Goal: Transaction & Acquisition: Purchase product/service

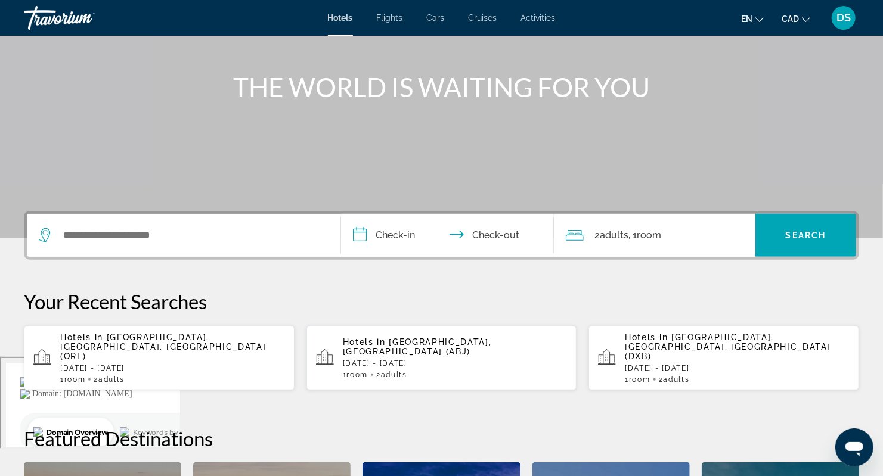
scroll to position [159, 0]
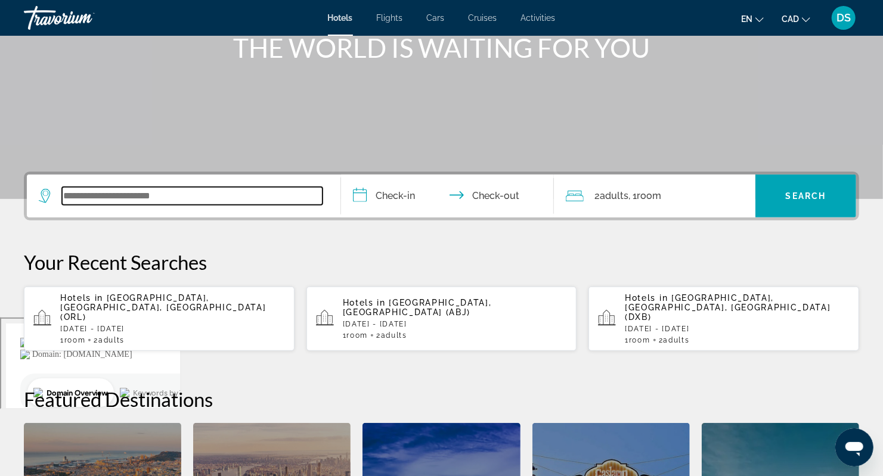
click at [151, 199] on input "Search widget" at bounding box center [192, 196] width 261 height 18
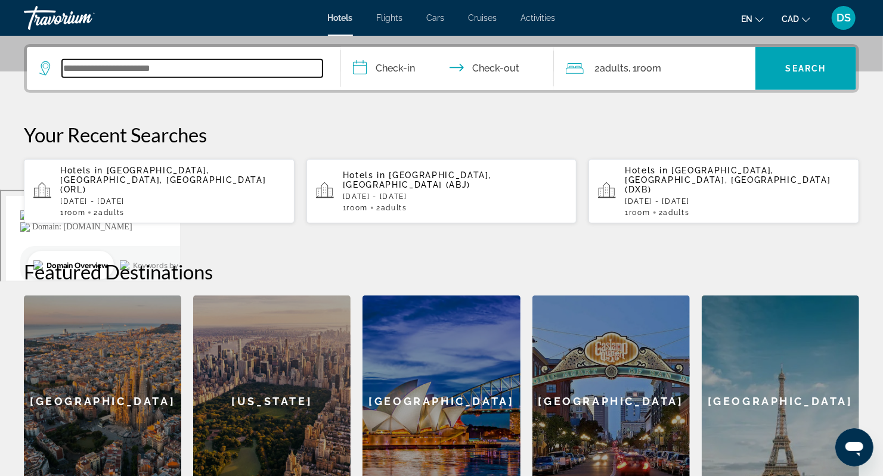
scroll to position [291, 0]
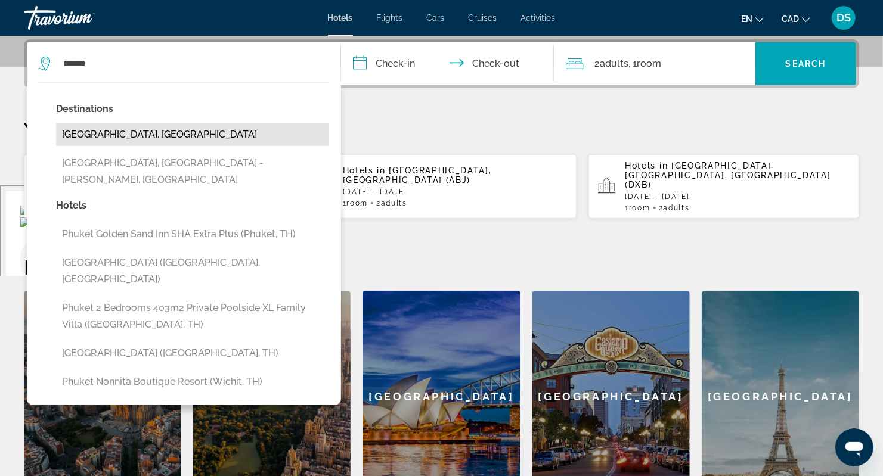
click at [141, 140] on button "[GEOGRAPHIC_DATA], [GEOGRAPHIC_DATA]" at bounding box center [192, 134] width 273 height 23
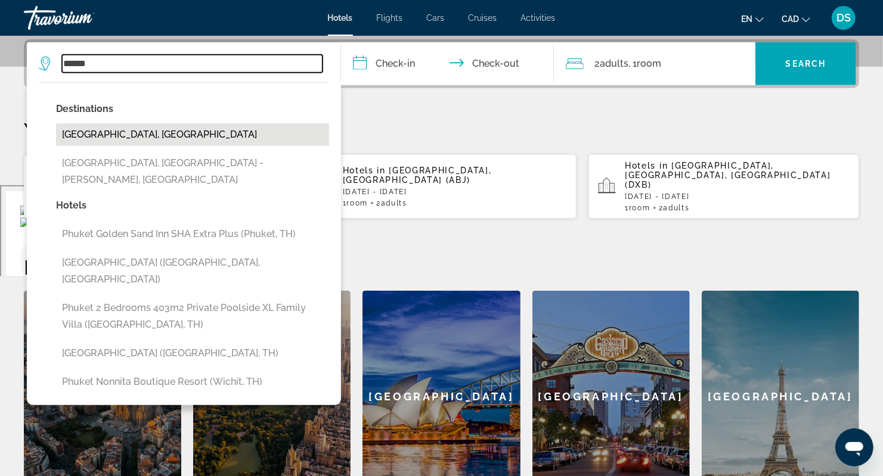
type input "**********"
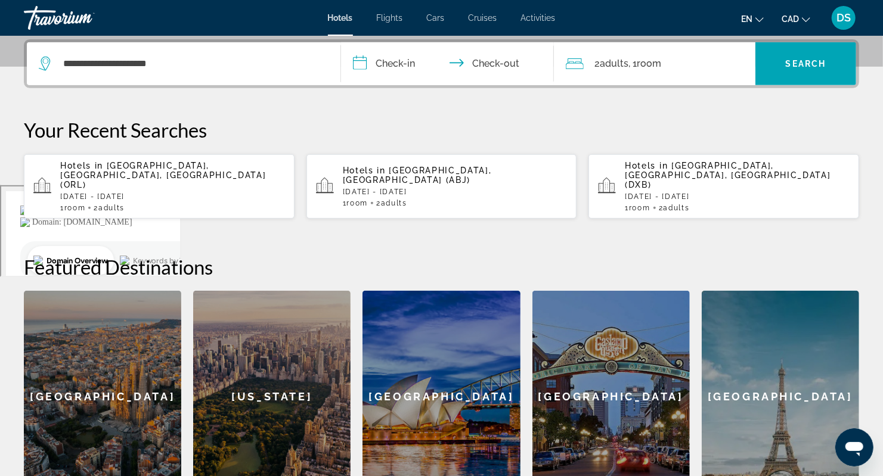
click at [397, 58] on input "**********" at bounding box center [450, 65] width 218 height 47
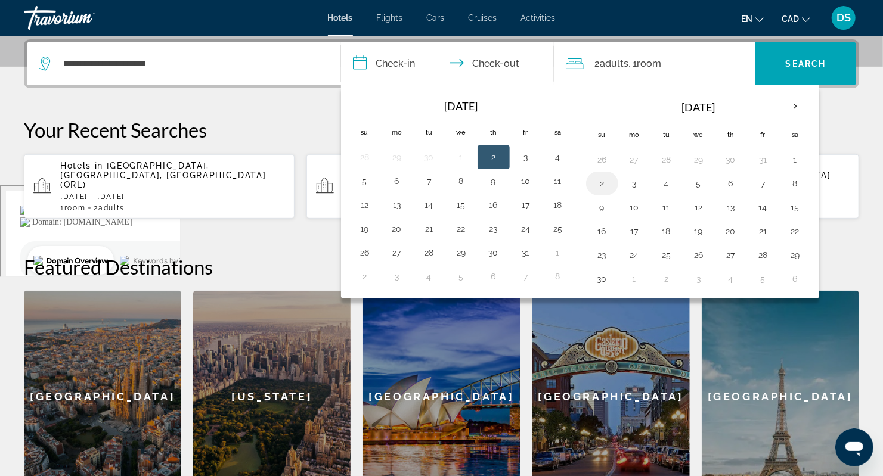
click at [595, 181] on button "2" at bounding box center [602, 183] width 19 height 17
click at [630, 180] on button "3" at bounding box center [634, 183] width 19 height 17
type input "**********"
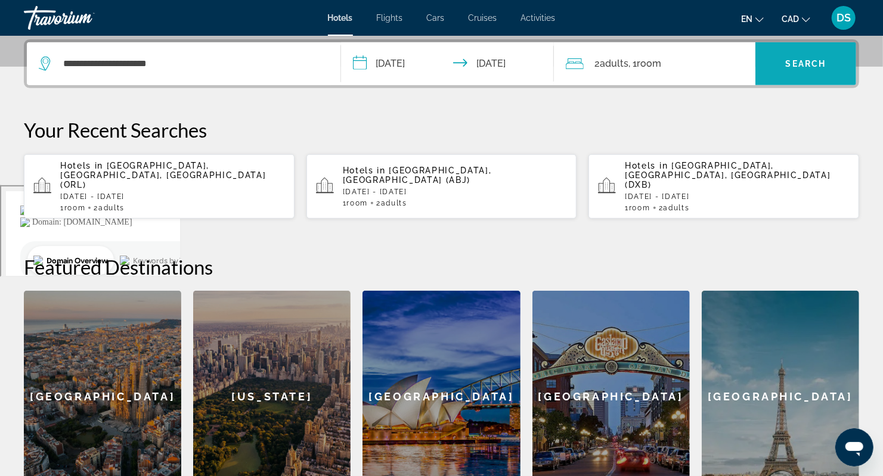
click at [780, 76] on span "Search widget" at bounding box center [806, 63] width 101 height 29
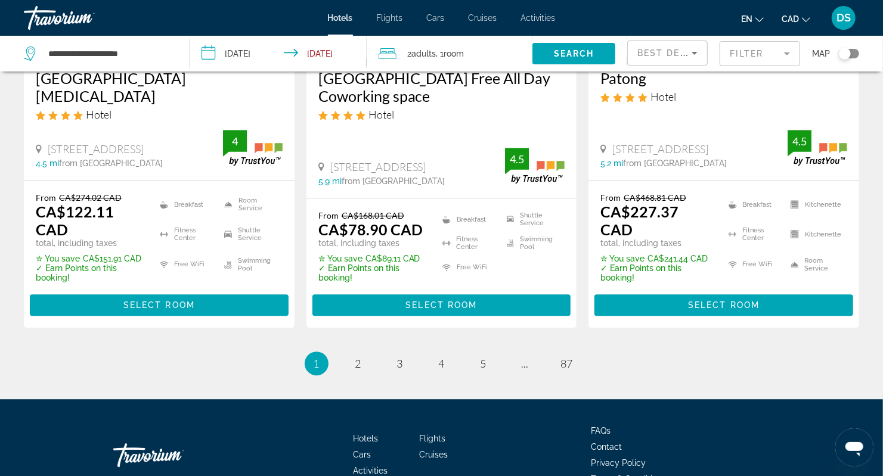
scroll to position [1722, 0]
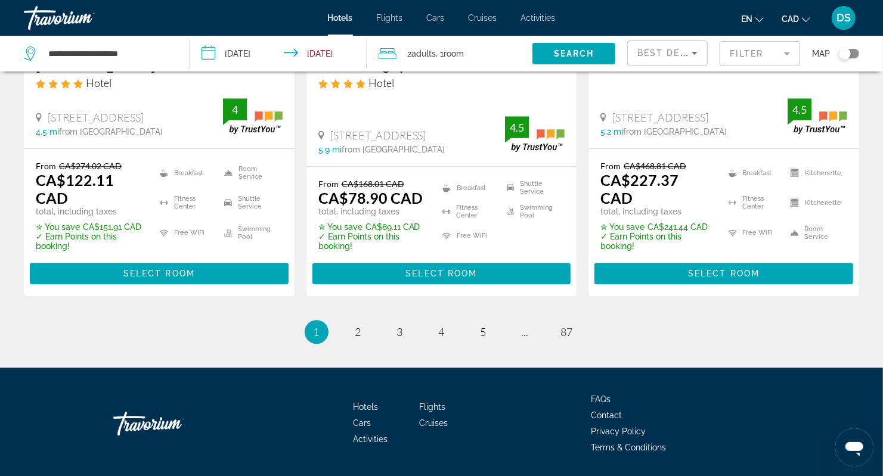
click at [847, 52] on div "Toggle map" at bounding box center [845, 54] width 12 height 12
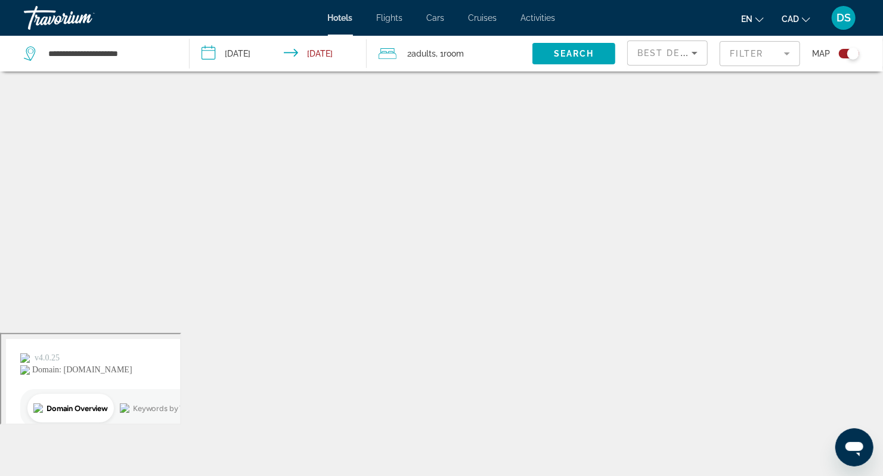
scroll to position [72, 0]
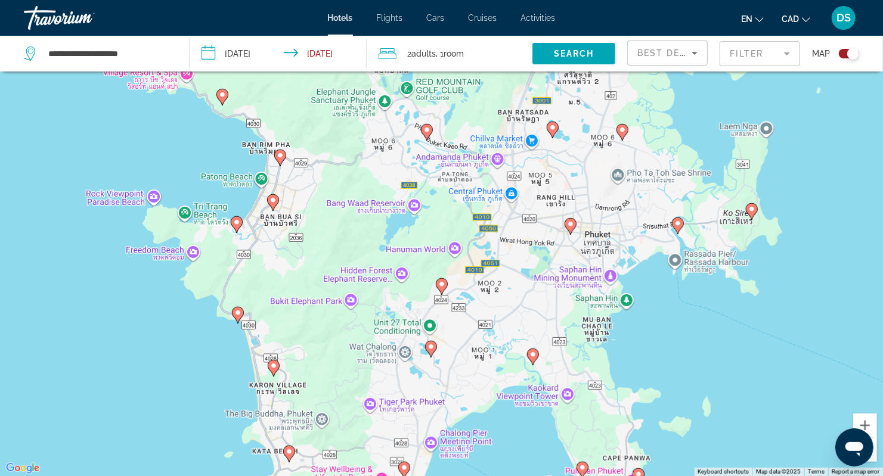
drag, startPoint x: 270, startPoint y: 314, endPoint x: 376, endPoint y: 213, distance: 145.5
click at [376, 213] on div "To activate drag with keyboard, press Alt + Enter. Once in keyboard drag state,…" at bounding box center [441, 238] width 883 height 476
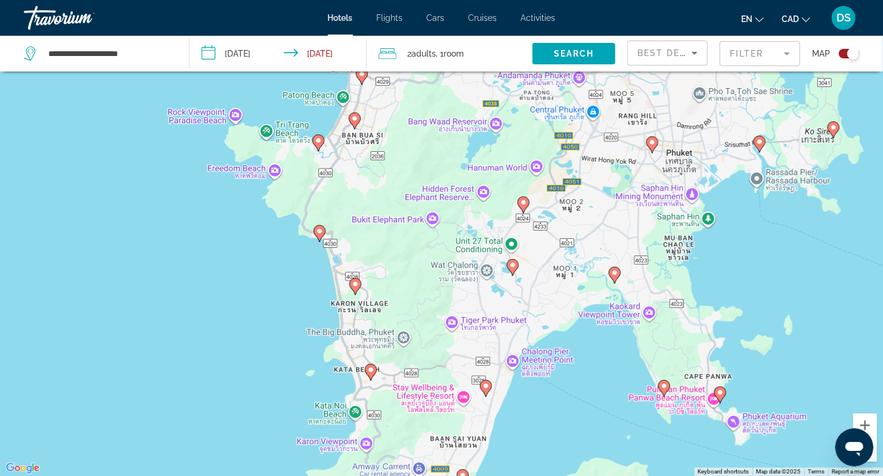
drag, startPoint x: 371, startPoint y: 267, endPoint x: 400, endPoint y: 192, distance: 79.8
click at [400, 192] on div "To activate drag with keyboard, press Alt + Enter. Once in keyboard drag state,…" at bounding box center [441, 238] width 883 height 476
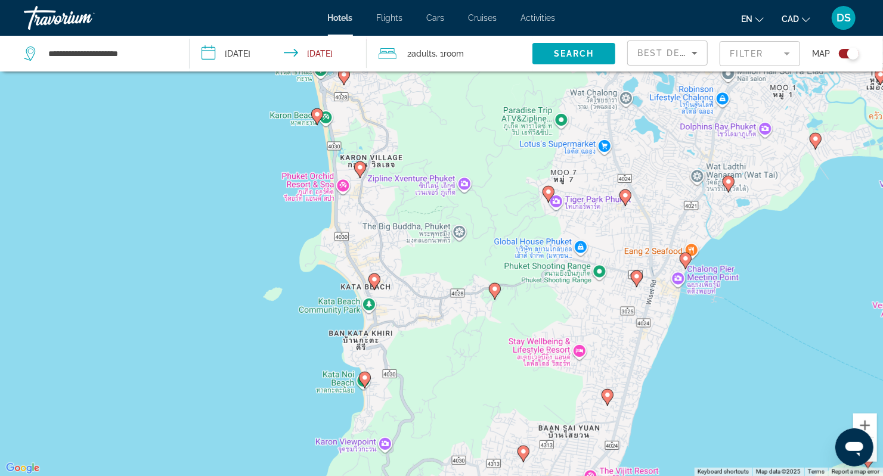
drag, startPoint x: 385, startPoint y: 289, endPoint x: 395, endPoint y: 167, distance: 122.7
click at [395, 167] on div "To activate drag with keyboard, press Alt + Enter. Once in keyboard drag state,…" at bounding box center [441, 238] width 883 height 476
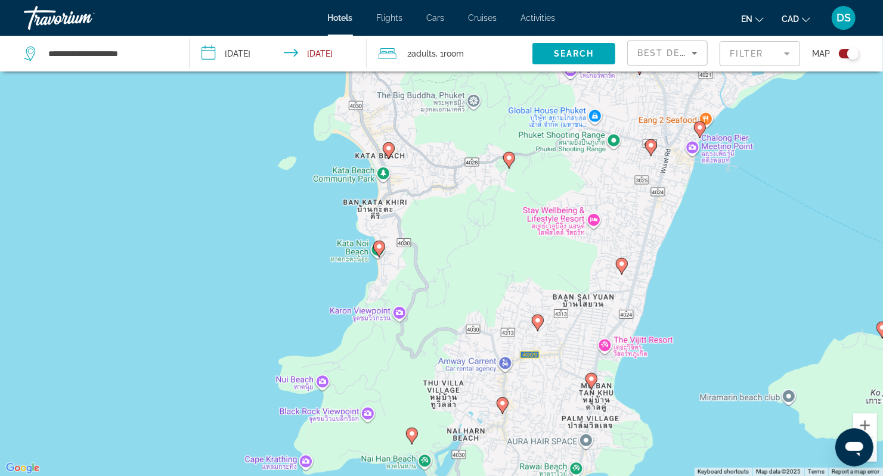
drag, startPoint x: 408, startPoint y: 228, endPoint x: 413, endPoint y: 135, distance: 93.1
click at [413, 135] on div "To activate drag with keyboard, press Alt + Enter. Once in keyboard drag state,…" at bounding box center [441, 238] width 883 height 476
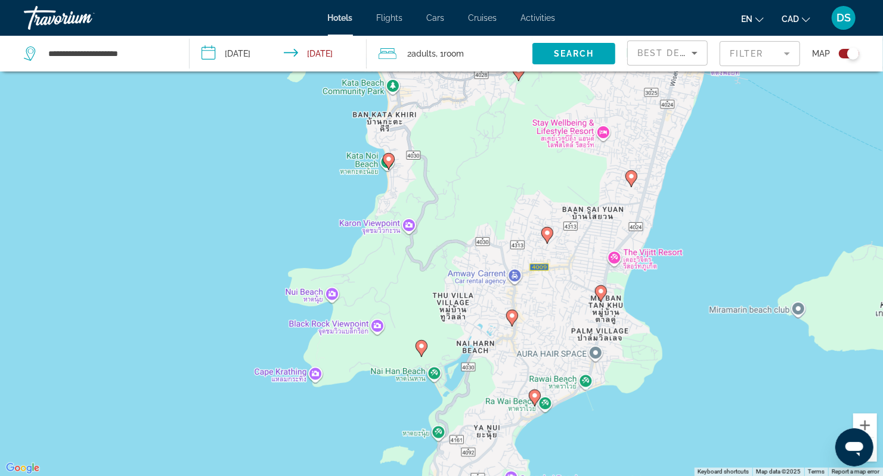
drag, startPoint x: 413, startPoint y: 233, endPoint x: 423, endPoint y: 103, distance: 129.8
click at [423, 103] on div "To activate drag with keyboard, press Alt + Enter. Once in keyboard drag state,…" at bounding box center [441, 238] width 883 height 476
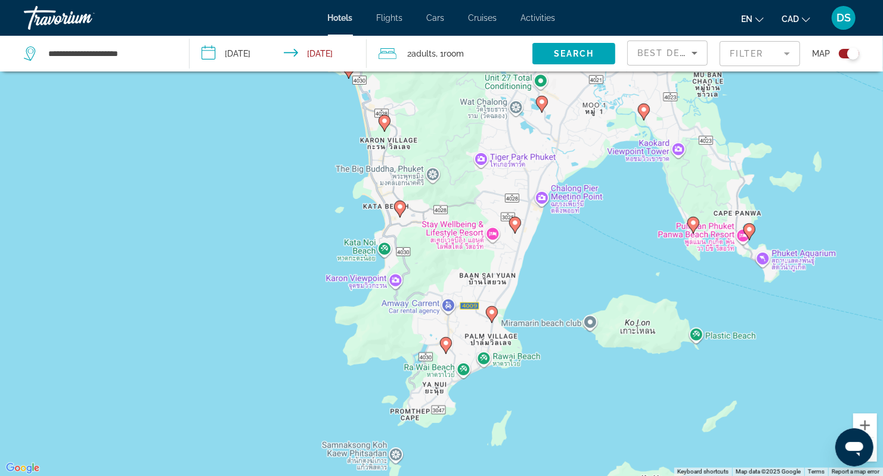
drag, startPoint x: 389, startPoint y: 173, endPoint x: 385, endPoint y: 228, distance: 55.0
click at [382, 242] on div "To activate drag with keyboard, press Alt + Enter. Once in keyboard drag state,…" at bounding box center [441, 238] width 883 height 476
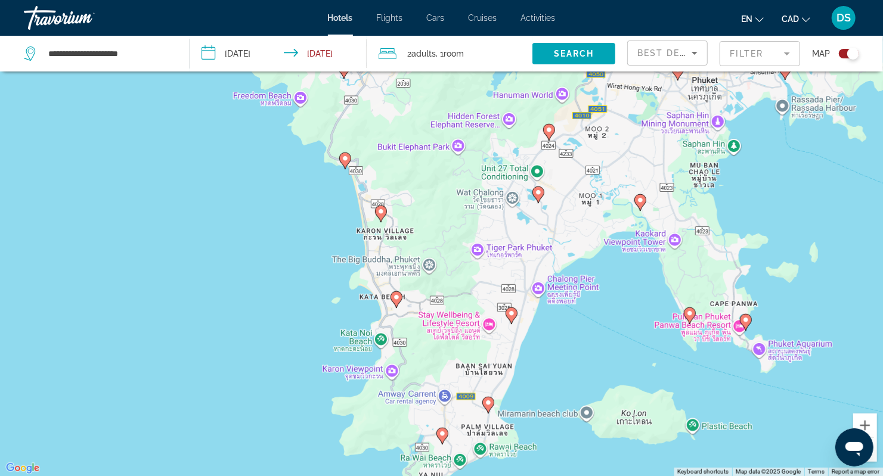
drag, startPoint x: 400, startPoint y: 162, endPoint x: 398, endPoint y: 226, distance: 64.4
click at [399, 233] on div "To activate drag with keyboard, press Alt + Enter. Once in keyboard drag state,…" at bounding box center [441, 238] width 883 height 476
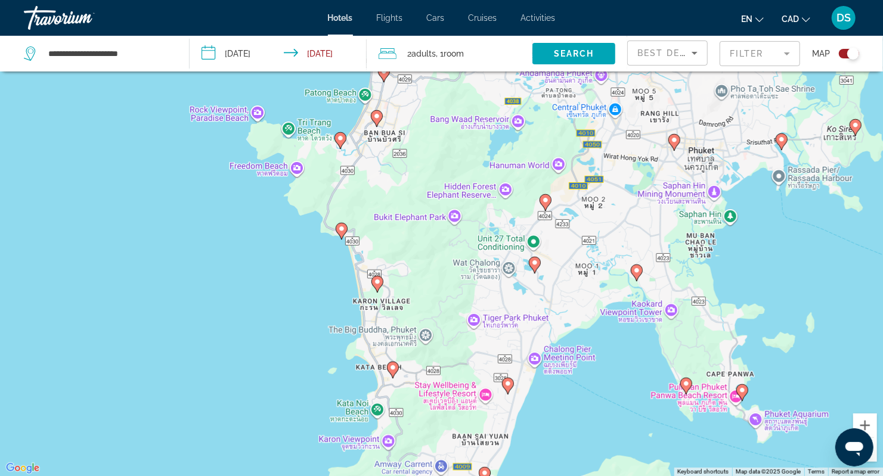
drag, startPoint x: 390, startPoint y: 221, endPoint x: 387, endPoint y: 255, distance: 34.7
click at [387, 255] on div "To activate drag with keyboard, press Alt + Enter. Once in keyboard drag state,…" at bounding box center [441, 238] width 883 height 476
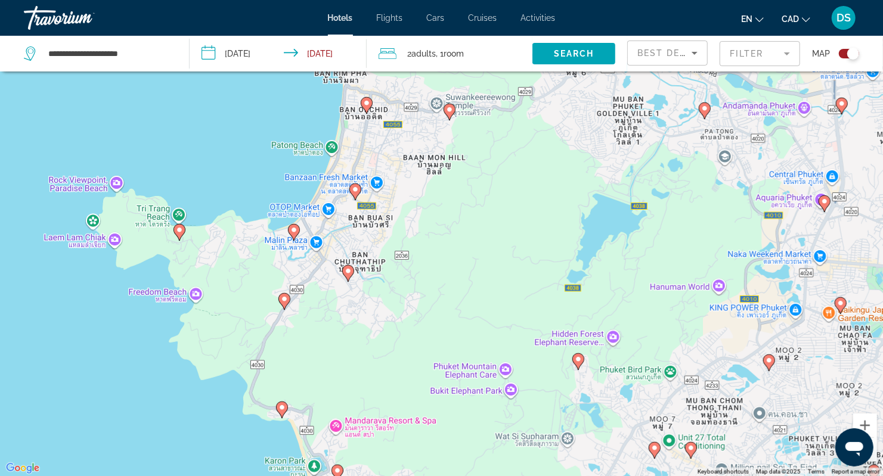
drag, startPoint x: 381, startPoint y: 148, endPoint x: 377, endPoint y: 192, distance: 44.3
click at [377, 192] on div "To activate drag with keyboard, press Alt + Enter. Once in keyboard drag state,…" at bounding box center [441, 238] width 883 height 476
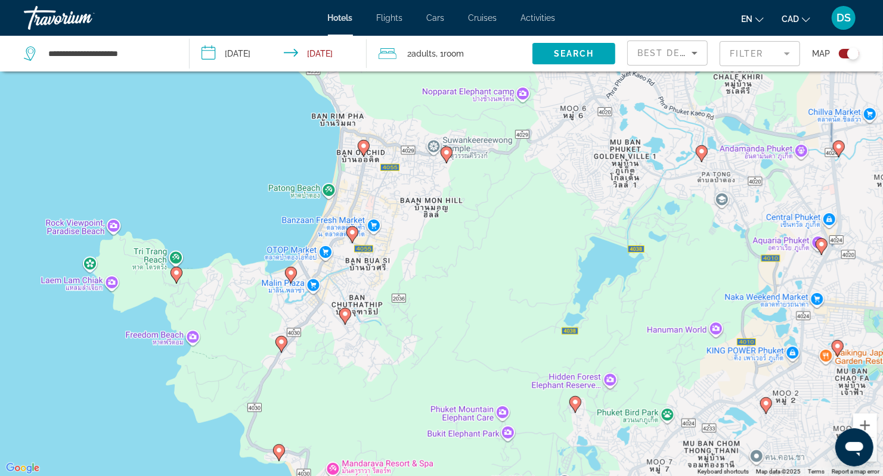
click at [364, 146] on image "Main content" at bounding box center [363, 146] width 7 height 7
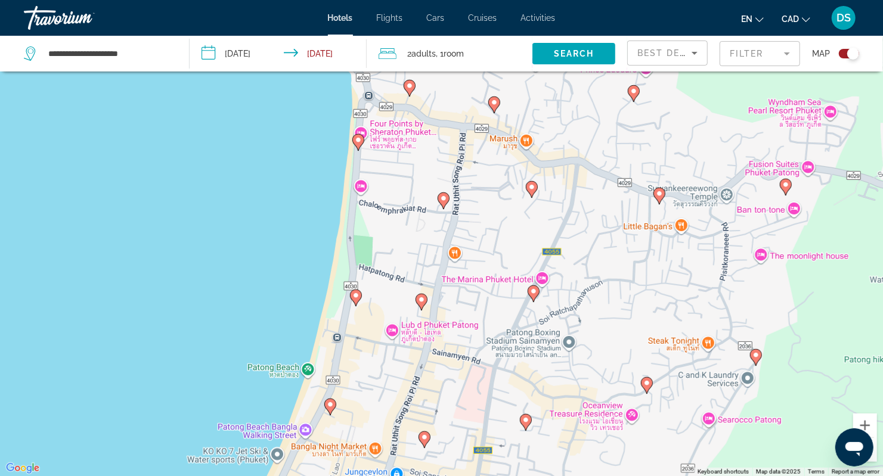
drag, startPoint x: 407, startPoint y: 251, endPoint x: 421, endPoint y: 177, distance: 75.9
click at [421, 177] on div "To navigate, press the arrow keys. To activate drag with keyboard, press Alt + …" at bounding box center [441, 238] width 883 height 476
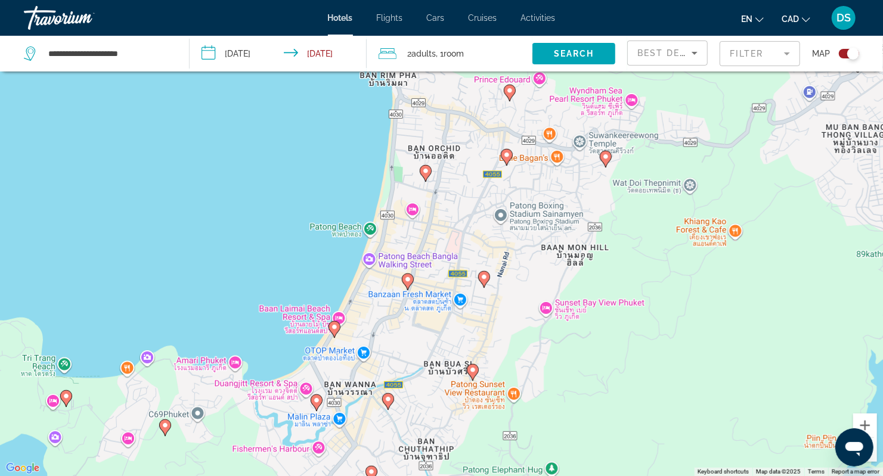
click at [428, 173] on image "Main content" at bounding box center [425, 171] width 7 height 7
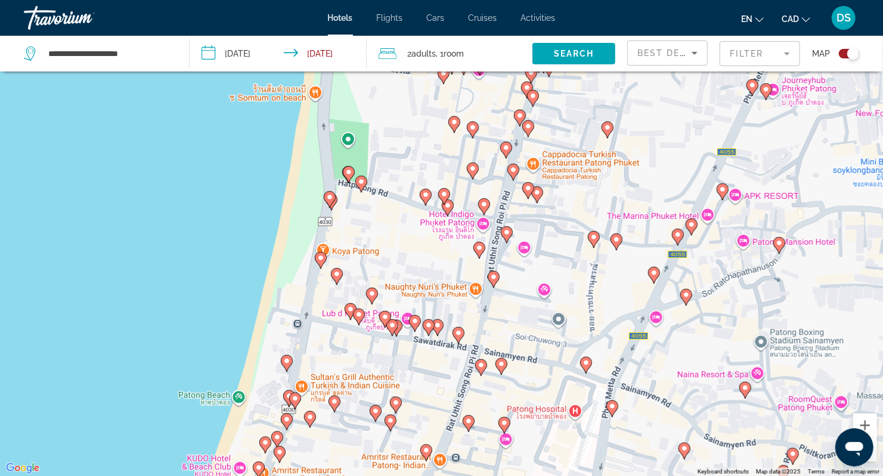
drag, startPoint x: 355, startPoint y: 255, endPoint x: 379, endPoint y: 156, distance: 101.8
click at [379, 156] on div "To navigate, press the arrow keys. To activate drag with keyboard, press Alt + …" at bounding box center [441, 238] width 883 height 476
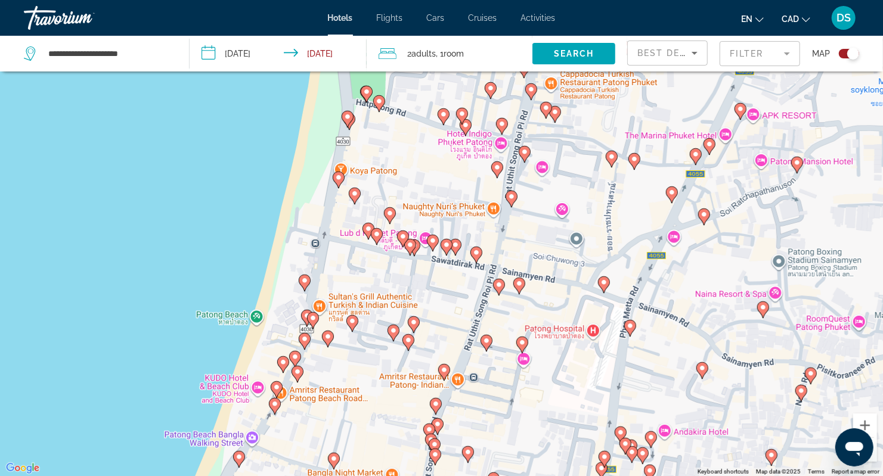
click at [744, 57] on mat-form-field "Filter" at bounding box center [760, 53] width 81 height 25
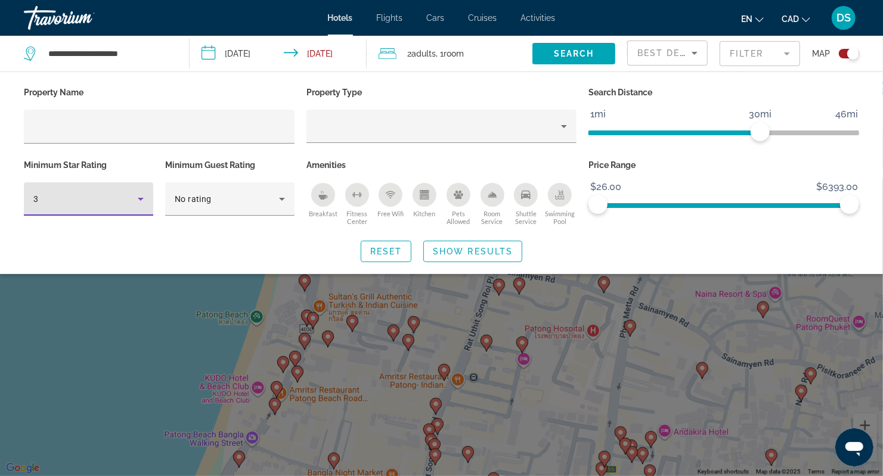
click at [134, 200] on icon "Hotel Filters" at bounding box center [141, 199] width 14 height 14
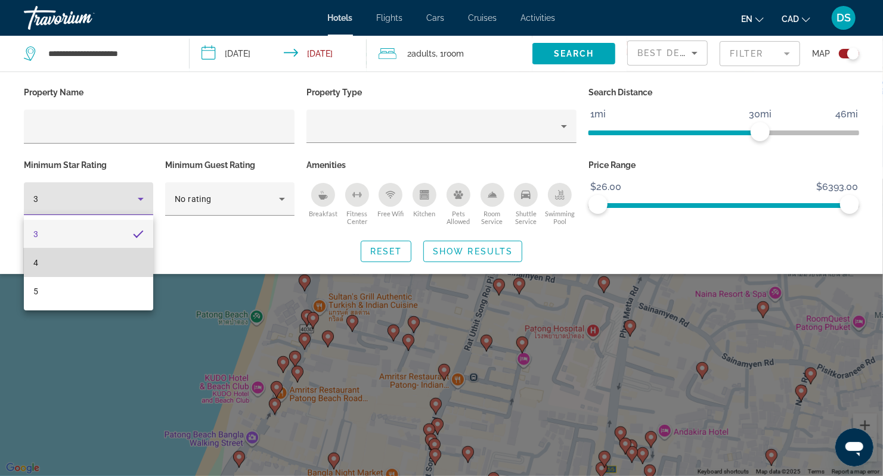
click at [95, 261] on mat-option "4" at bounding box center [88, 263] width 129 height 29
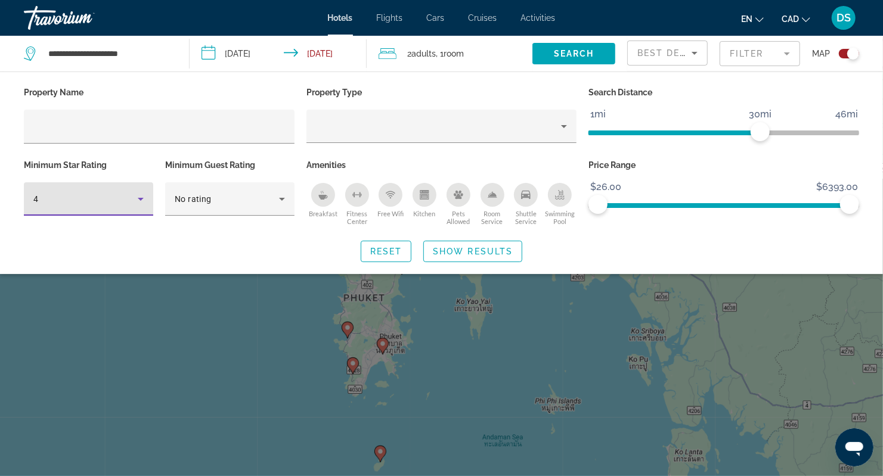
click at [116, 196] on div "4" at bounding box center [85, 199] width 104 height 14
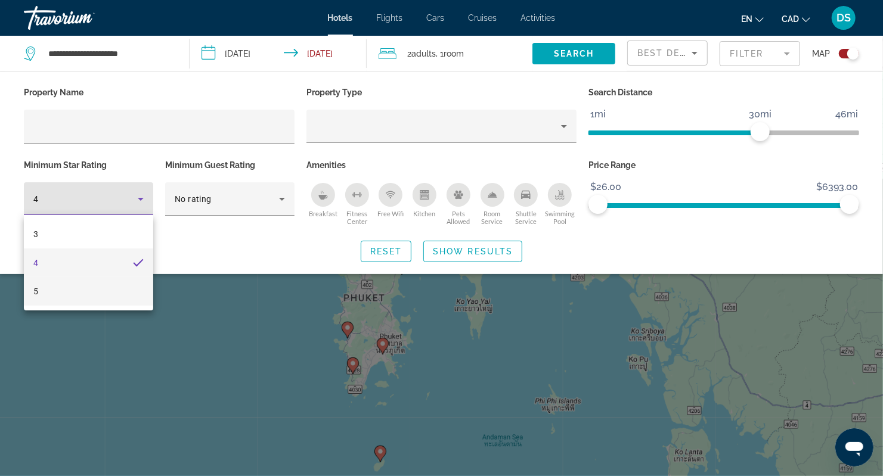
click at [66, 285] on mat-option "5" at bounding box center [88, 291] width 129 height 29
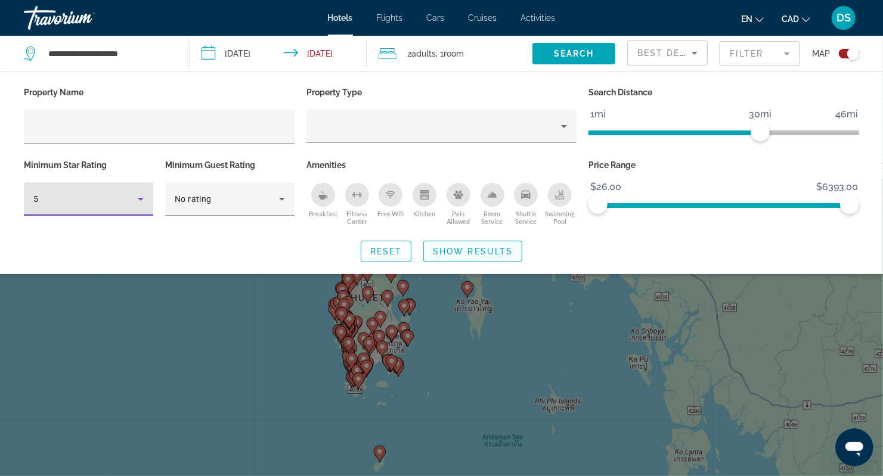
click at [465, 254] on span "Show Results" at bounding box center [473, 252] width 80 height 10
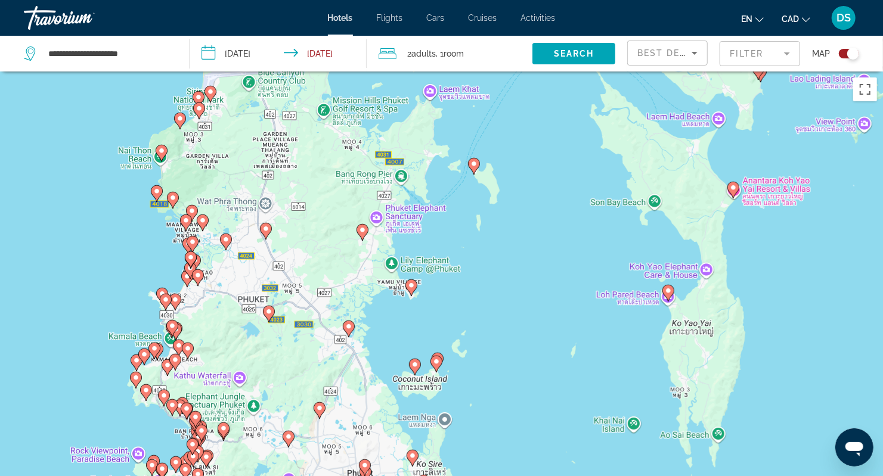
drag, startPoint x: 123, startPoint y: 239, endPoint x: 323, endPoint y: 228, distance: 200.6
click at [321, 224] on div "To navigate, press the arrow keys. To activate drag with keyboard, press Alt + …" at bounding box center [441, 310] width 883 height 476
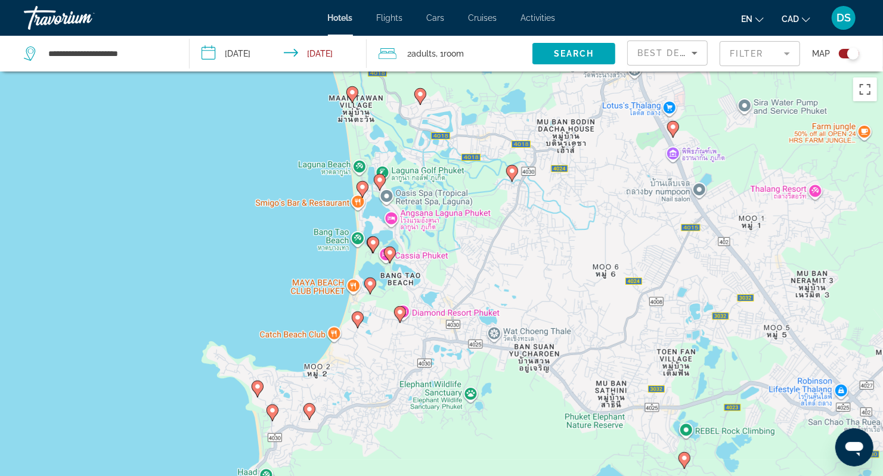
click at [357, 319] on image "Main content" at bounding box center [357, 317] width 7 height 7
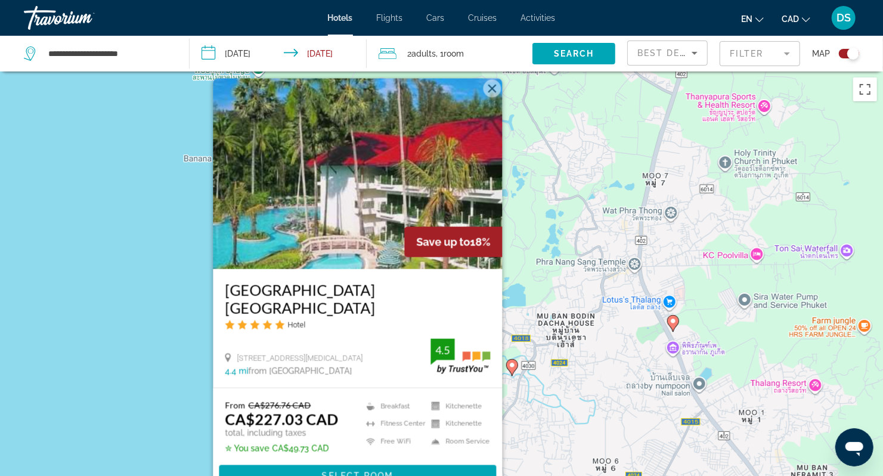
click at [164, 339] on div "To activate drag with keyboard, press Alt + Enter. Once in keyboard drag state,…" at bounding box center [441, 310] width 883 height 476
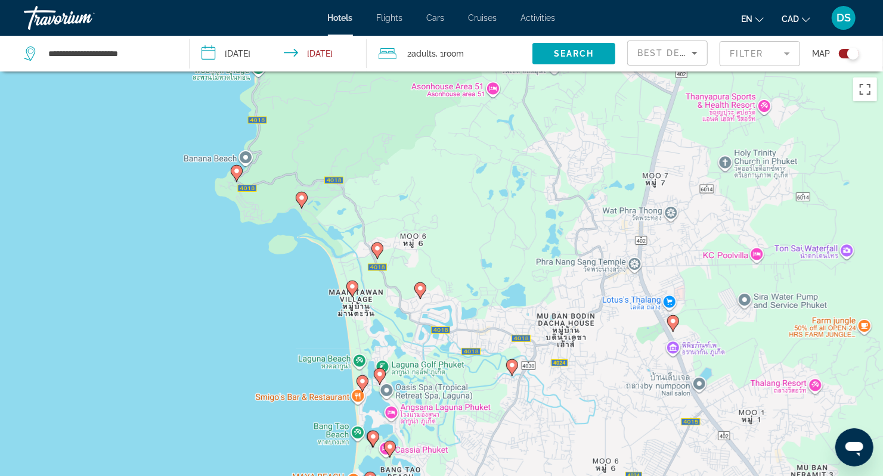
click at [353, 286] on image "Main content" at bounding box center [352, 286] width 7 height 7
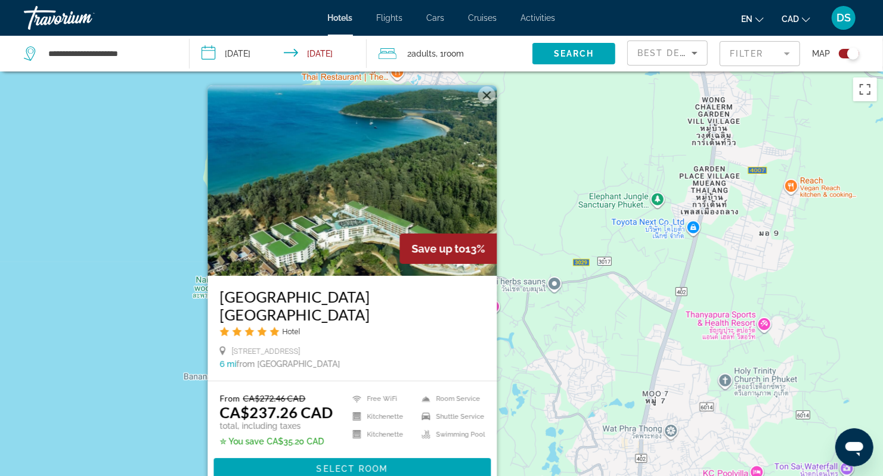
click at [171, 307] on div "To activate drag with keyboard, press Alt + Enter. Once in keyboard drag state,…" at bounding box center [441, 310] width 883 height 476
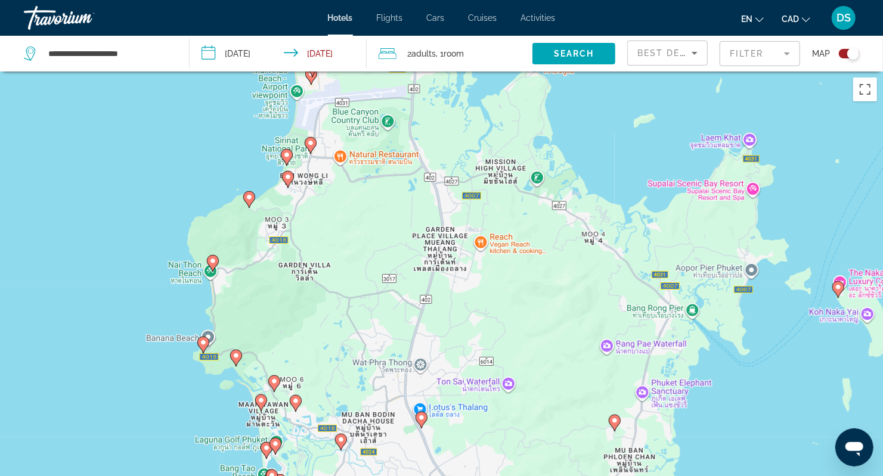
drag, startPoint x: 277, startPoint y: 334, endPoint x: 316, endPoint y: 210, distance: 130.1
click at [315, 210] on div "To activate drag with keyboard, press Alt + Enter. Once in keyboard drag state,…" at bounding box center [441, 310] width 883 height 476
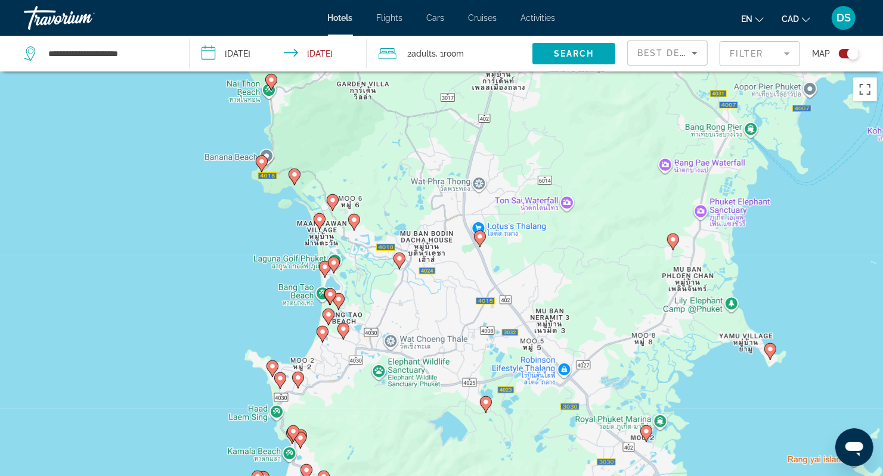
click at [330, 295] on image "Main content" at bounding box center [330, 294] width 7 height 7
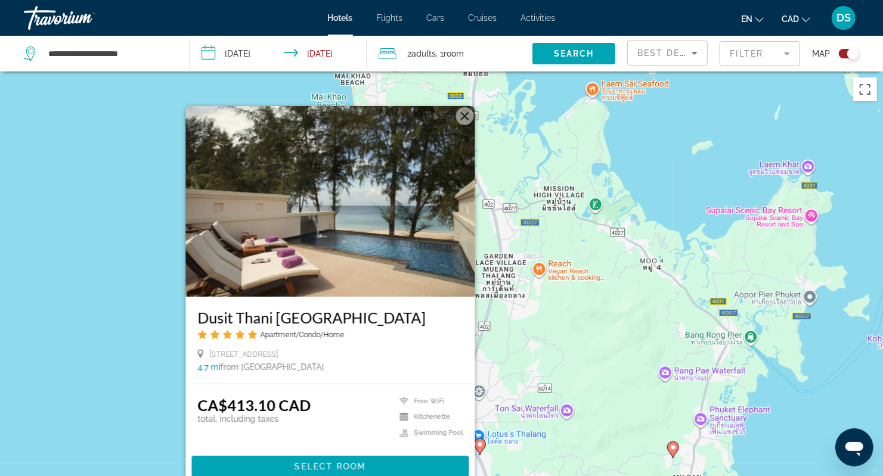
click at [86, 280] on div "To activate drag with keyboard, press Alt + Enter. Once in keyboard drag state,…" at bounding box center [441, 310] width 883 height 476
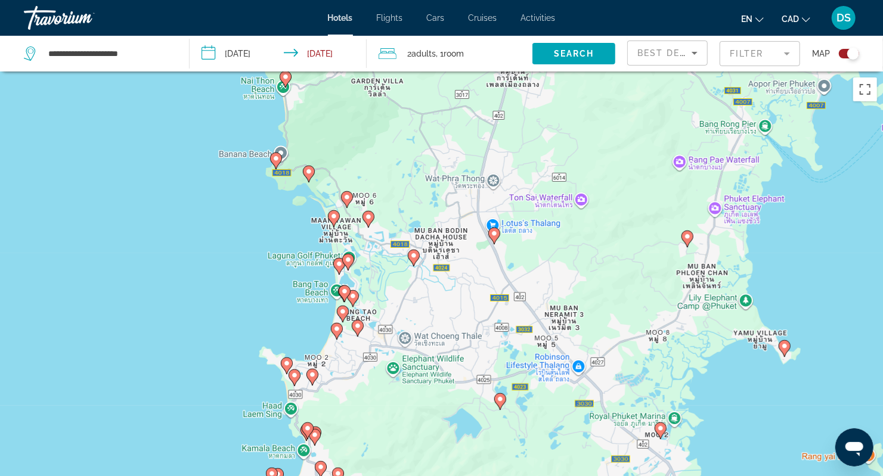
drag, startPoint x: 285, startPoint y: 389, endPoint x: 294, endPoint y: 167, distance: 222.6
click at [298, 151] on div "To activate drag with keyboard, press Alt + Enter. Once in keyboard drag state,…" at bounding box center [441, 310] width 883 height 476
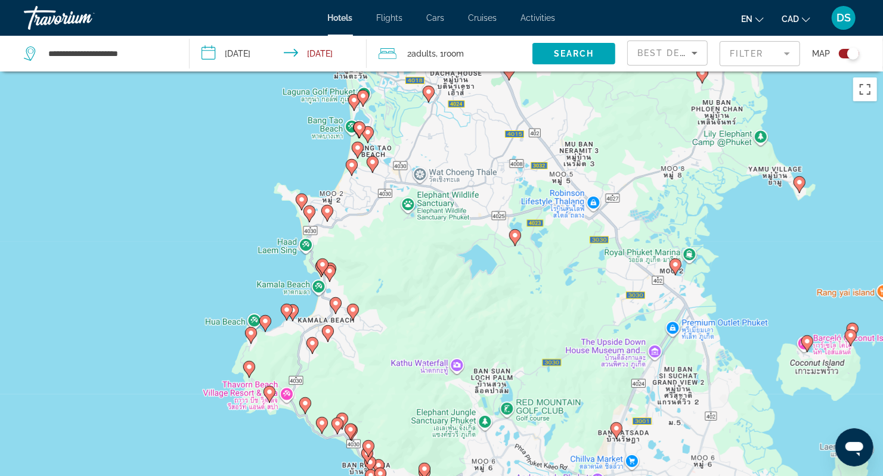
drag, startPoint x: 307, startPoint y: 354, endPoint x: 352, endPoint y: 235, distance: 127.0
click at [342, 297] on g "Main content" at bounding box center [336, 305] width 12 height 17
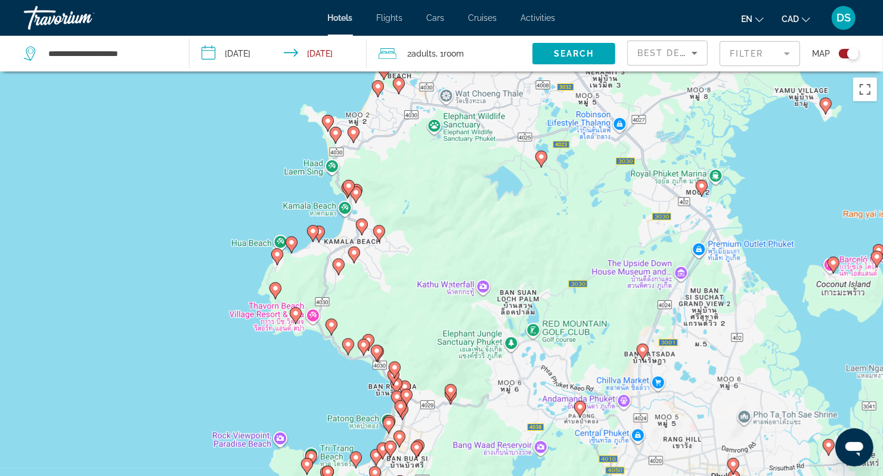
drag, startPoint x: 370, startPoint y: 292, endPoint x: 373, endPoint y: 166, distance: 125.3
click at [373, 166] on div "To activate drag with keyboard, press Alt + Enter. Once in keyboard drag state,…" at bounding box center [441, 310] width 883 height 476
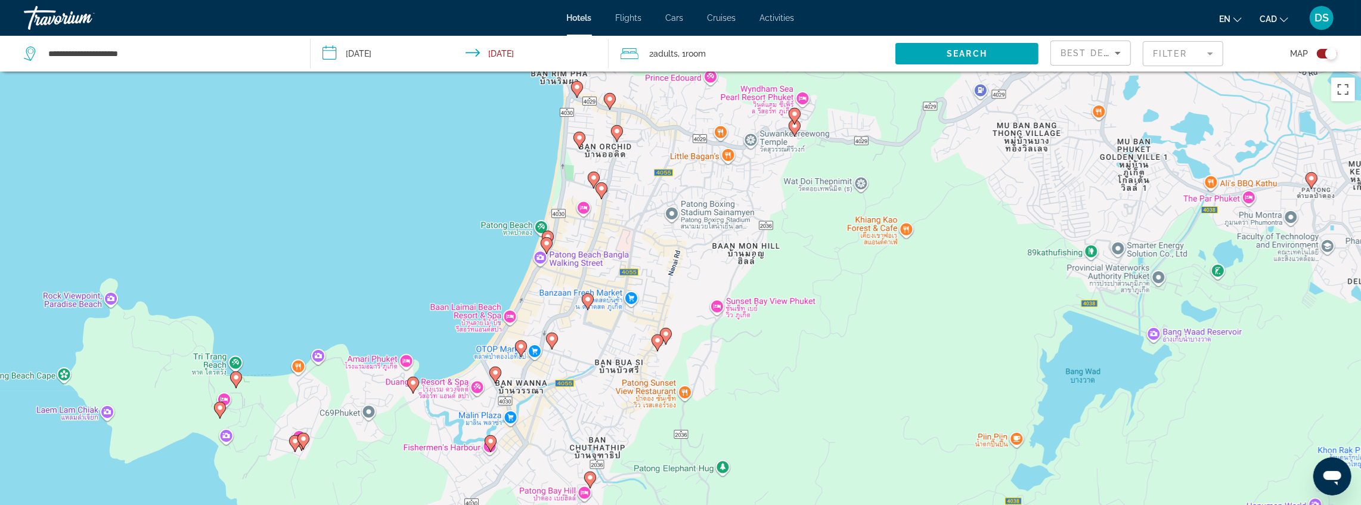
click at [549, 246] on image "Main content" at bounding box center [546, 243] width 7 height 7
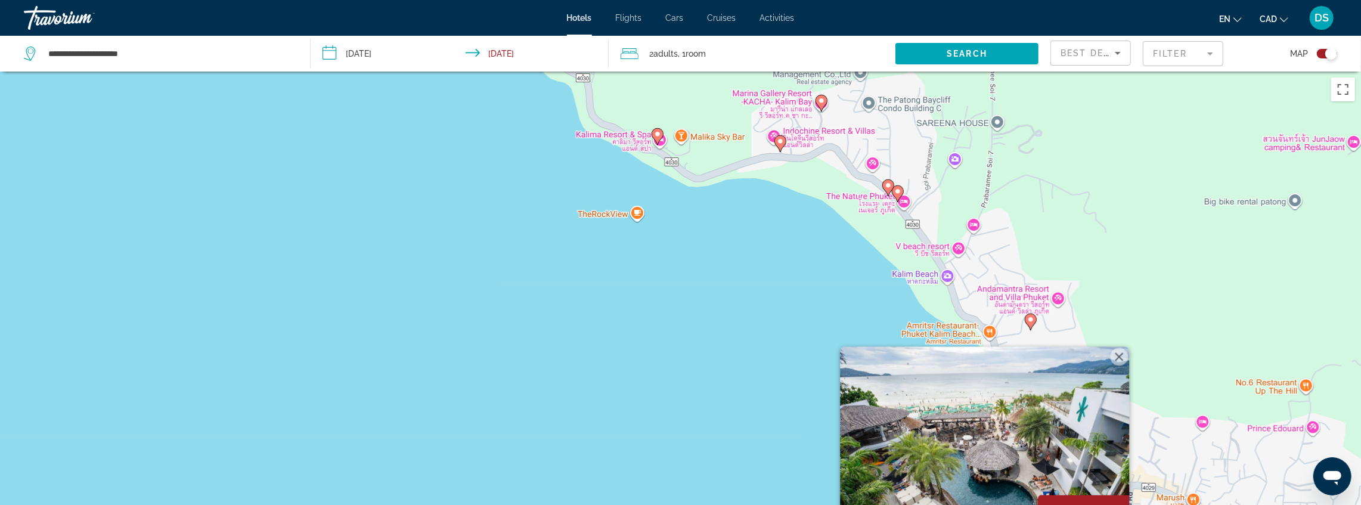
drag, startPoint x: 504, startPoint y: 428, endPoint x: 495, endPoint y: 154, distance: 274.5
click at [496, 154] on div "To activate drag with keyboard, press Alt + Enter. Once in keyboard drag state,…" at bounding box center [680, 324] width 1361 height 505
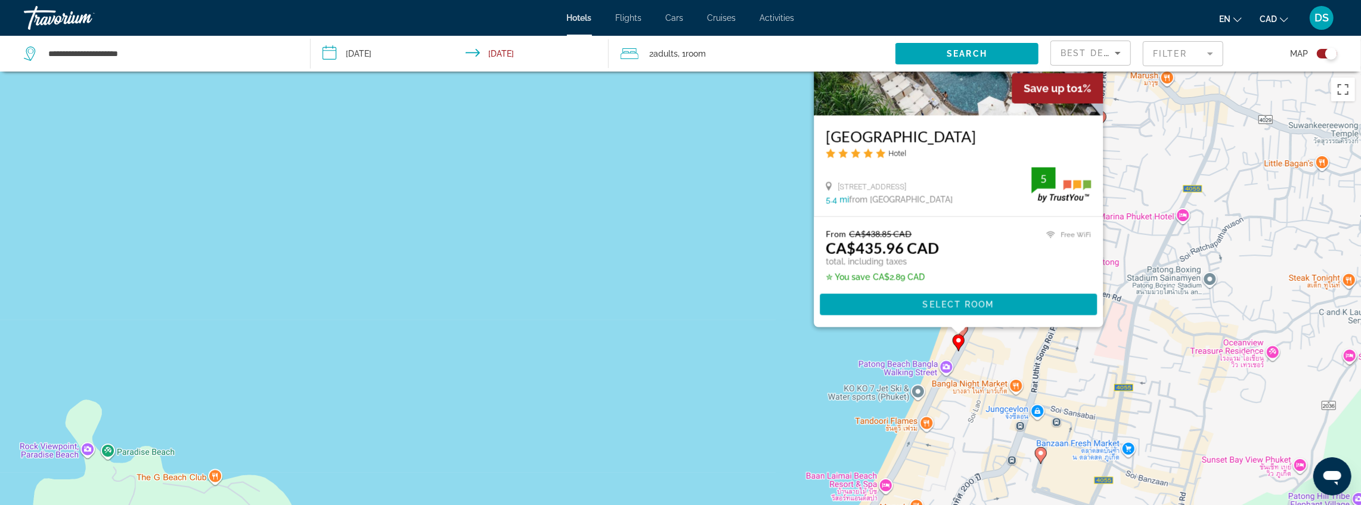
click at [603, 191] on div "To activate drag with keyboard, press Alt + Enter. Once in keyboard drag state,…" at bounding box center [680, 324] width 1361 height 505
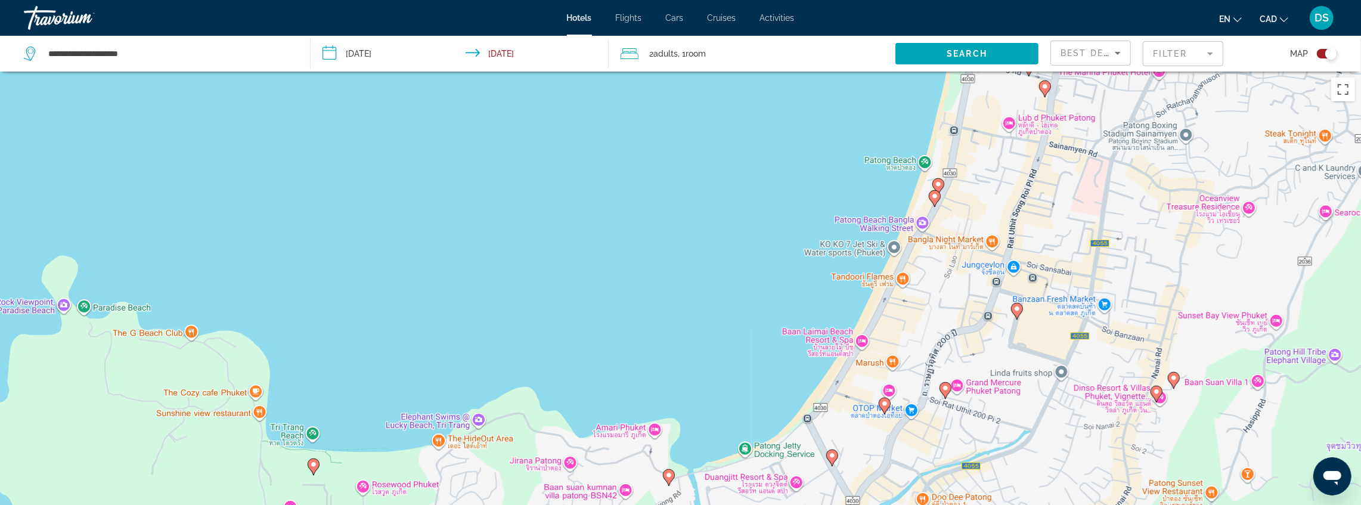
drag, startPoint x: 718, startPoint y: 328, endPoint x: 702, endPoint y: 212, distance: 116.7
click at [693, 184] on div "To activate drag with keyboard, press Alt + Enter. Once in keyboard drag state,…" at bounding box center [680, 324] width 1361 height 505
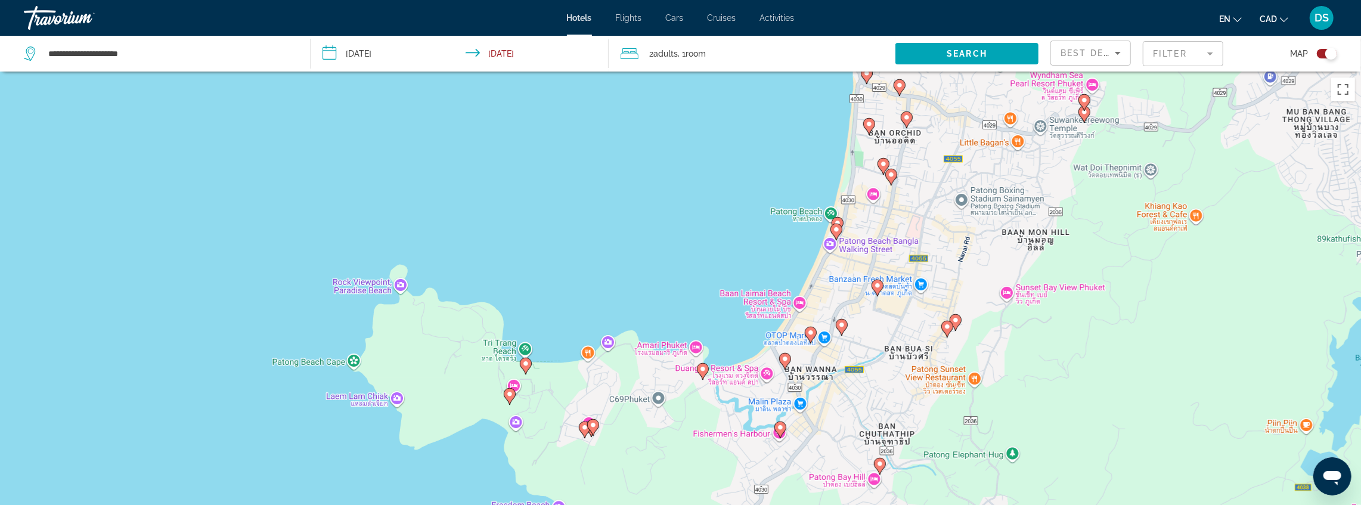
click at [809, 334] on image "Main content" at bounding box center [810, 332] width 7 height 7
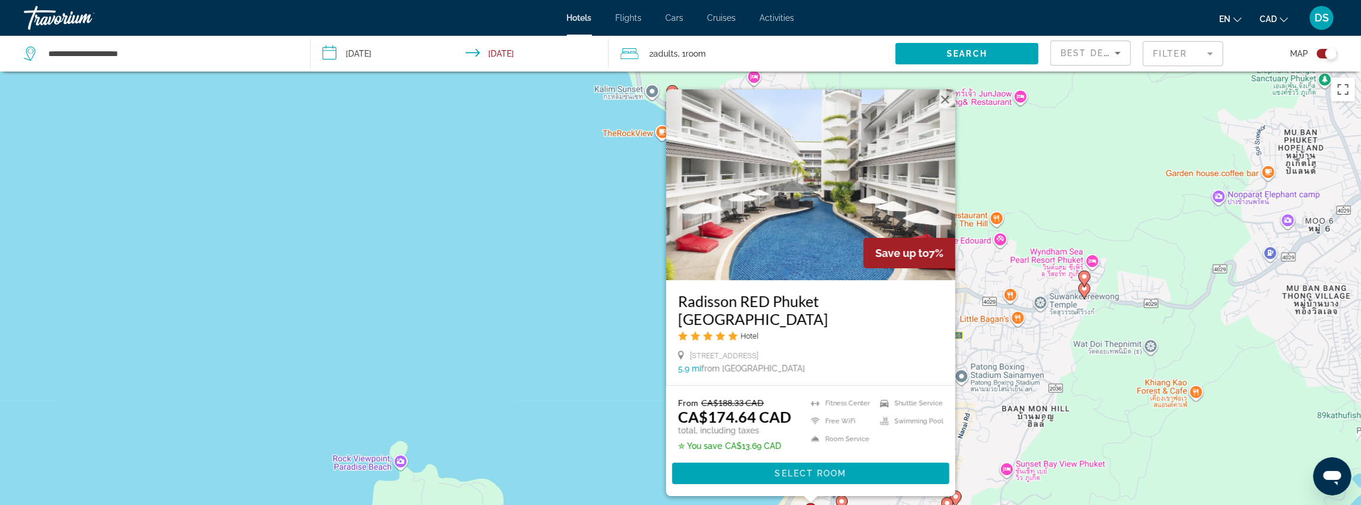
click at [570, 327] on div "To activate drag with keyboard, press Alt + Enter. Once in keyboard drag state,…" at bounding box center [680, 324] width 1361 height 505
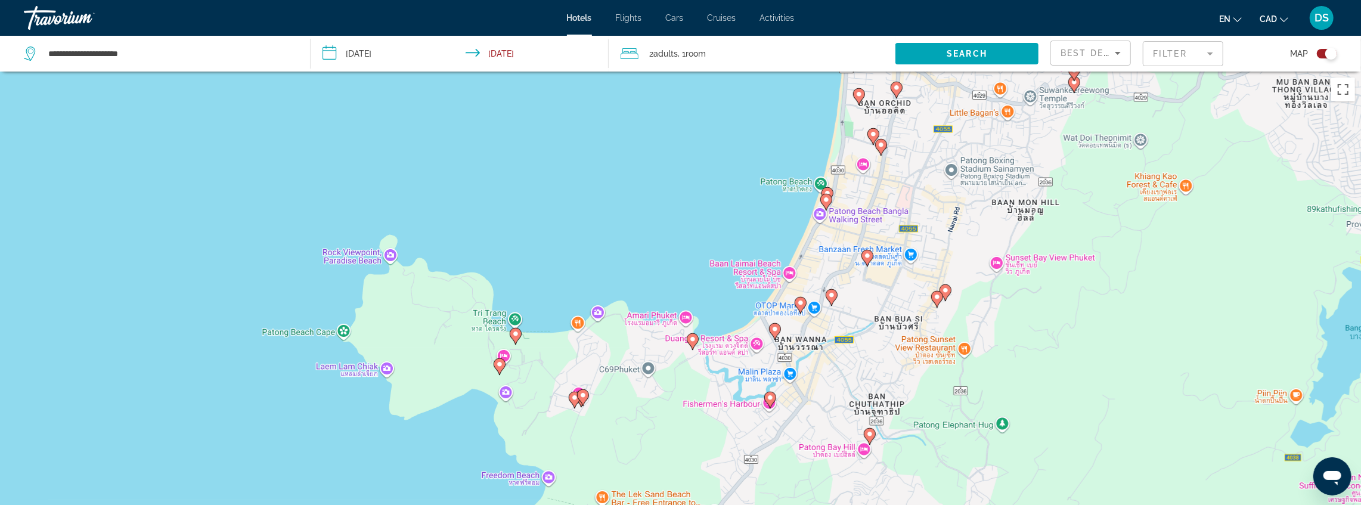
drag, startPoint x: 625, startPoint y: 382, endPoint x: 617, endPoint y: 173, distance: 209.5
click at [617, 173] on div "To activate drag with keyboard, press Alt + Enter. Once in keyboard drag state,…" at bounding box center [680, 324] width 1361 height 505
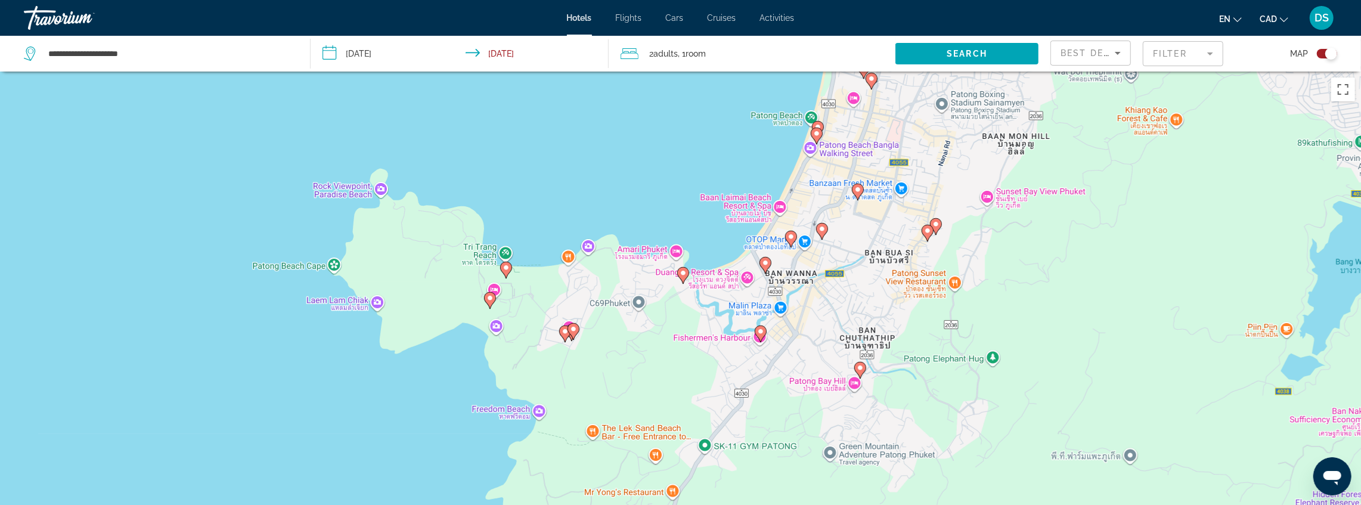
click at [767, 264] on image "Main content" at bounding box center [765, 262] width 7 height 7
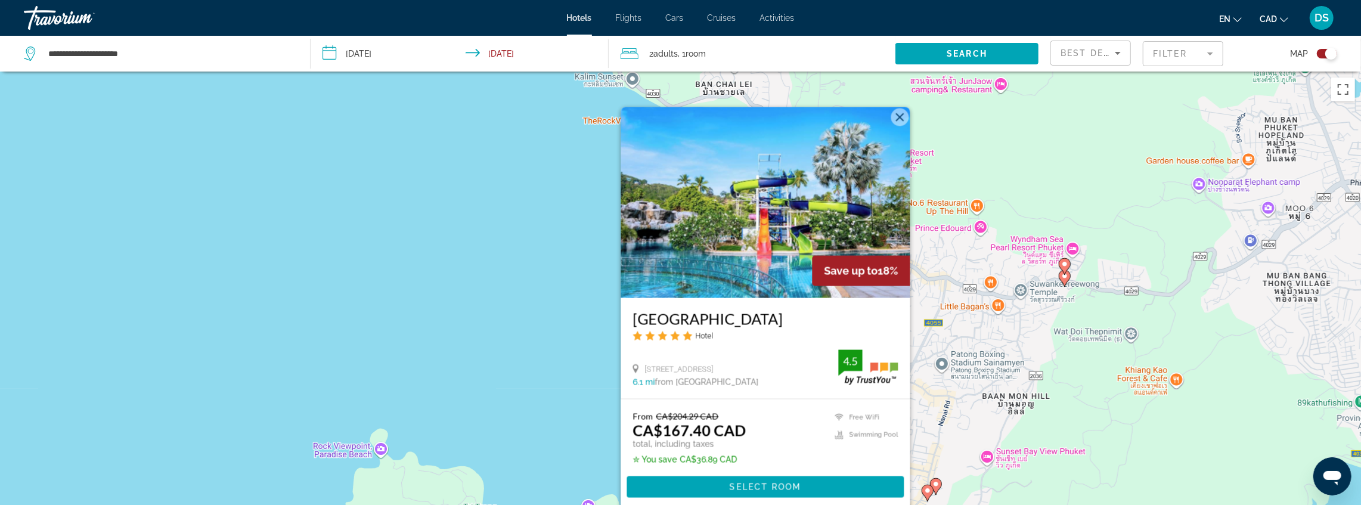
click at [521, 327] on div "To activate drag with keyboard, press Alt + Enter. Once in keyboard drag state,…" at bounding box center [680, 324] width 1361 height 505
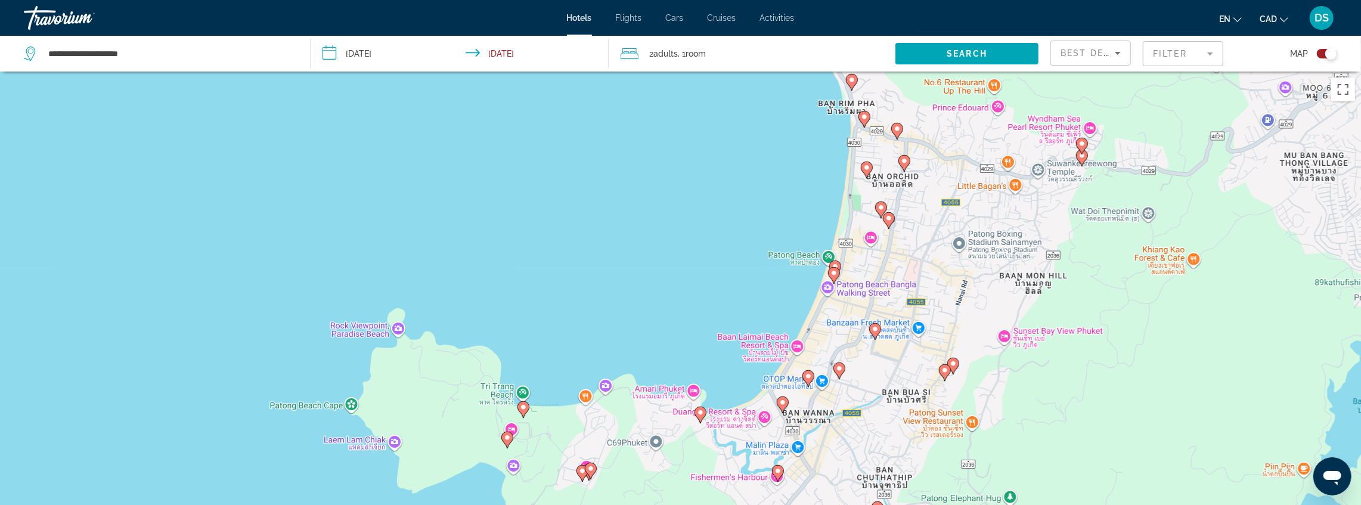
drag, startPoint x: 687, startPoint y: 401, endPoint x: 705, endPoint y: 276, distance: 126.0
click at [705, 276] on div "To activate drag with keyboard, press Alt + Enter. Once in keyboard drag state,…" at bounding box center [680, 324] width 1361 height 505
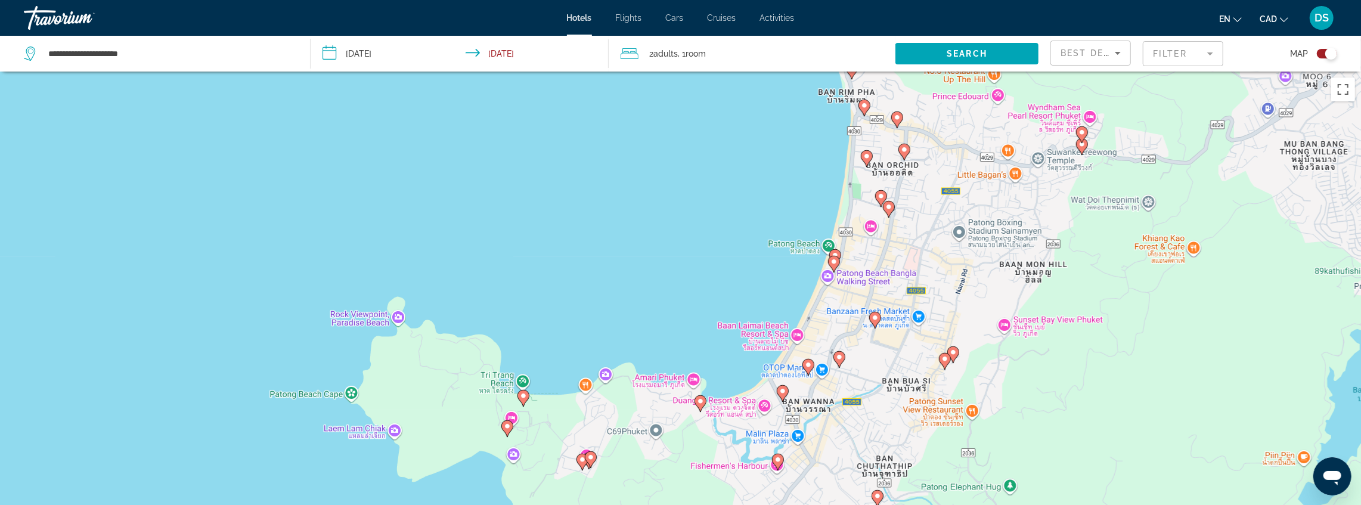
click at [701, 397] on icon "Main content" at bounding box center [700, 403] width 11 height 16
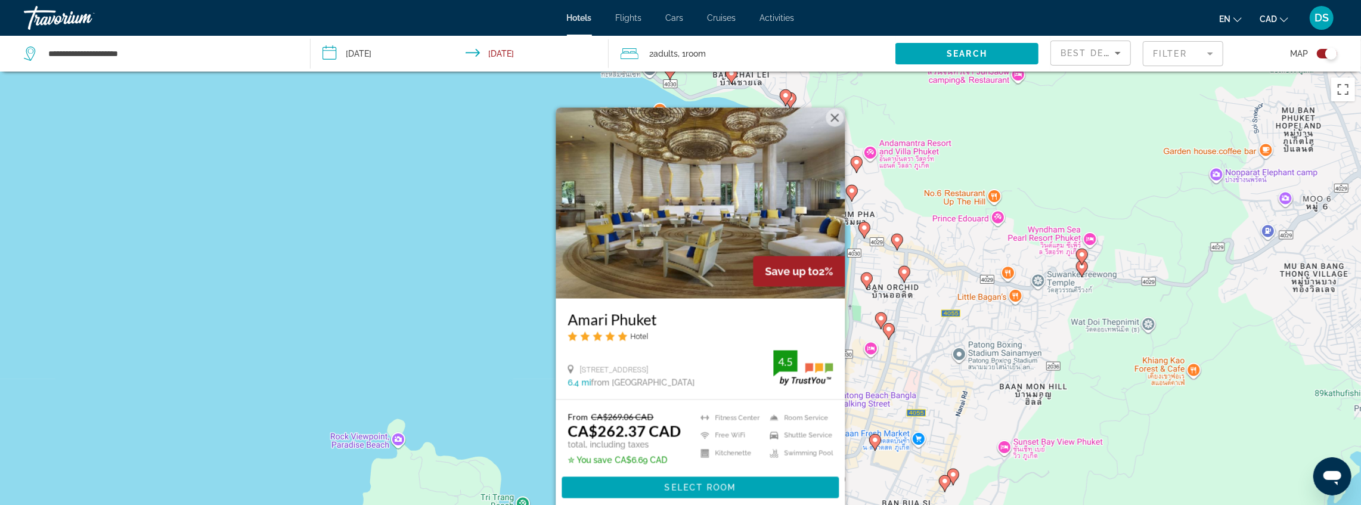
click at [469, 302] on div "To activate drag with keyboard, press Alt + Enter. Once in keyboard drag state,…" at bounding box center [680, 324] width 1361 height 505
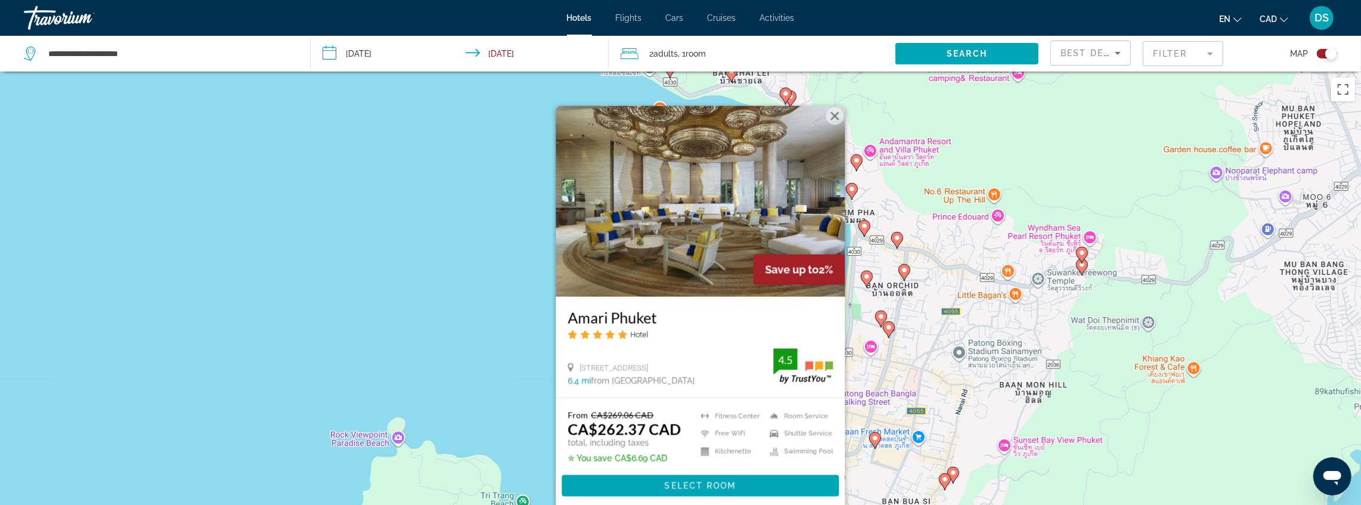
click at [469, 301] on div "To activate drag with keyboard, press Alt + Enter. Once in keyboard drag state,…" at bounding box center [680, 324] width 1361 height 505
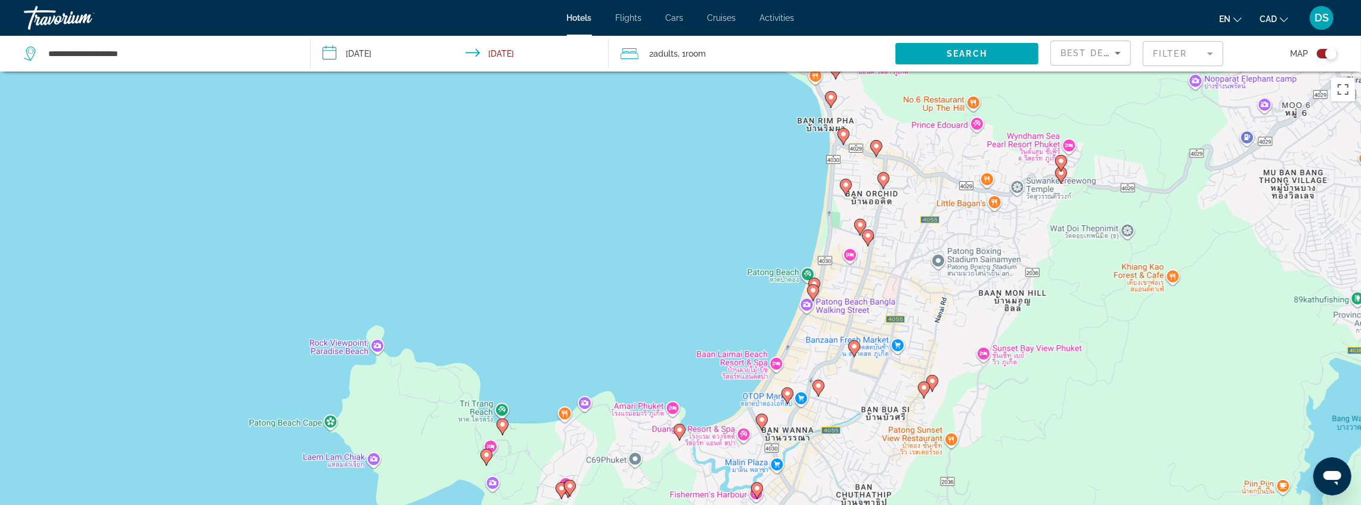
drag, startPoint x: 667, startPoint y: 341, endPoint x: 644, endPoint y: 241, distance: 102.7
click at [645, 246] on div "To activate drag with keyboard, press Alt + Enter. Once in keyboard drag state,…" at bounding box center [680, 324] width 1361 height 505
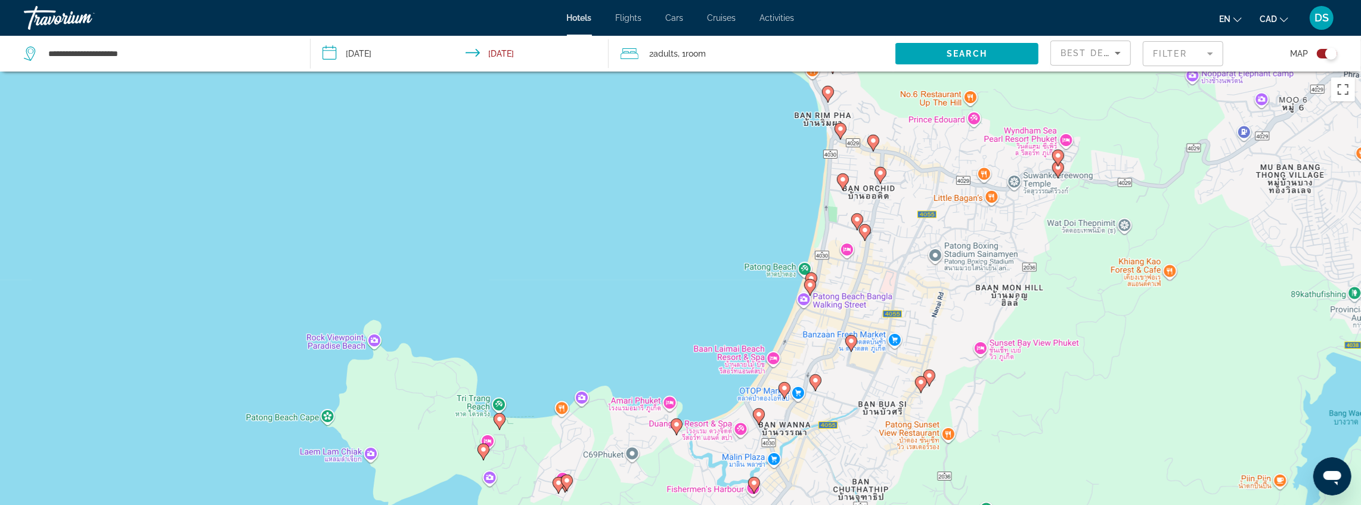
click at [855, 221] on image "Main content" at bounding box center [857, 219] width 7 height 7
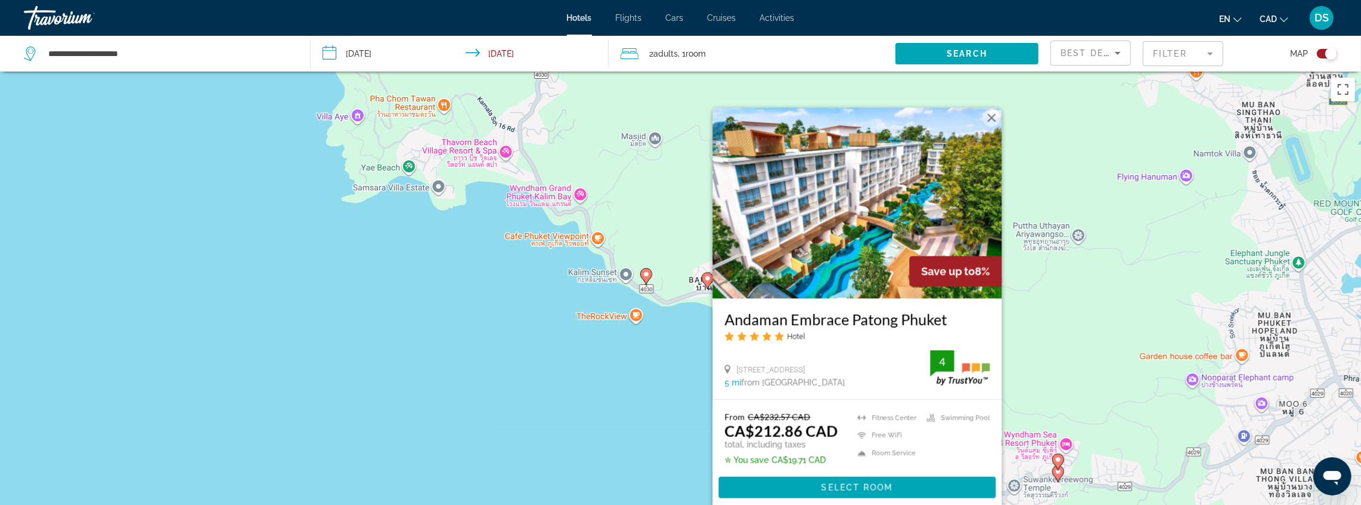
click at [605, 401] on div "To activate drag with keyboard, press Alt + Enter. Once in keyboard drag state,…" at bounding box center [680, 324] width 1361 height 505
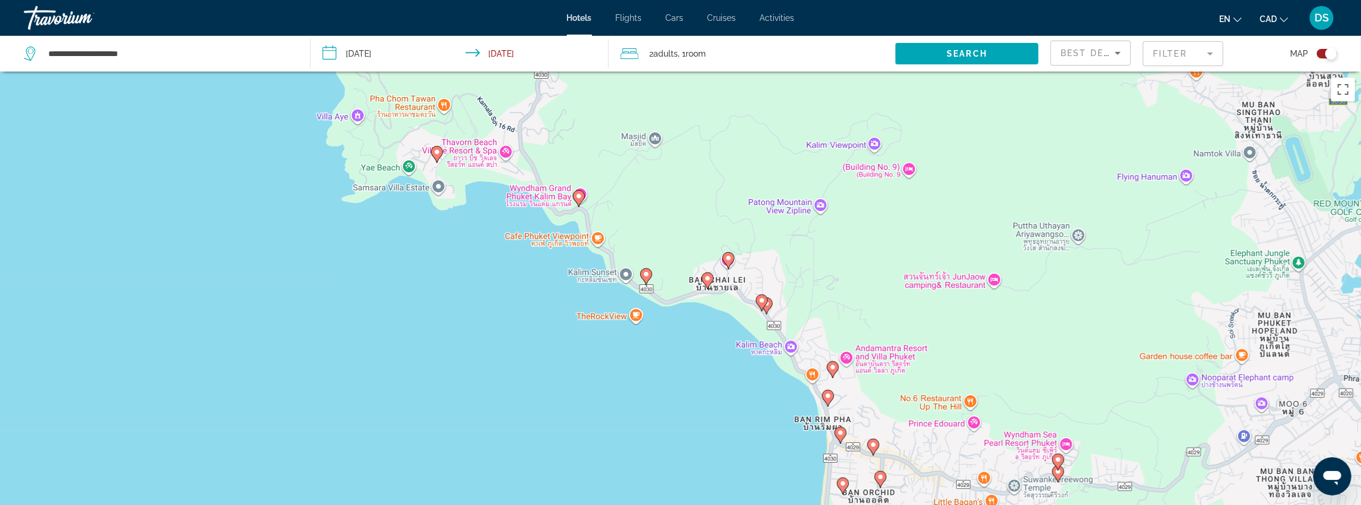
click at [435, 153] on image "Main content" at bounding box center [437, 151] width 7 height 7
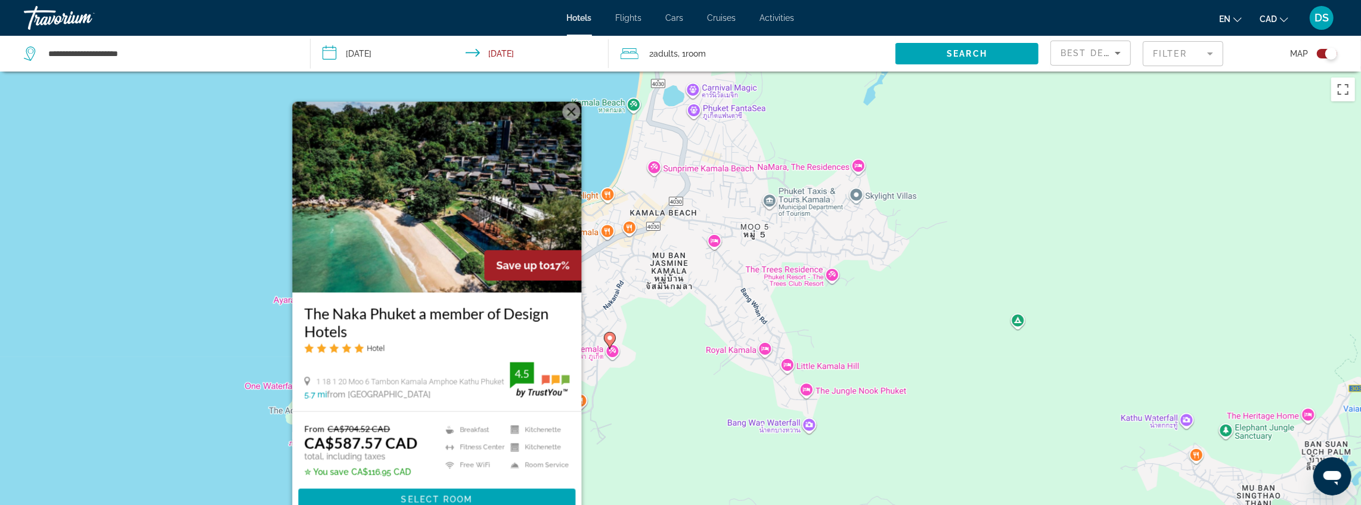
click at [177, 315] on div "To activate drag with keyboard, press Alt + Enter. Once in keyboard drag state,…" at bounding box center [680, 324] width 1361 height 505
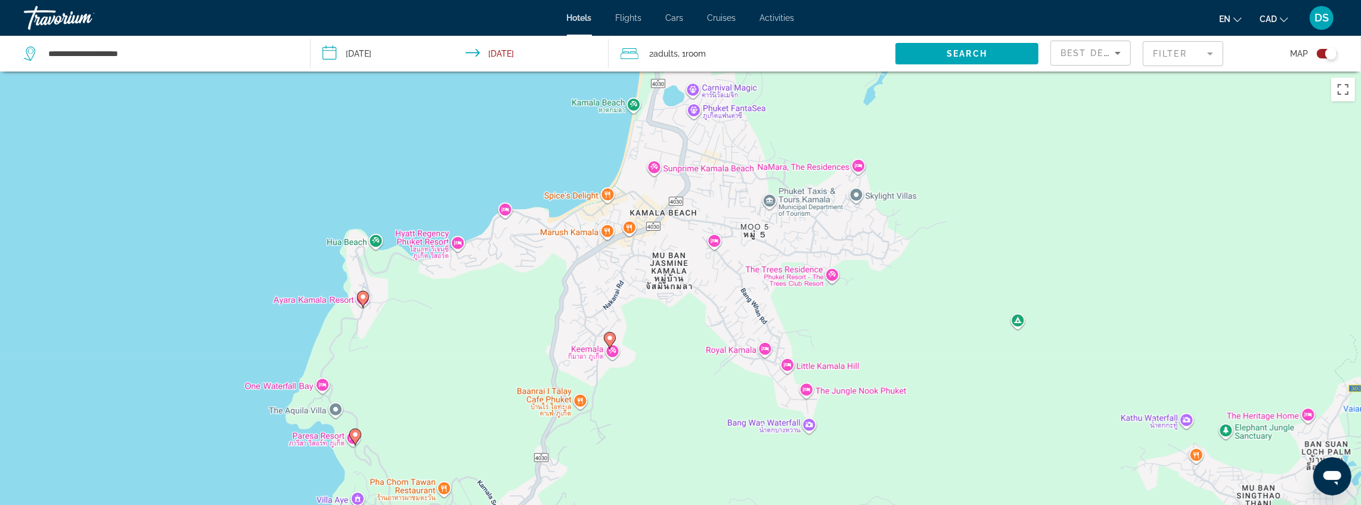
click at [456, 246] on div "To activate drag with keyboard, press Alt + Enter. Once in keyboard drag state,…" at bounding box center [680, 324] width 1361 height 505
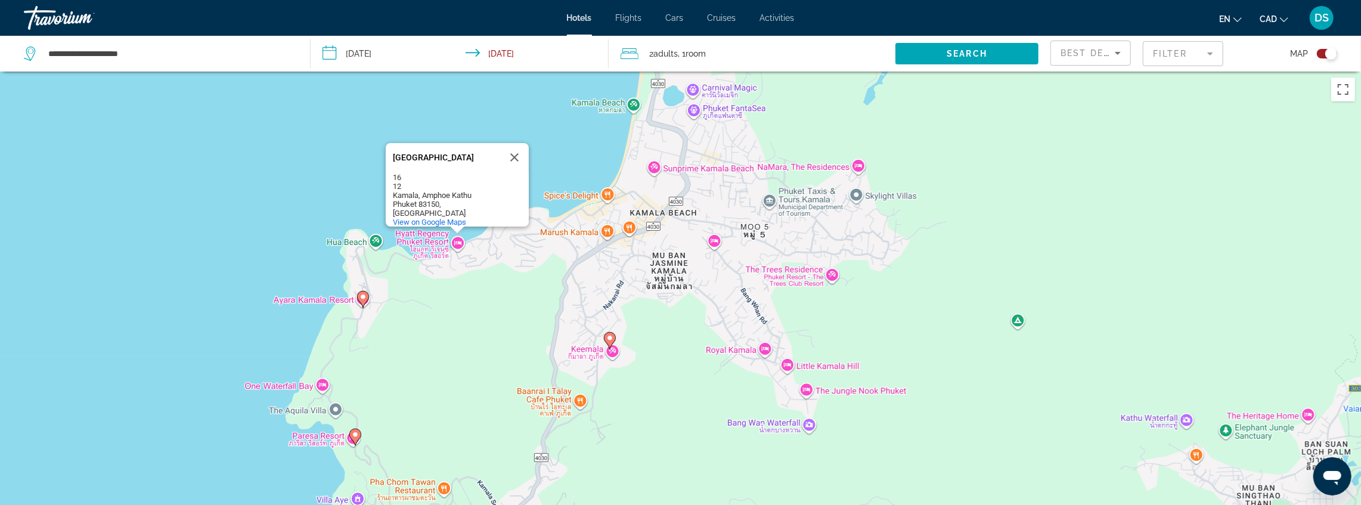
click at [459, 247] on div "To activate drag with keyboard, press Alt + Enter. Once in keyboard drag state,…" at bounding box center [680, 324] width 1361 height 505
click at [364, 298] on image "Main content" at bounding box center [363, 296] width 7 height 7
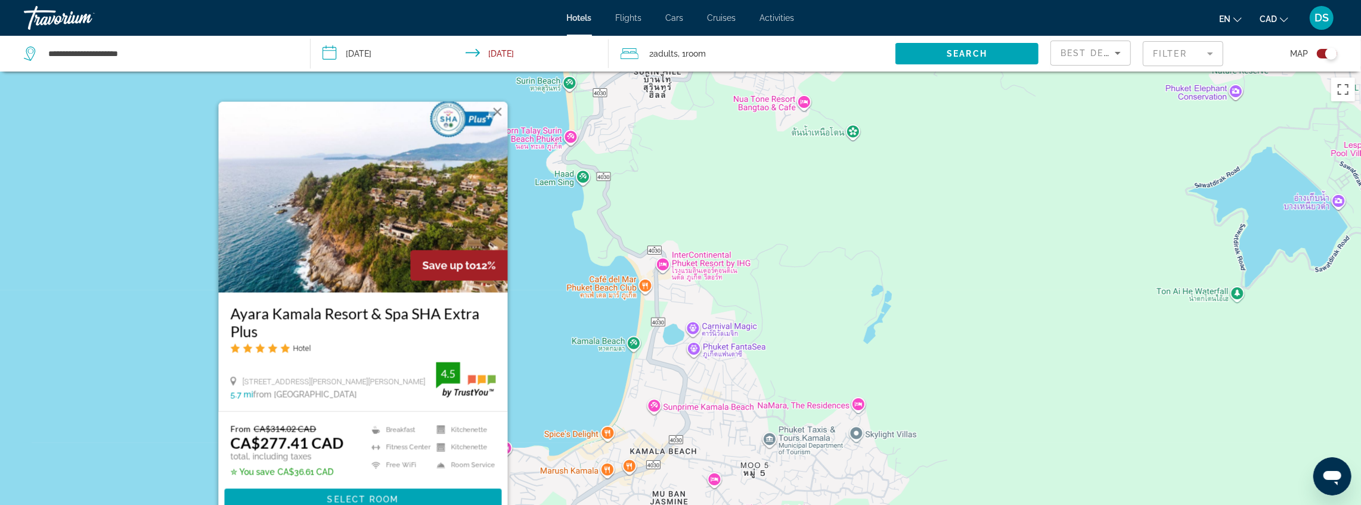
click at [527, 320] on div "To activate drag with keyboard, press Alt + Enter. Once in keyboard drag state,…" at bounding box center [680, 324] width 1361 height 505
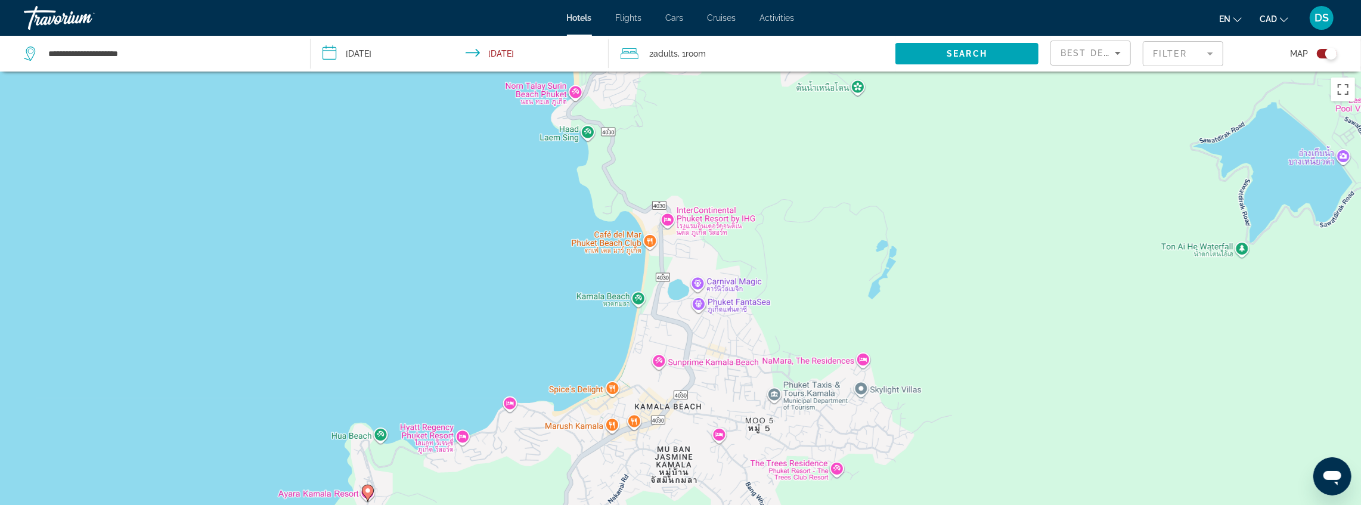
drag, startPoint x: 534, startPoint y: 342, endPoint x: 536, endPoint y: 273, distance: 68.6
click at [537, 273] on div "To activate drag with keyboard, press Alt + Enter. Once in keyboard drag state,…" at bounding box center [680, 324] width 1361 height 505
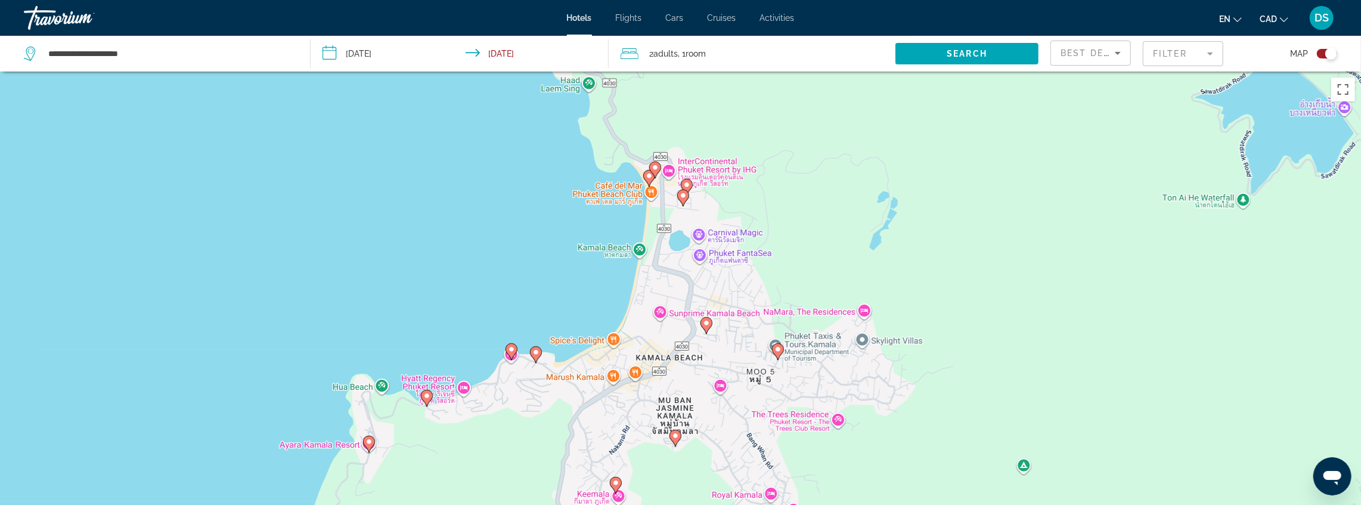
click at [515, 352] on image "Main content" at bounding box center [511, 349] width 7 height 7
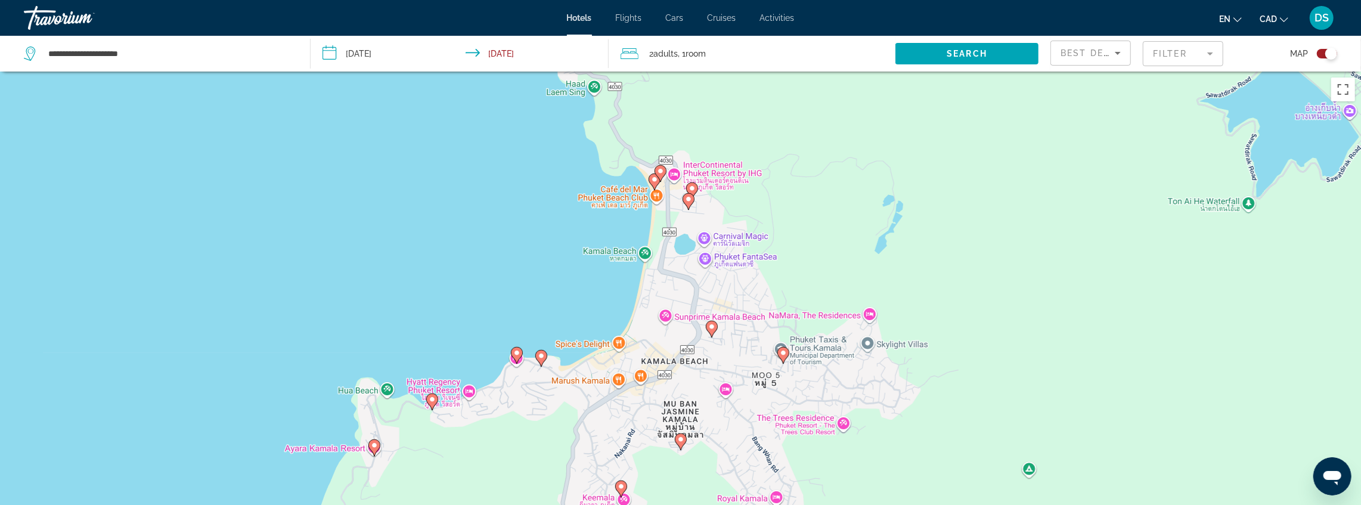
click at [515, 354] on image "Main content" at bounding box center [516, 352] width 7 height 7
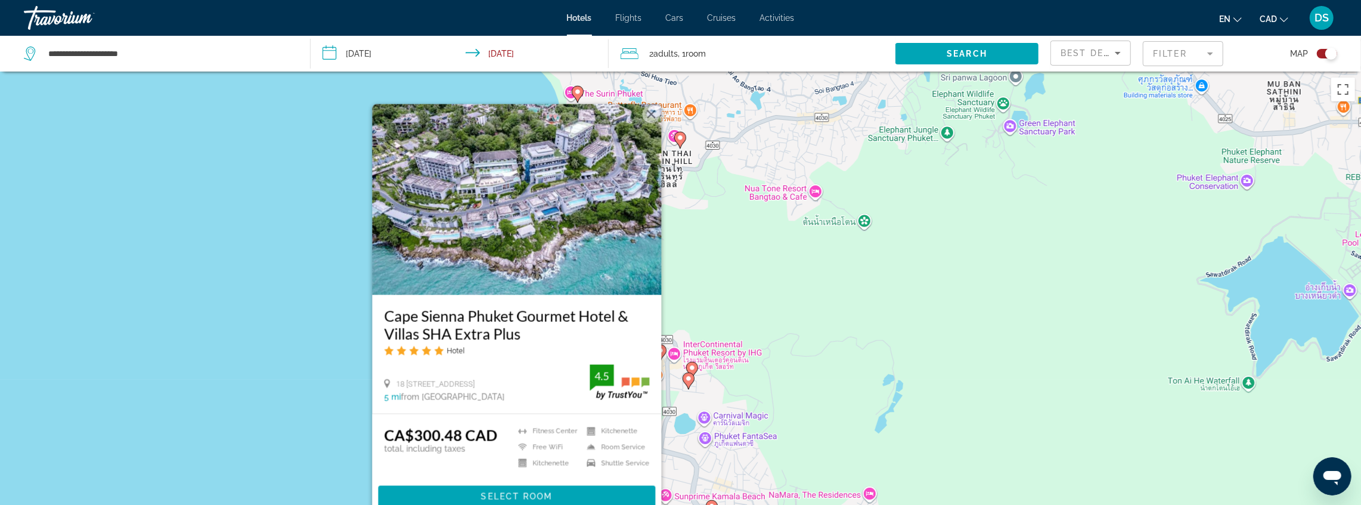
click at [332, 362] on div "To activate drag with keyboard, press Alt + Enter. Once in keyboard drag state,…" at bounding box center [680, 324] width 1361 height 505
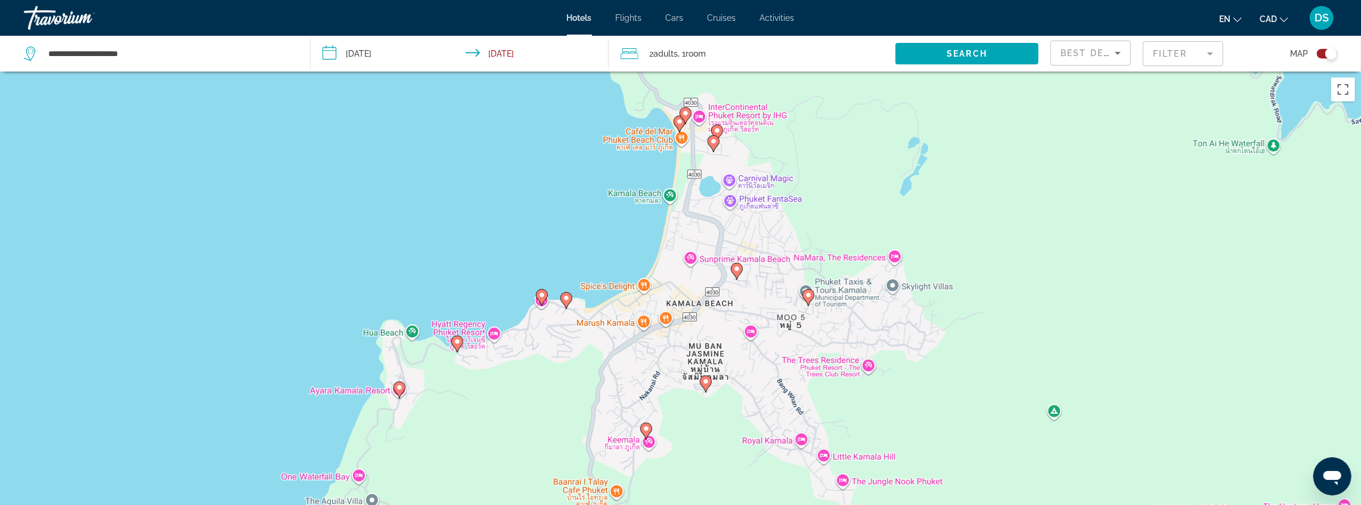
drag, startPoint x: 435, startPoint y: 385, endPoint x: 447, endPoint y: 185, distance: 200.1
click at [450, 180] on div "To activate drag with keyboard, press Alt + Enter. Once in keyboard drag state,…" at bounding box center [680, 324] width 1361 height 505
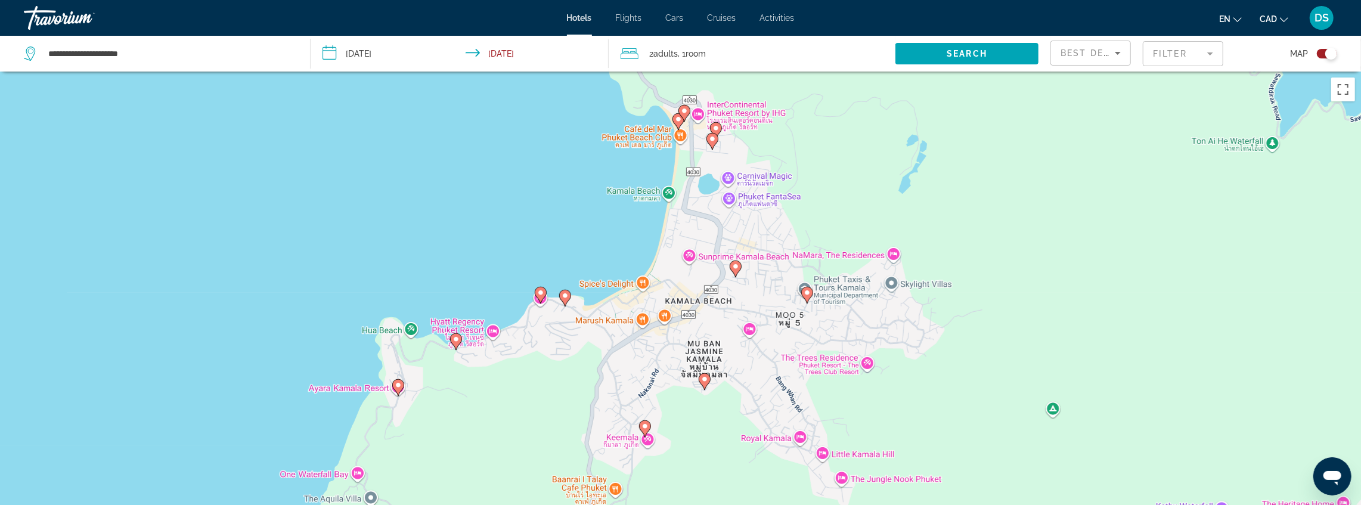
click at [566, 302] on icon "Main content" at bounding box center [564, 298] width 11 height 16
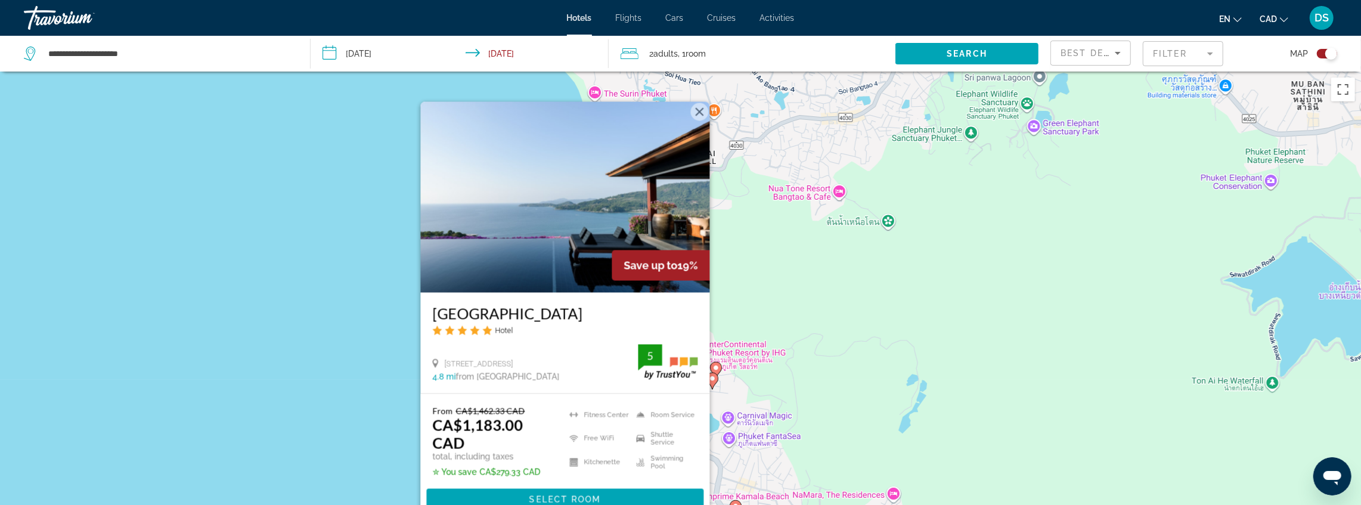
click at [322, 376] on div "To activate drag with keyboard, press Alt + Enter. Once in keyboard drag state,…" at bounding box center [680, 324] width 1361 height 505
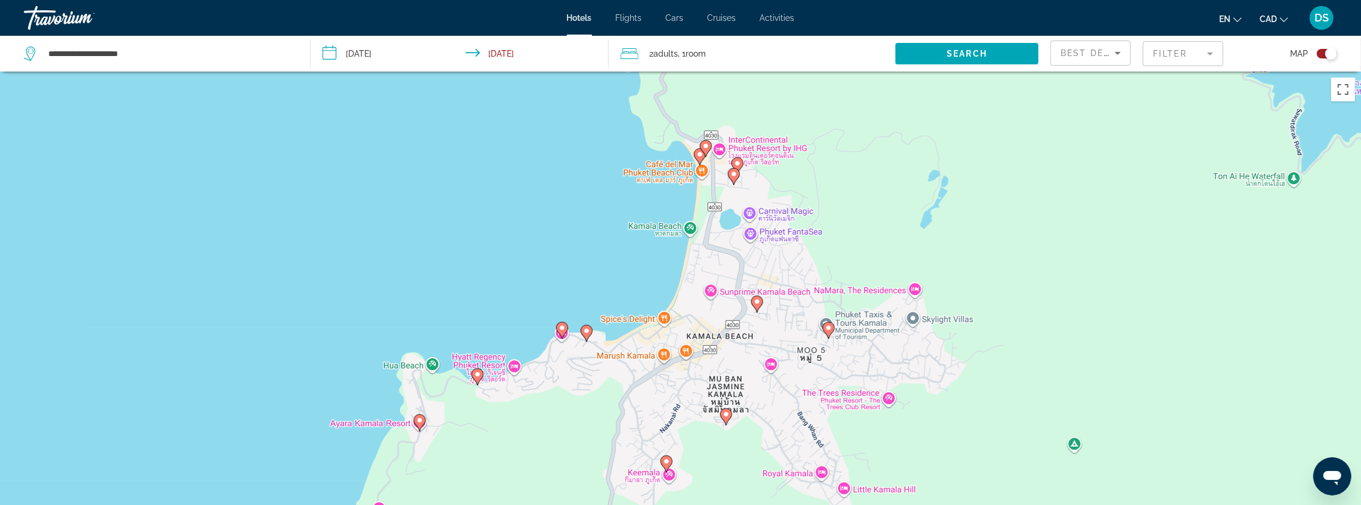
drag, startPoint x: 472, startPoint y: 370, endPoint x: 476, endPoint y: 158, distance: 211.7
click at [476, 158] on div "To activate drag with keyboard, press Alt + Enter. Once in keyboard drag state,…" at bounding box center [680, 324] width 1361 height 505
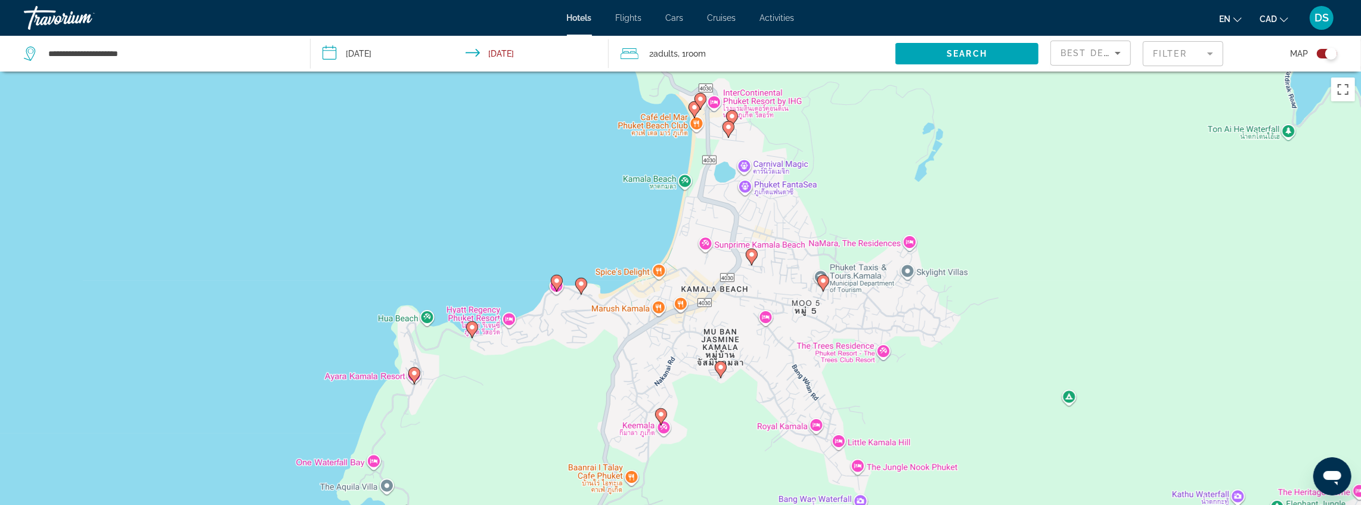
click at [695, 110] on gmp-advanced-marker "Main content" at bounding box center [701, 101] width 12 height 18
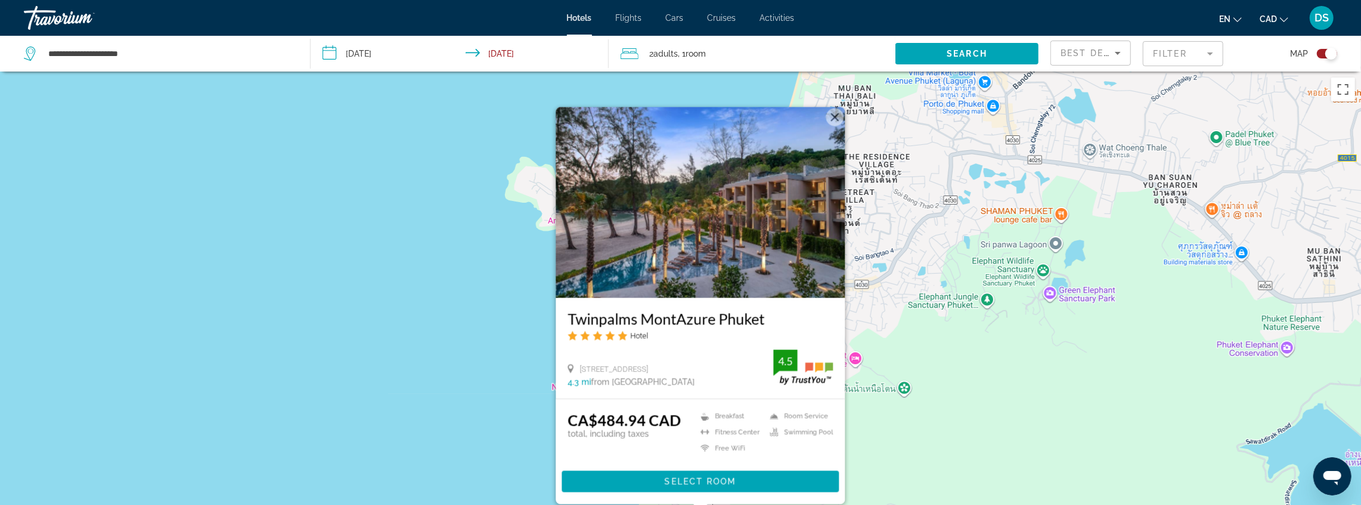
click at [507, 364] on div "To activate drag with keyboard, press Alt + Enter. Once in keyboard drag state,…" at bounding box center [680, 324] width 1361 height 505
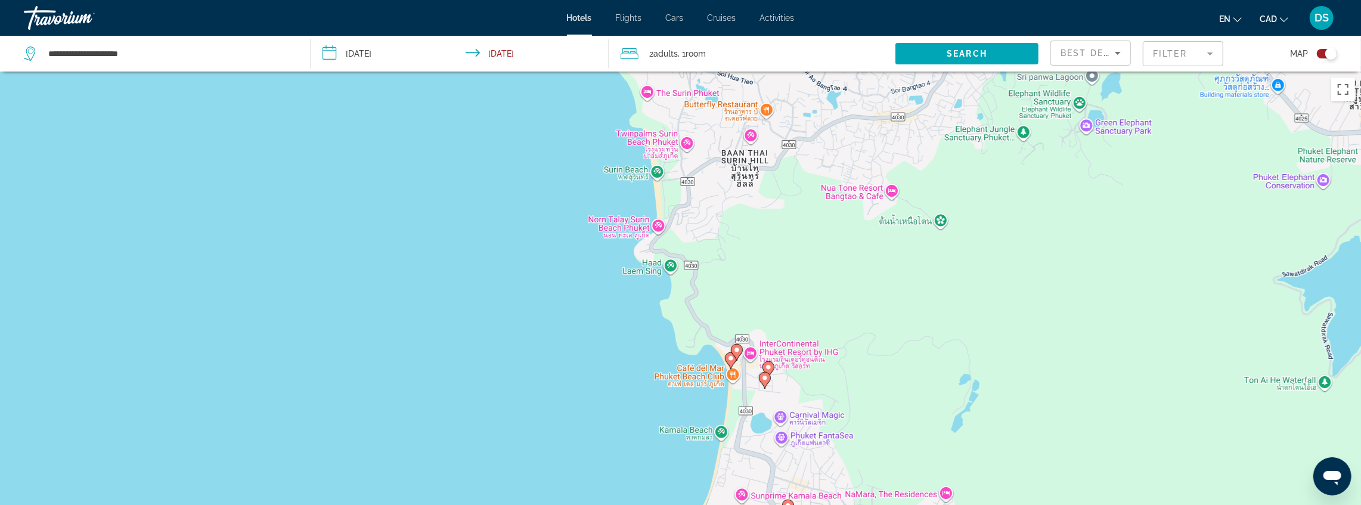
drag, startPoint x: 572, startPoint y: 234, endPoint x: 570, endPoint y: 106, distance: 128.2
click at [570, 106] on div "To activate drag with keyboard, press Alt + Enter. Once in keyboard drag state,…" at bounding box center [680, 324] width 1361 height 505
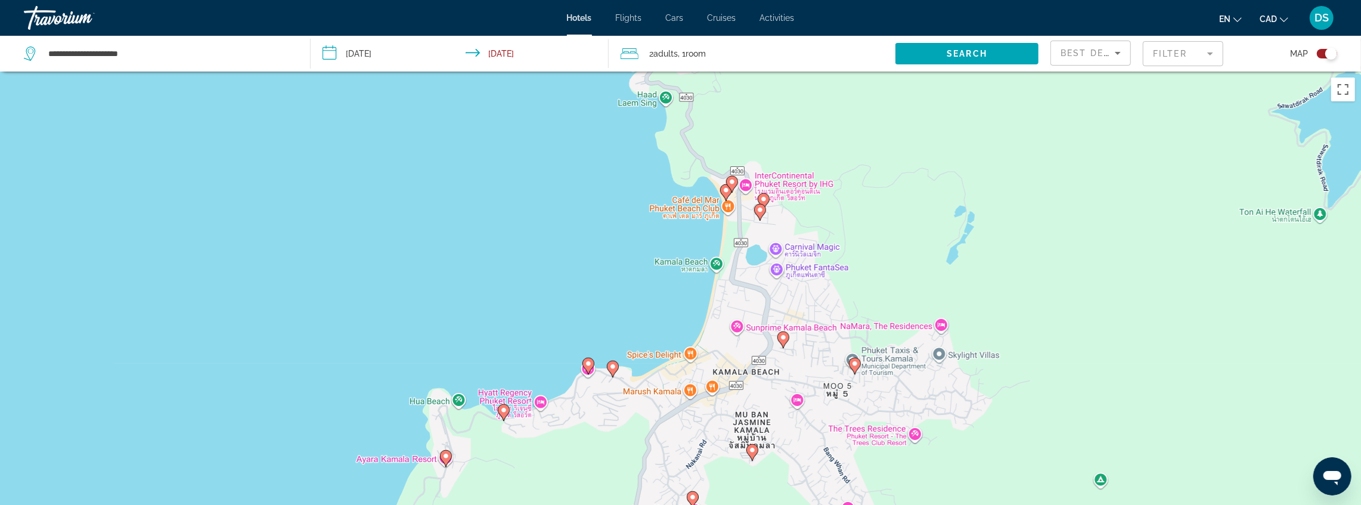
click at [736, 181] on icon "Main content" at bounding box center [731, 184] width 11 height 16
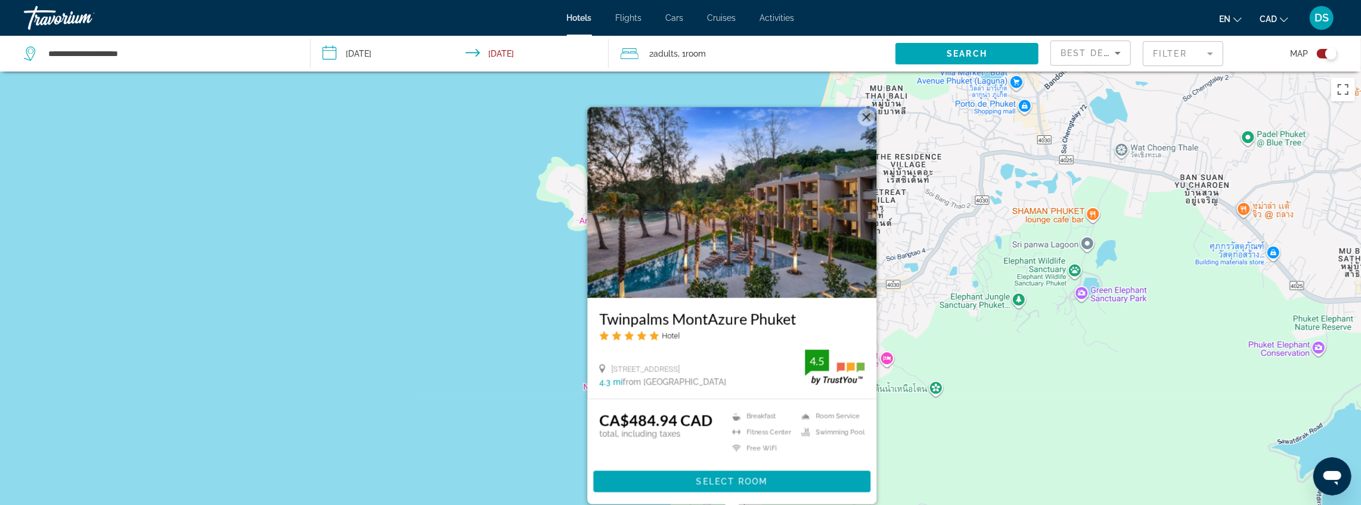
drag, startPoint x: 373, startPoint y: 374, endPoint x: 374, endPoint y: 364, distance: 10.8
click at [373, 370] on div "To activate drag with keyboard, press Alt + Enter. Once in keyboard drag state,…" at bounding box center [680, 324] width 1361 height 505
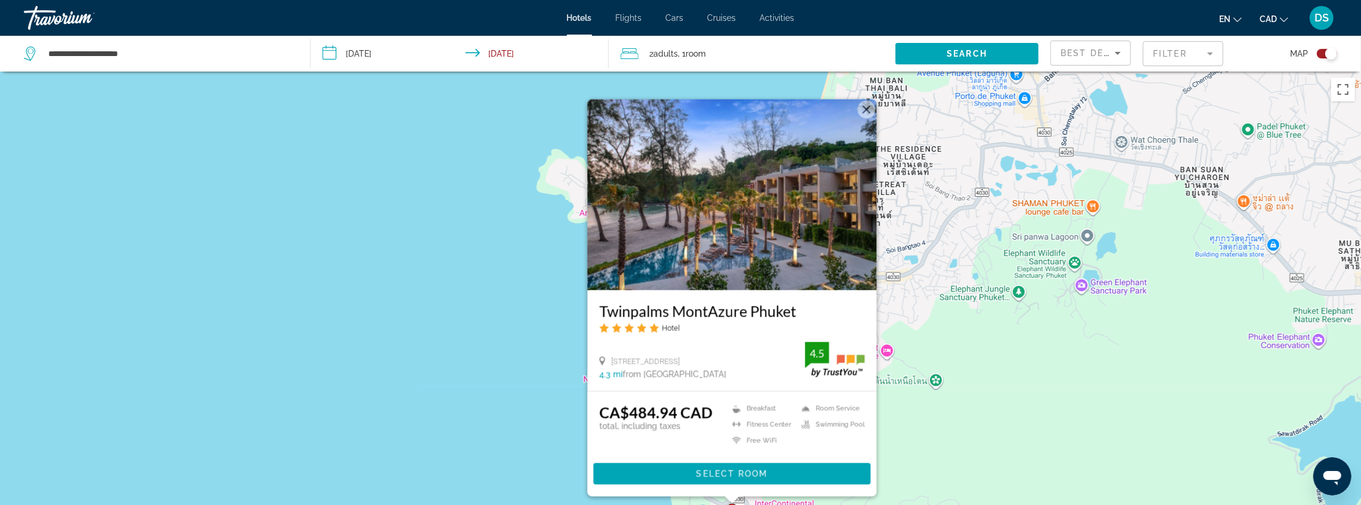
click at [376, 380] on div "To activate drag with keyboard, press Alt + Enter. Once in keyboard drag state,…" at bounding box center [680, 324] width 1361 height 505
click at [426, 389] on div "To activate drag with keyboard, press Alt + Enter. Once in keyboard drag state,…" at bounding box center [680, 324] width 1361 height 505
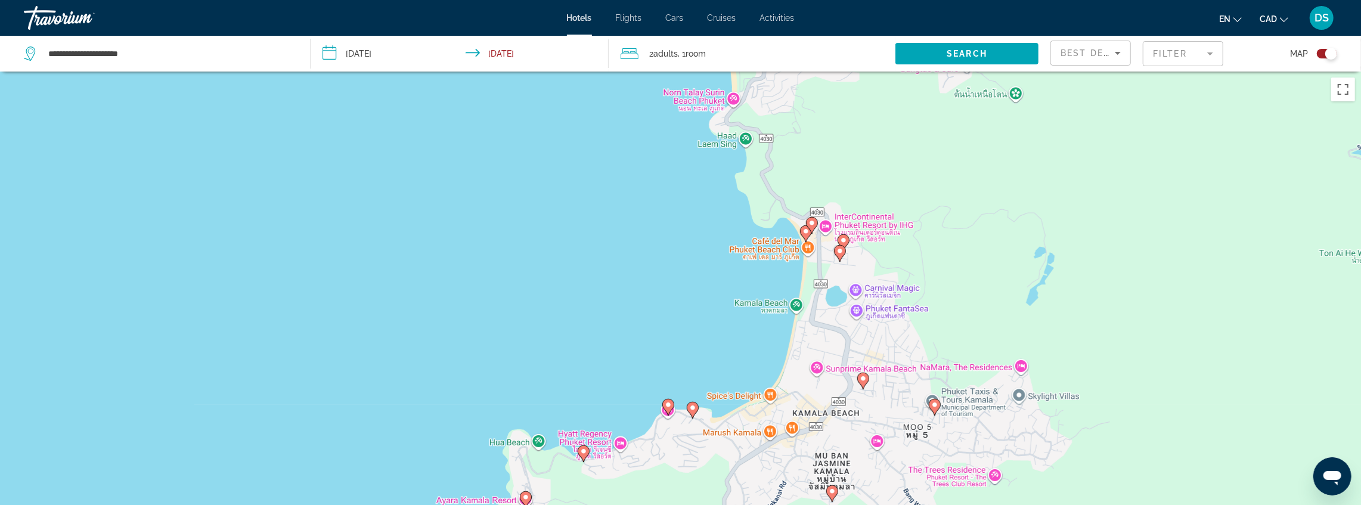
drag, startPoint x: 442, startPoint y: 409, endPoint x: 522, endPoint y: 135, distance: 285.0
click at [523, 119] on div "To activate drag with keyboard, press Alt + Enter. Once in keyboard drag state,…" at bounding box center [680, 324] width 1361 height 505
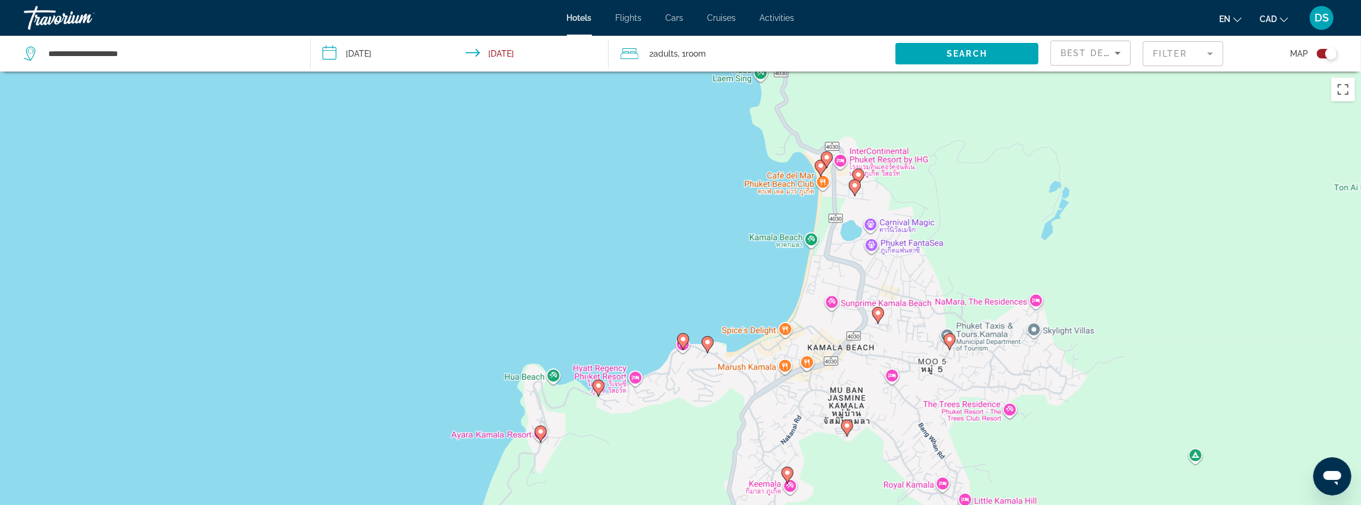
drag, startPoint x: 551, startPoint y: 303, endPoint x: 618, endPoint y: 194, distance: 127.9
click at [618, 194] on div "To activate drag with keyboard, press Alt + Enter. Once in keyboard drag state,…" at bounding box center [680, 324] width 1361 height 505
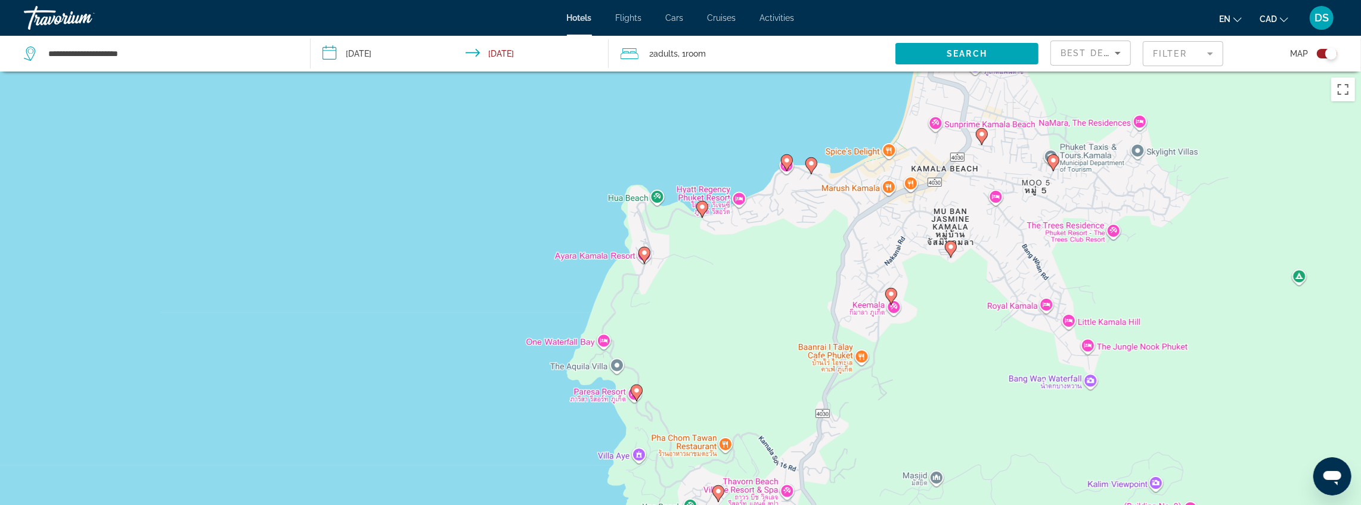
click at [644, 255] on image "Main content" at bounding box center [644, 252] width 7 height 7
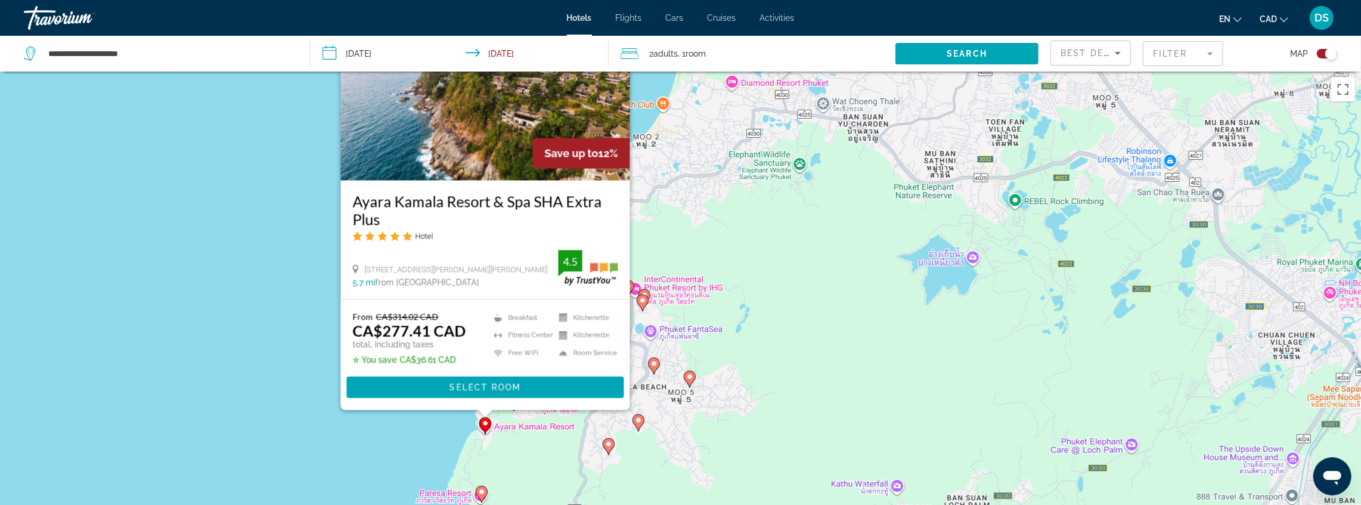
click at [307, 348] on div "To activate drag with keyboard, press Alt + Enter. Once in keyboard drag state,…" at bounding box center [680, 324] width 1361 height 505
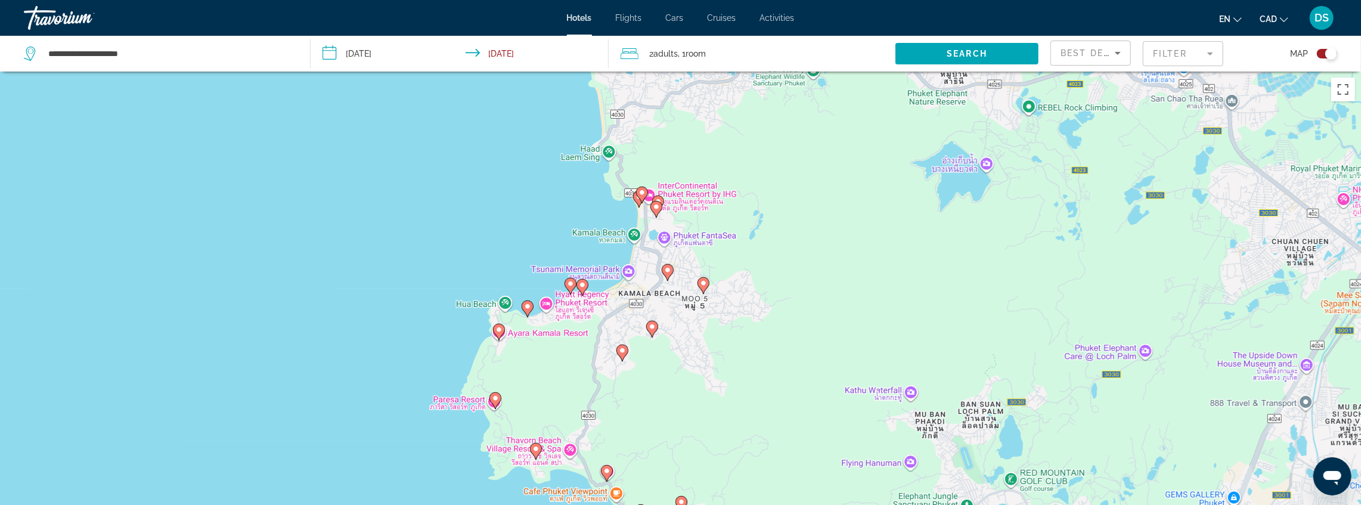
drag, startPoint x: 402, startPoint y: 392, endPoint x: 411, endPoint y: 266, distance: 126.8
click at [412, 266] on div "To activate drag with keyboard, press Alt + Enter. Once in keyboard drag state,…" at bounding box center [680, 324] width 1361 height 505
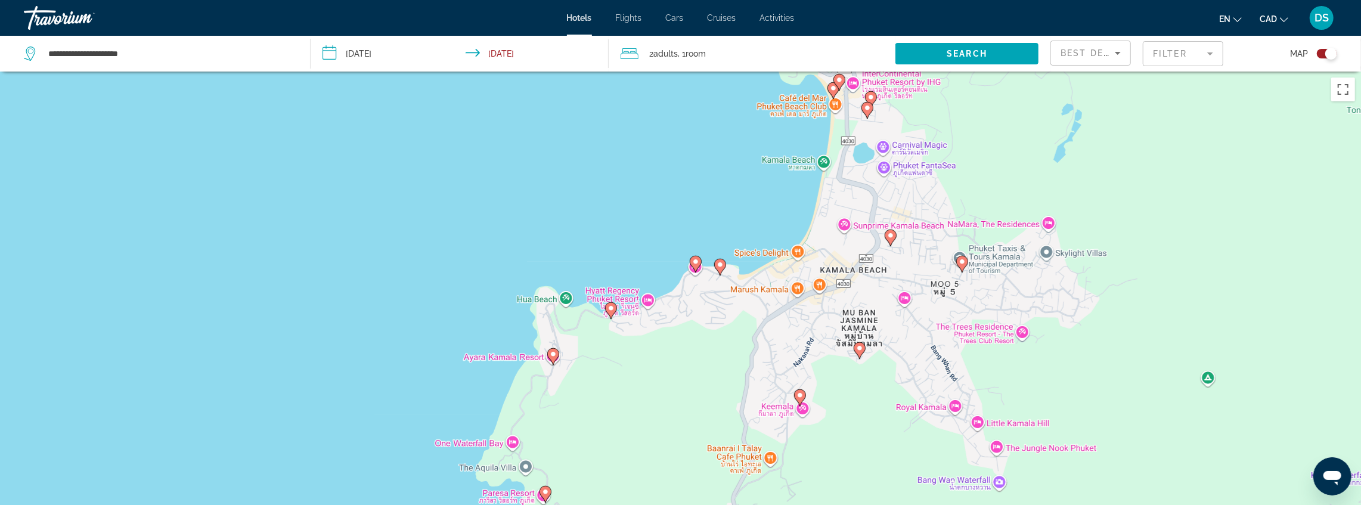
click at [555, 354] on image "Main content" at bounding box center [553, 354] width 7 height 7
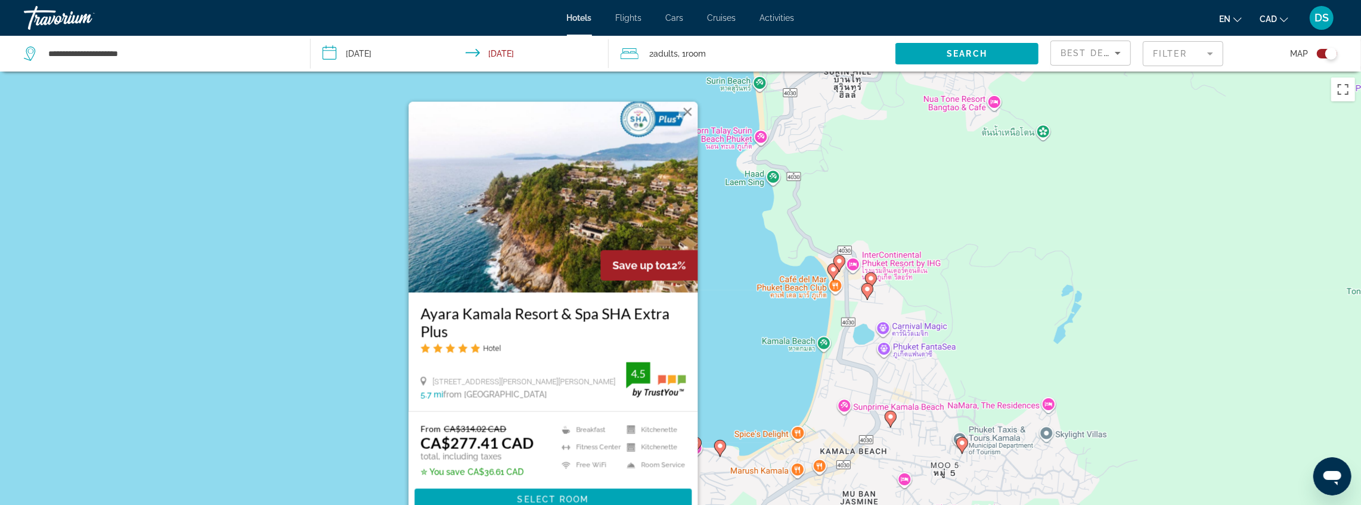
click at [380, 340] on div "To activate drag with keyboard, press Alt + Enter. Once in keyboard drag state,…" at bounding box center [680, 324] width 1361 height 505
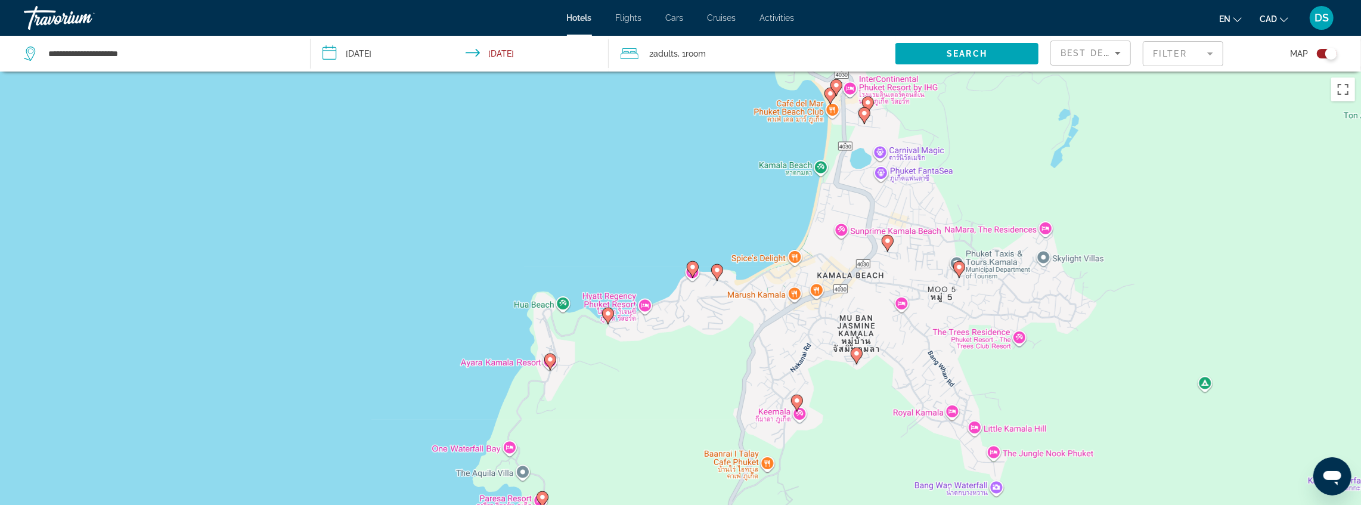
drag, startPoint x: 552, startPoint y: 363, endPoint x: 549, endPoint y: 187, distance: 175.9
click at [549, 187] on div "To activate drag with keyboard, press Alt + Enter. Once in keyboard drag state,…" at bounding box center [680, 324] width 1361 height 505
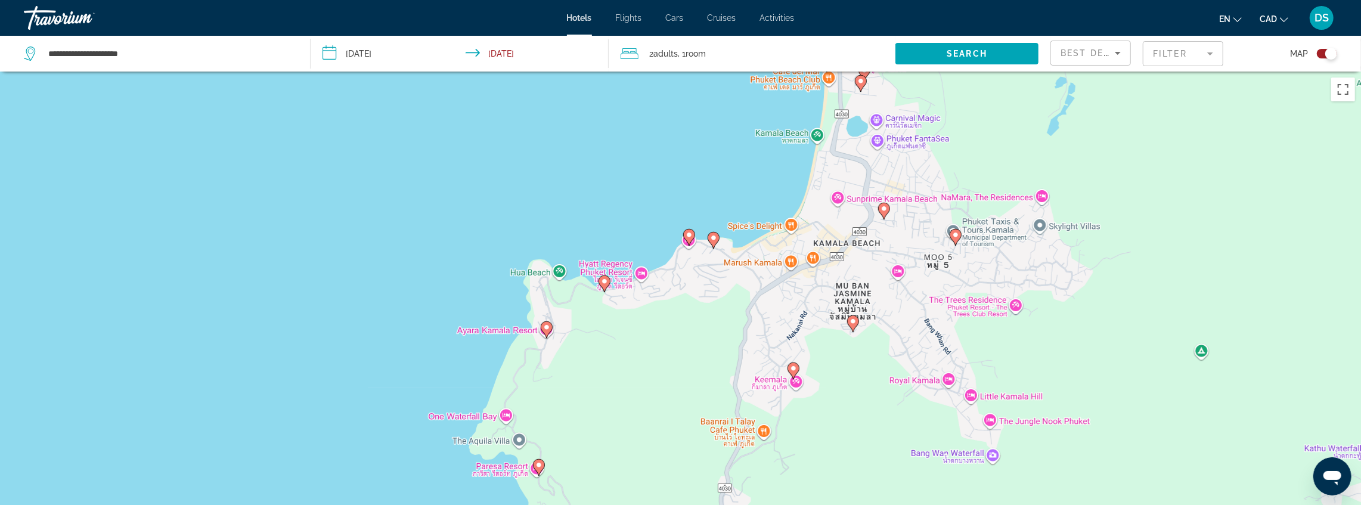
click at [547, 326] on image "Main content" at bounding box center [546, 327] width 7 height 7
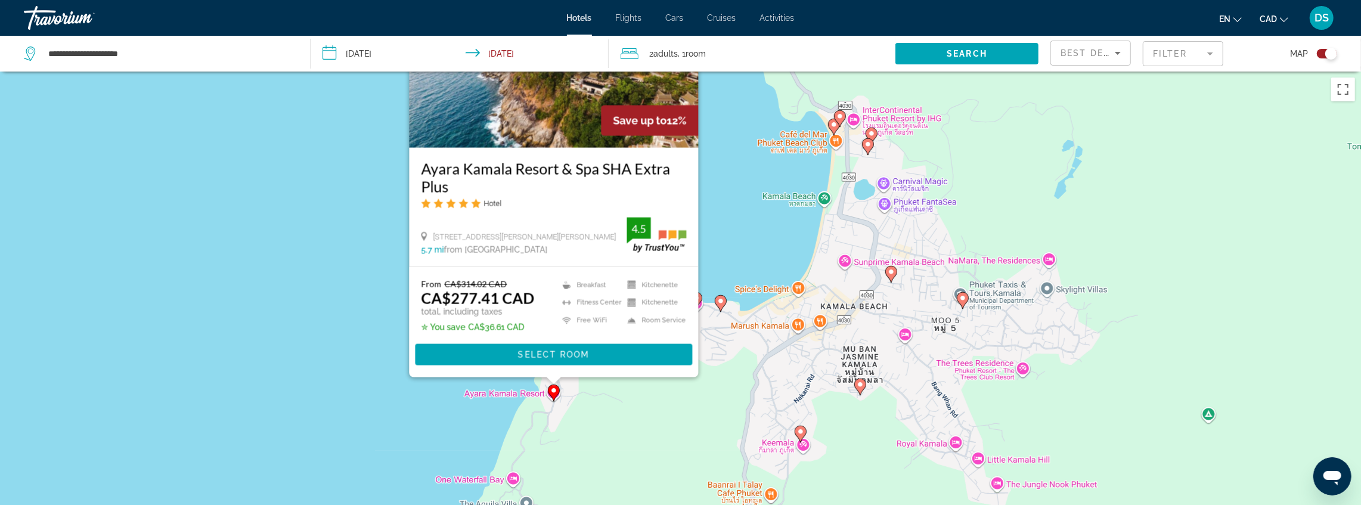
drag, startPoint x: 390, startPoint y: 355, endPoint x: 398, endPoint y: 219, distance: 135.6
click at [398, 219] on div "To activate drag with keyboard, press Alt + Enter. Once in keyboard drag state,…" at bounding box center [680, 324] width 1361 height 505
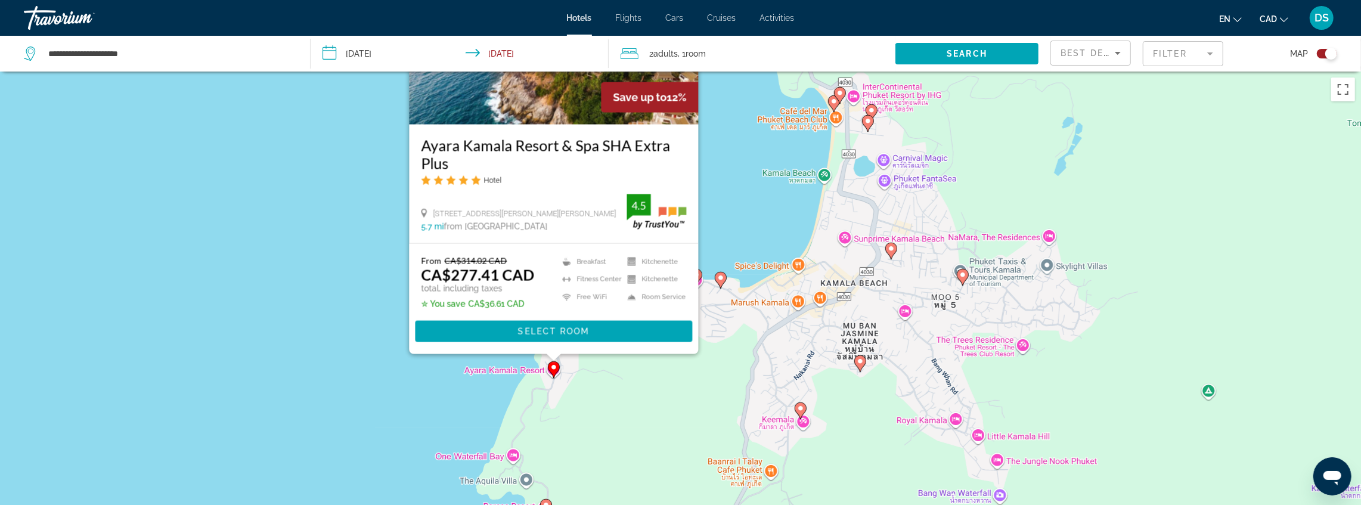
click at [369, 283] on div "To activate drag with keyboard, press Alt + Enter. Once in keyboard drag state,…" at bounding box center [680, 324] width 1361 height 505
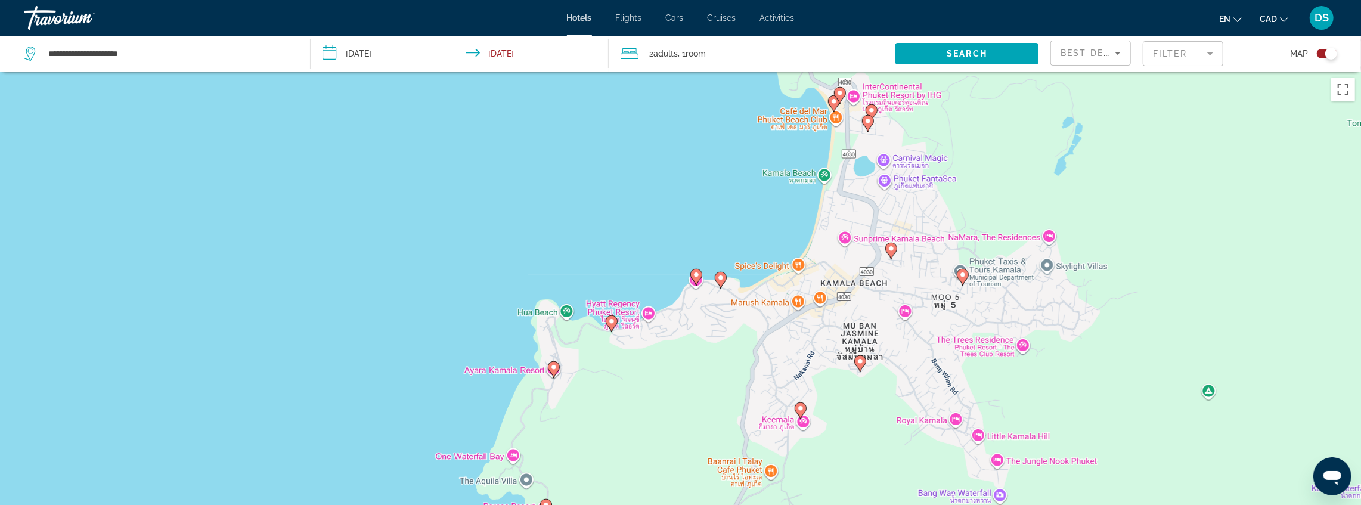
click at [698, 275] on image "Main content" at bounding box center [696, 274] width 7 height 7
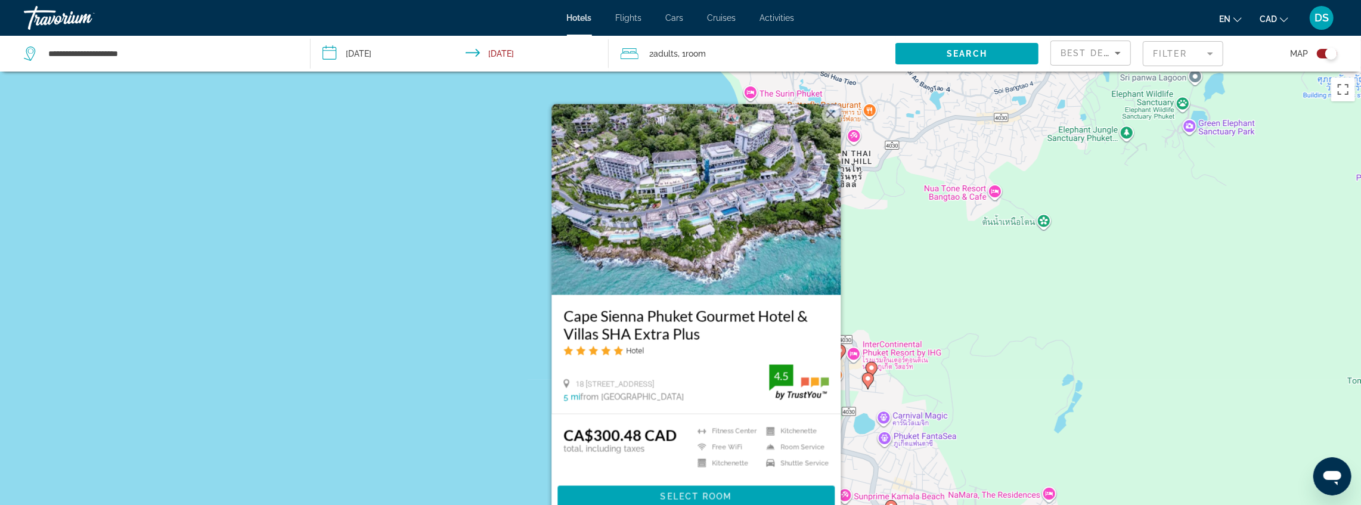
click at [453, 374] on div "To activate drag with keyboard, press Alt + Enter. Once in keyboard drag state,…" at bounding box center [680, 324] width 1361 height 505
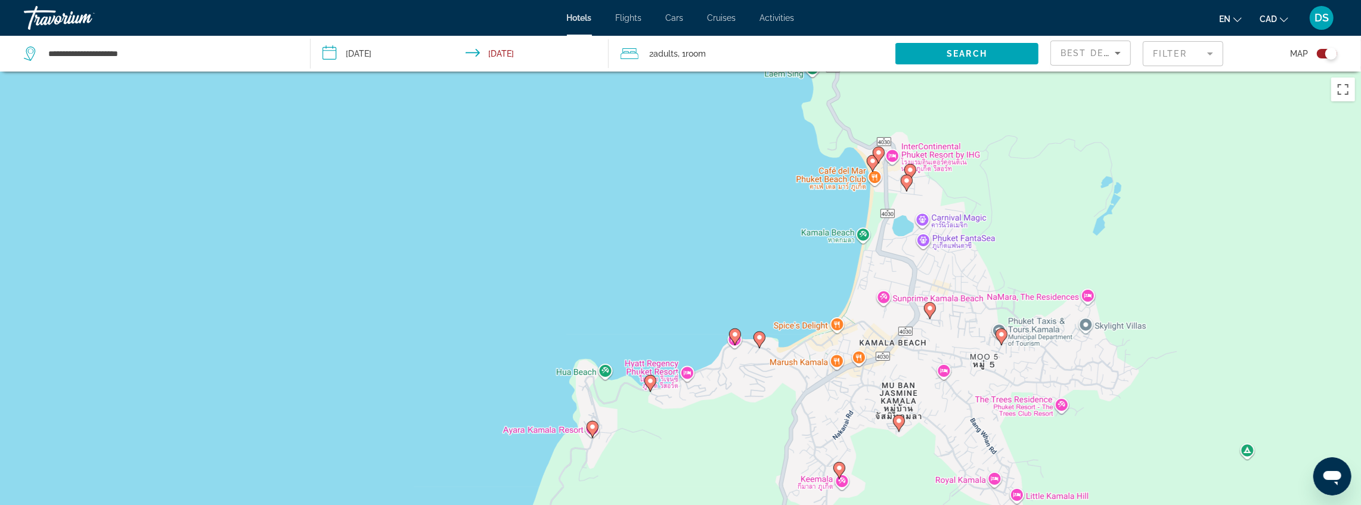
drag, startPoint x: 473, startPoint y: 302, endPoint x: 484, endPoint y: 187, distance: 115.1
click at [484, 187] on div "To activate drag with keyboard, press Alt + Enter. Once in keyboard drag state,…" at bounding box center [680, 324] width 1361 height 505
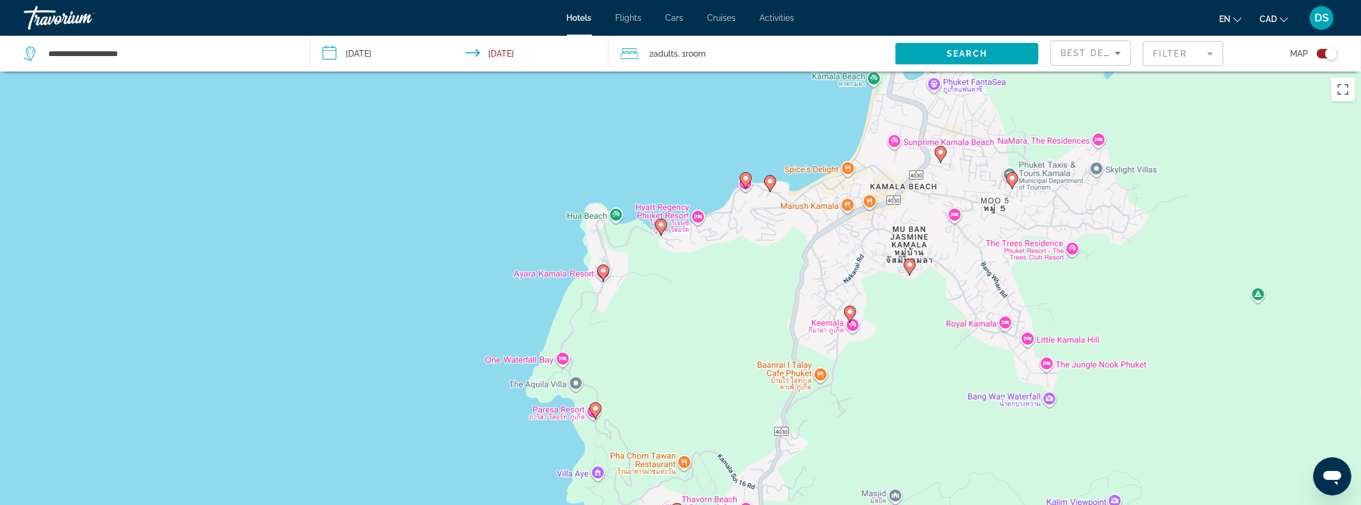
drag, startPoint x: 556, startPoint y: 378, endPoint x: 564, endPoint y: 251, distance: 127.3
click at [564, 251] on div "To activate drag with keyboard, press Alt + Enter. Once in keyboard drag state,…" at bounding box center [680, 324] width 1361 height 505
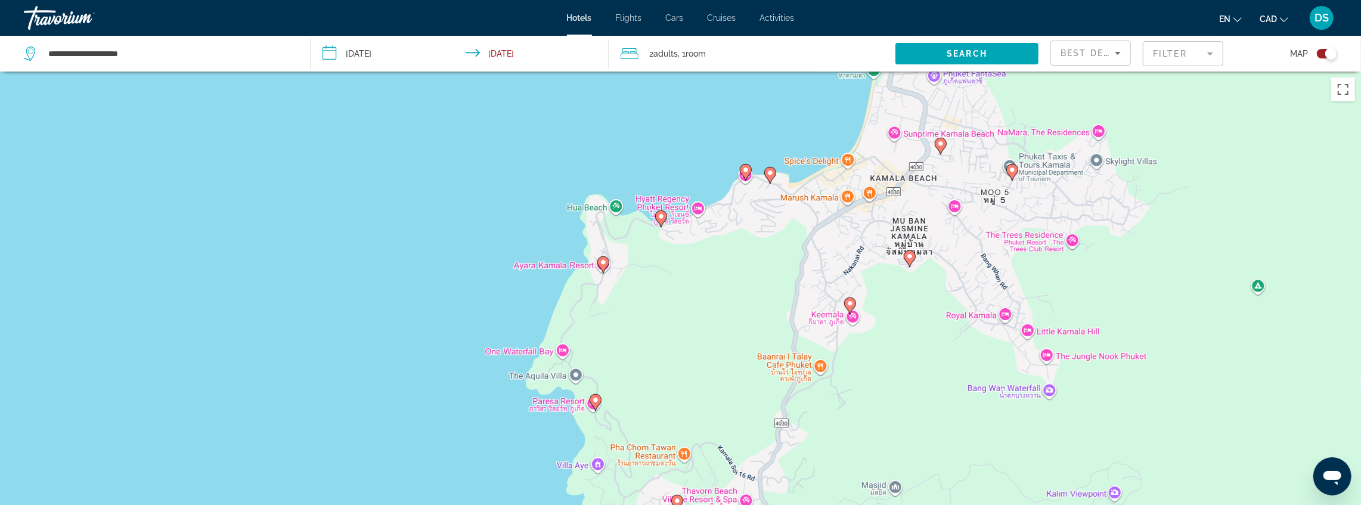
click at [596, 403] on image "Main content" at bounding box center [595, 400] width 7 height 7
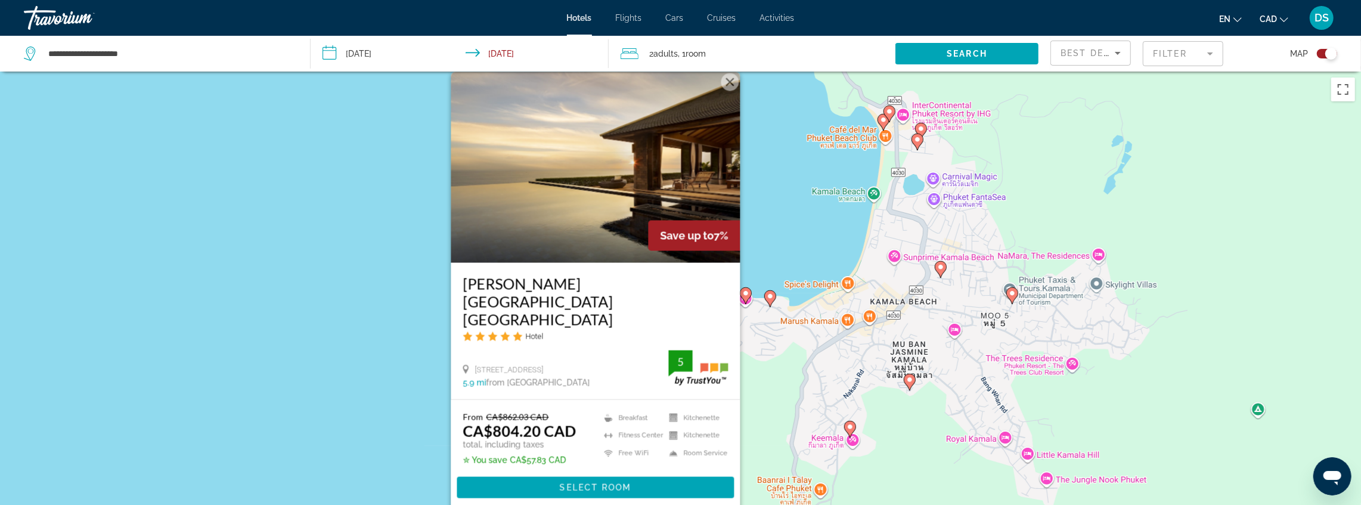
click at [379, 299] on div "To activate drag with keyboard, press Alt + Enter. Once in keyboard drag state,…" at bounding box center [680, 324] width 1361 height 505
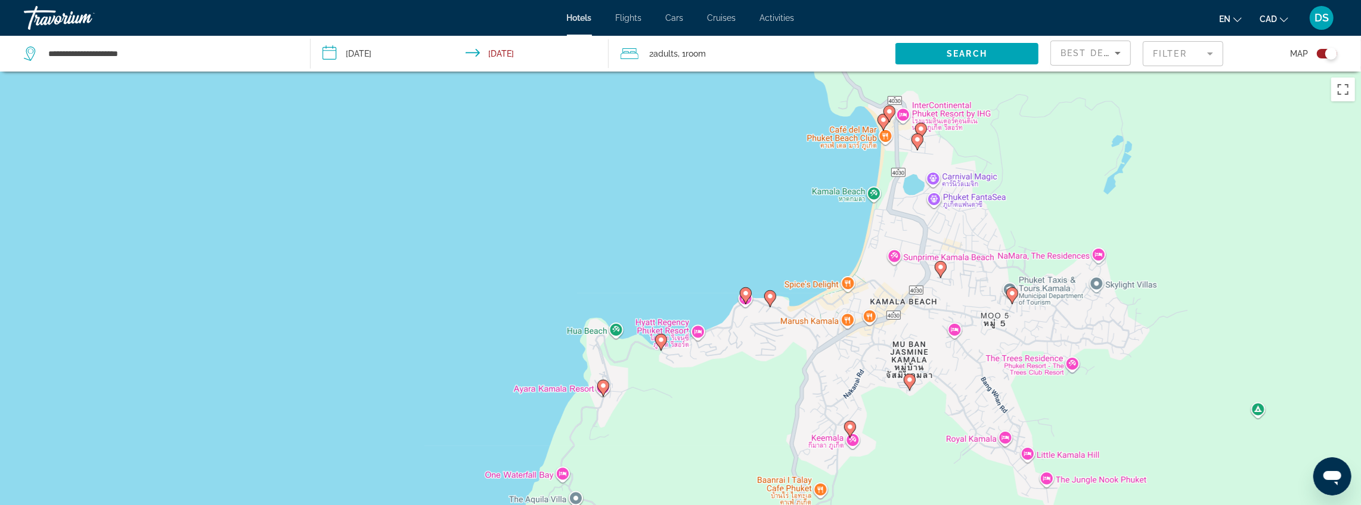
click at [606, 383] on image "Main content" at bounding box center [603, 385] width 7 height 7
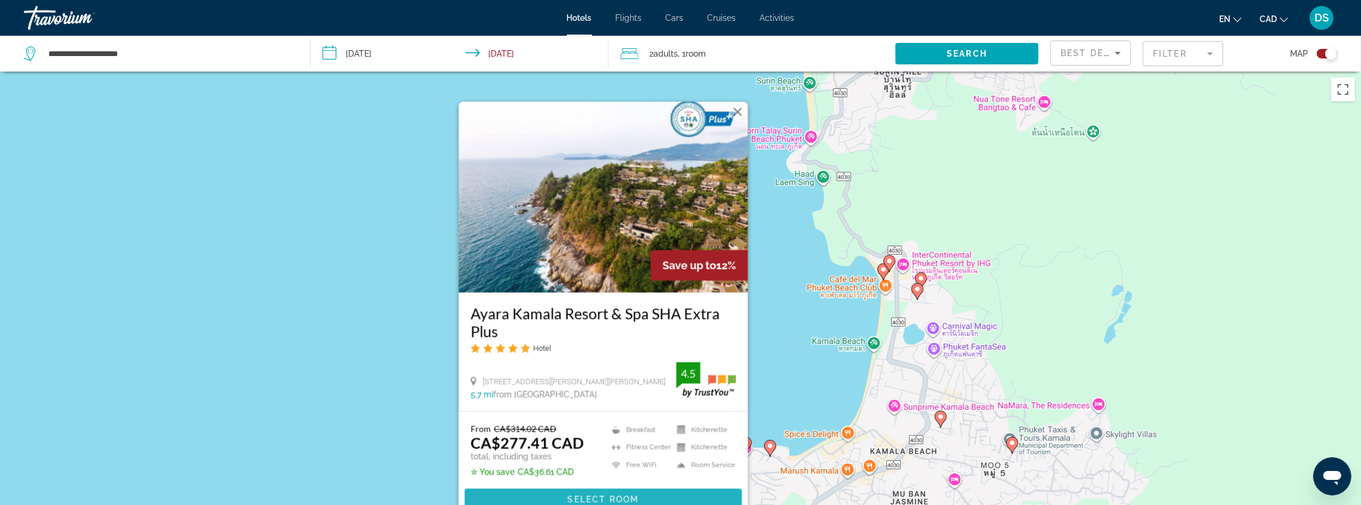
click at [600, 476] on span "Select Room" at bounding box center [603, 500] width 72 height 10
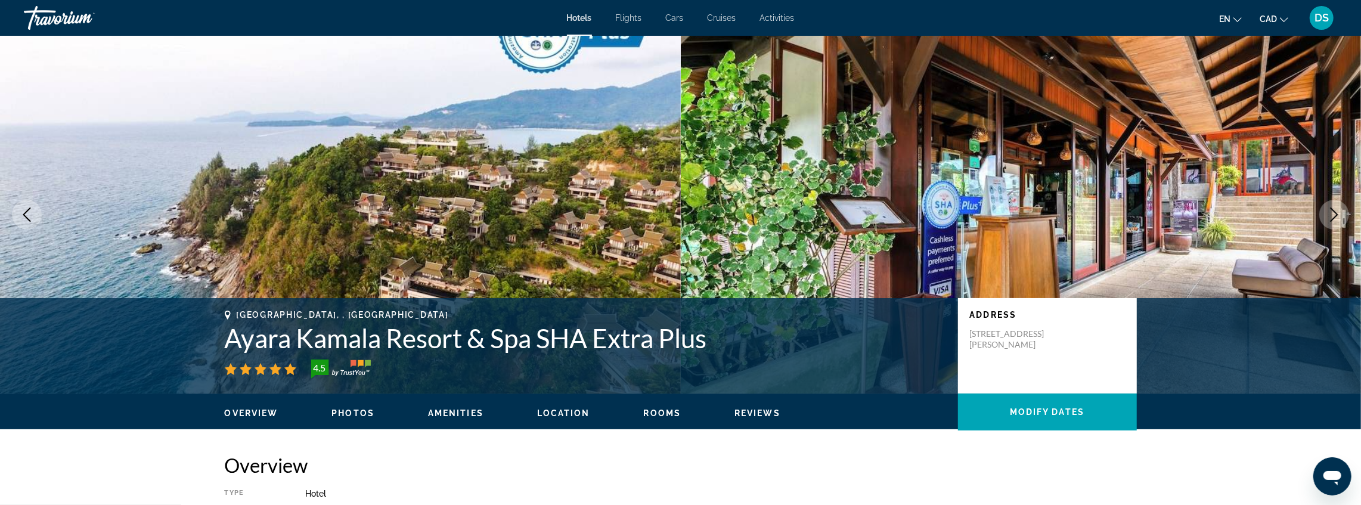
click at [483, 217] on img "Main content" at bounding box center [340, 215] width 681 height 358
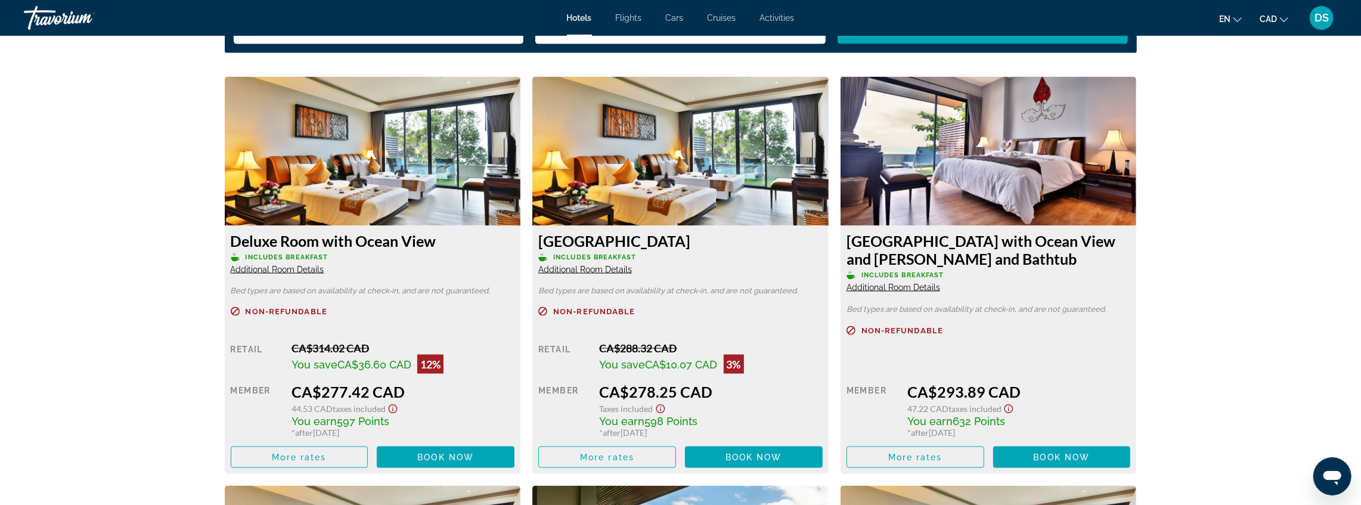
scroll to position [1510, 0]
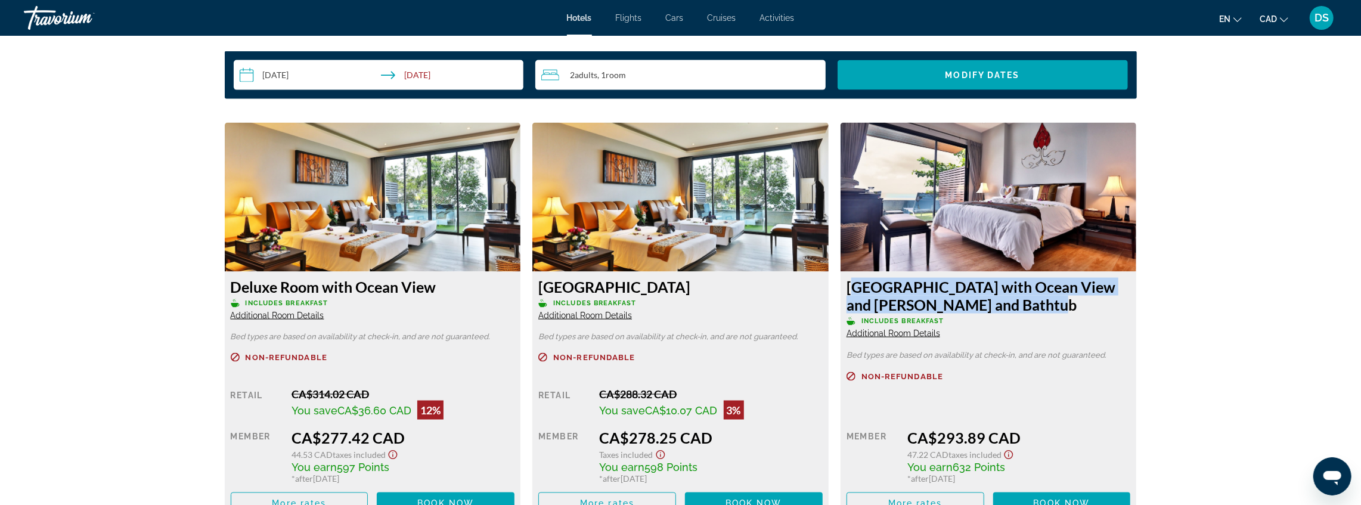
drag, startPoint x: 840, startPoint y: 278, endPoint x: 1013, endPoint y: 311, distance: 176.0
click at [889, 311] on div "Ocean Side Grand Room with Ocean View and Jacuzzi and Bathtub Includes Breakfas…" at bounding box center [989, 321] width 308 height 397
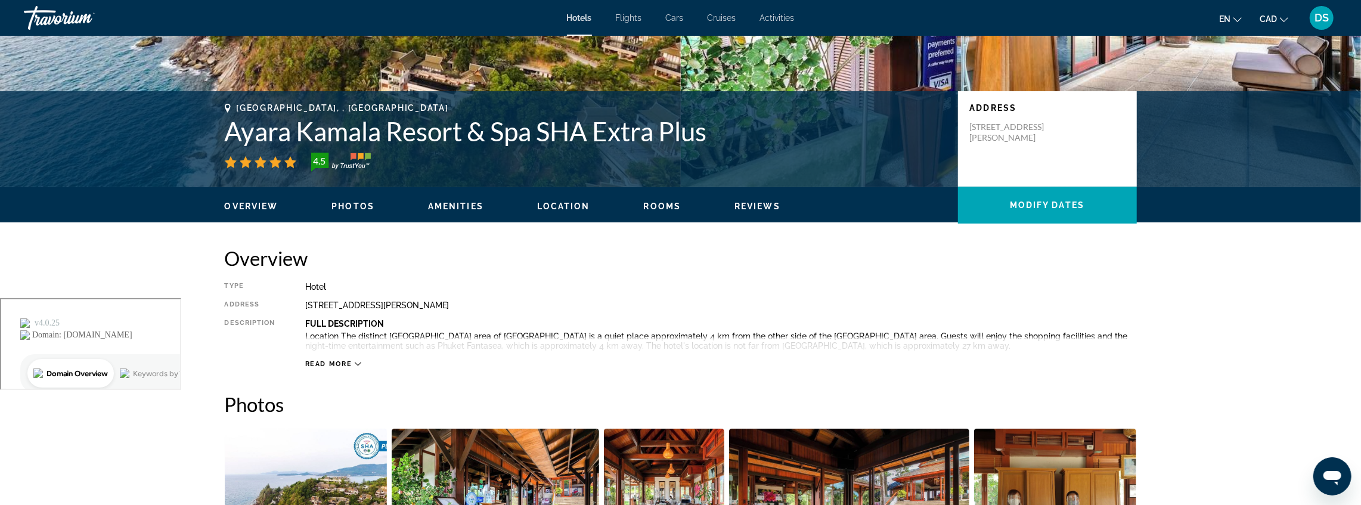
scroll to position [159, 0]
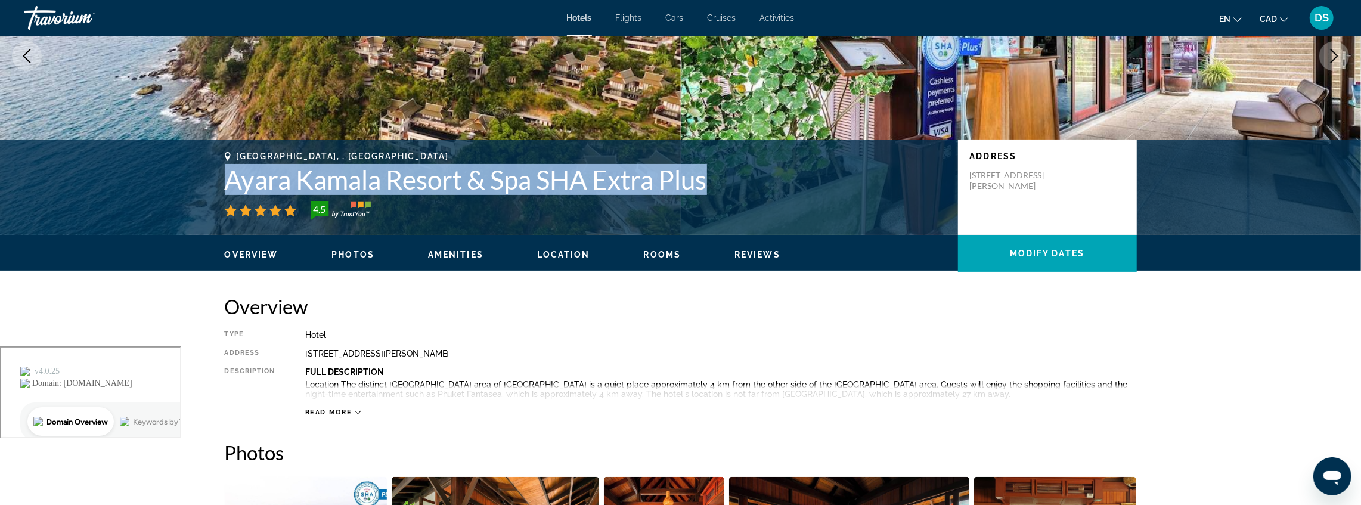
drag, startPoint x: 224, startPoint y: 177, endPoint x: 717, endPoint y: 187, distance: 493.9
click at [717, 187] on div "Phuket, , Thailand Ayara Kamala Resort & Spa SHA Extra Plus 4.5 Address 22/10 M…" at bounding box center [681, 187] width 960 height 72
copy h1 "Ayara Kamala Resort & Spa SHA Extra Plus"
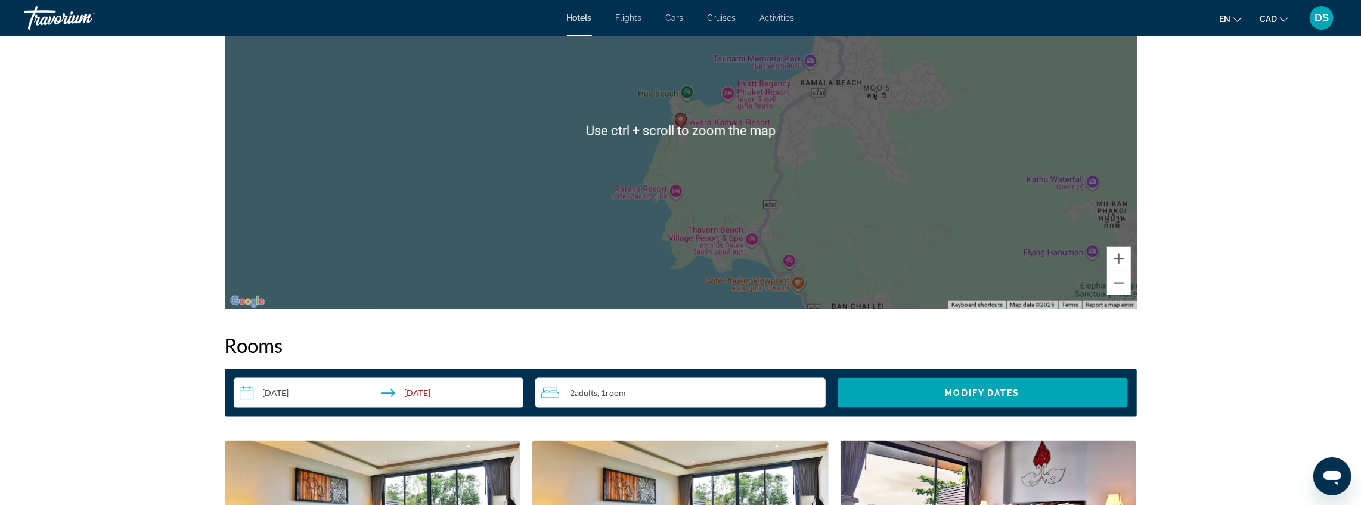
scroll to position [1431, 0]
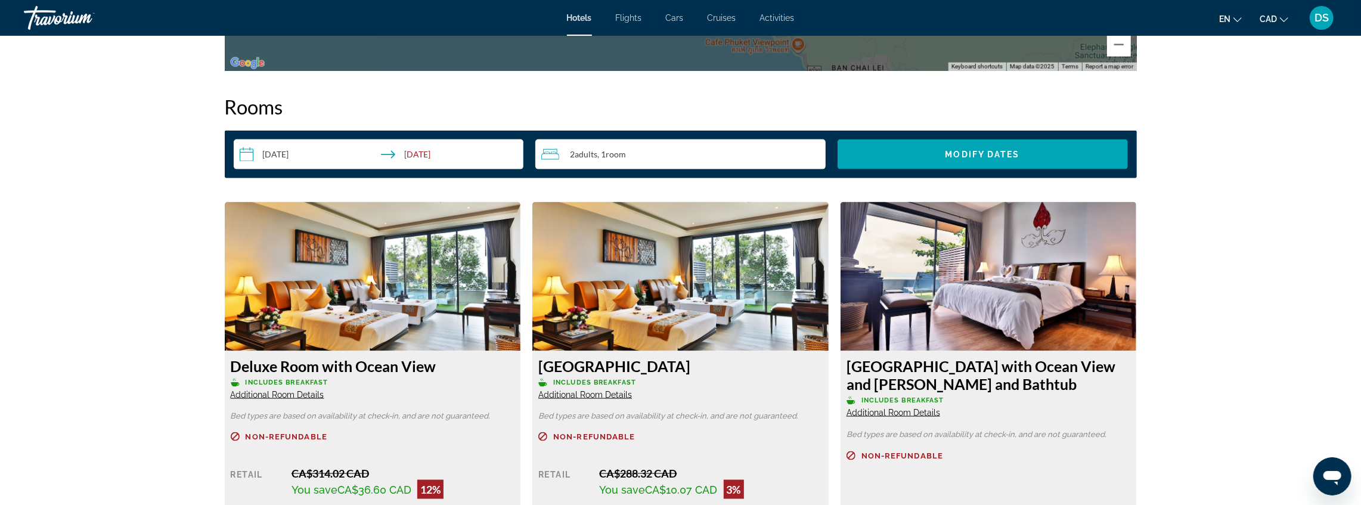
drag, startPoint x: 656, startPoint y: 255, endPoint x: 672, endPoint y: 259, distance: 16.5
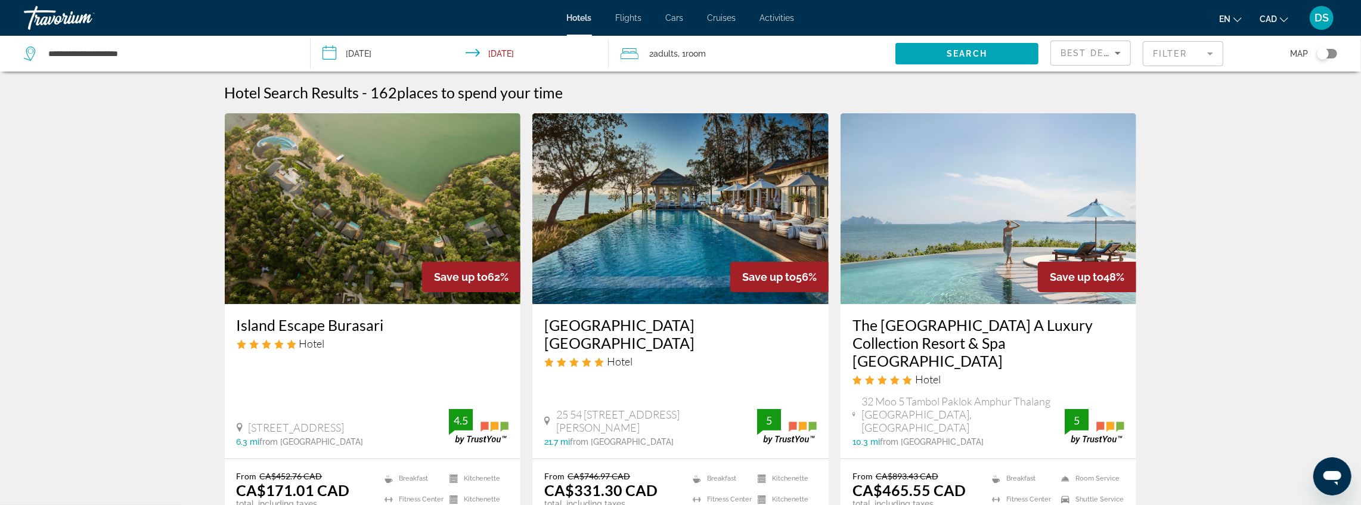
click at [889, 55] on div "Toggle map" at bounding box center [1323, 54] width 12 height 12
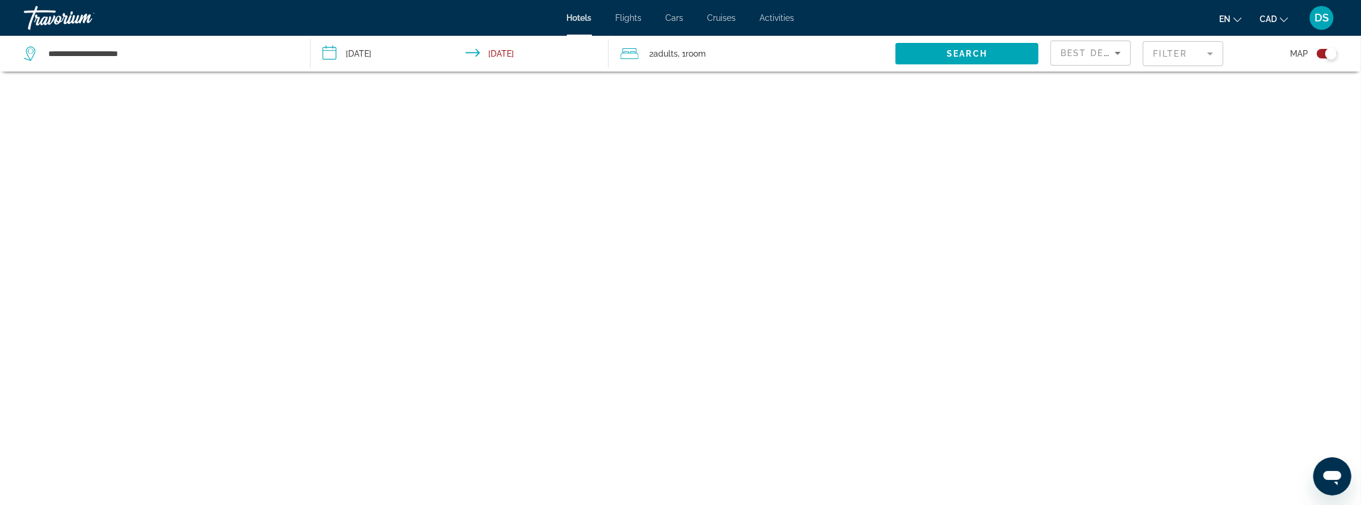
scroll to position [72, 0]
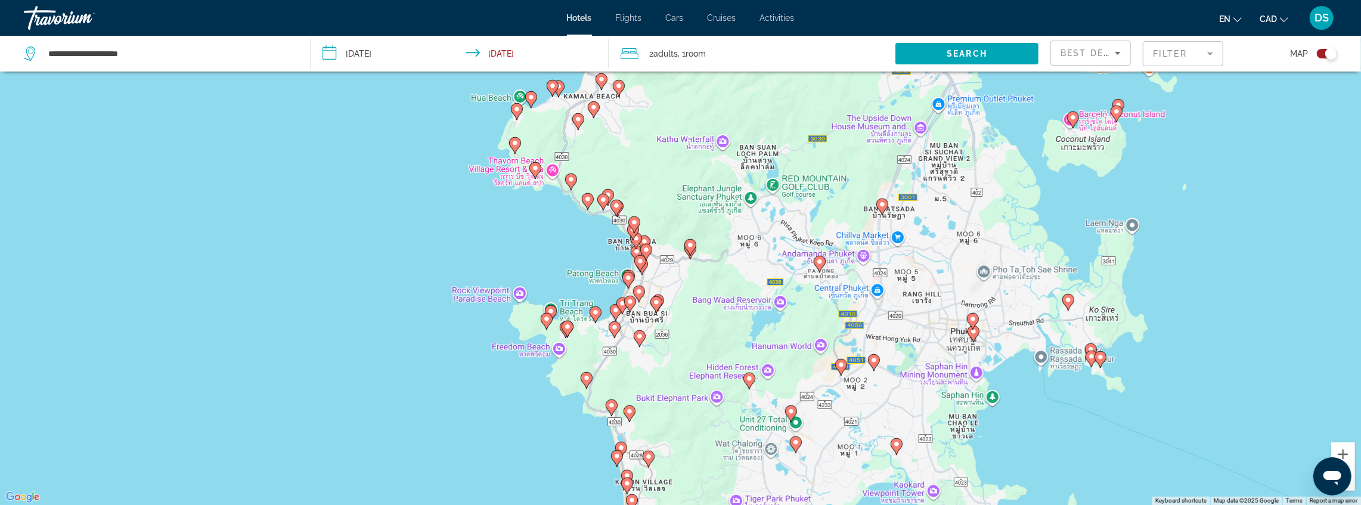
drag, startPoint x: 665, startPoint y: 267, endPoint x: 652, endPoint y: 376, distance: 109.2
click at [650, 416] on div "To activate drag with keyboard, press Alt + Enter. Once in keyboard drag state,…" at bounding box center [680, 252] width 1361 height 505
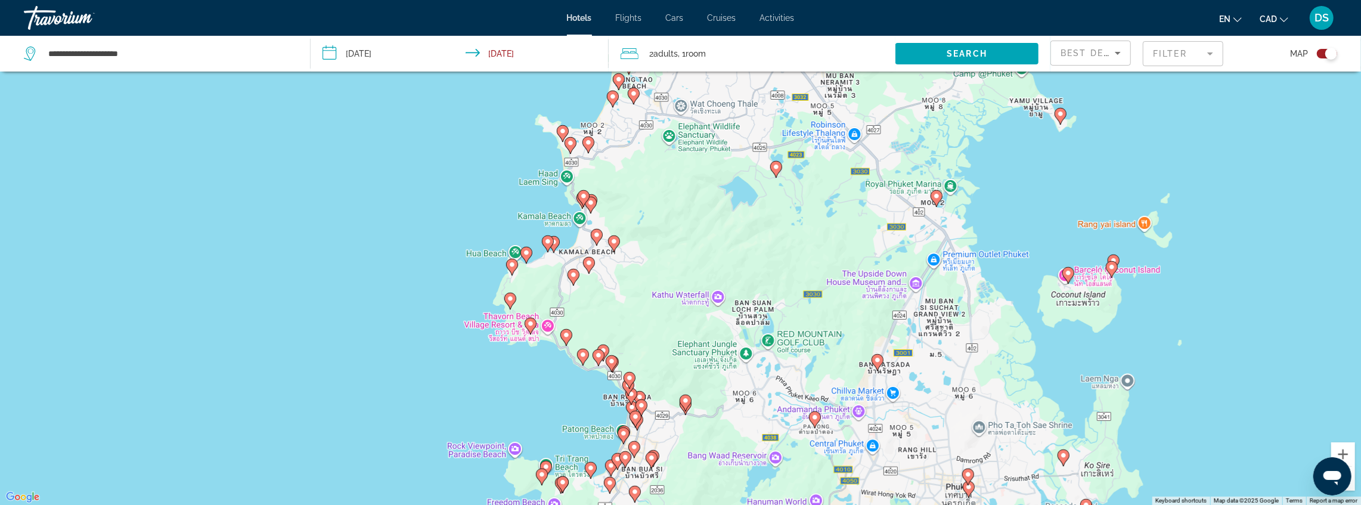
drag, startPoint x: 643, startPoint y: 218, endPoint x: 641, endPoint y: 321, distance: 103.2
click at [641, 321] on div "To activate drag with keyboard, press Alt + Enter. Once in keyboard drag state,…" at bounding box center [680, 252] width 1361 height 505
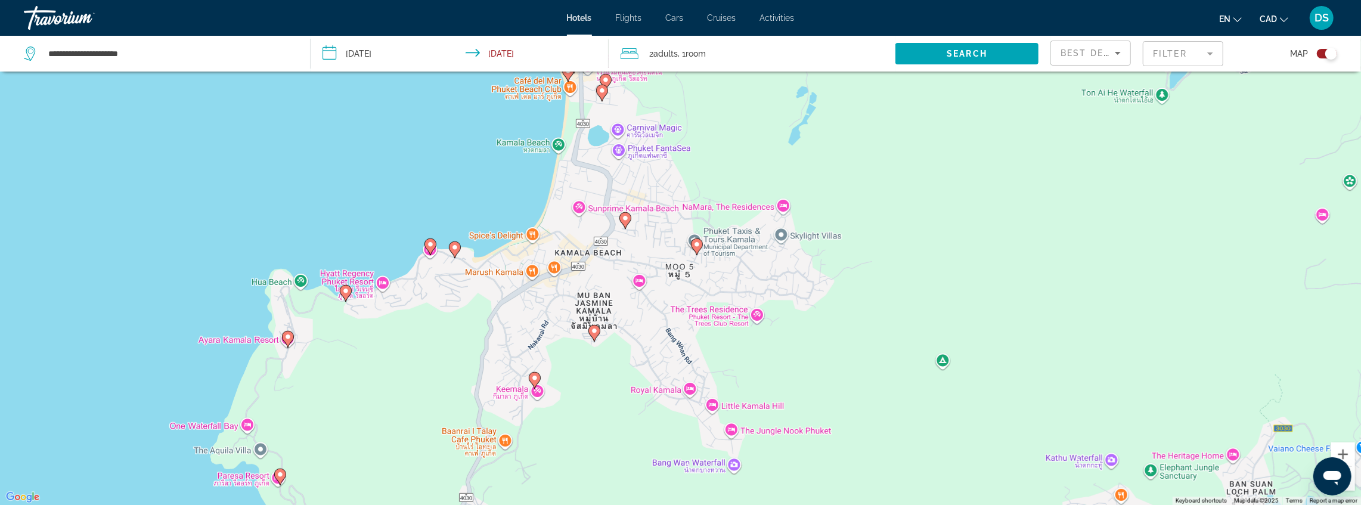
drag, startPoint x: 470, startPoint y: 313, endPoint x: 566, endPoint y: 277, distance: 102.7
click at [566, 277] on div "To activate drag with keyboard, press Alt + Enter. Once in keyboard drag state,…" at bounding box center [680, 252] width 1361 height 505
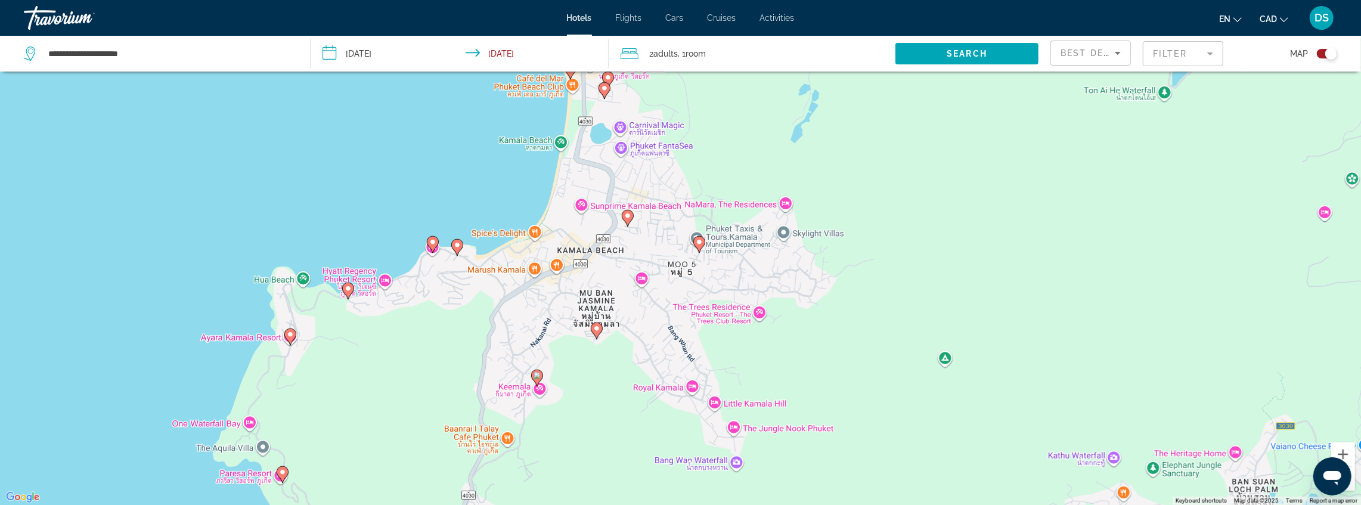
click at [433, 242] on image "Main content" at bounding box center [432, 242] width 7 height 7
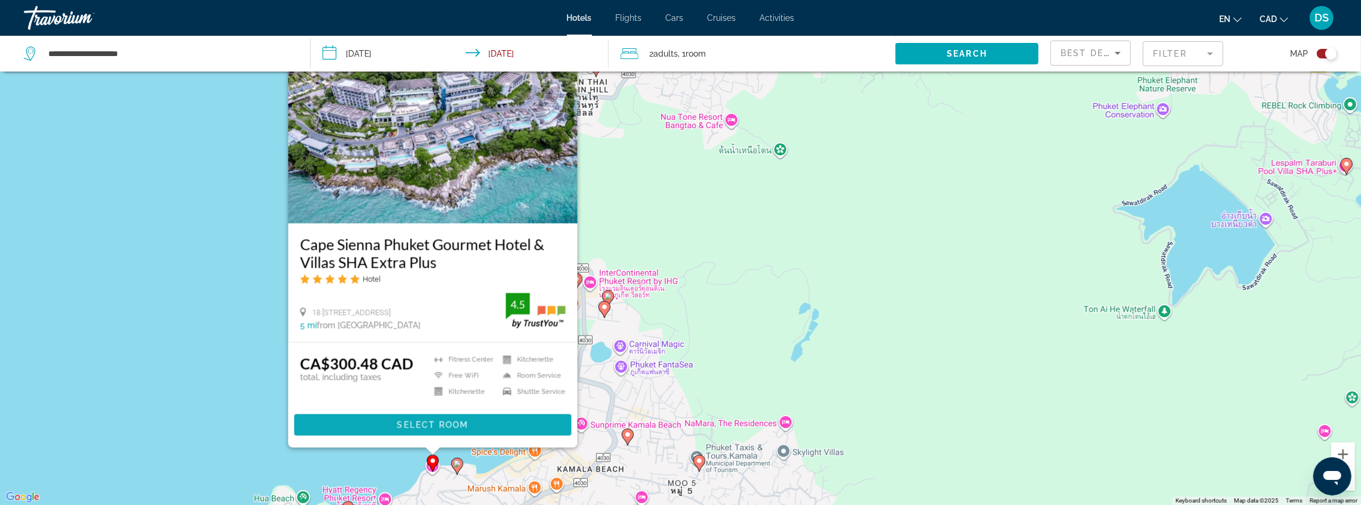
click at [459, 425] on span "Select Room" at bounding box center [433, 425] width 72 height 10
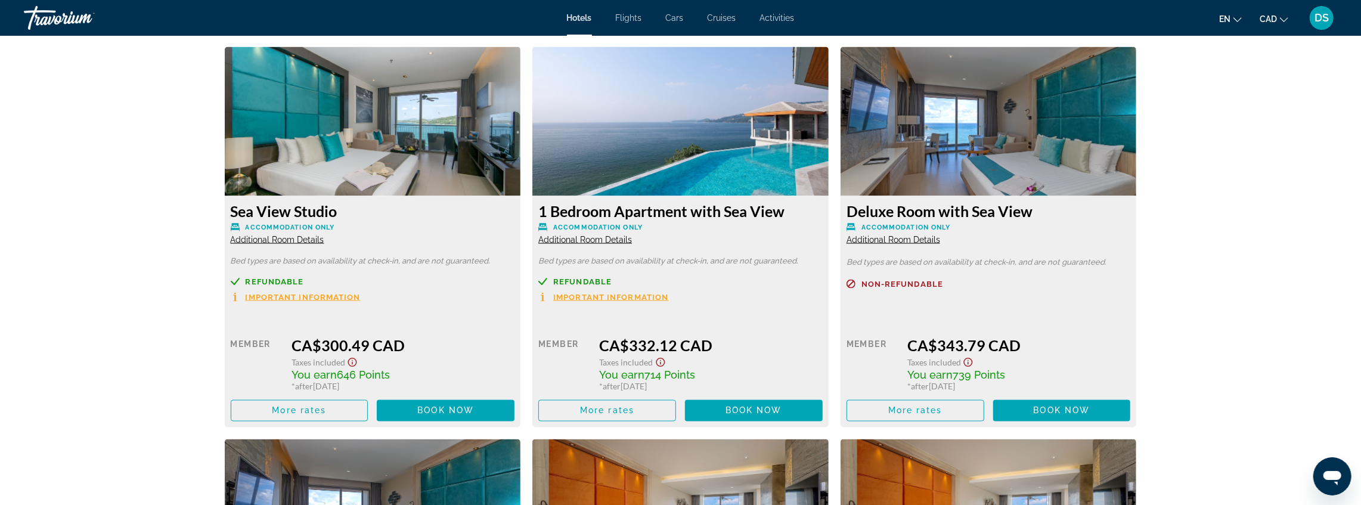
scroll to position [1630, 0]
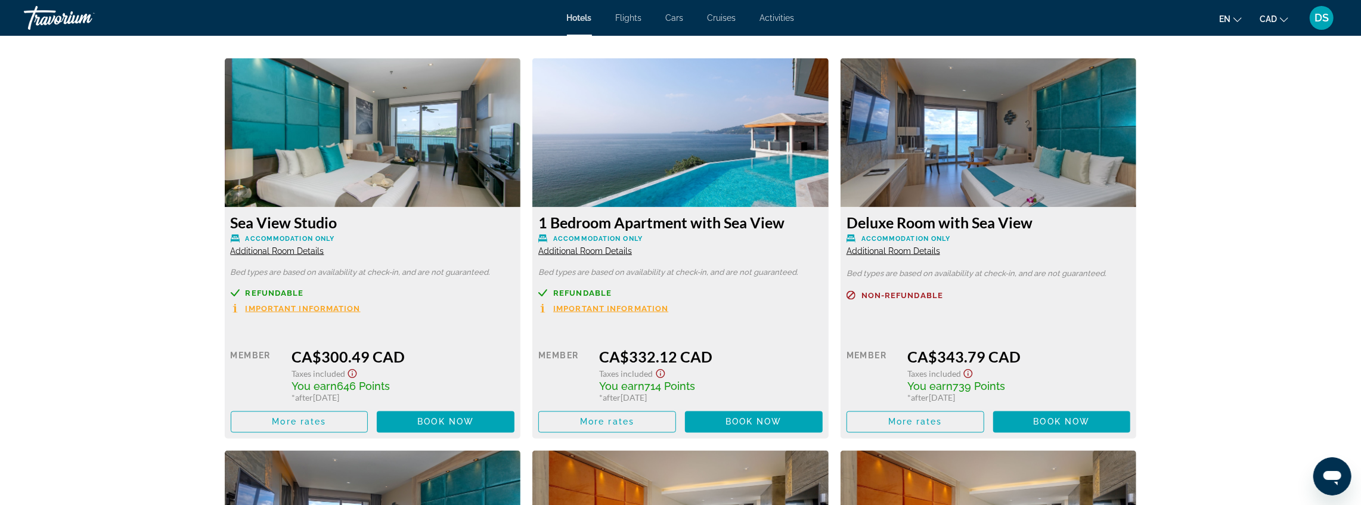
drag, startPoint x: 798, startPoint y: 298, endPoint x: 187, endPoint y: 285, distance: 611.4
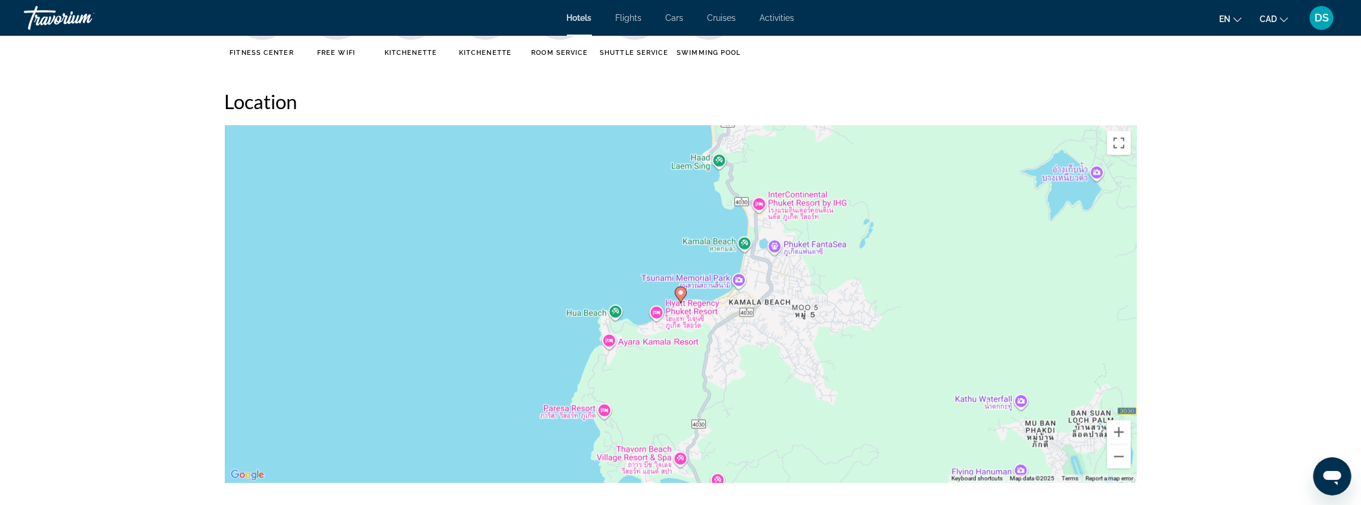
scroll to position [1073, 0]
drag, startPoint x: 441, startPoint y: 309, endPoint x: 470, endPoint y: 320, distance: 31.7
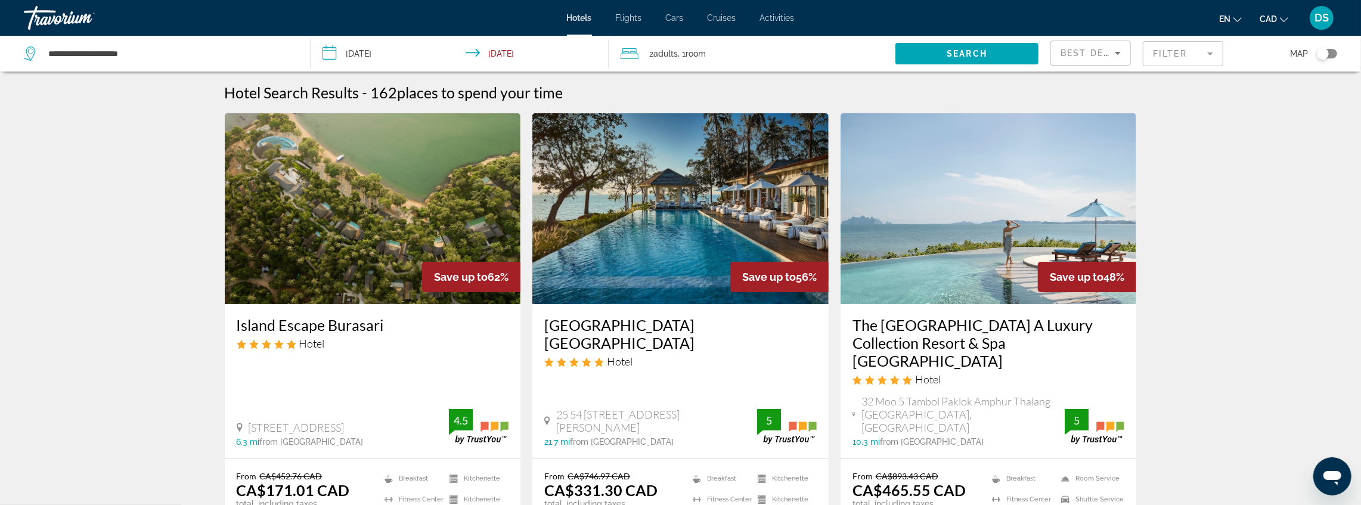
click at [889, 54] on div "Toggle map" at bounding box center [1323, 54] width 12 height 12
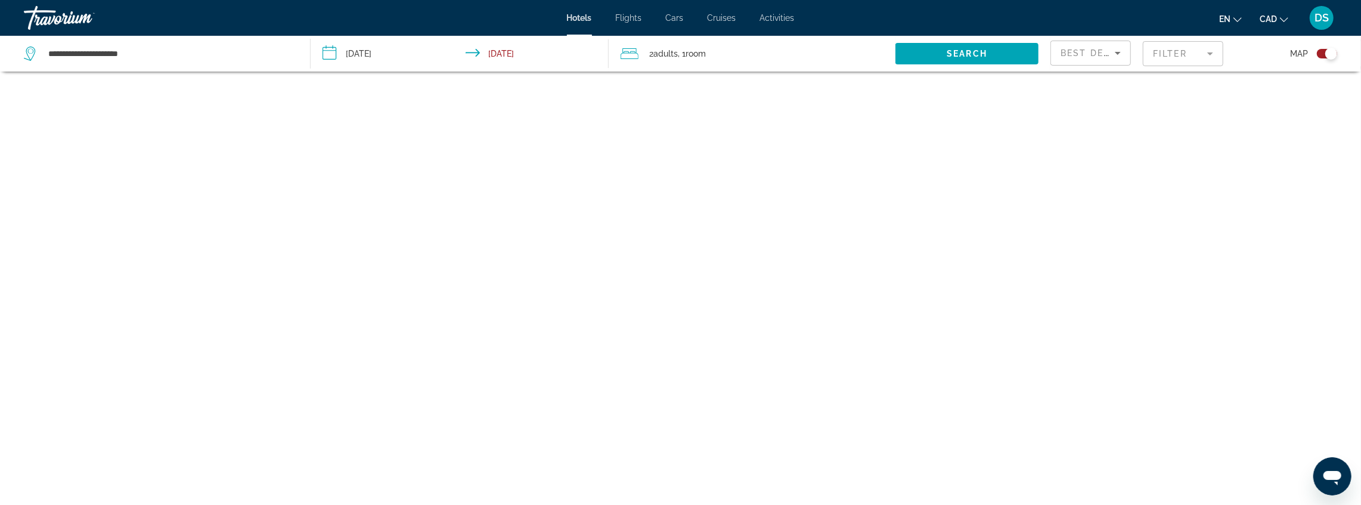
scroll to position [72, 0]
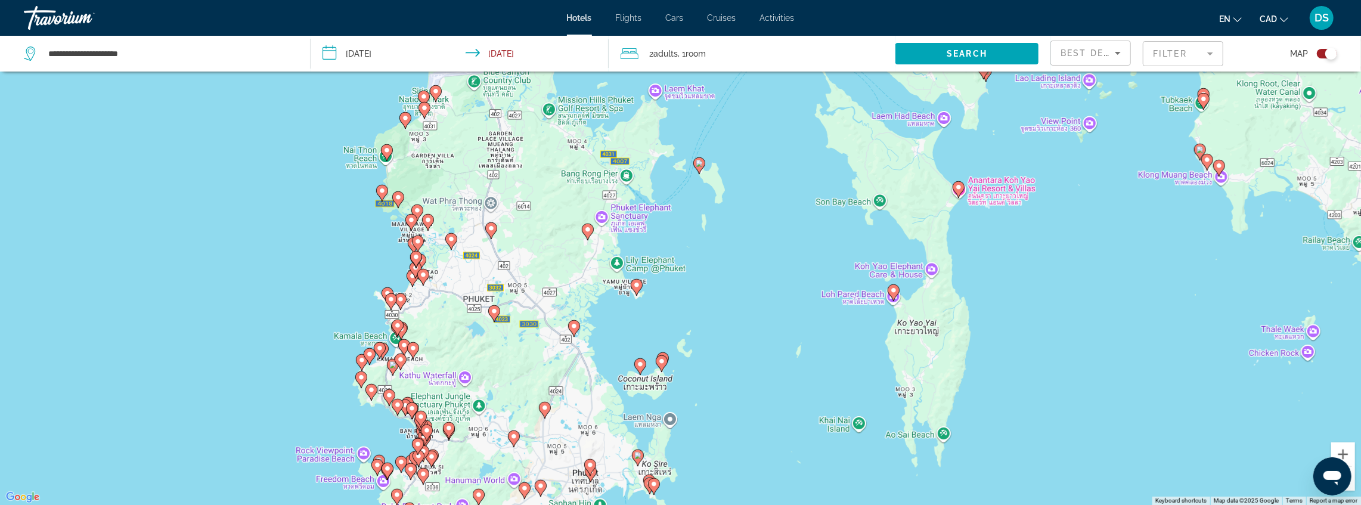
drag, startPoint x: 463, startPoint y: 187, endPoint x: 563, endPoint y: 354, distance: 194.4
click at [563, 354] on div "To activate drag with keyboard, press Alt + Enter. Once in keyboard drag state,…" at bounding box center [680, 252] width 1361 height 505
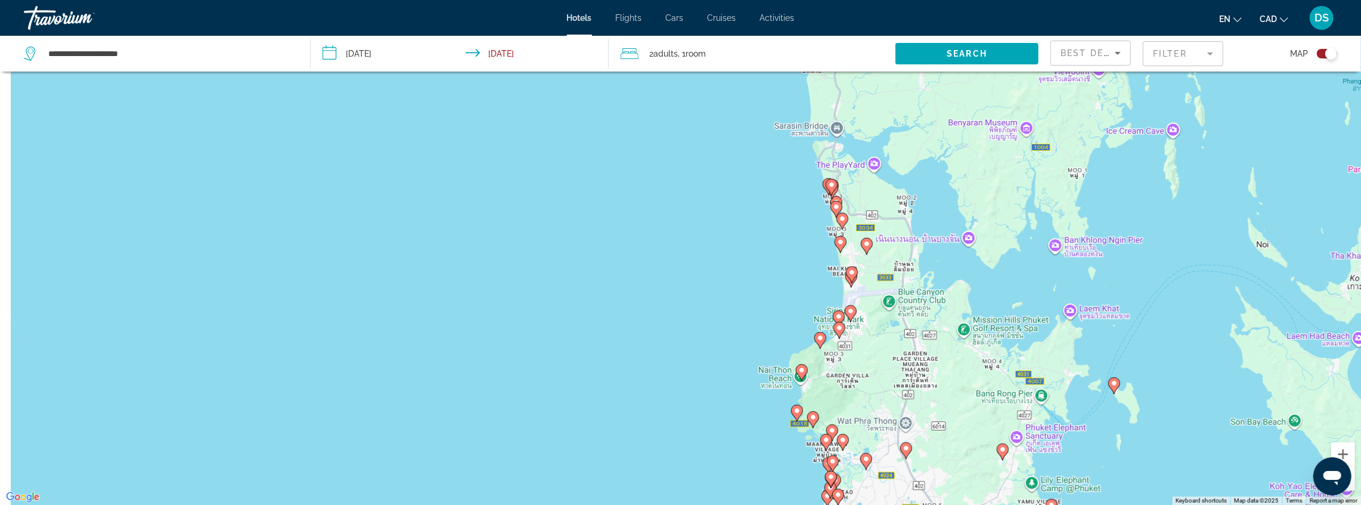
drag, startPoint x: 859, startPoint y: 275, endPoint x: 867, endPoint y: 224, distance: 51.3
click at [867, 224] on div "To activate drag with keyboard, press Alt + Enter. Once in keyboard drag state,…" at bounding box center [680, 252] width 1361 height 505
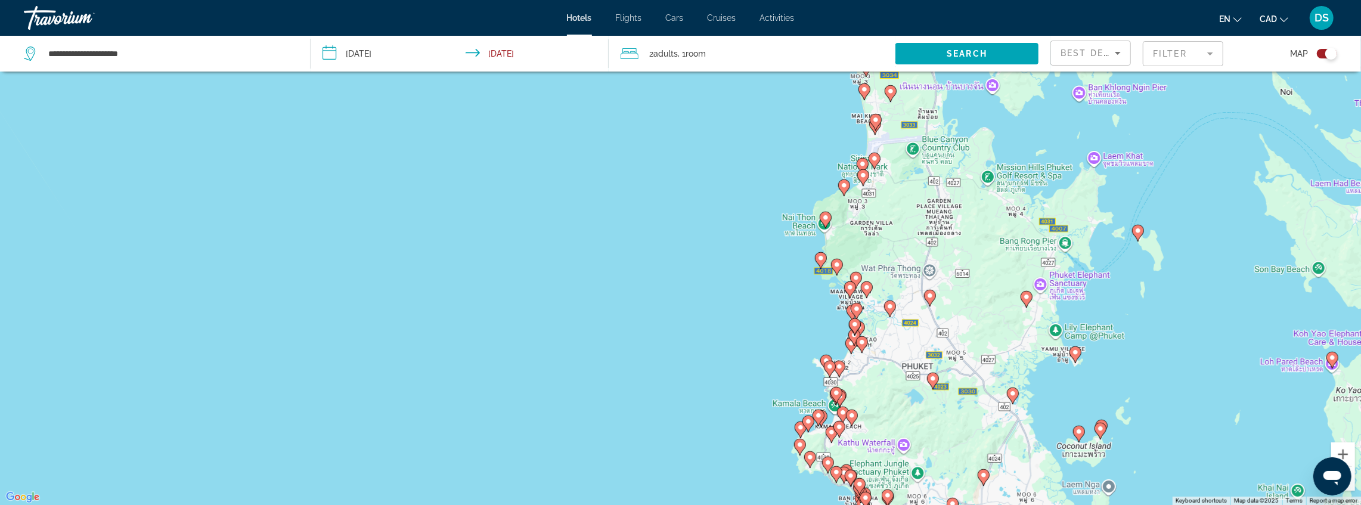
drag, startPoint x: 864, startPoint y: 228, endPoint x: 864, endPoint y: 187, distance: 41.1
click at [867, 185] on div "To activate drag with keyboard, press Alt + Enter. Once in keyboard drag state,…" at bounding box center [680, 252] width 1361 height 505
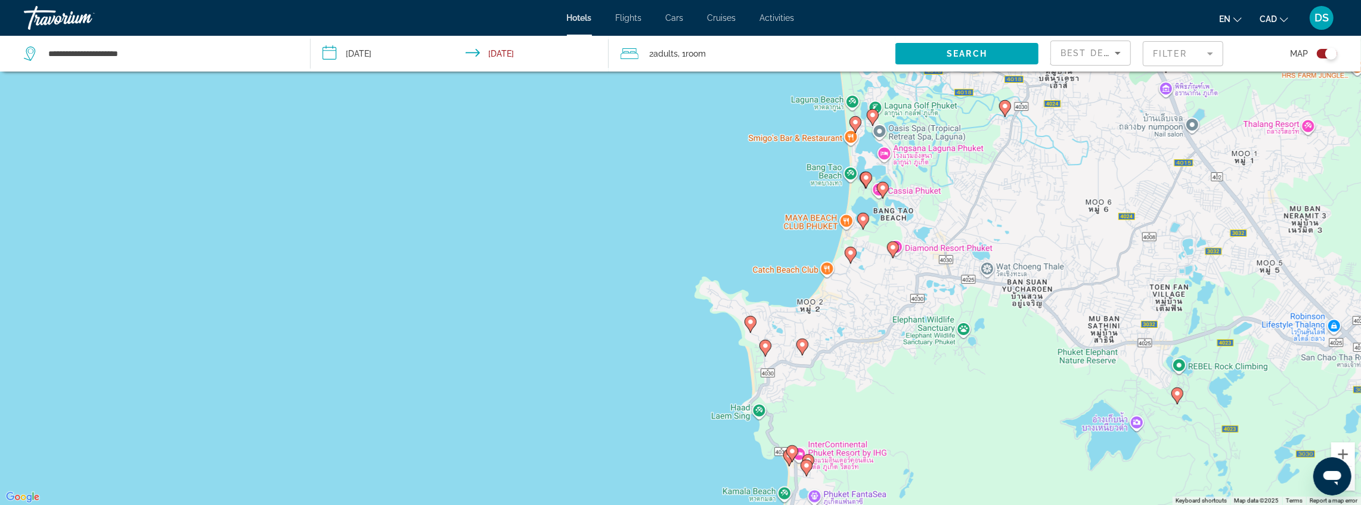
drag, startPoint x: 887, startPoint y: 139, endPoint x: 831, endPoint y: 250, distance: 124.5
click at [834, 248] on div "To activate drag with keyboard, press Alt + Enter. Once in keyboard drag state,…" at bounding box center [680, 252] width 1361 height 505
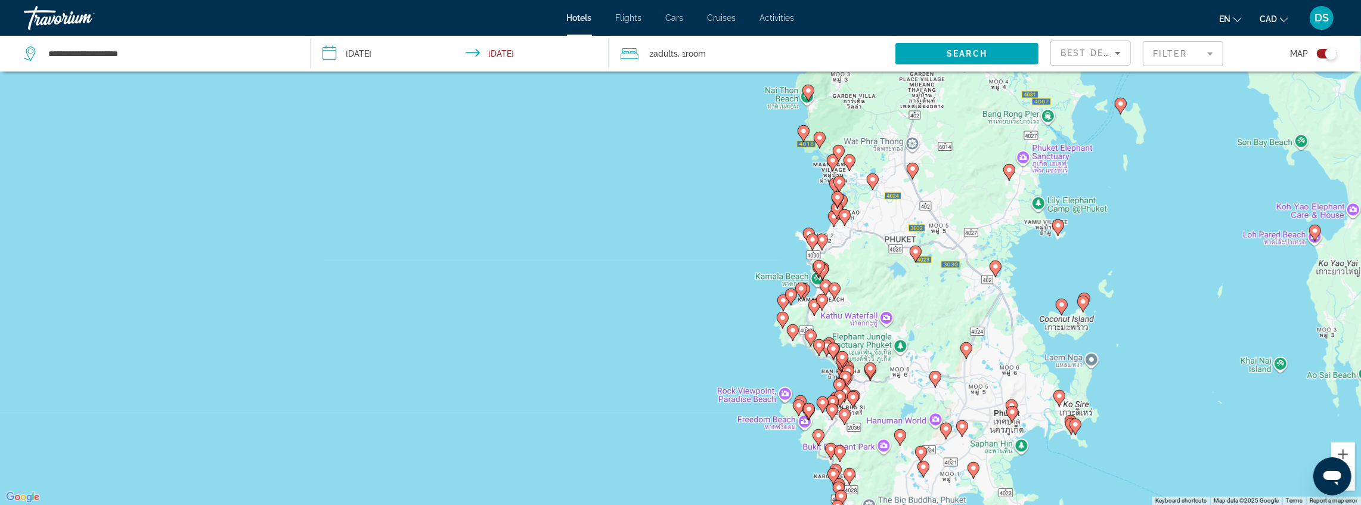
drag, startPoint x: 829, startPoint y: 367, endPoint x: 837, endPoint y: 189, distance: 177.9
click at [842, 167] on div "To activate drag with keyboard, press Alt + Enter. Once in keyboard drag state,…" at bounding box center [680, 252] width 1361 height 505
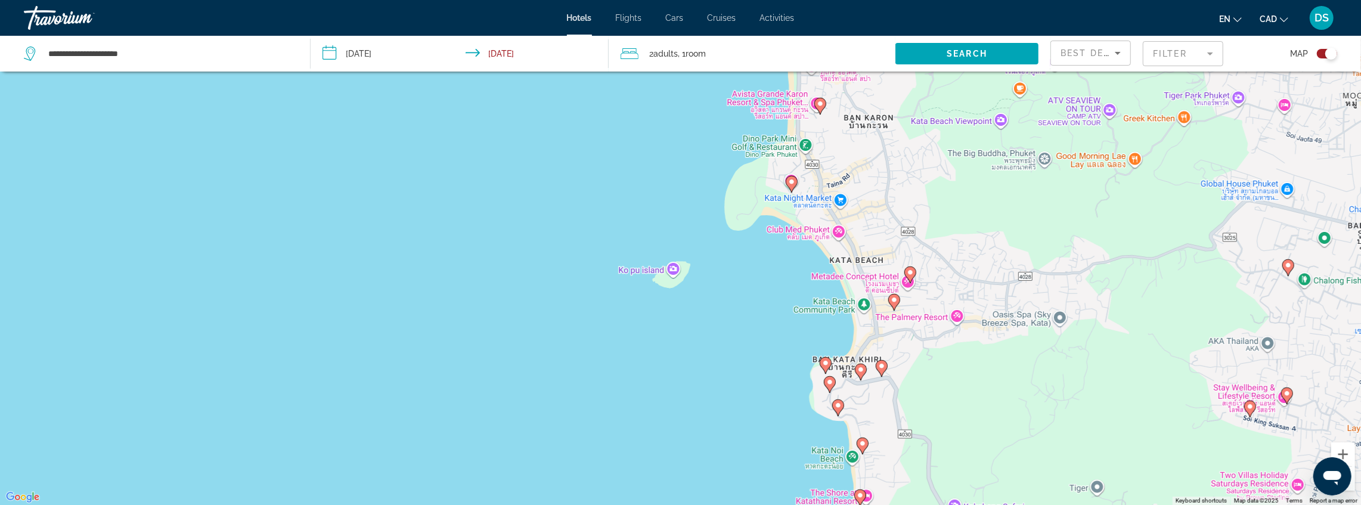
drag, startPoint x: 841, startPoint y: 307, endPoint x: 840, endPoint y: 230, distance: 76.9
click at [841, 230] on div "To activate drag with keyboard, press Alt + Enter. Once in keyboard drag state,…" at bounding box center [680, 252] width 1361 height 505
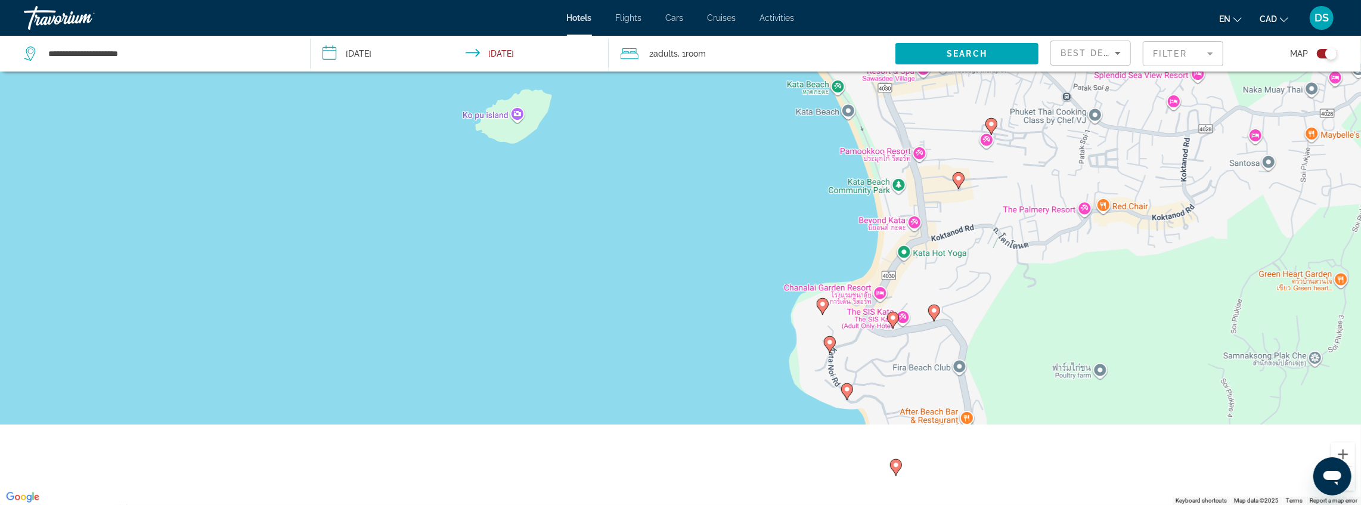
drag, startPoint x: 822, startPoint y: 217, endPoint x: 800, endPoint y: 94, distance: 125.3
click at [803, 92] on div "To activate drag with keyboard, press Alt + Enter. Once in keyboard drag state,…" at bounding box center [680, 252] width 1361 height 505
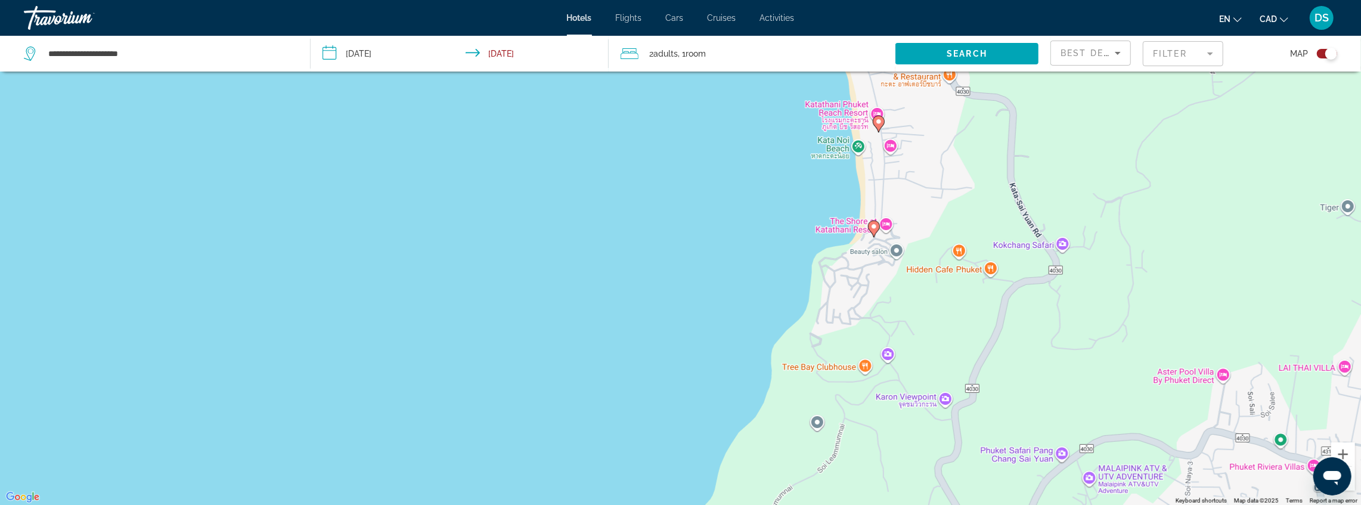
drag, startPoint x: 803, startPoint y: 298, endPoint x: 812, endPoint y: 123, distance: 174.9
click at [811, 121] on div "To activate drag with keyboard, press Alt + Enter. Once in keyboard drag state,…" at bounding box center [680, 252] width 1361 height 505
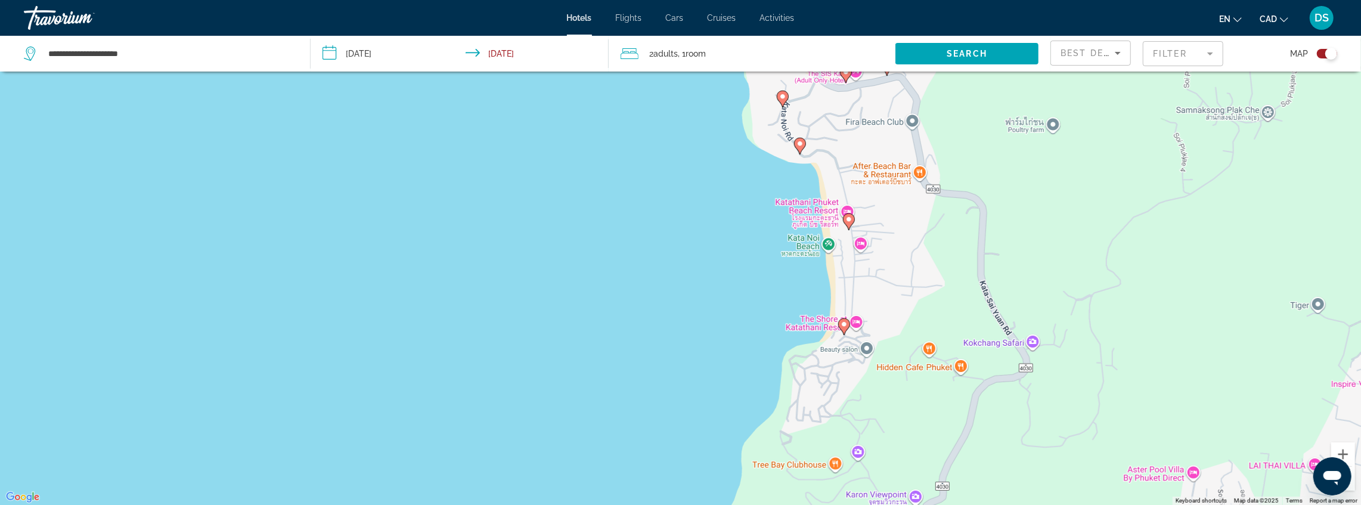
drag, startPoint x: 796, startPoint y: 291, endPoint x: 790, endPoint y: 307, distance: 16.8
click at [790, 307] on div "To activate drag with keyboard, press Alt + Enter. Once in keyboard drag state,…" at bounding box center [680, 252] width 1361 height 505
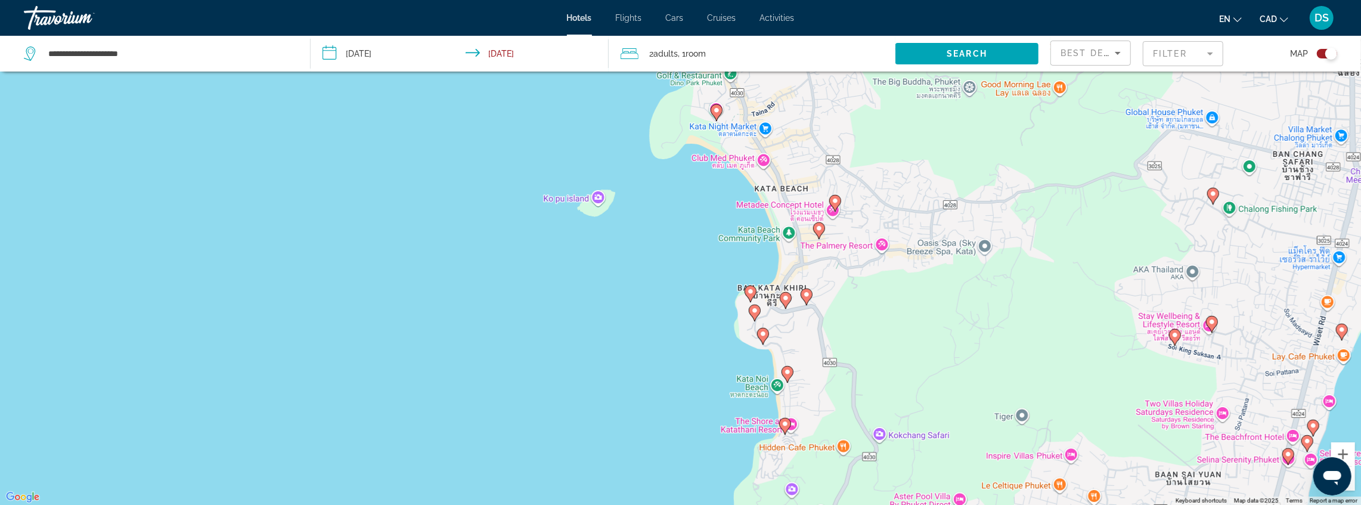
drag, startPoint x: 786, startPoint y: 218, endPoint x: 775, endPoint y: 281, distance: 64.2
click at [775, 281] on div "To activate drag with keyboard, press Alt + Enter. Once in keyboard drag state,…" at bounding box center [680, 252] width 1361 height 505
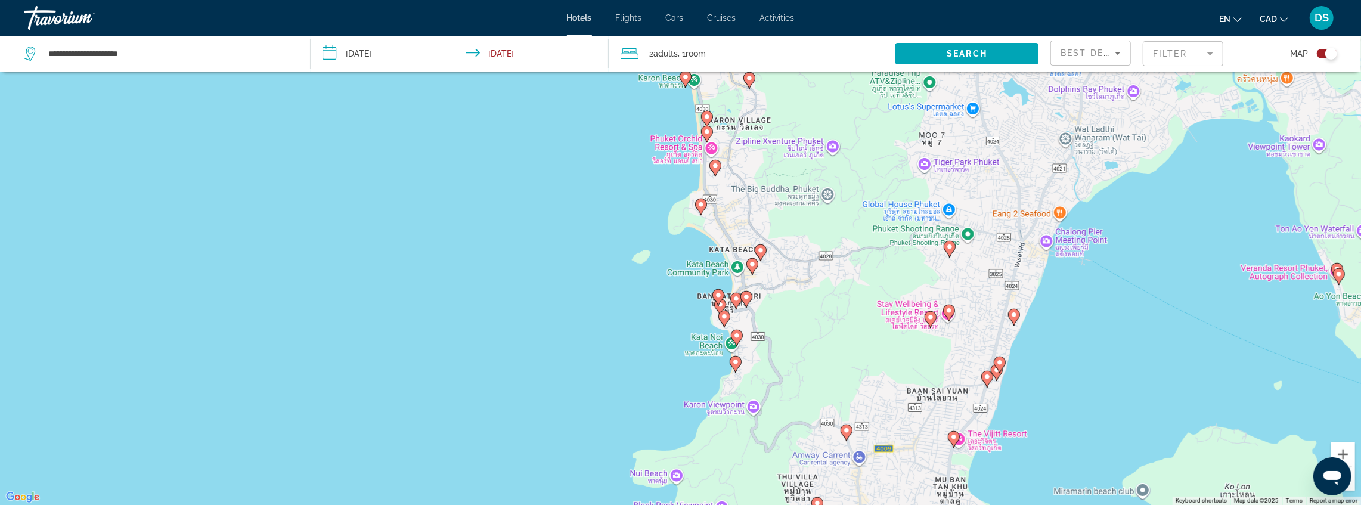
drag, startPoint x: 719, startPoint y: 190, endPoint x: 714, endPoint y: 259, distance: 69.4
click at [714, 259] on div "To activate drag with keyboard, press Alt + Enter. Once in keyboard drag state,…" at bounding box center [680, 252] width 1361 height 505
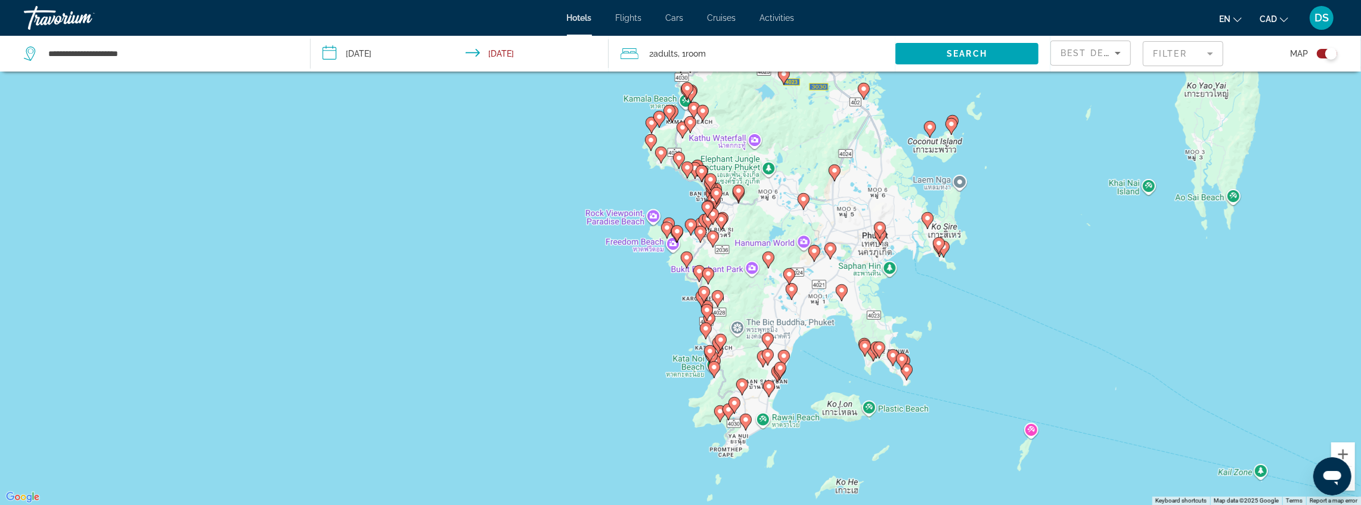
drag, startPoint x: 725, startPoint y: 182, endPoint x: 720, endPoint y: 265, distance: 83.1
click at [720, 265] on div "To activate drag with keyboard, press Alt + Enter. Once in keyboard drag state,…" at bounding box center [680, 252] width 1361 height 505
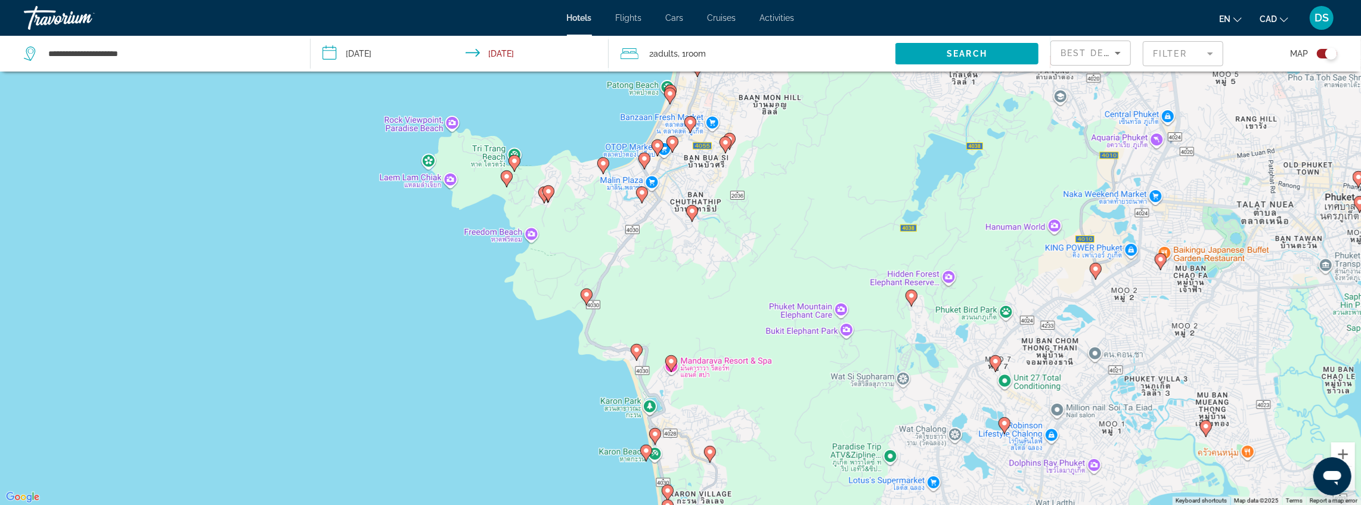
drag, startPoint x: 712, startPoint y: 210, endPoint x: 706, endPoint y: 297, distance: 87.3
click at [706, 297] on div "To activate drag with keyboard, press Alt + Enter. Once in keyboard drag state,…" at bounding box center [680, 252] width 1361 height 505
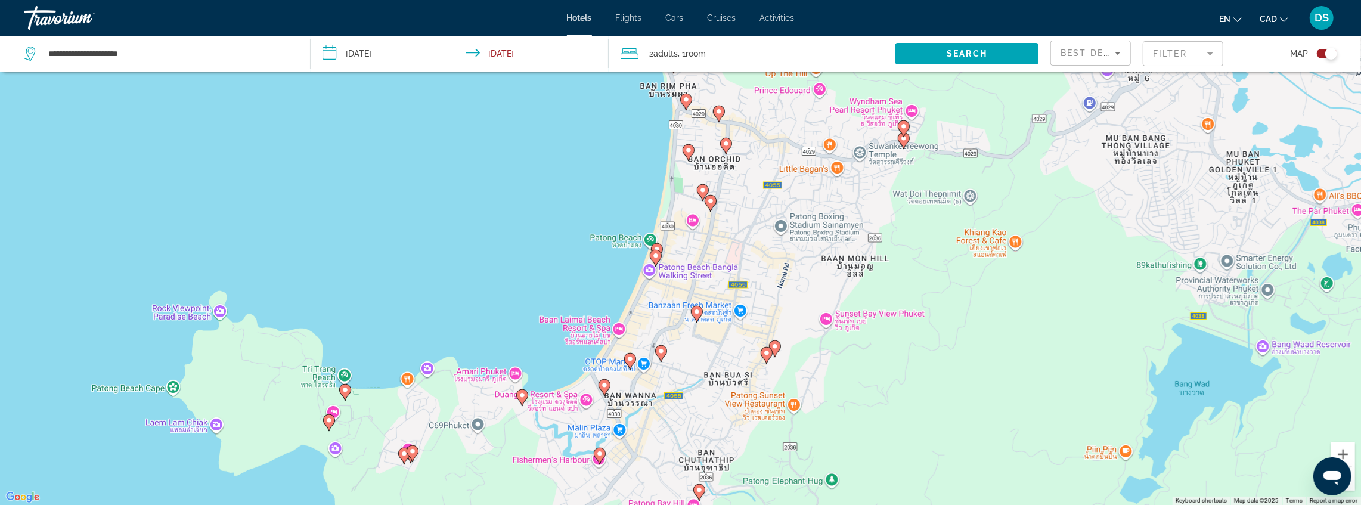
click at [656, 281] on div "To activate drag with keyboard, press Alt + Enter. Once in keyboard drag state,…" at bounding box center [680, 252] width 1361 height 505
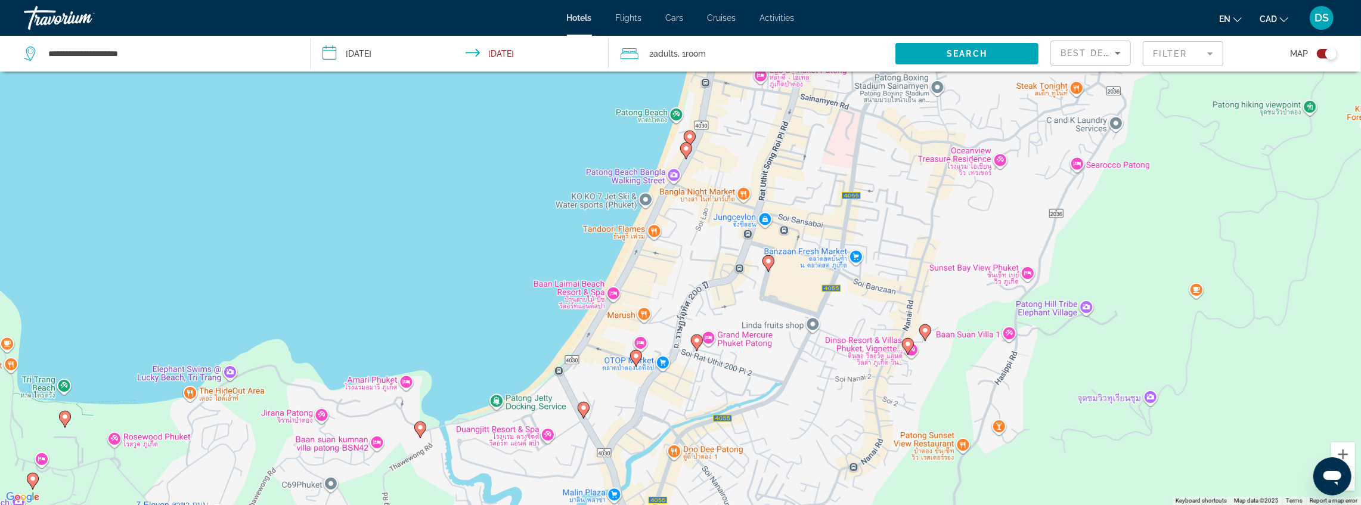
drag, startPoint x: 645, startPoint y: 326, endPoint x: 668, endPoint y: 255, distance: 74.5
click at [668, 255] on div "To activate drag with keyboard, press Alt + Enter. Once in keyboard drag state,…" at bounding box center [680, 252] width 1361 height 505
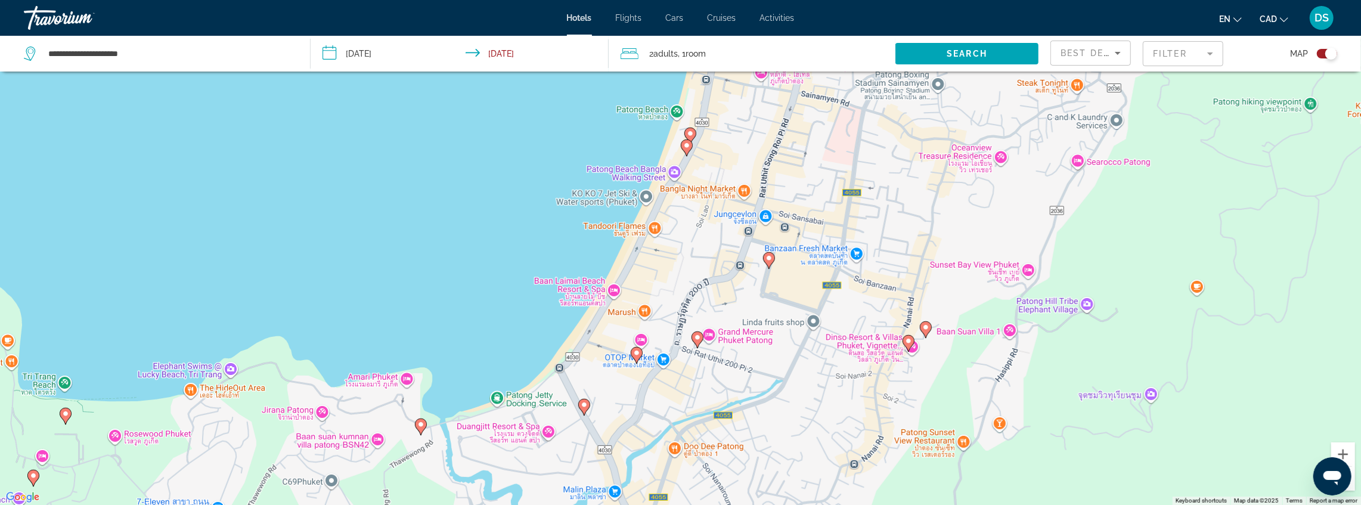
click at [588, 406] on icon "Main content" at bounding box center [583, 407] width 11 height 16
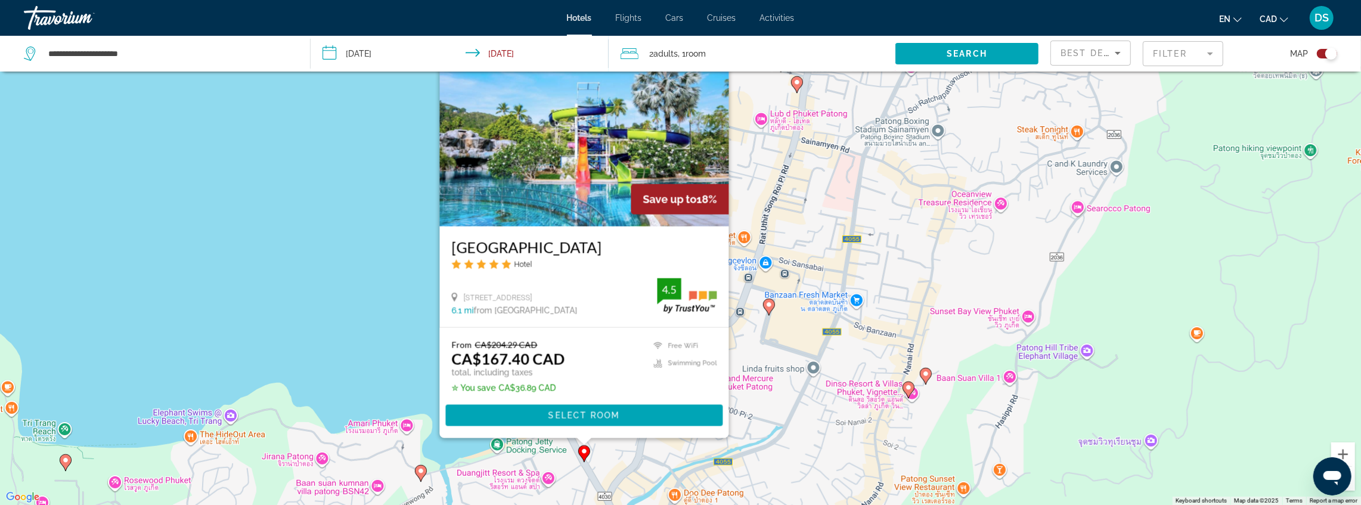
click at [382, 280] on div "To activate drag with keyboard, press Alt + Enter. Once in keyboard drag state,…" at bounding box center [680, 252] width 1361 height 505
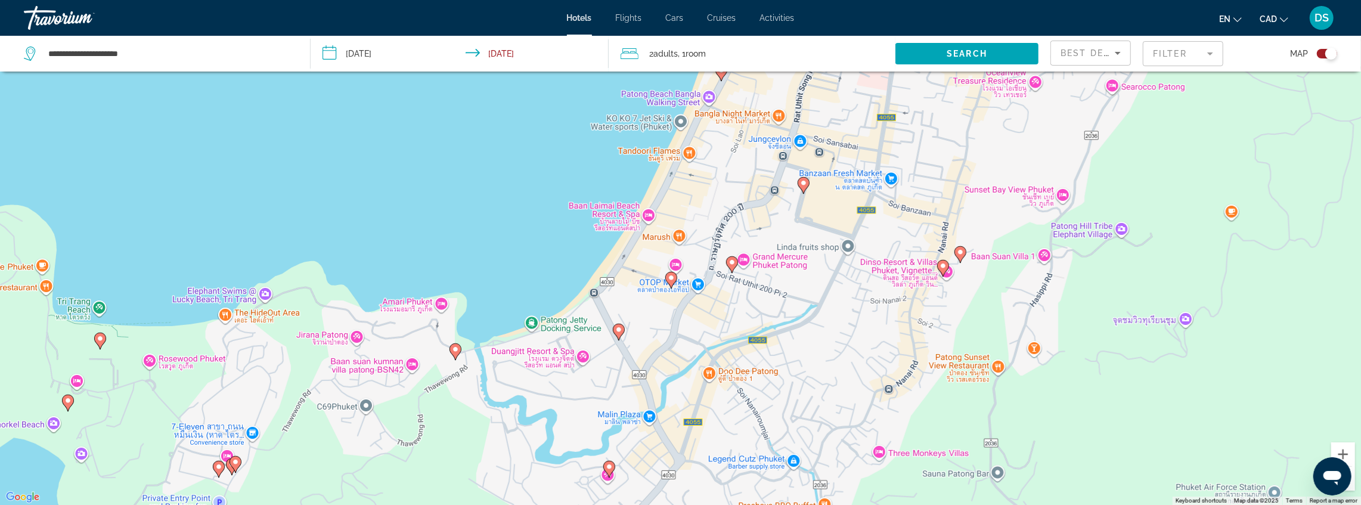
drag, startPoint x: 496, startPoint y: 343, endPoint x: 532, endPoint y: 241, distance: 108.6
click at [521, 210] on div "To activate drag with keyboard, press Alt + Enter. Once in keyboard drag state,…" at bounding box center [680, 252] width 1361 height 505
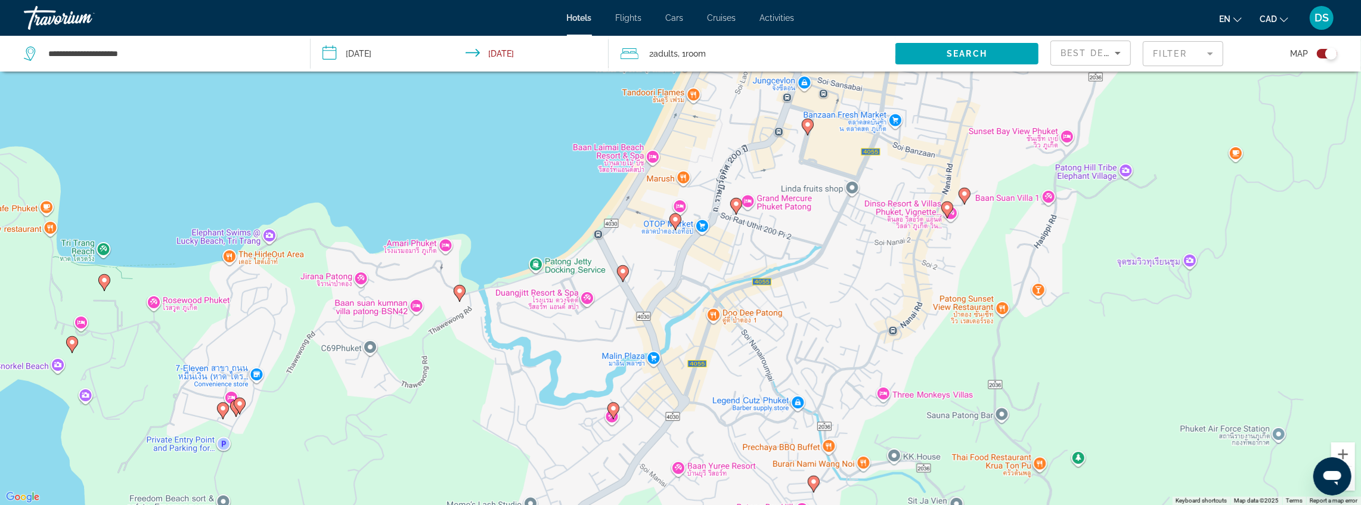
click at [614, 411] on image "Main content" at bounding box center [613, 408] width 7 height 7
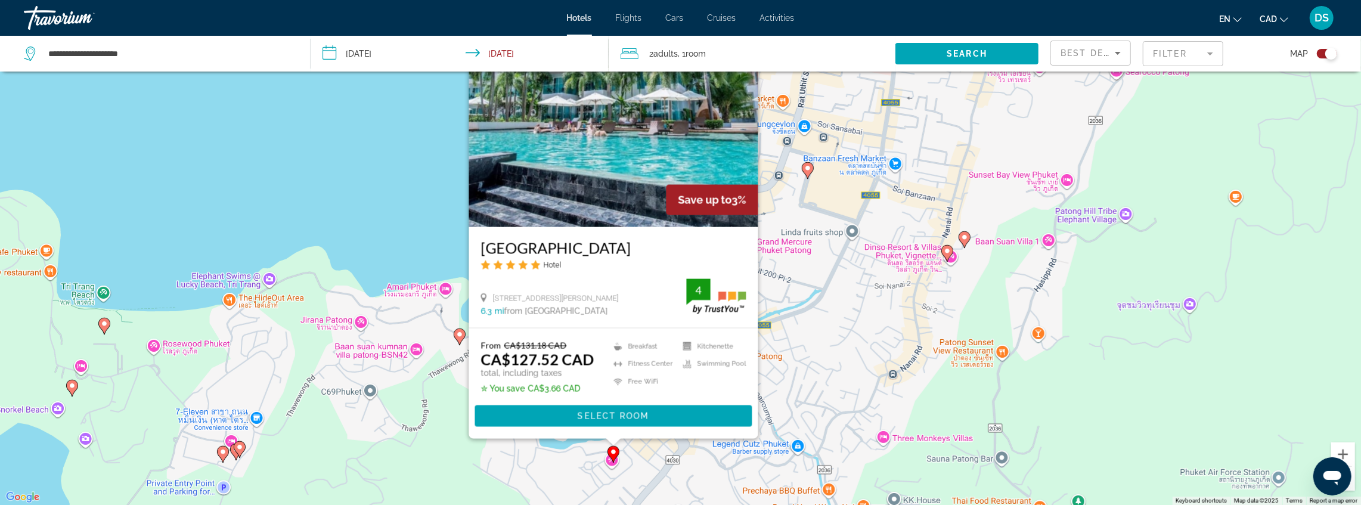
click at [435, 225] on div "To activate drag with keyboard, press Alt + Enter. Once in keyboard drag state,…" at bounding box center [680, 252] width 1361 height 505
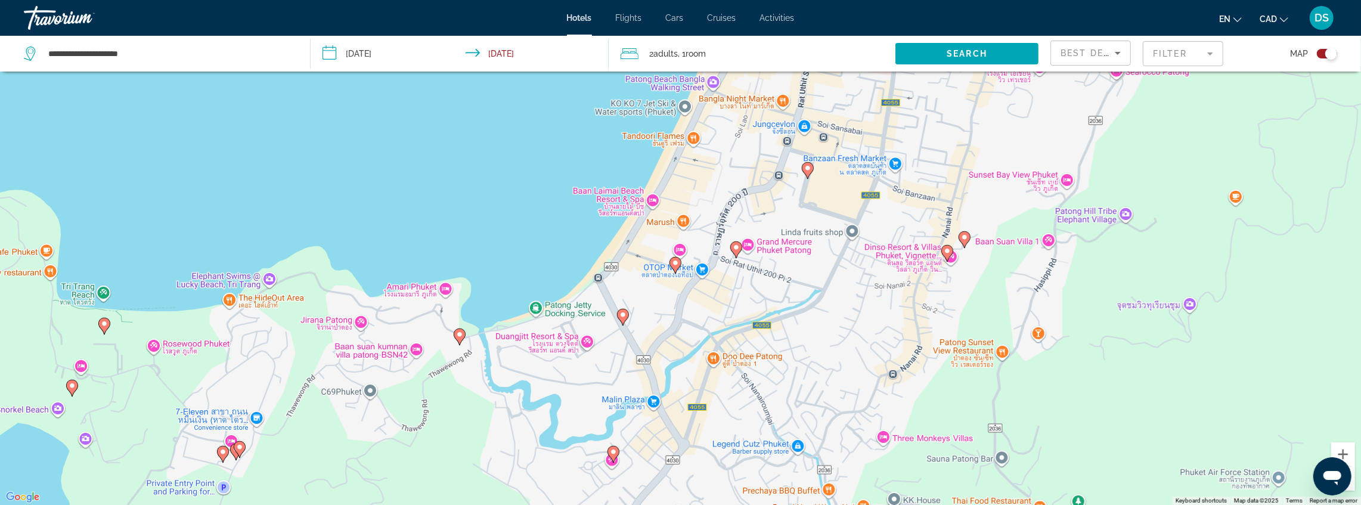
click at [458, 335] on image "Main content" at bounding box center [459, 334] width 7 height 7
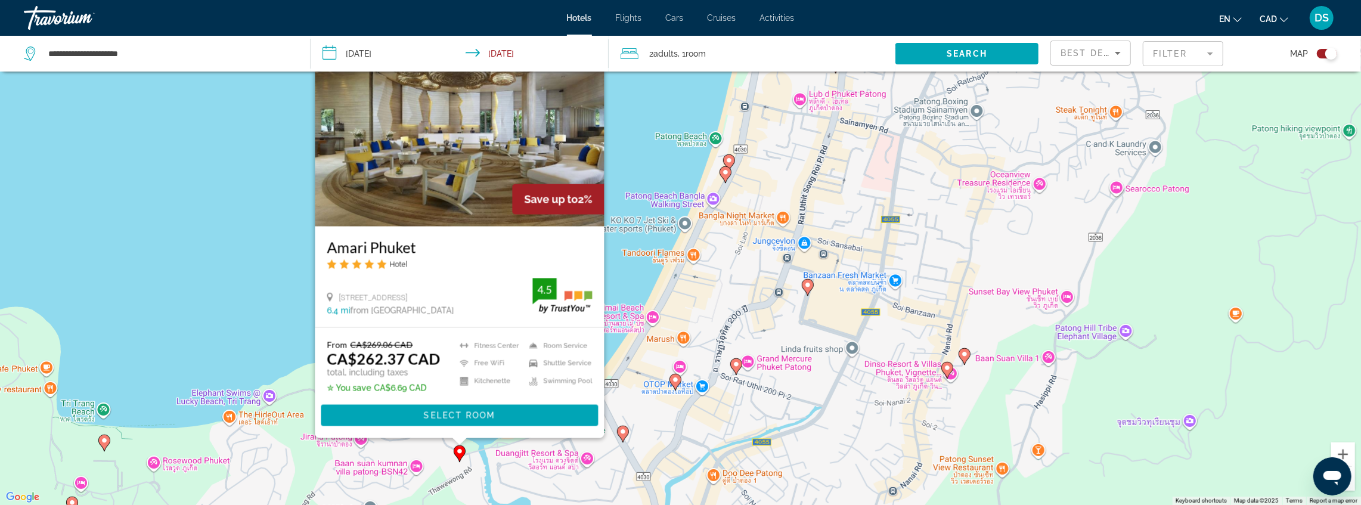
drag, startPoint x: 319, startPoint y: 236, endPoint x: 420, endPoint y: 241, distance: 100.9
click at [420, 241] on div "Amari Phuket Hotel 2 Meun-Ngern Road, Kathu, Phuket 6.4 mi from Phuket Island c…" at bounding box center [459, 276] width 289 height 101
copy h3 "Amari Phuket"
drag, startPoint x: 337, startPoint y: 297, endPoint x: 469, endPoint y: 299, distance: 131.8
click at [469, 299] on div "2 Meun-Ngern Road, Kathu, Phuket" at bounding box center [430, 297] width 206 height 11
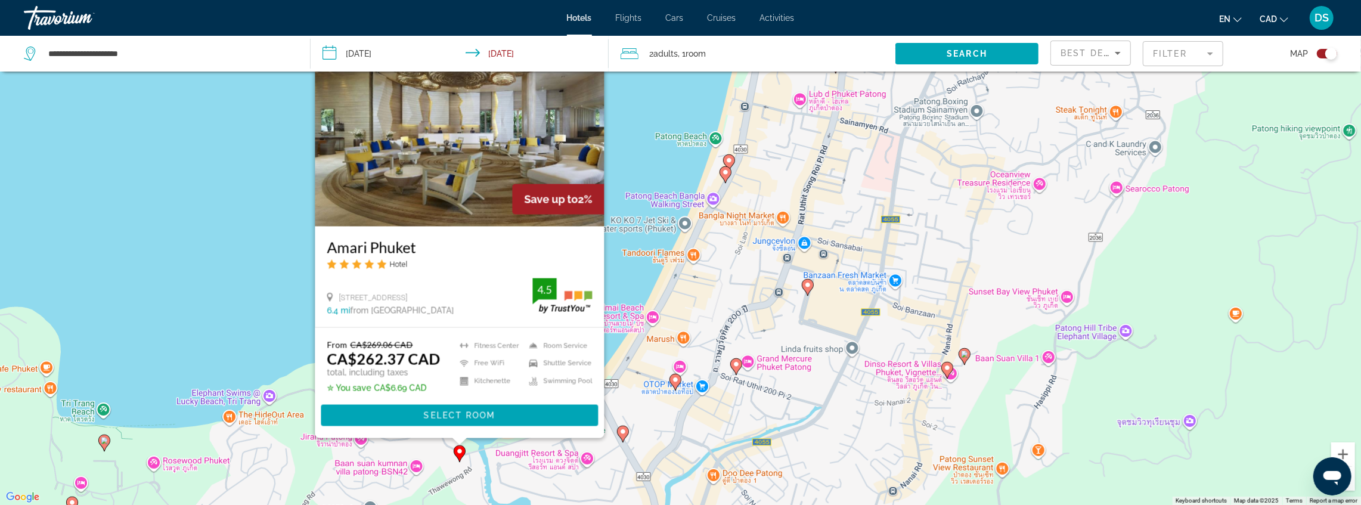
copy span "2 Meun-Ngern Road, Kathu, Phuket"
click at [634, 155] on div "To activate drag with keyboard, press Alt + Enter. Once in keyboard drag state,…" at bounding box center [680, 252] width 1361 height 505
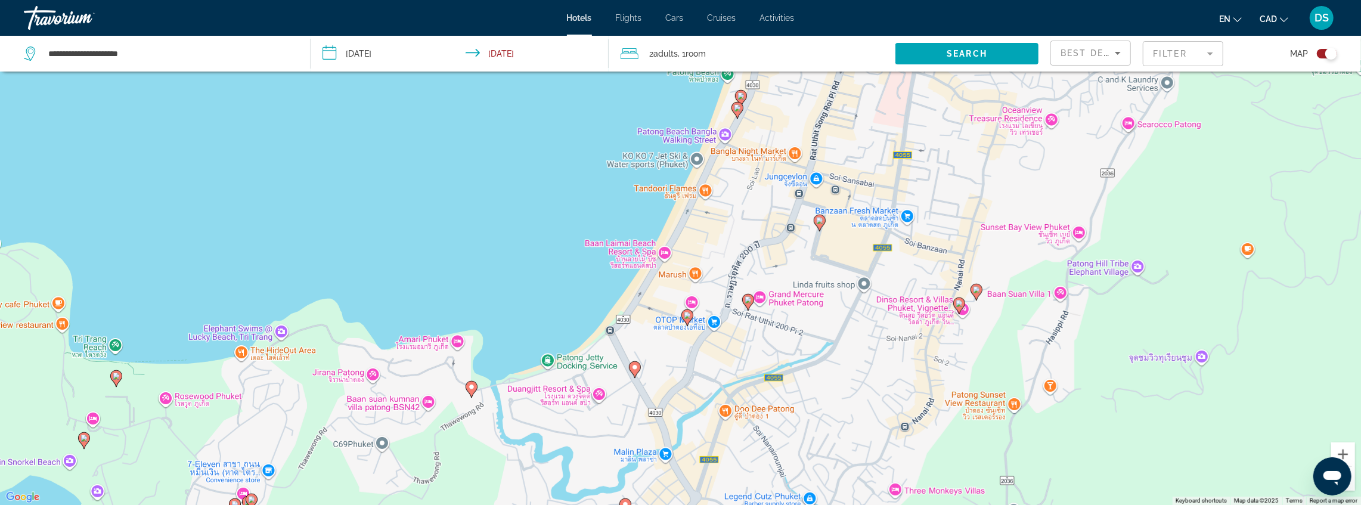
drag, startPoint x: 854, startPoint y: 379, endPoint x: 859, endPoint y: 321, distance: 58.0
click at [859, 321] on div "To activate drag with keyboard, press Alt + Enter. Once in keyboard drag state,…" at bounding box center [680, 252] width 1361 height 505
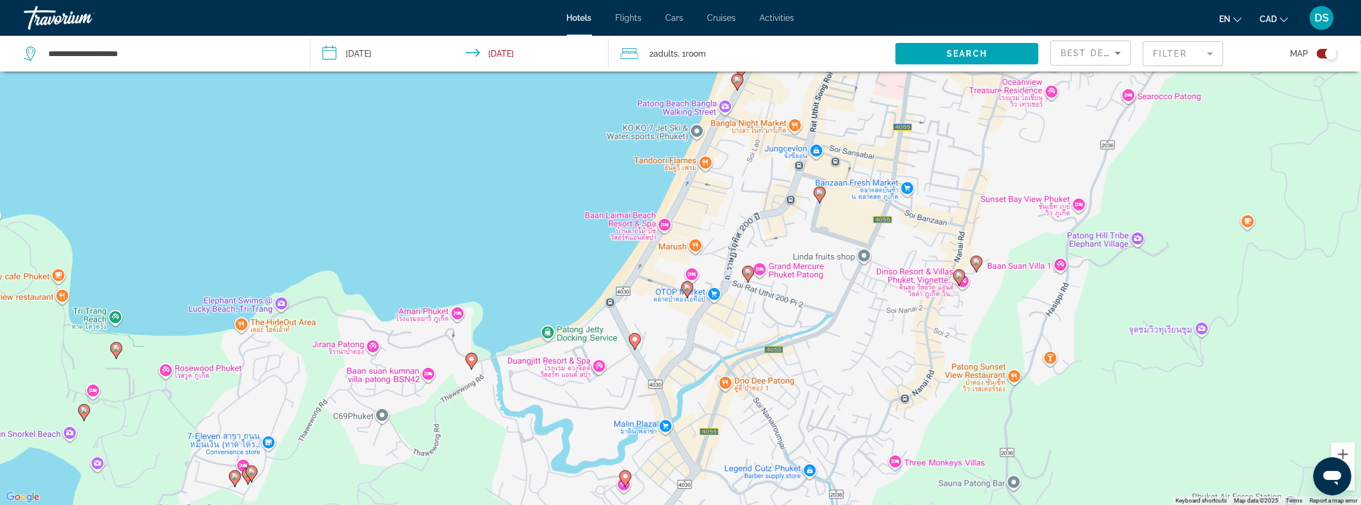
click at [747, 275] on icon "Main content" at bounding box center [747, 274] width 11 height 16
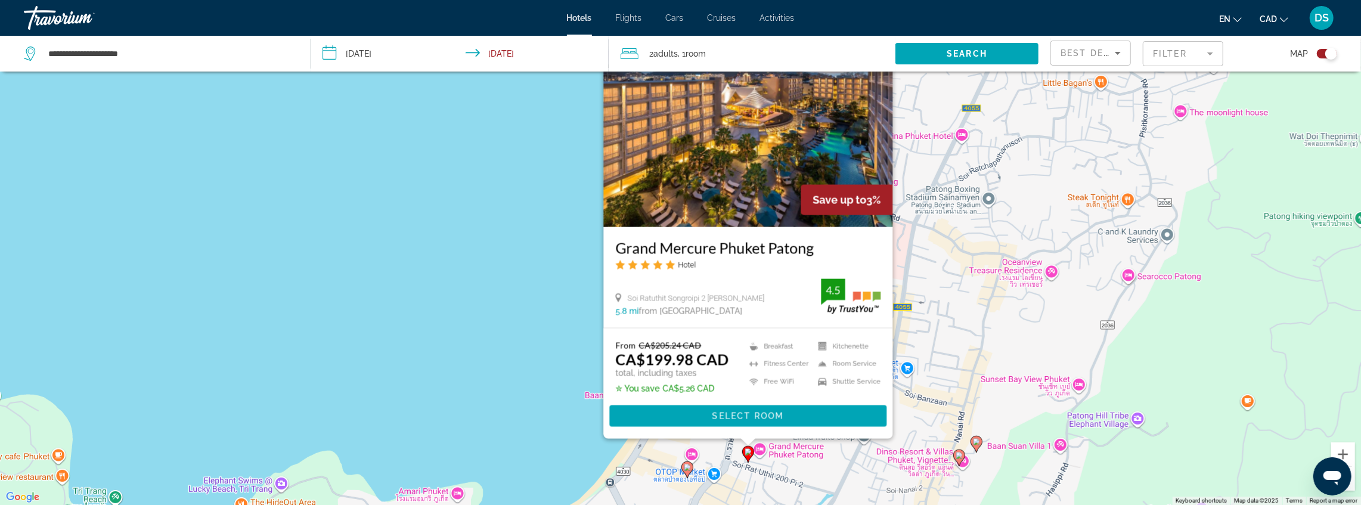
click at [533, 253] on div "To activate drag with keyboard, press Alt + Enter. Once in keyboard drag state,…" at bounding box center [680, 252] width 1361 height 505
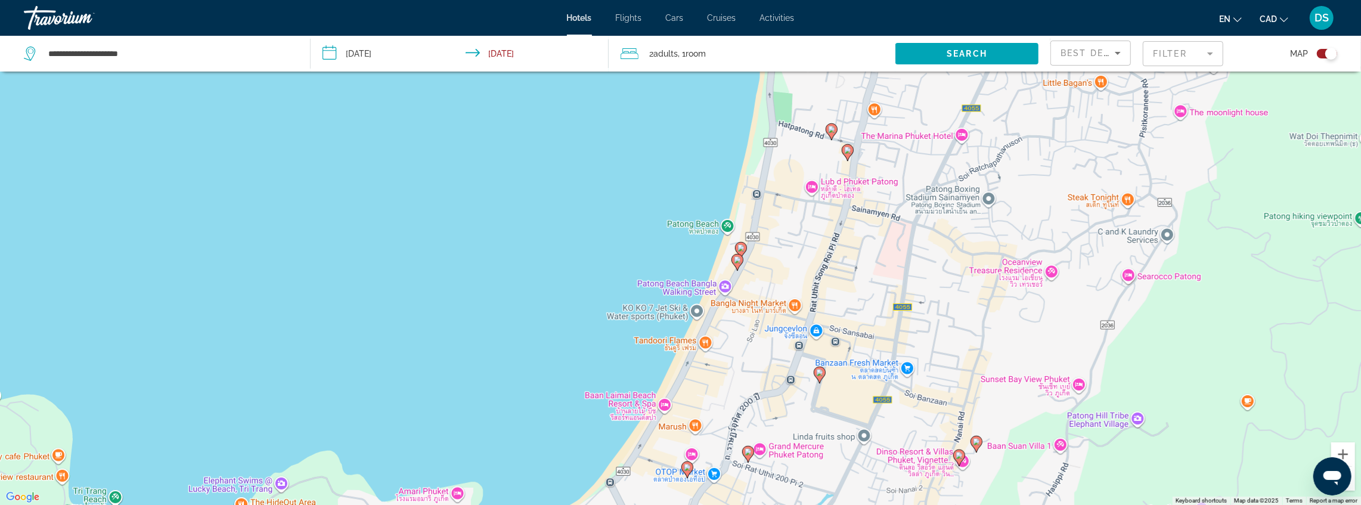
click at [819, 368] on icon "Main content" at bounding box center [819, 375] width 11 height 16
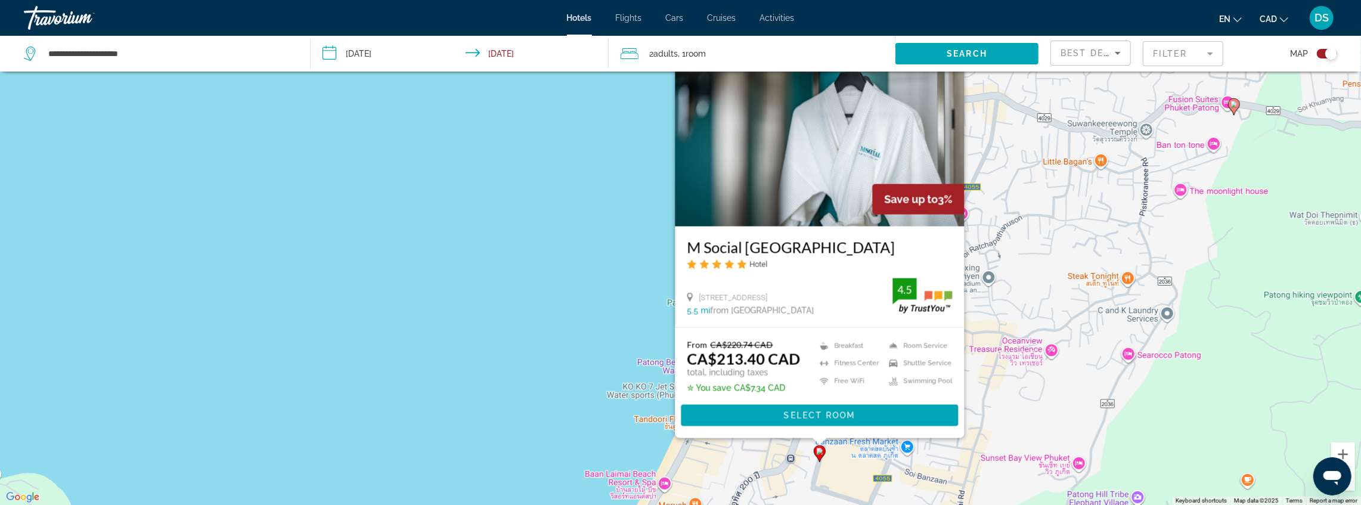
click at [592, 297] on div "To activate drag with keyboard, press Alt + Enter. Once in keyboard drag state,…" at bounding box center [680, 252] width 1361 height 505
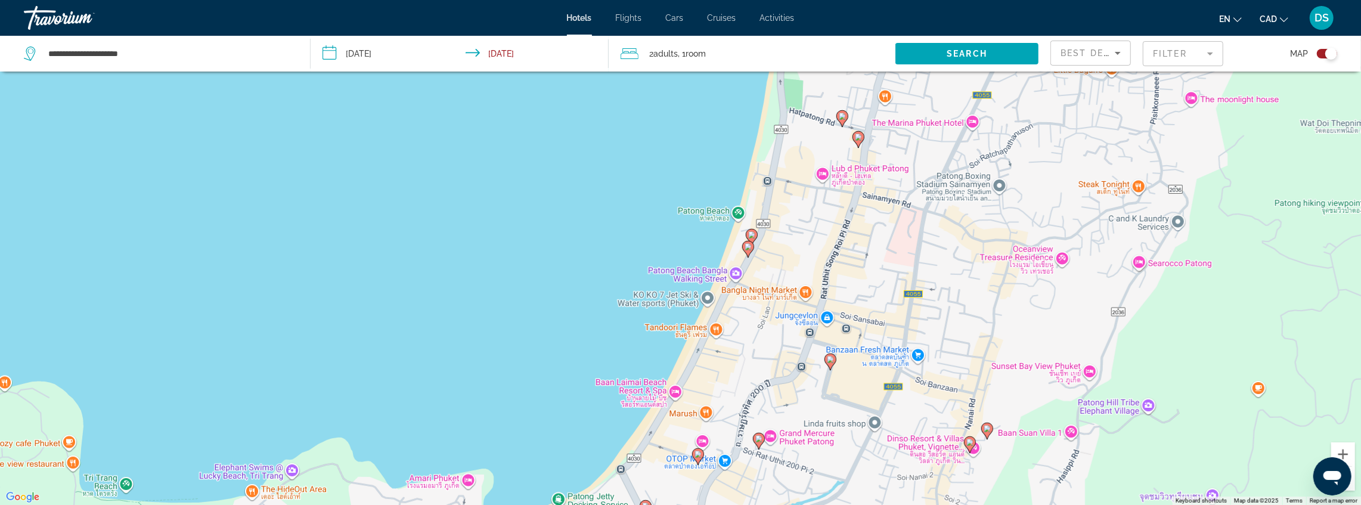
drag, startPoint x: 596, startPoint y: 340, endPoint x: 607, endPoint y: 244, distance: 96.0
click at [607, 244] on div "To activate drag with keyboard, press Alt + Enter. Once in keyboard drag state,…" at bounding box center [680, 252] width 1361 height 505
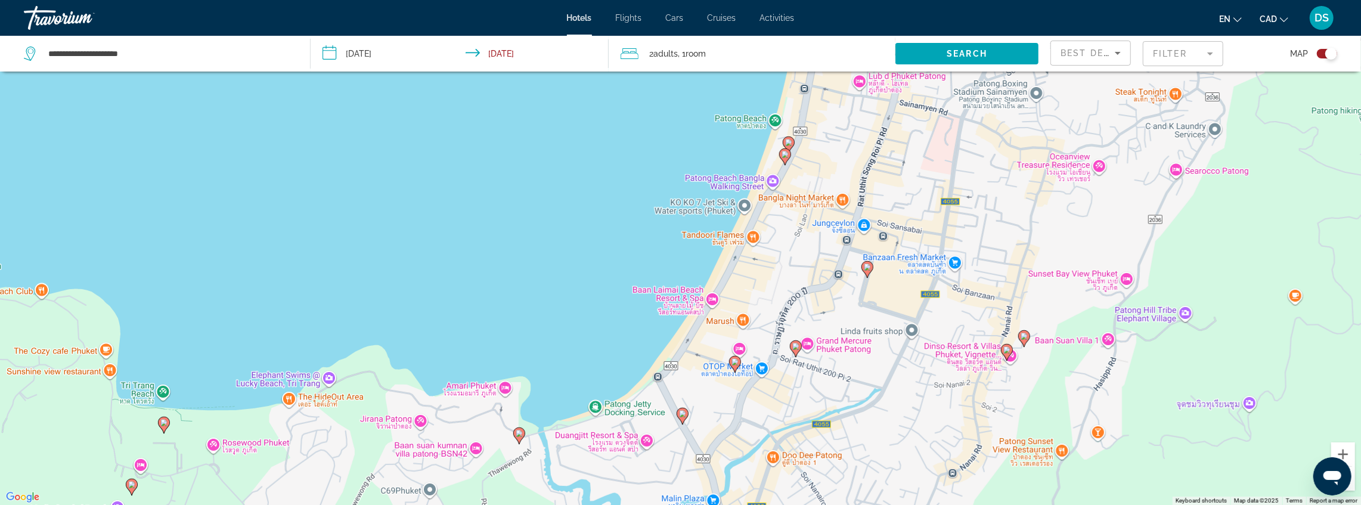
drag, startPoint x: 772, startPoint y: 339, endPoint x: 784, endPoint y: 308, distance: 32.9
click at [784, 308] on div "To activate drag with keyboard, press Alt + Enter. Once in keyboard drag state,…" at bounding box center [680, 252] width 1361 height 505
click at [686, 414] on icon "Main content" at bounding box center [682, 416] width 11 height 16
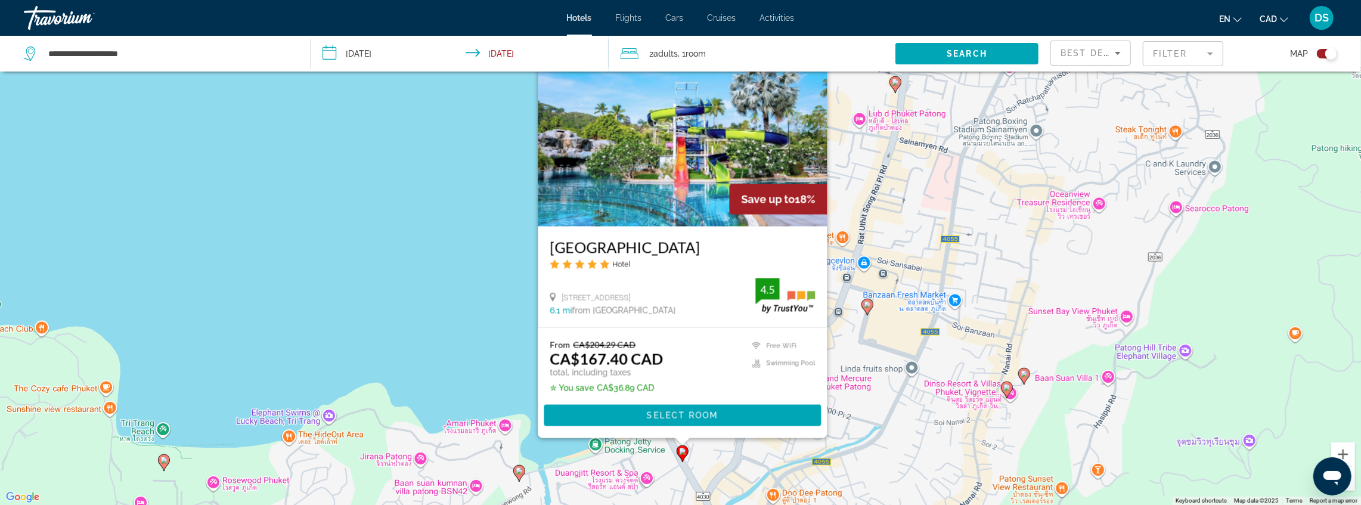
drag, startPoint x: 544, startPoint y: 237, endPoint x: 708, endPoint y: 244, distance: 164.1
click at [708, 244] on div "Duangjitt Resort Phuket Hotel 18 Prachanukroh Road, Patong 6.1 mi from Phuket I…" at bounding box center [682, 276] width 289 height 101
copy h3 "Duangjitt Resort Phuket"
click at [889, 327] on div "To activate drag with keyboard, press Alt + Enter. Once in keyboard drag state,…" at bounding box center [680, 252] width 1361 height 505
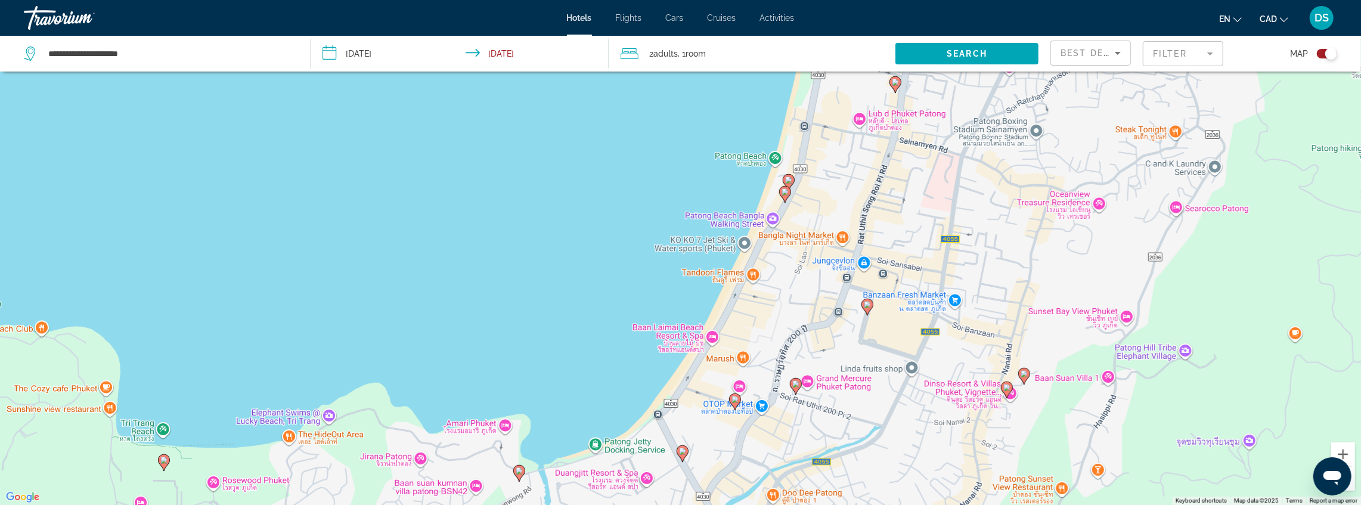
click at [870, 305] on image "Main content" at bounding box center [867, 304] width 7 height 7
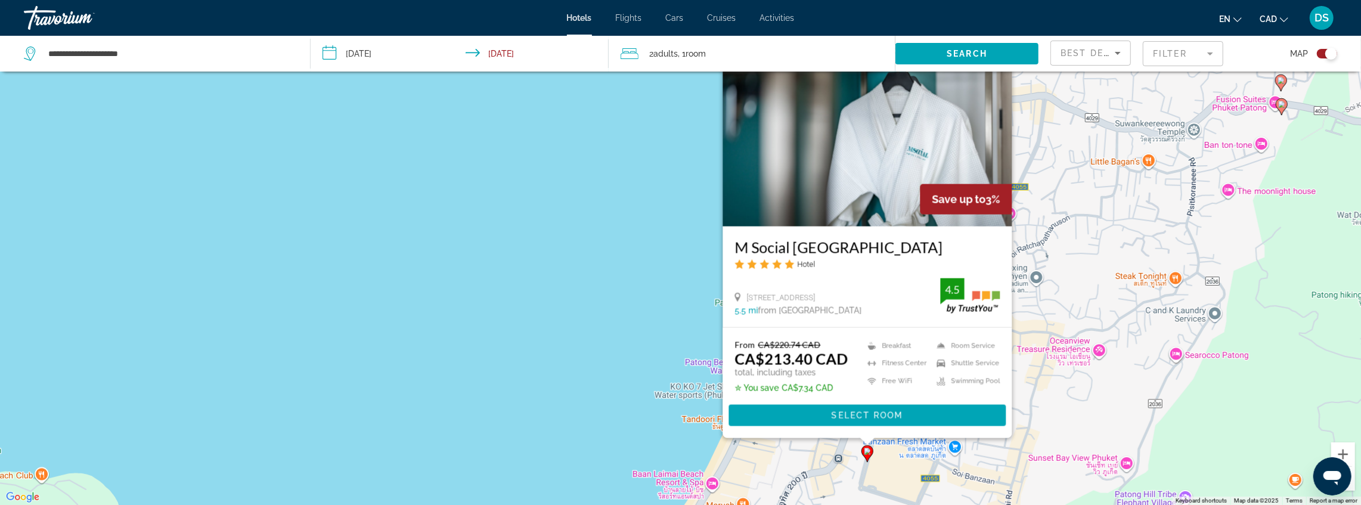
click at [648, 290] on div "To activate drag with keyboard, press Alt + Enter. Once in keyboard drag state,…" at bounding box center [680, 252] width 1361 height 505
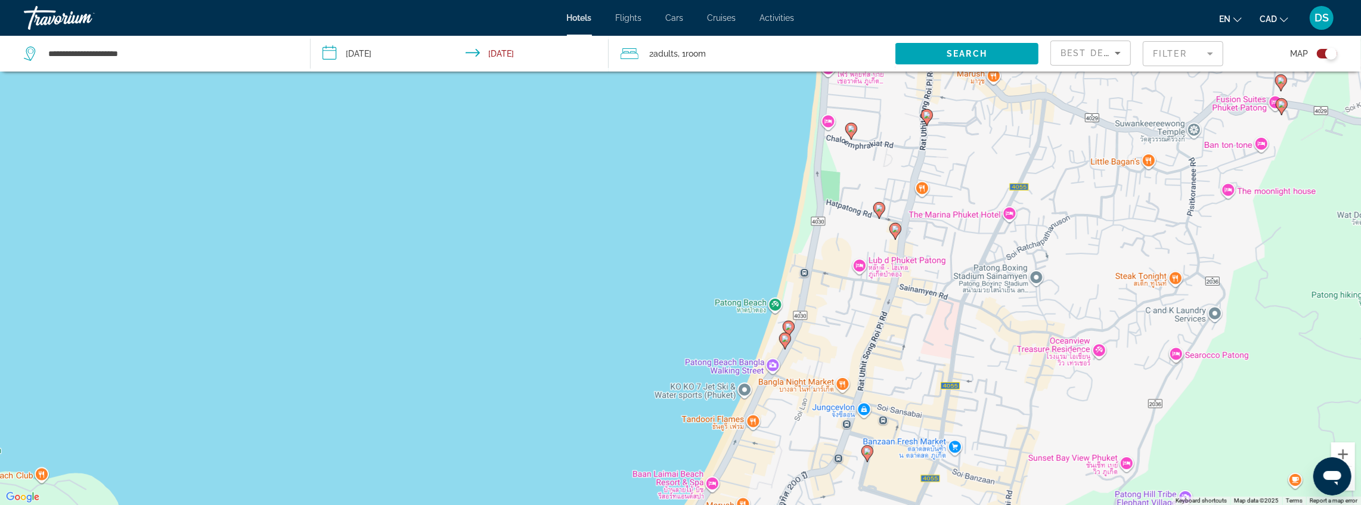
click at [785, 339] on image "Main content" at bounding box center [785, 338] width 7 height 7
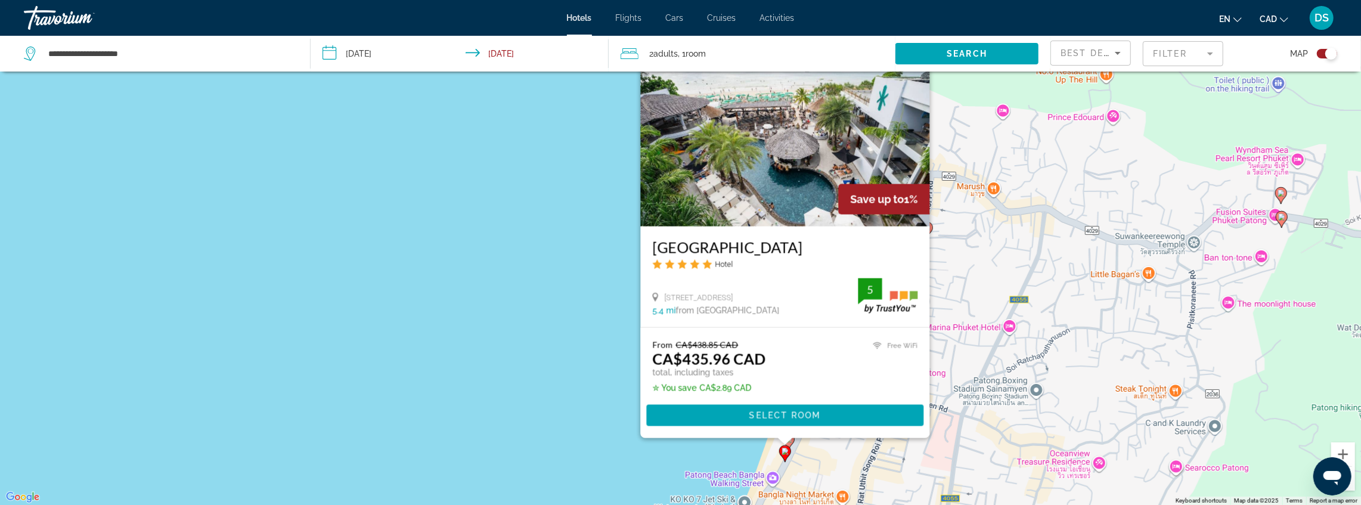
drag, startPoint x: 602, startPoint y: 355, endPoint x: 725, endPoint y: 378, distance: 124.9
click at [602, 355] on div "To activate drag with keyboard, press Alt + Enter. Once in keyboard drag state,…" at bounding box center [680, 252] width 1361 height 505
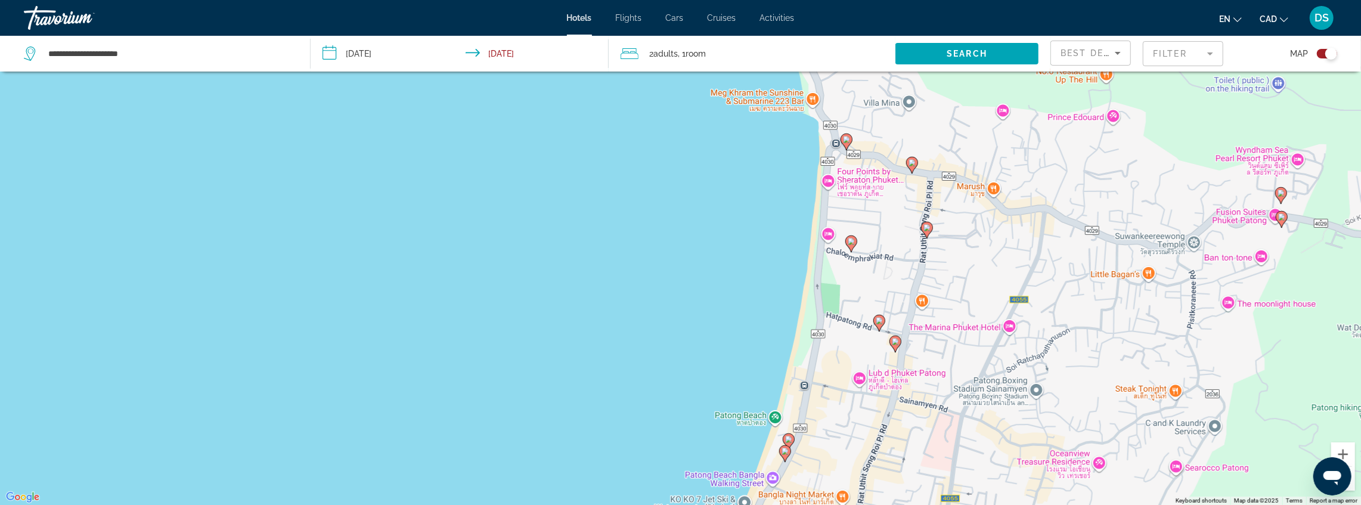
click at [788, 441] on image "Main content" at bounding box center [788, 439] width 7 height 7
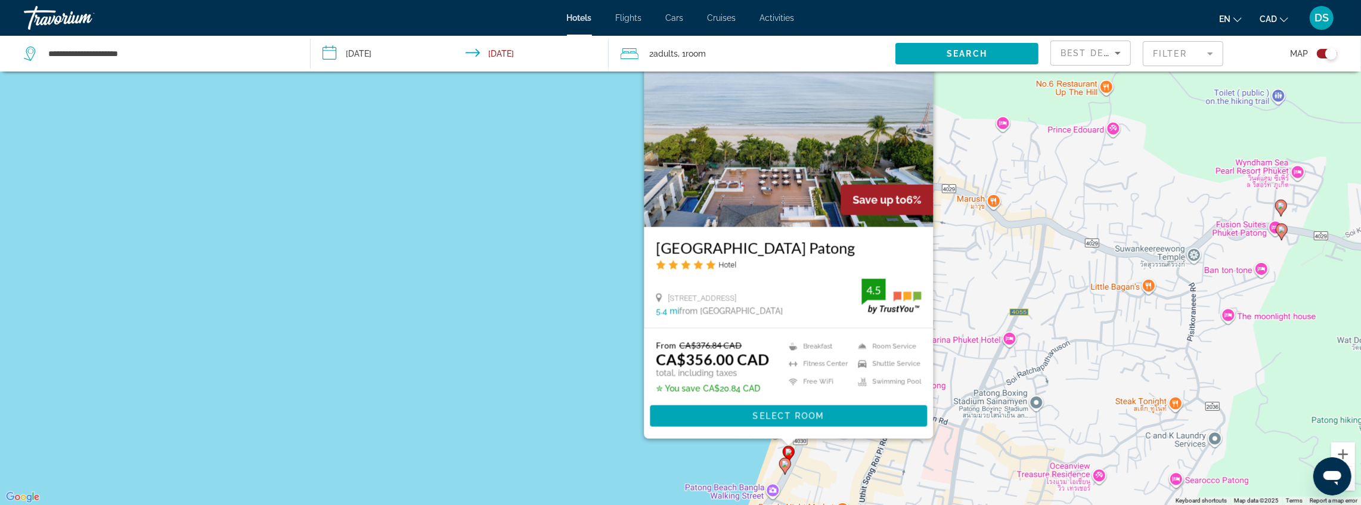
click at [571, 343] on div "To activate drag with keyboard, press Alt + Enter. Once in keyboard drag state,…" at bounding box center [680, 252] width 1361 height 505
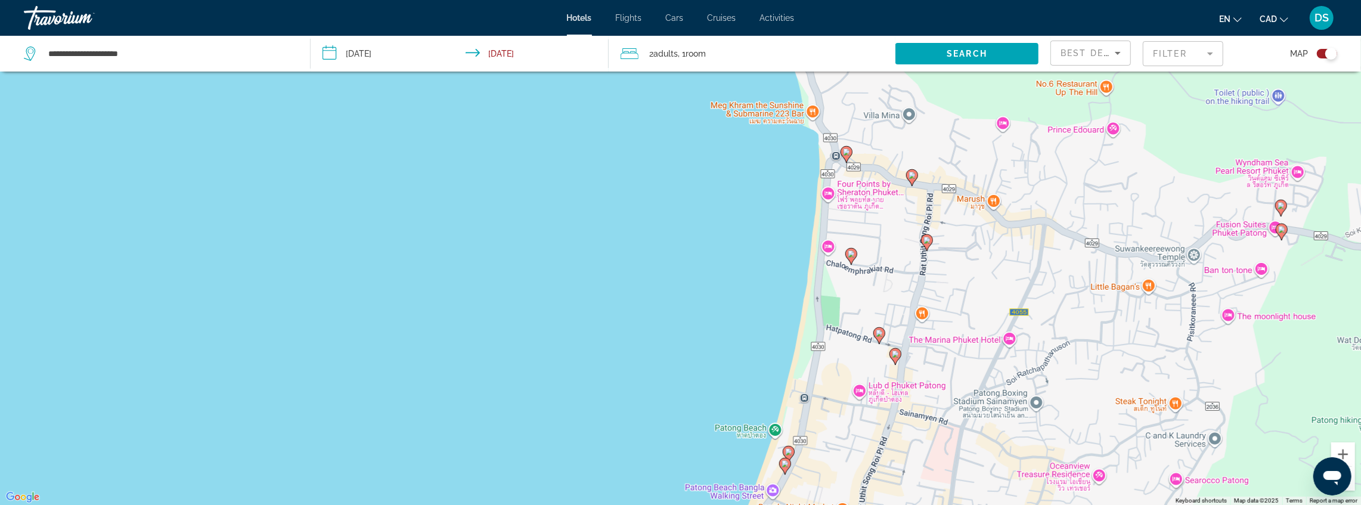
click at [879, 335] on image "Main content" at bounding box center [879, 333] width 7 height 7
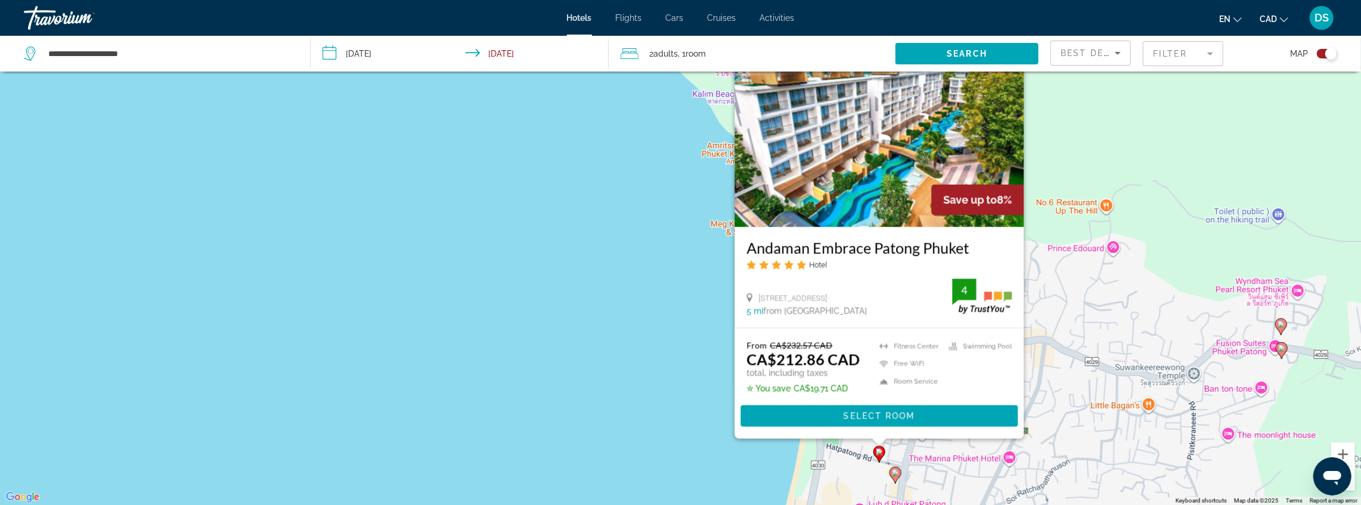
drag, startPoint x: 744, startPoint y: 242, endPoint x: 974, endPoint y: 240, distance: 229.6
click at [889, 240] on div "Andaman Embrace Patong Phuket Hotel 2 Hadpatong Road Patong Beach, Phuket 5 mi …" at bounding box center [879, 277] width 289 height 101
copy h3 "Andaman Embrace Patong Phuket"
click at [889, 341] on div "To activate drag with keyboard, press Alt + Enter. Once in keyboard drag state,…" at bounding box center [680, 252] width 1361 height 505
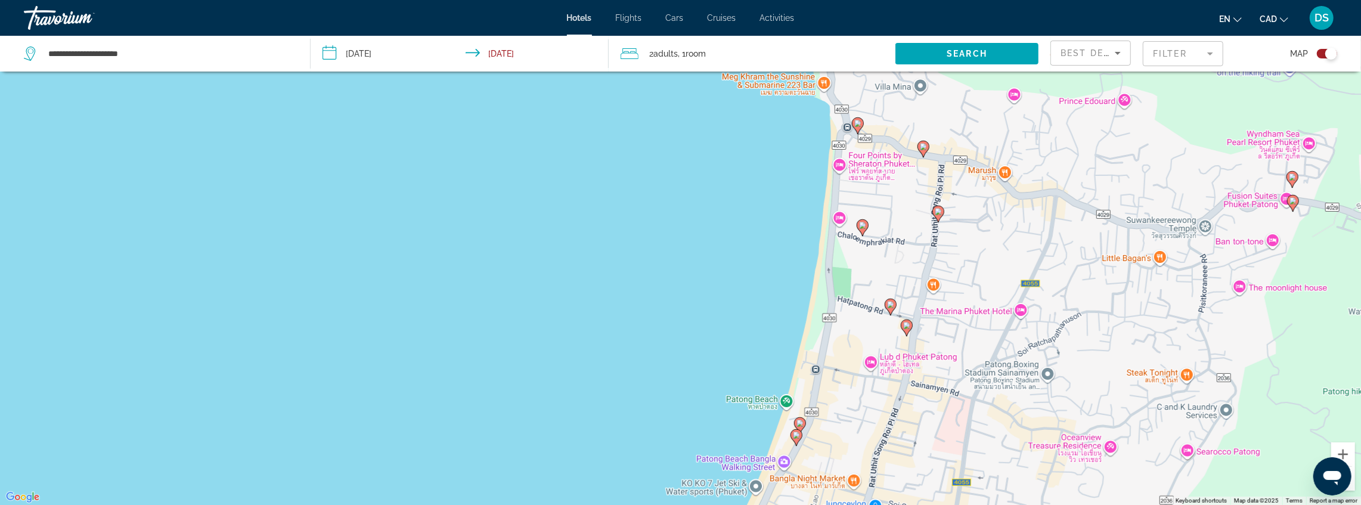
drag, startPoint x: 969, startPoint y: 424, endPoint x: 981, endPoint y: 267, distance: 157.3
click at [889, 267] on div "To activate drag with keyboard, press Alt + Enter. Once in keyboard drag state,…" at bounding box center [680, 252] width 1361 height 505
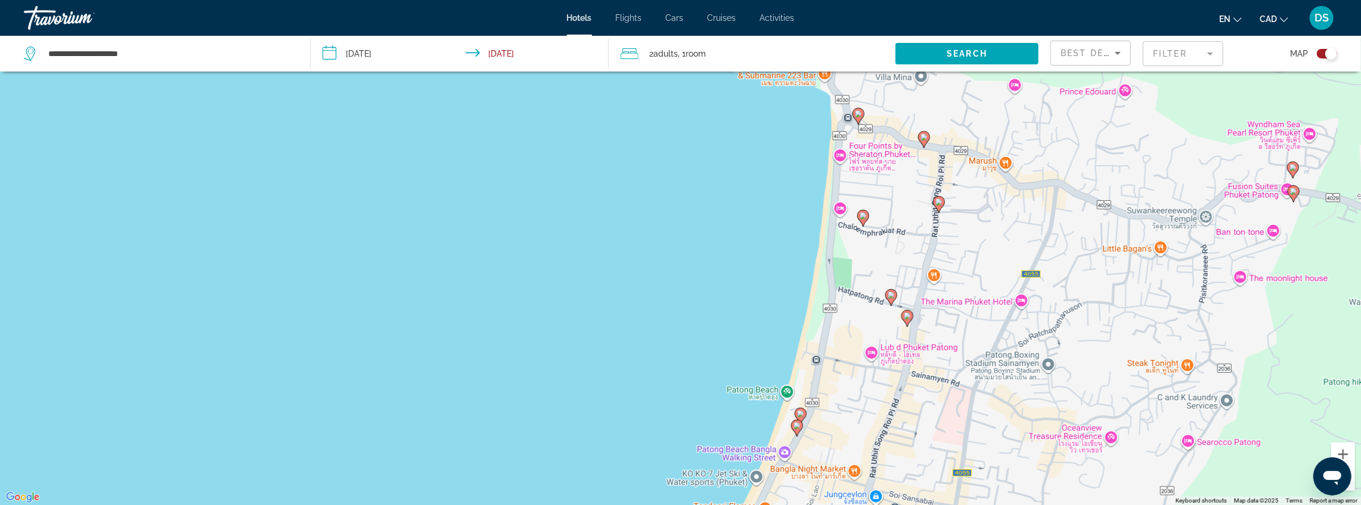
click at [889, 320] on icon "Main content" at bounding box center [907, 318] width 11 height 16
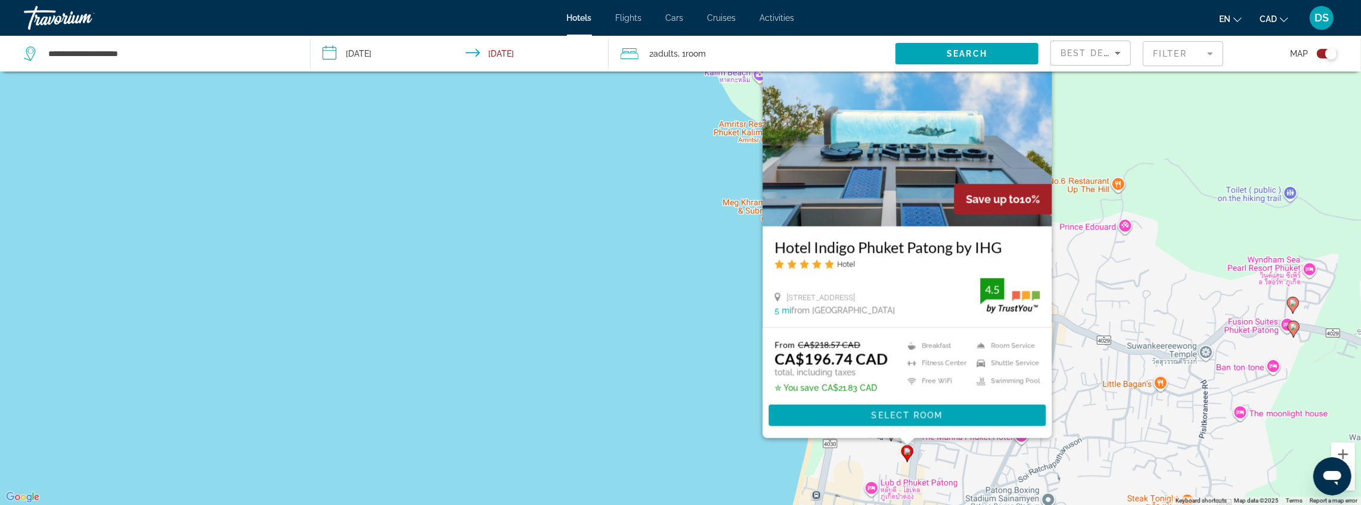
click at [701, 345] on div "To activate drag with keyboard, press Alt + Enter. Once in keyboard drag state,…" at bounding box center [680, 252] width 1361 height 505
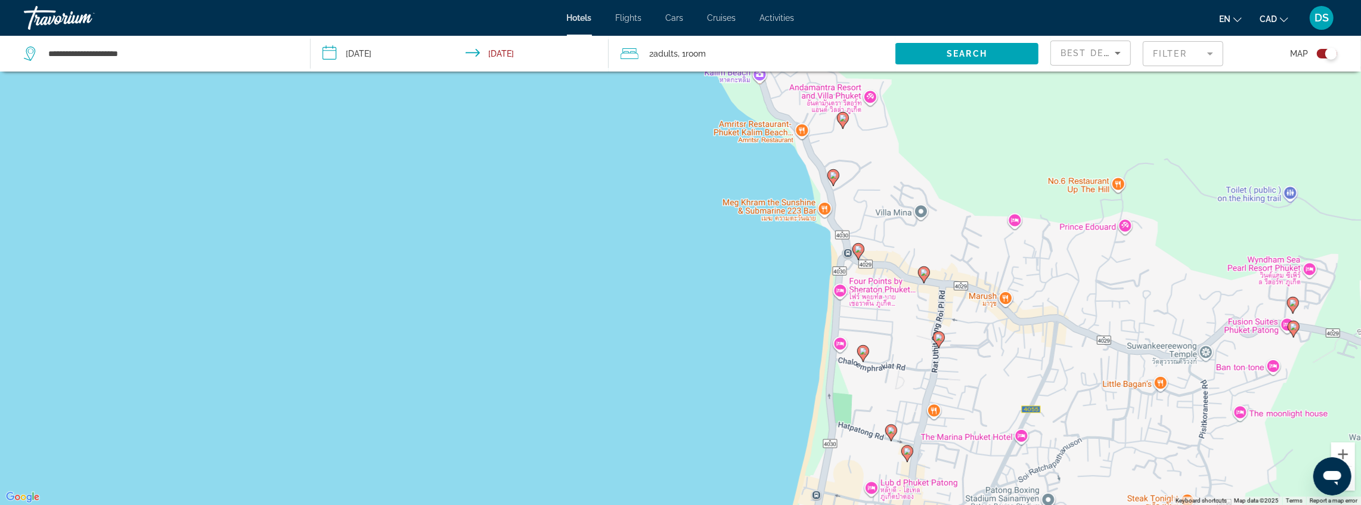
click at [889, 278] on gmp-advanced-marker "Main content" at bounding box center [924, 275] width 12 height 18
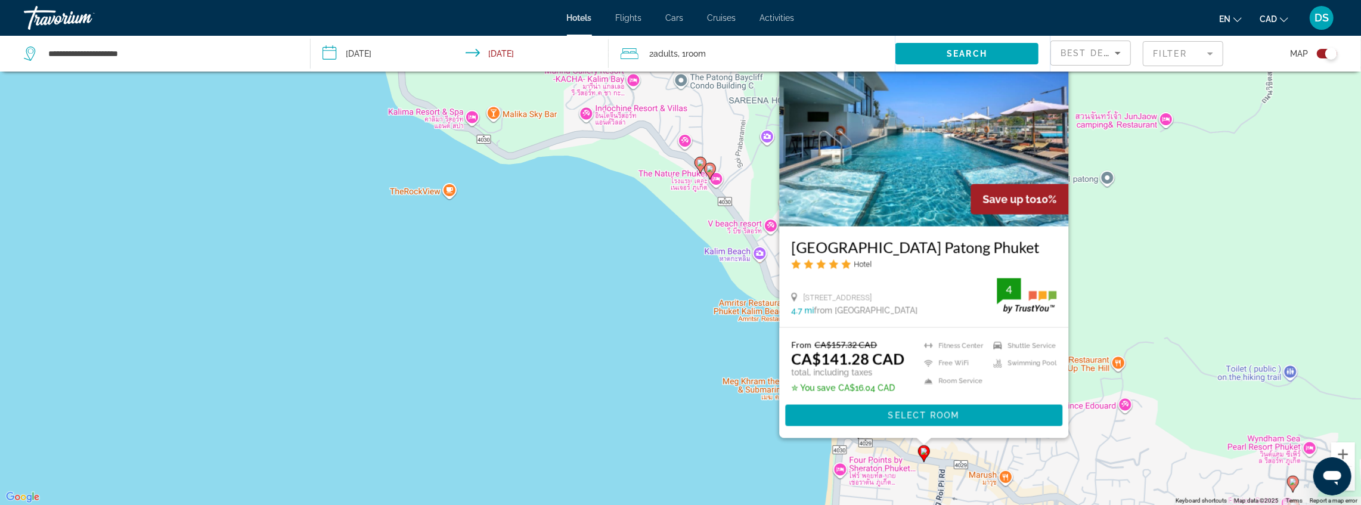
drag, startPoint x: 791, startPoint y: 244, endPoint x: 1045, endPoint y: 243, distance: 254.6
click at [889, 243] on div "Zenseana Resort & Spa Patong Phuket Hotel 147 Prabaramee Road Patong Kathu, Phu…" at bounding box center [923, 276] width 289 height 101
copy h3 "Zenseana Resort & Spa Patong Phuket"
click at [889, 255] on div "To activate drag with keyboard, press Alt + Enter. Once in keyboard drag state,…" at bounding box center [680, 252] width 1361 height 505
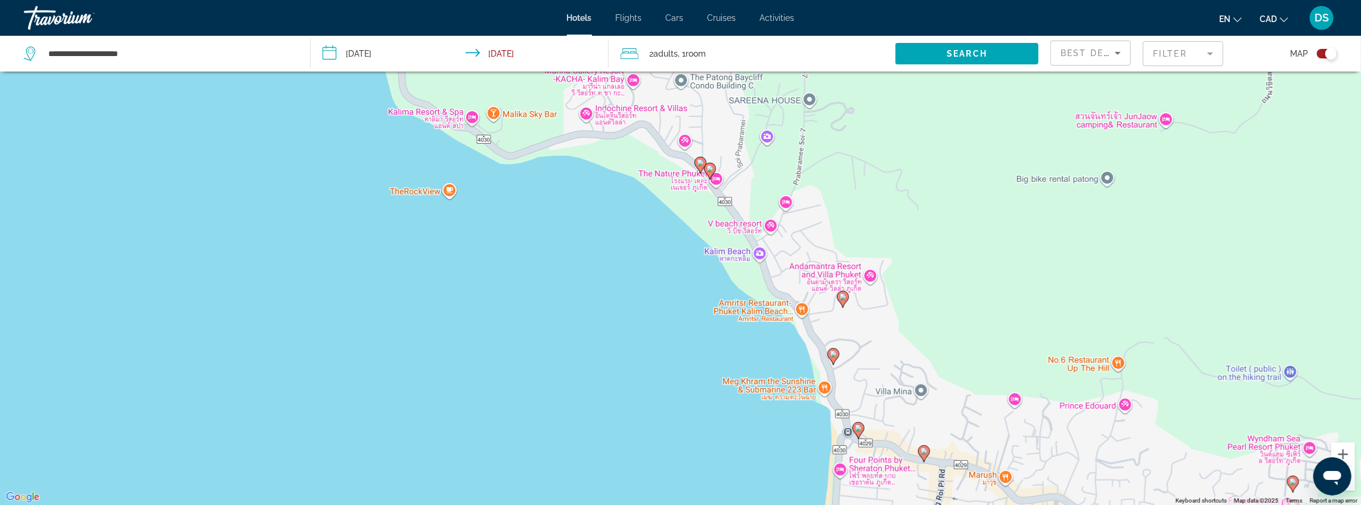
click at [831, 358] on icon "Main content" at bounding box center [833, 356] width 11 height 16
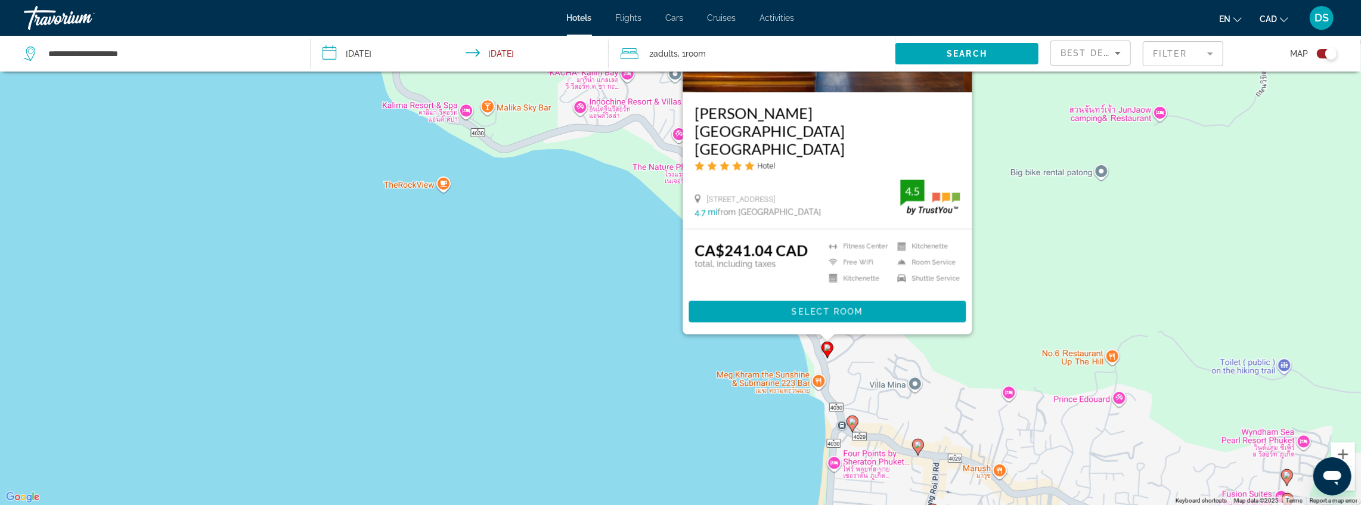
drag, startPoint x: 614, startPoint y: 430, endPoint x: 614, endPoint y: 330, distance: 99.6
click at [608, 321] on div "To activate drag with keyboard, press Alt + Enter. Once in keyboard drag state,…" at bounding box center [680, 252] width 1361 height 505
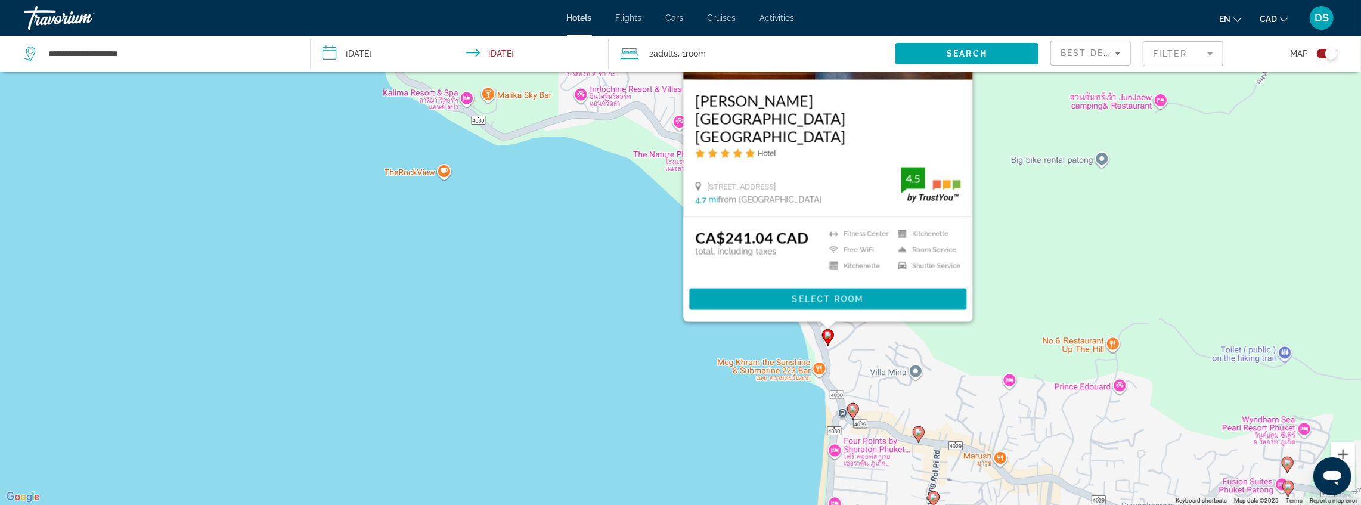
drag, startPoint x: 653, startPoint y: 409, endPoint x: 646, endPoint y: 281, distance: 127.8
click at [648, 278] on div "To activate drag with keyboard, press Alt + Enter. Once in keyboard drag state,…" at bounding box center [680, 252] width 1361 height 505
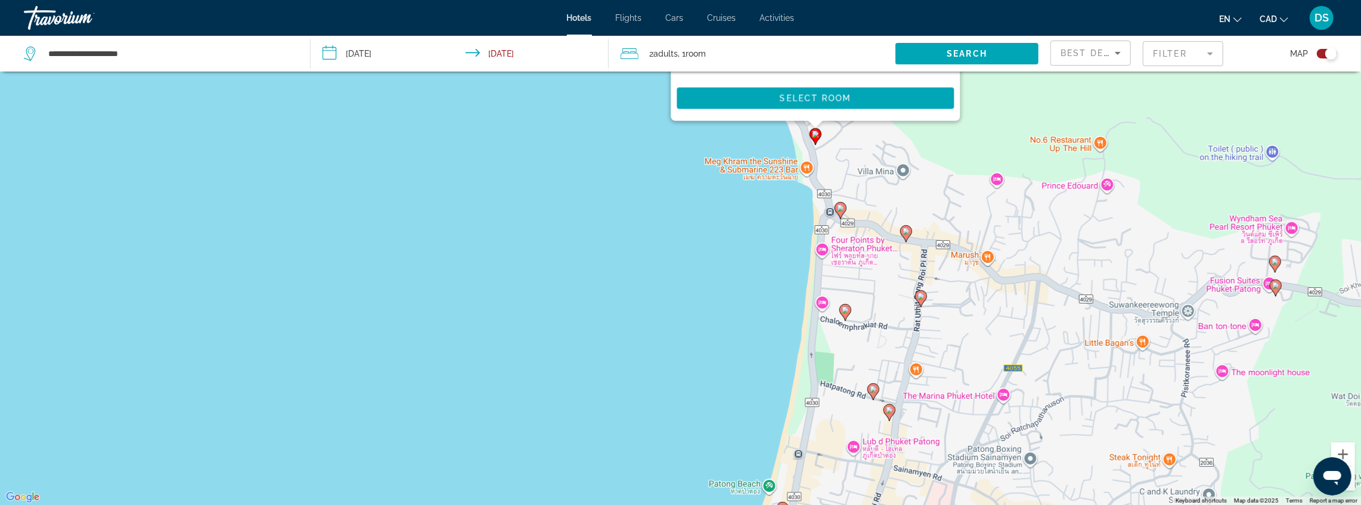
click at [869, 395] on gmp-advanced-marker "Main content" at bounding box center [874, 392] width 12 height 18
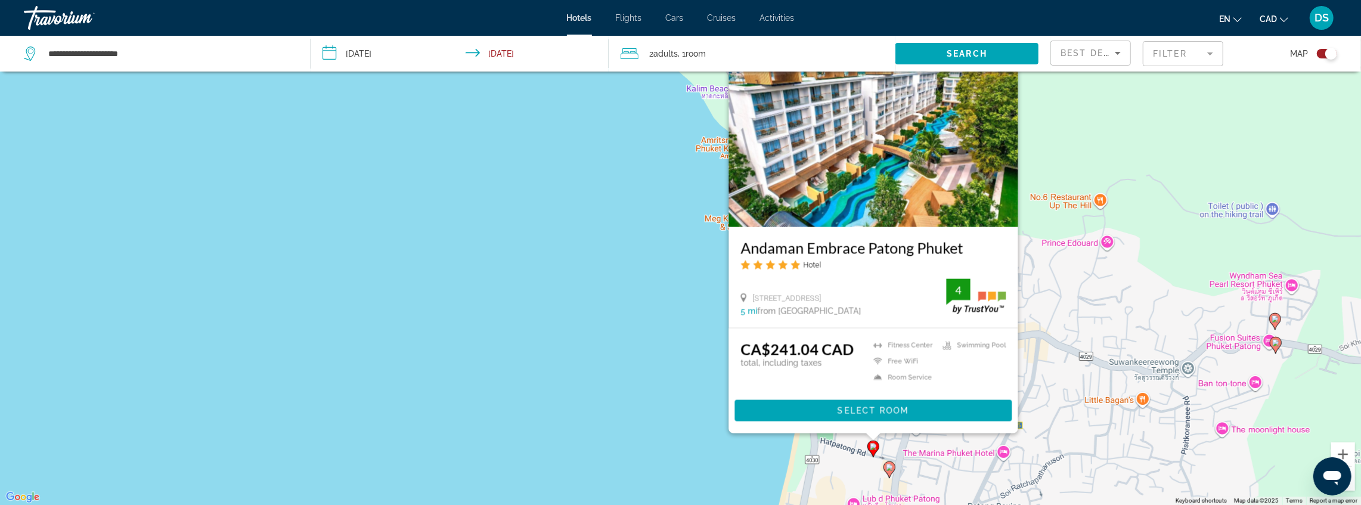
click at [620, 419] on div "To activate drag with keyboard, press Alt + Enter. Once in keyboard drag state,…" at bounding box center [680, 252] width 1361 height 505
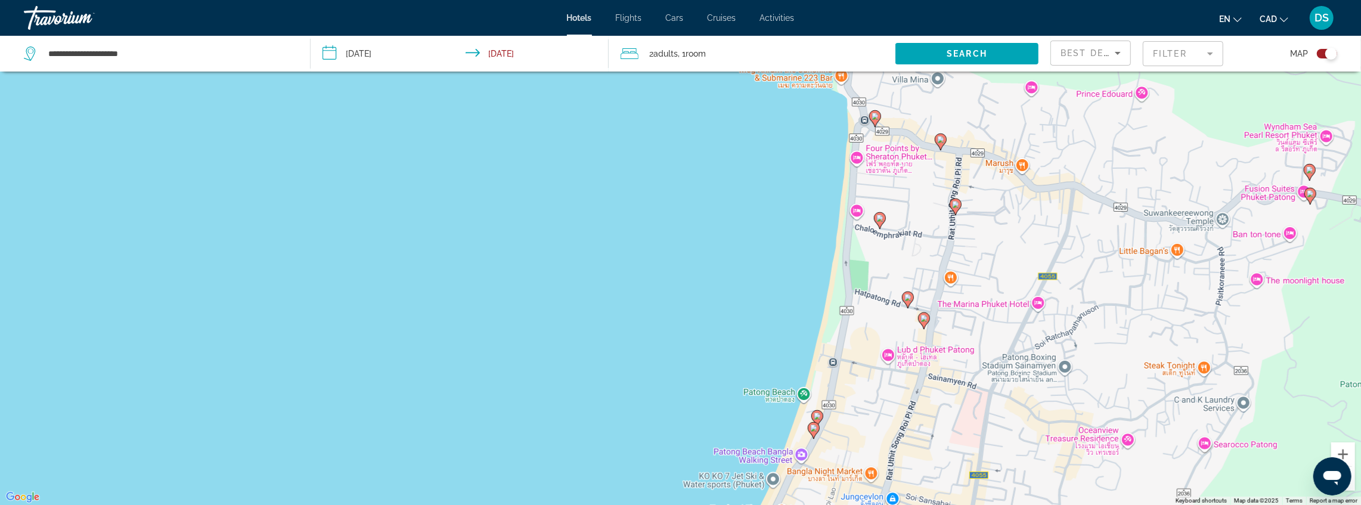
drag, startPoint x: 651, startPoint y: 358, endPoint x: 668, endPoint y: 248, distance: 111.0
click at [667, 248] on div "To activate drag with keyboard, press Alt + Enter. Once in keyboard drag state,…" at bounding box center [680, 252] width 1361 height 505
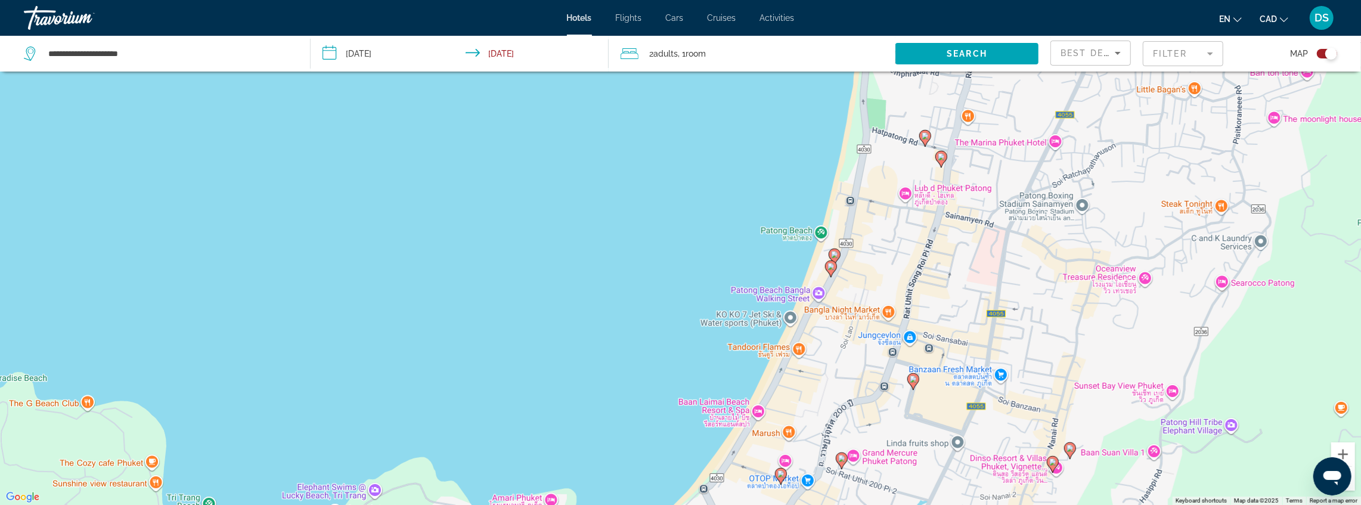
click at [889, 162] on gmp-advanced-marker "Main content" at bounding box center [942, 159] width 12 height 18
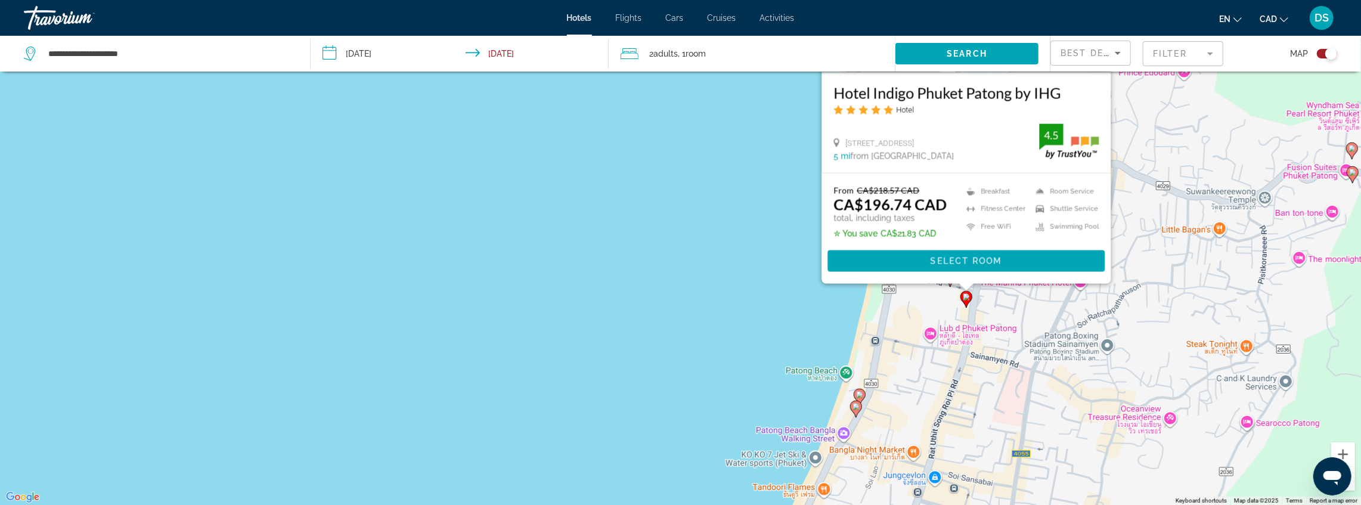
drag, startPoint x: 658, startPoint y: 390, endPoint x: 690, endPoint y: 225, distance: 168.3
click at [682, 210] on div "To activate drag with keyboard, press Alt + Enter. Once in keyboard drag state,…" at bounding box center [680, 252] width 1361 height 505
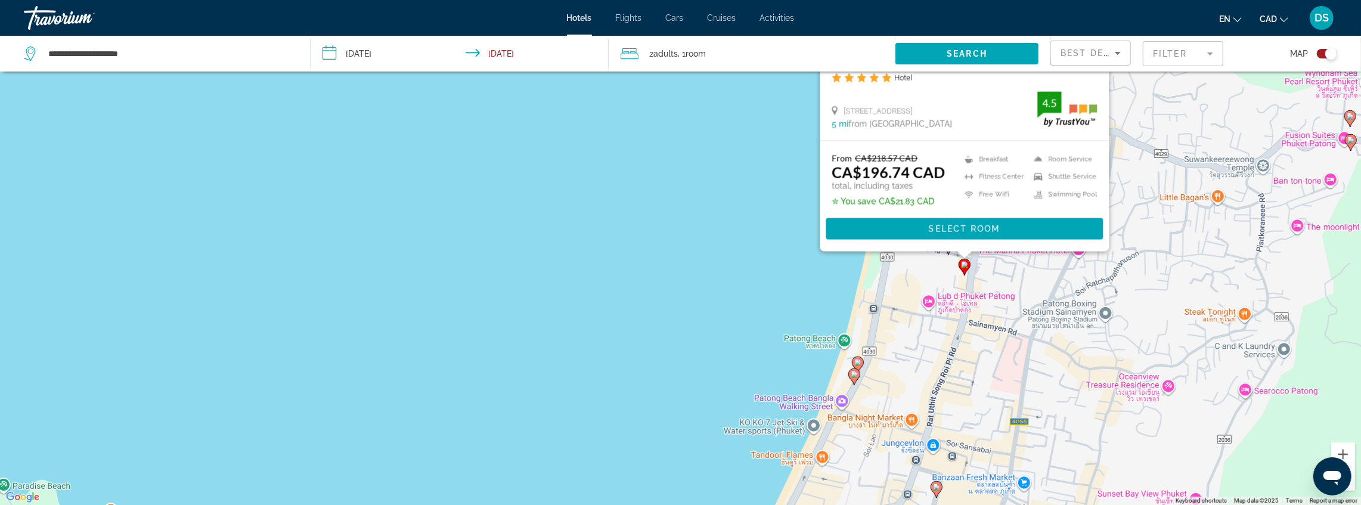
click at [859, 365] on image "Main content" at bounding box center [858, 362] width 7 height 7
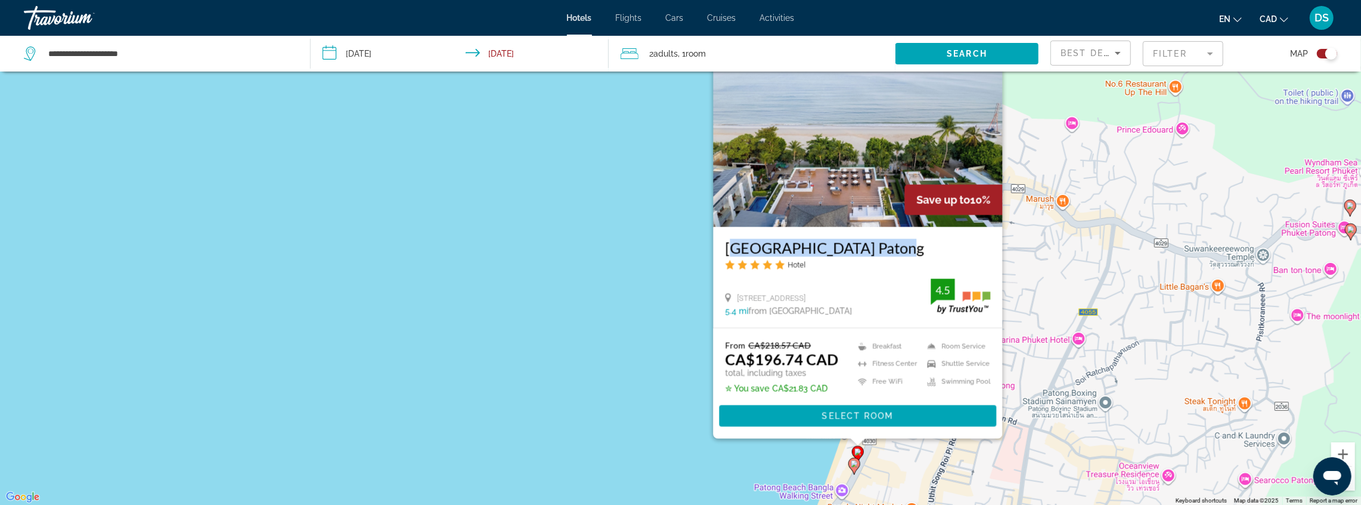
drag, startPoint x: 723, startPoint y: 243, endPoint x: 902, endPoint y: 243, distance: 178.9
click at [889, 243] on div "La Flora Resort Patong Hotel 39 Thaveewong Road , Phuket 5.4 mi from Phuket Isl…" at bounding box center [857, 277] width 289 height 101
copy h3 "La Flora Resort Patong"
click at [889, 416] on span "Main content" at bounding box center [857, 416] width 277 height 29
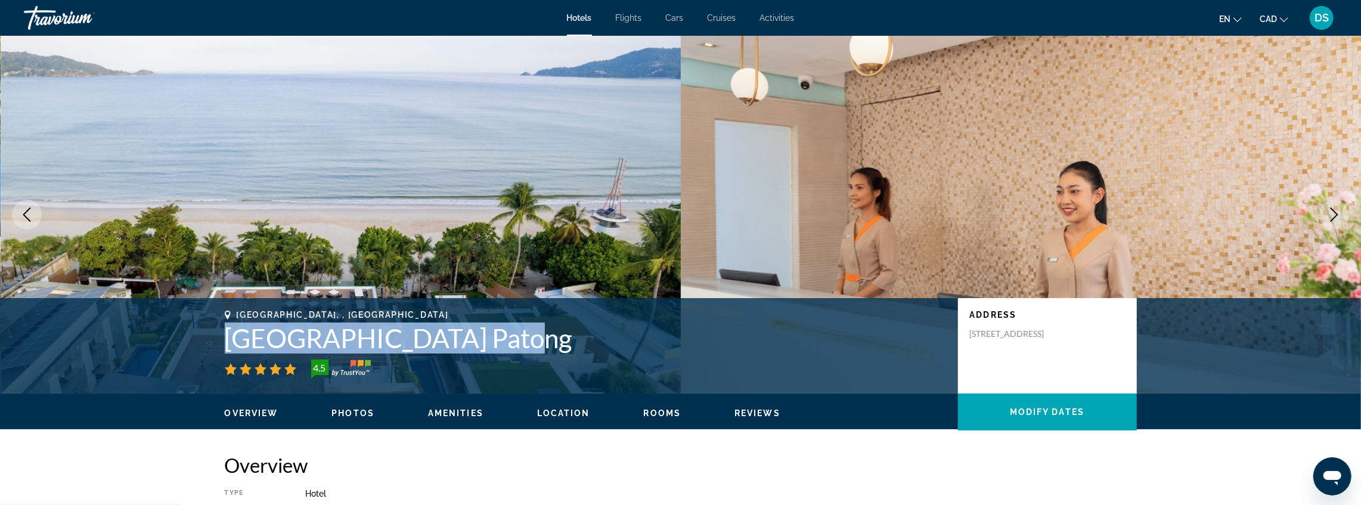
drag, startPoint x: 215, startPoint y: 330, endPoint x: 487, endPoint y: 330, distance: 271.3
click at [487, 330] on div "Phuket, , Thailand La Flora Resort Patong 4.5 Address 39 Thaveewong Road , Phuk…" at bounding box center [681, 346] width 960 height 72
copy h1 "La Flora Resort Patong"
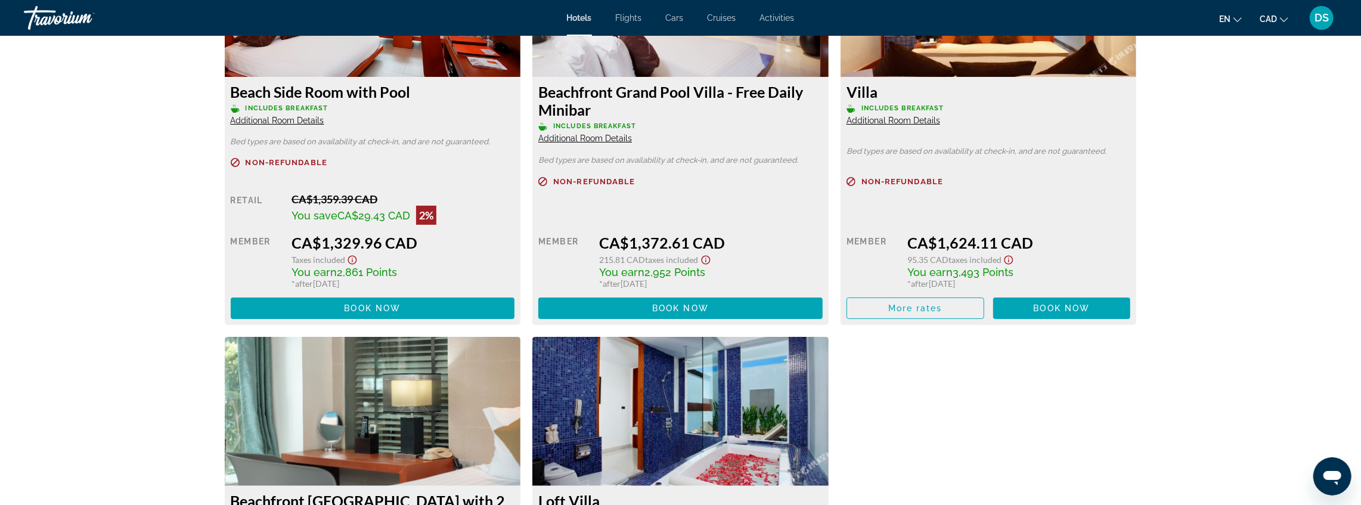
scroll to position [4055, 0]
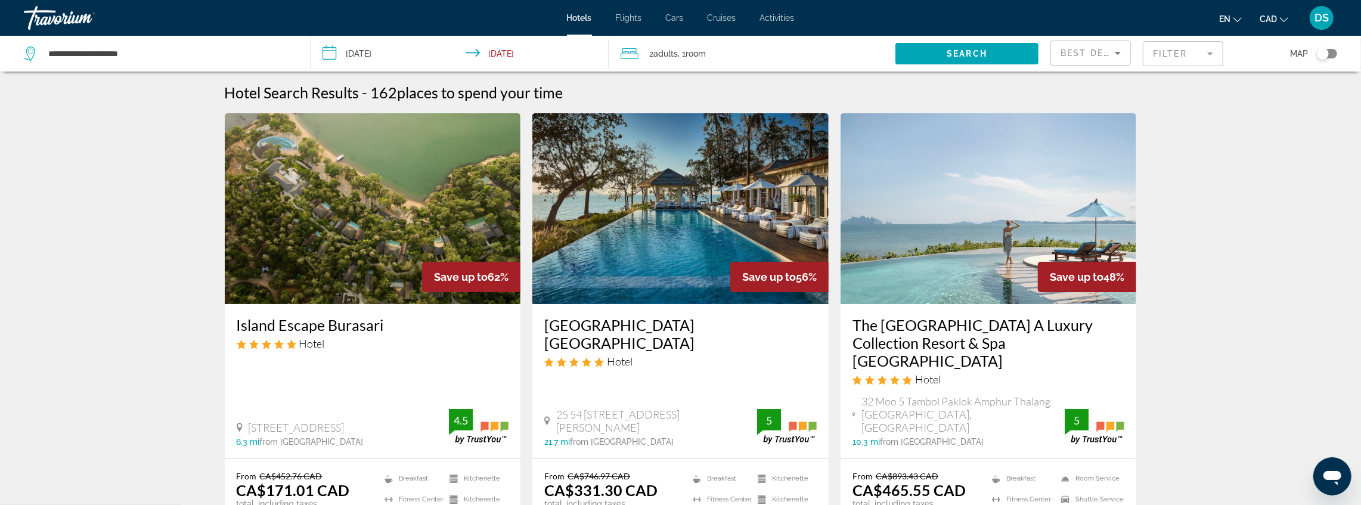
click at [889, 54] on div "Toggle map" at bounding box center [1327, 54] width 20 height 10
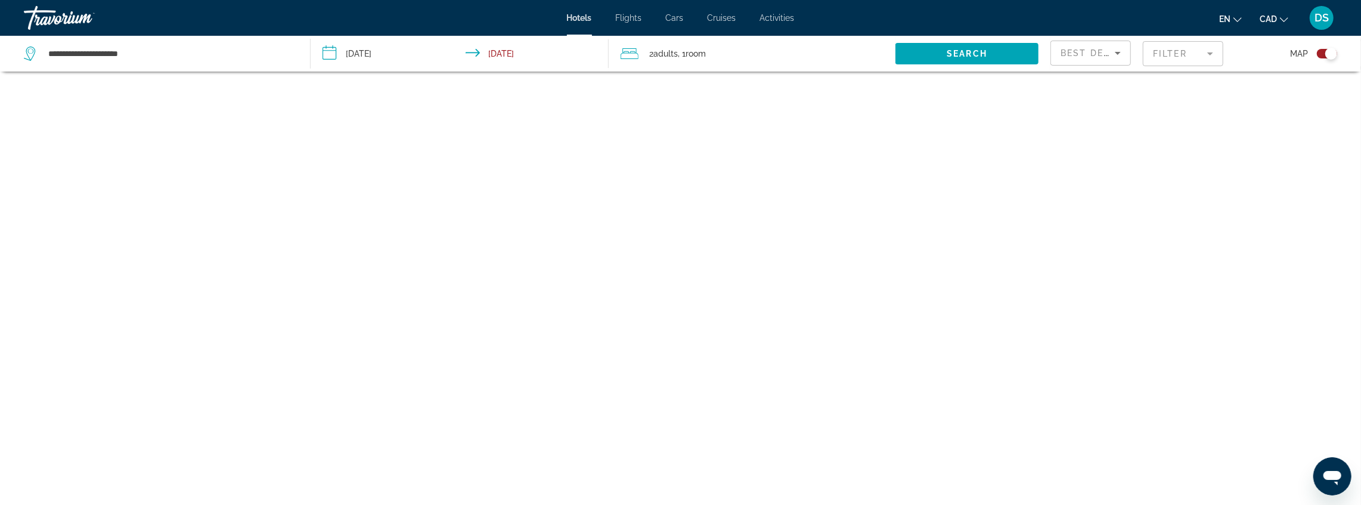
scroll to position [72, 0]
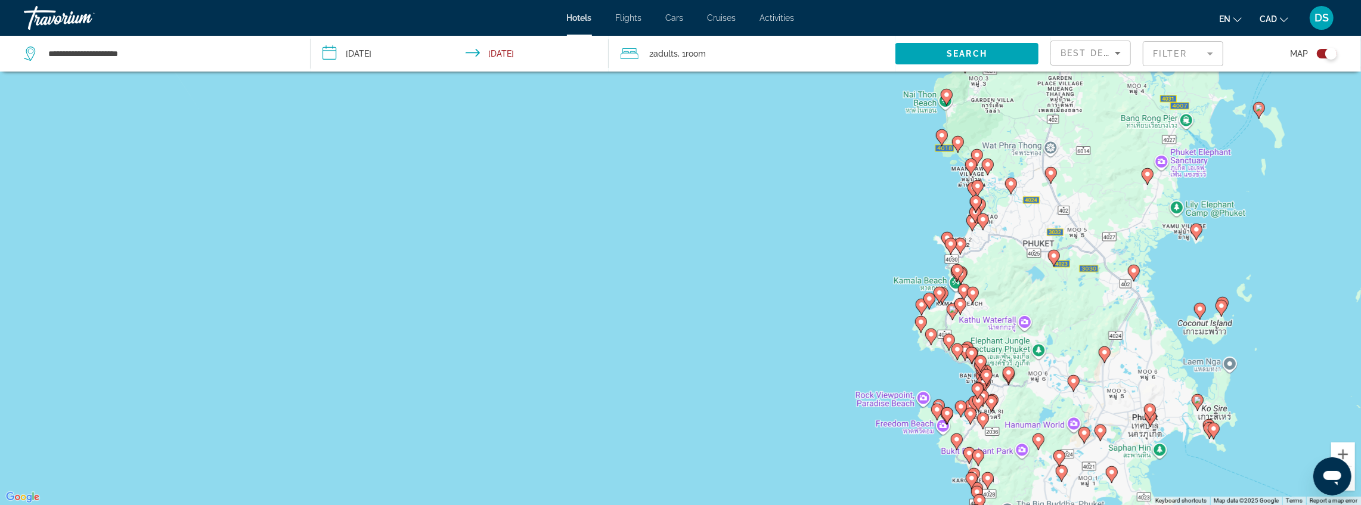
drag, startPoint x: 834, startPoint y: 258, endPoint x: 818, endPoint y: 262, distance: 16.1
click at [818, 262] on div "To activate drag with keyboard, press Alt + Enter. Once in keyboard drag state,…" at bounding box center [680, 252] width 1361 height 505
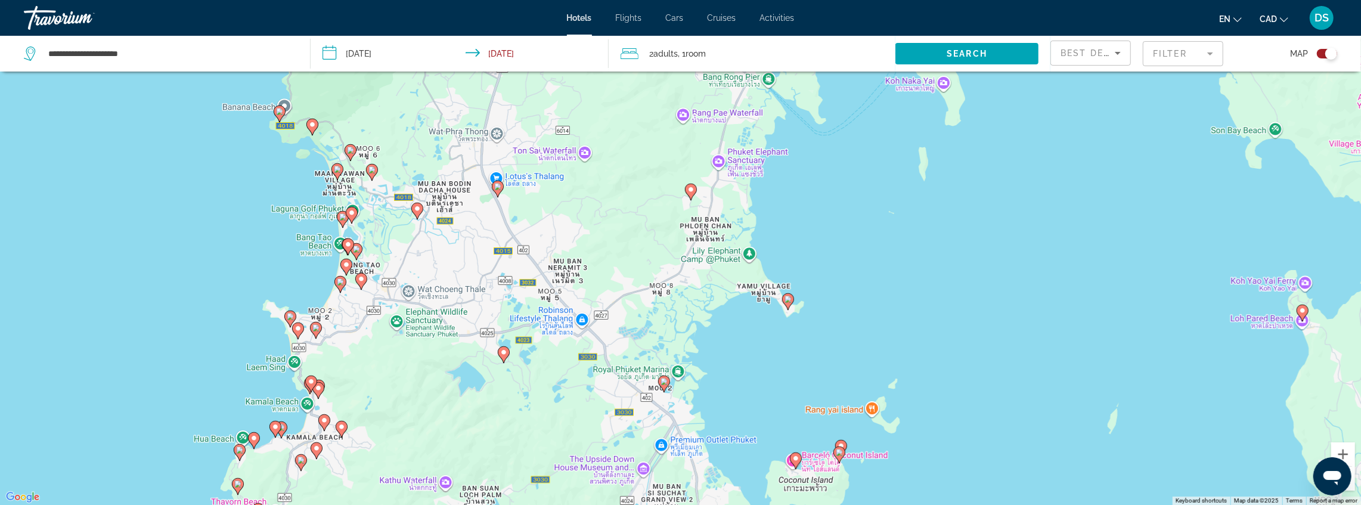
drag, startPoint x: 514, startPoint y: 321, endPoint x: 678, endPoint y: 224, distance: 190.6
click at [678, 224] on div "To activate drag with keyboard, press Alt + Enter. Once in keyboard drag state,…" at bounding box center [680, 252] width 1361 height 505
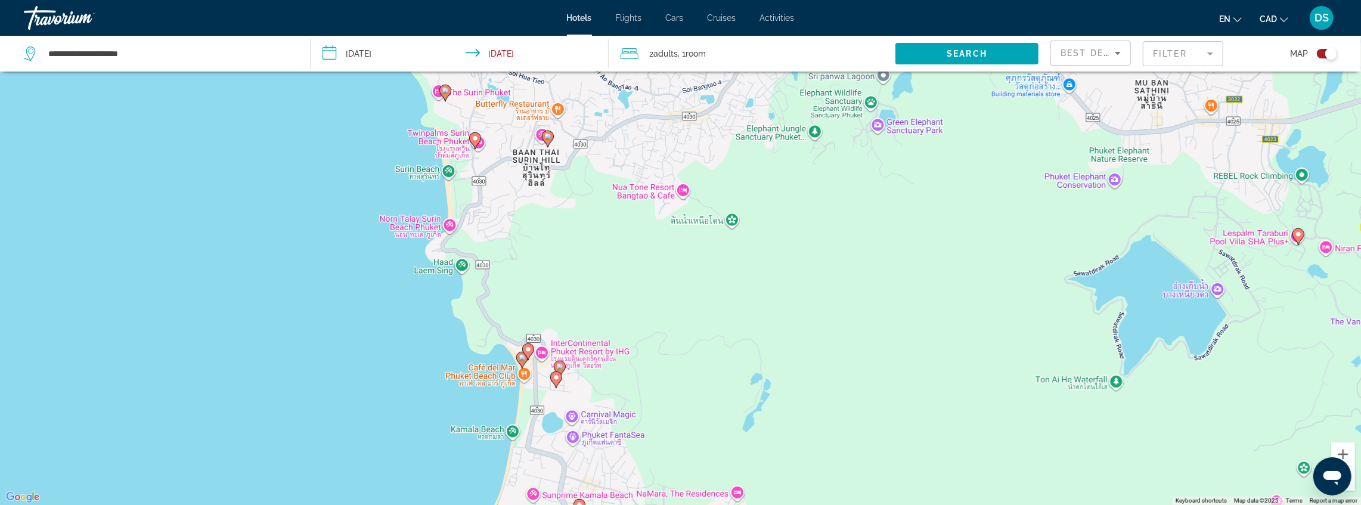
drag, startPoint x: 510, startPoint y: 214, endPoint x: 525, endPoint y: 417, distance: 203.3
click at [525, 417] on div "To activate drag with keyboard, press Alt + Enter. Once in keyboard drag state,…" at bounding box center [680, 252] width 1361 height 505
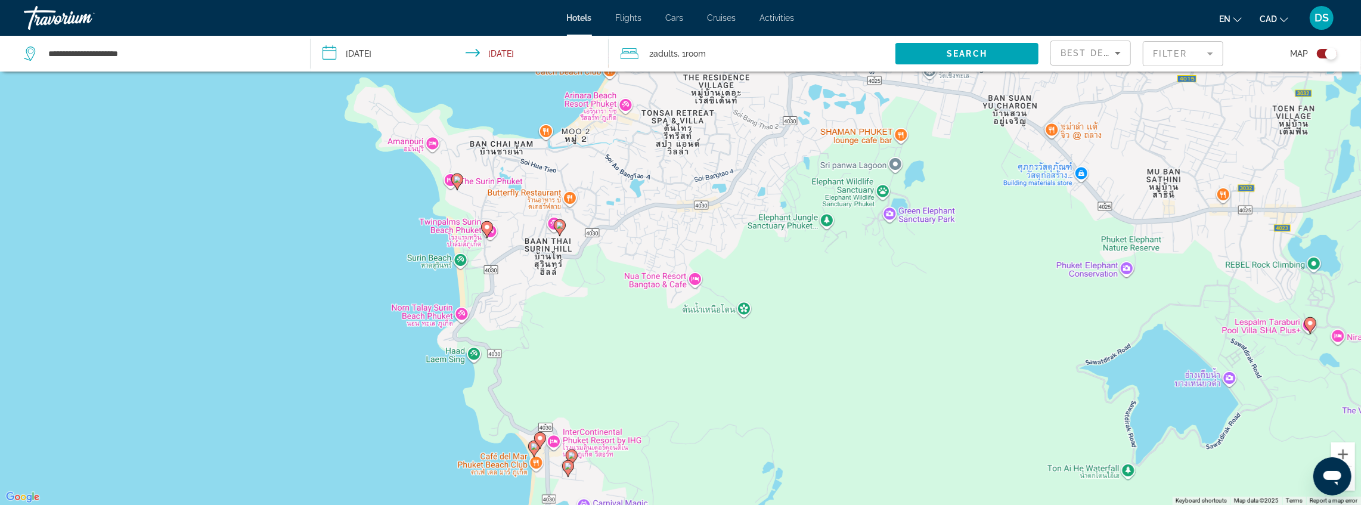
drag, startPoint x: 531, startPoint y: 391, endPoint x: 555, endPoint y: 187, distance: 204.7
click at [555, 188] on div "To activate drag with keyboard, press Alt + Enter. Once in keyboard drag state,…" at bounding box center [680, 252] width 1361 height 505
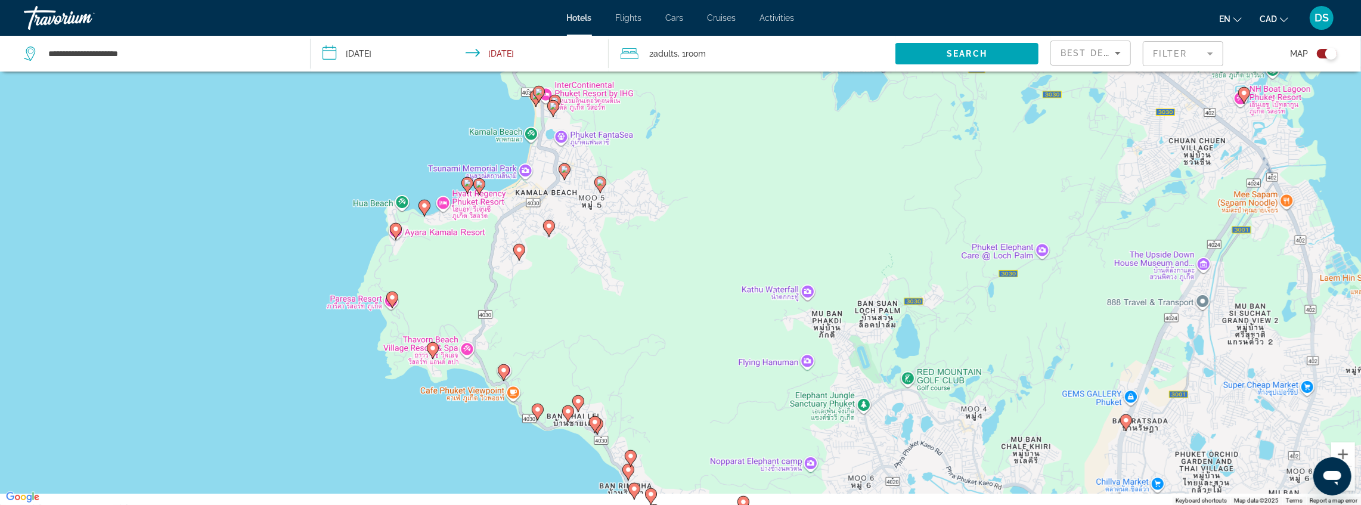
drag, startPoint x: 493, startPoint y: 324, endPoint x: 504, endPoint y: 193, distance: 131.1
click at [508, 164] on div "To activate drag with keyboard, press Alt + Enter. Once in keyboard drag state,…" at bounding box center [680, 252] width 1361 height 505
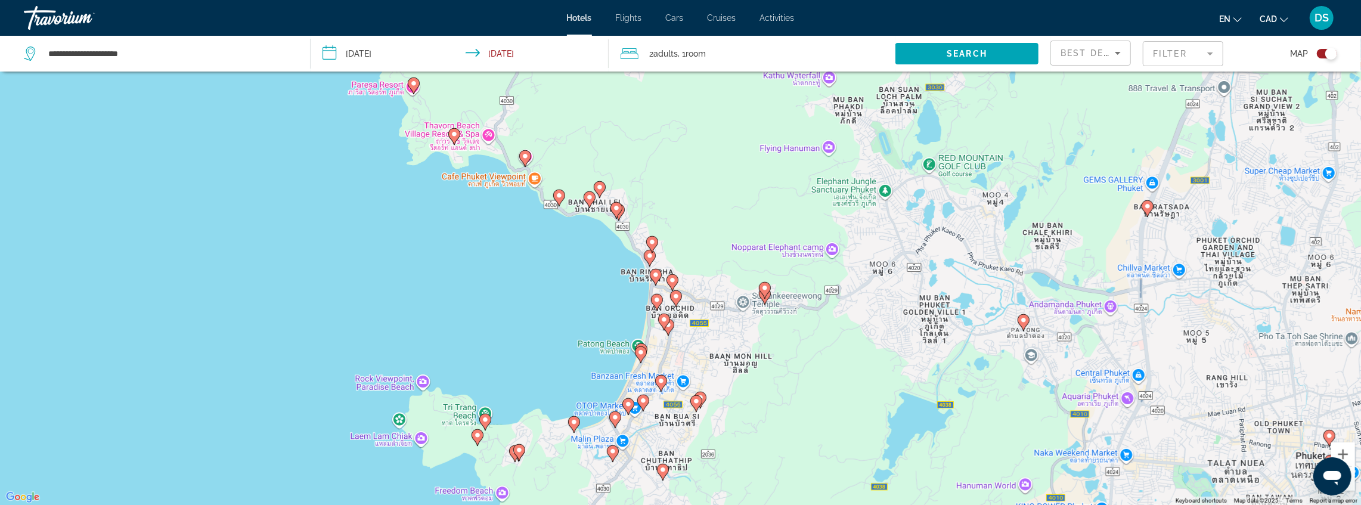
drag, startPoint x: 545, startPoint y: 321, endPoint x: 552, endPoint y: 214, distance: 106.9
click at [552, 215] on div "To activate drag with keyboard, press Alt + Enter. Once in keyboard drag state,…" at bounding box center [680, 252] width 1361 height 505
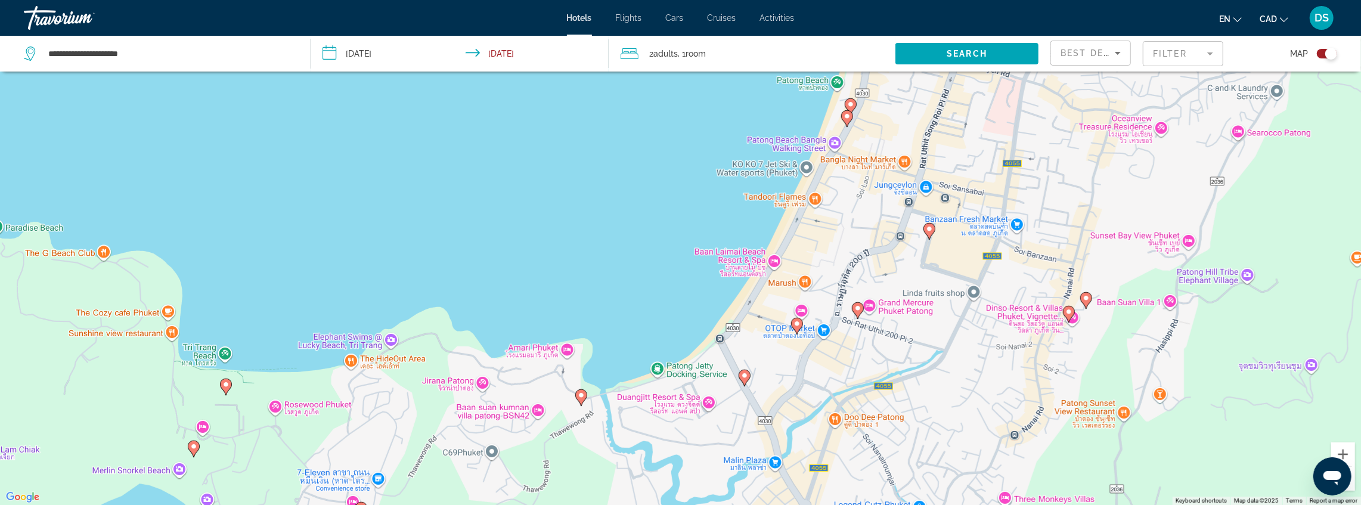
drag, startPoint x: 580, startPoint y: 264, endPoint x: 553, endPoint y: 180, distance: 88.4
click at [555, 181] on div "To activate drag with keyboard, press Alt + Enter. Once in keyboard drag state,…" at bounding box center [680, 252] width 1361 height 505
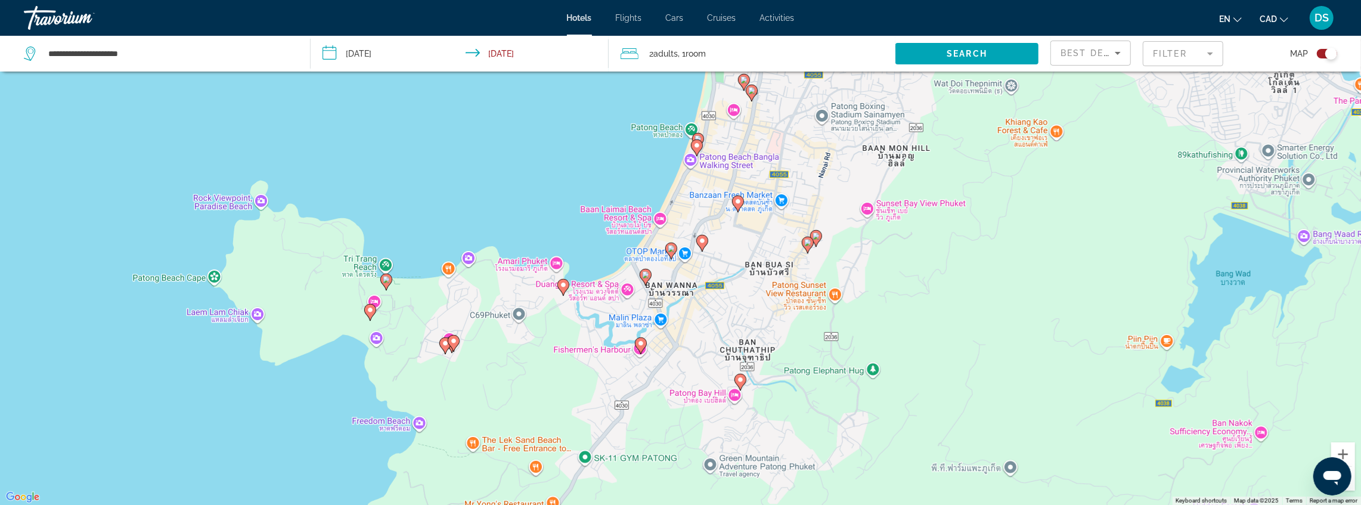
drag, startPoint x: 670, startPoint y: 202, endPoint x: 658, endPoint y: 218, distance: 20.5
click at [658, 218] on div "To activate drag with keyboard, press Alt + Enter. Once in keyboard drag state,…" at bounding box center [680, 252] width 1361 height 505
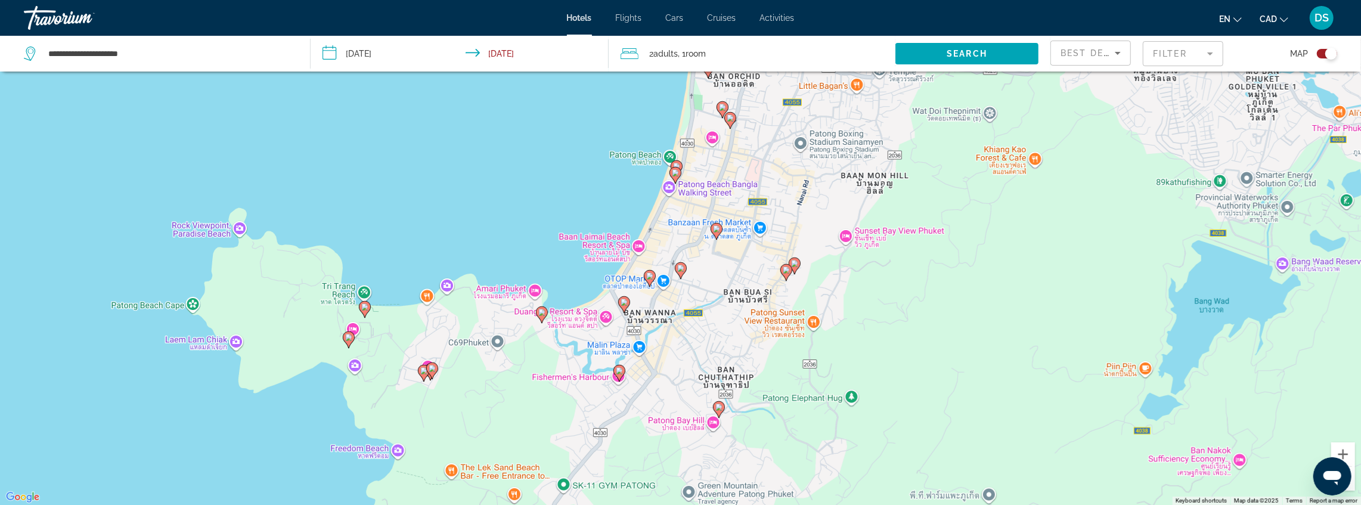
click at [678, 177] on icon "Main content" at bounding box center [675, 175] width 11 height 16
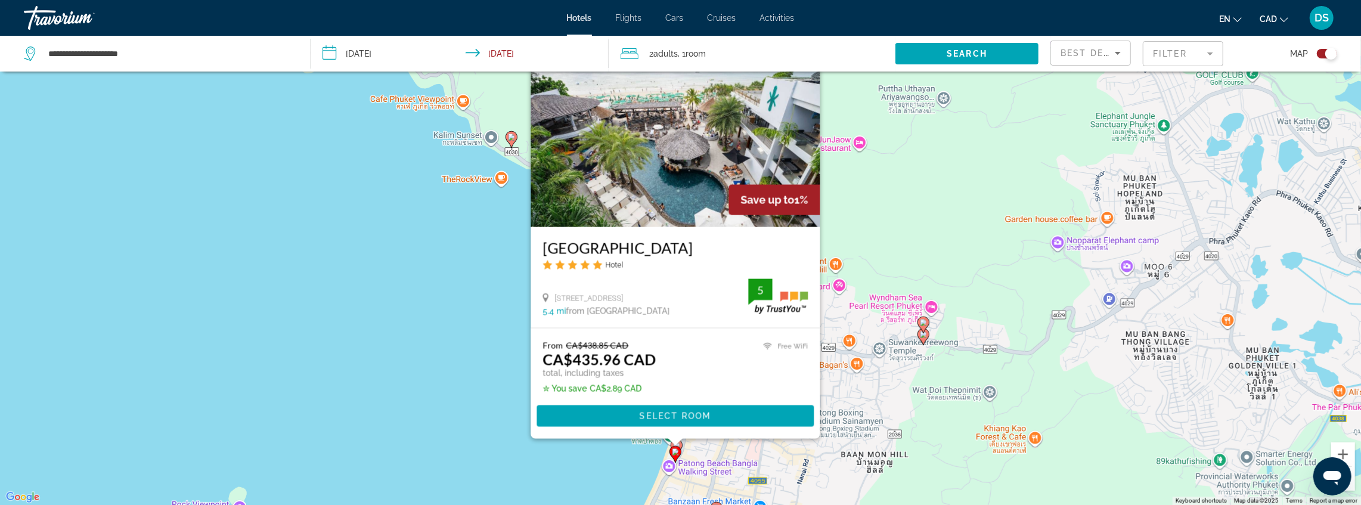
click at [605, 451] on div "To activate drag with keyboard, press Alt + Enter. Once in keyboard drag state,…" at bounding box center [680, 252] width 1361 height 505
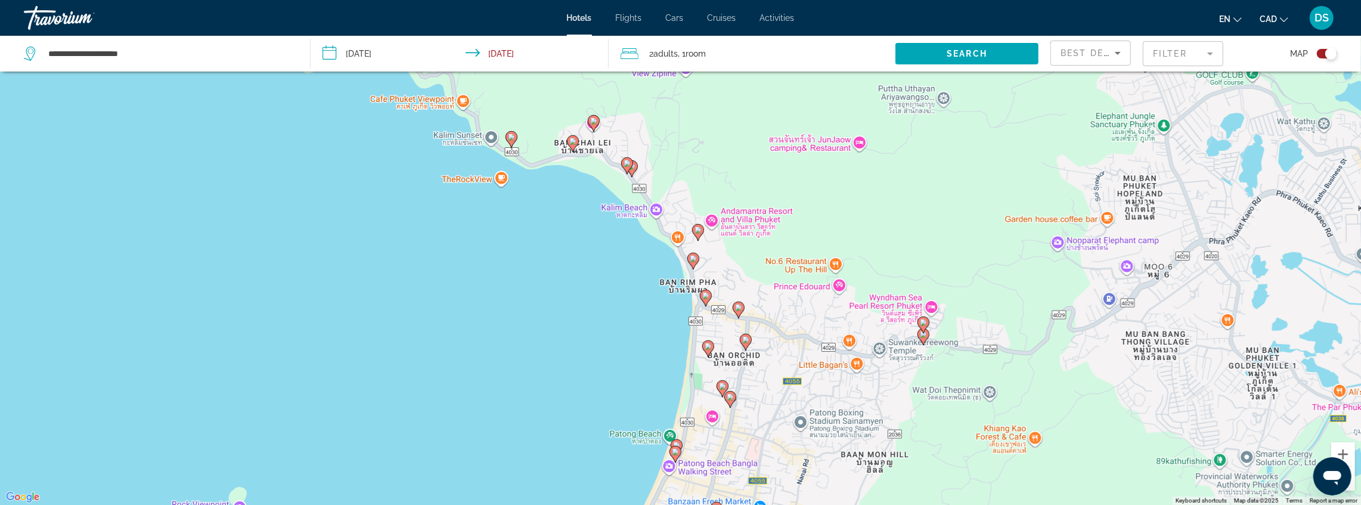
click at [677, 441] on icon "Main content" at bounding box center [676, 447] width 11 height 16
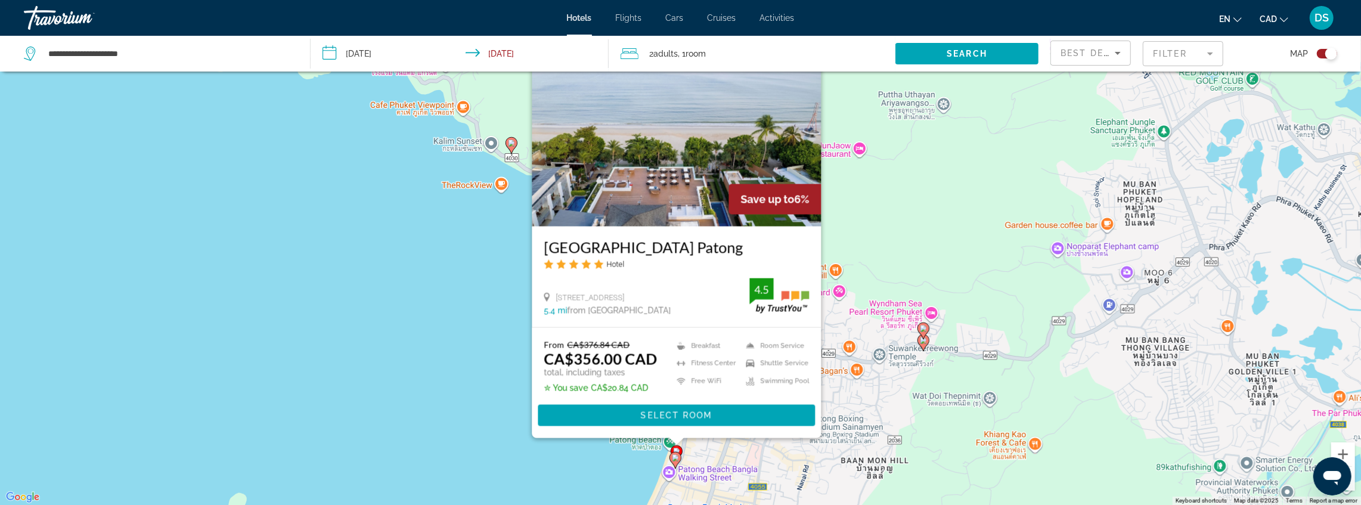
click at [500, 359] on div "To activate drag with keyboard, press Alt + Enter. Once in keyboard drag state,…" at bounding box center [680, 252] width 1361 height 505
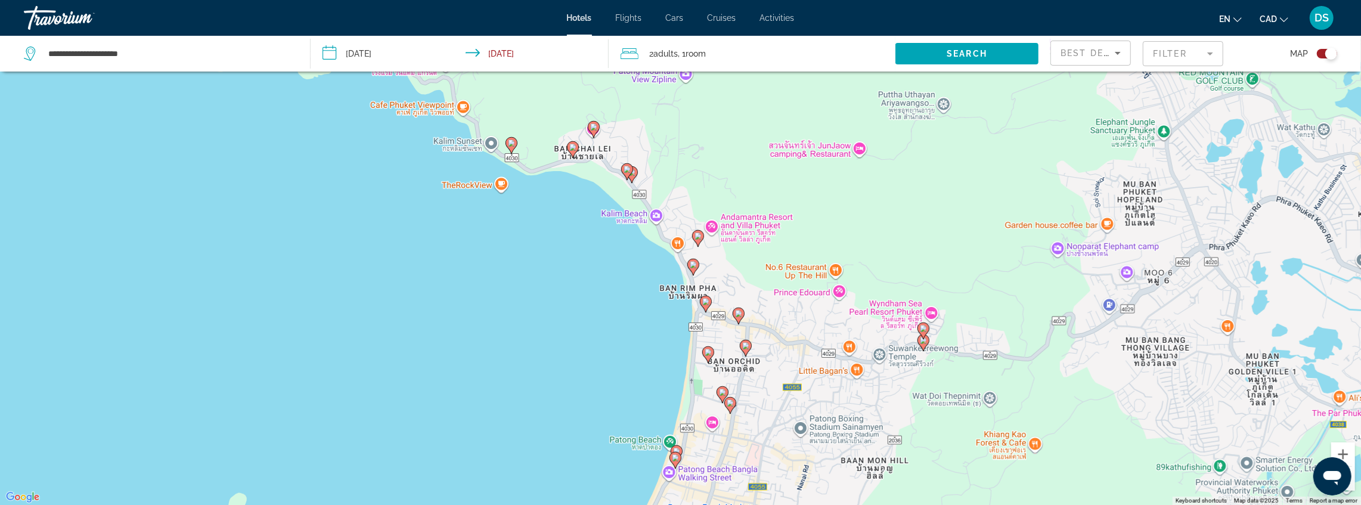
click at [720, 396] on icon "Main content" at bounding box center [722, 394] width 11 height 16
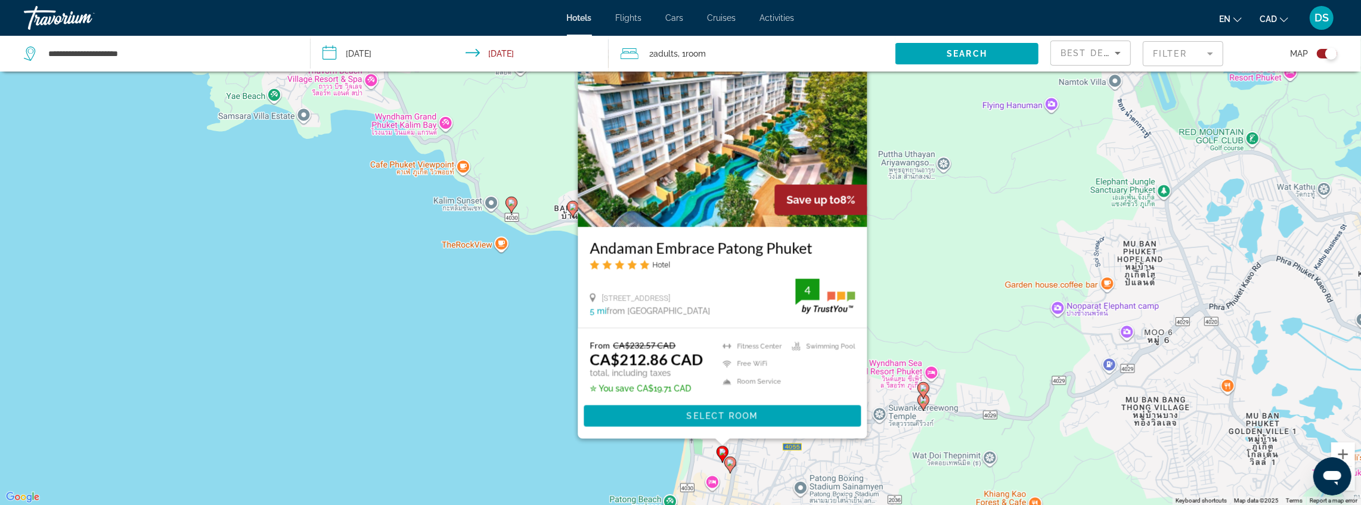
click at [730, 468] on icon "Main content" at bounding box center [730, 465] width 11 height 16
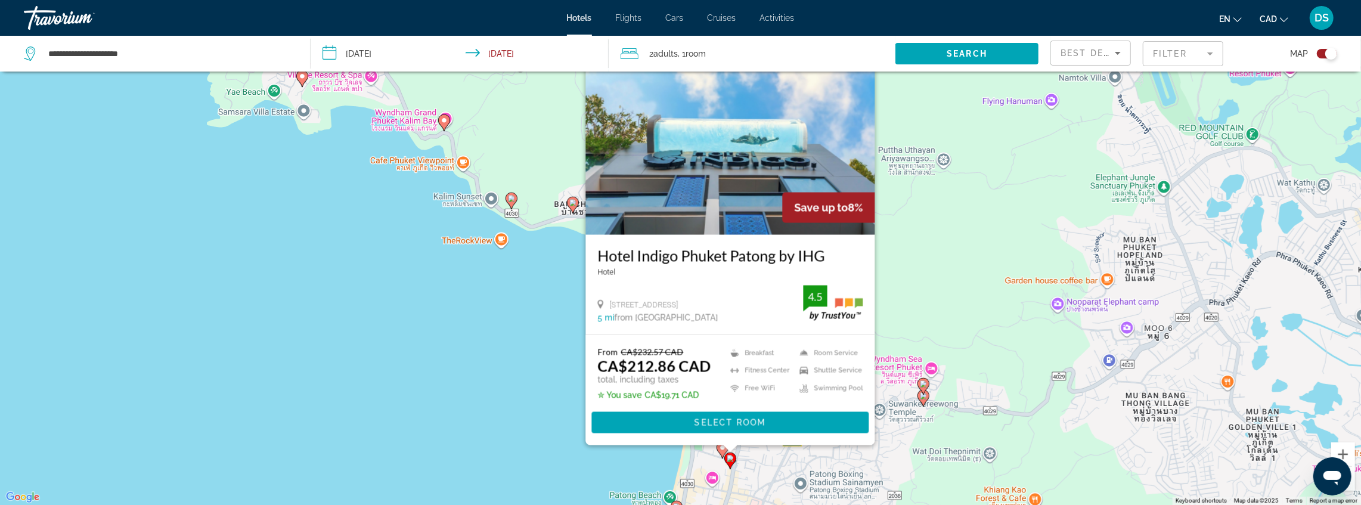
click at [553, 432] on div "To activate drag with keyboard, press Alt + Enter. Once in keyboard drag state,…" at bounding box center [680, 252] width 1361 height 505
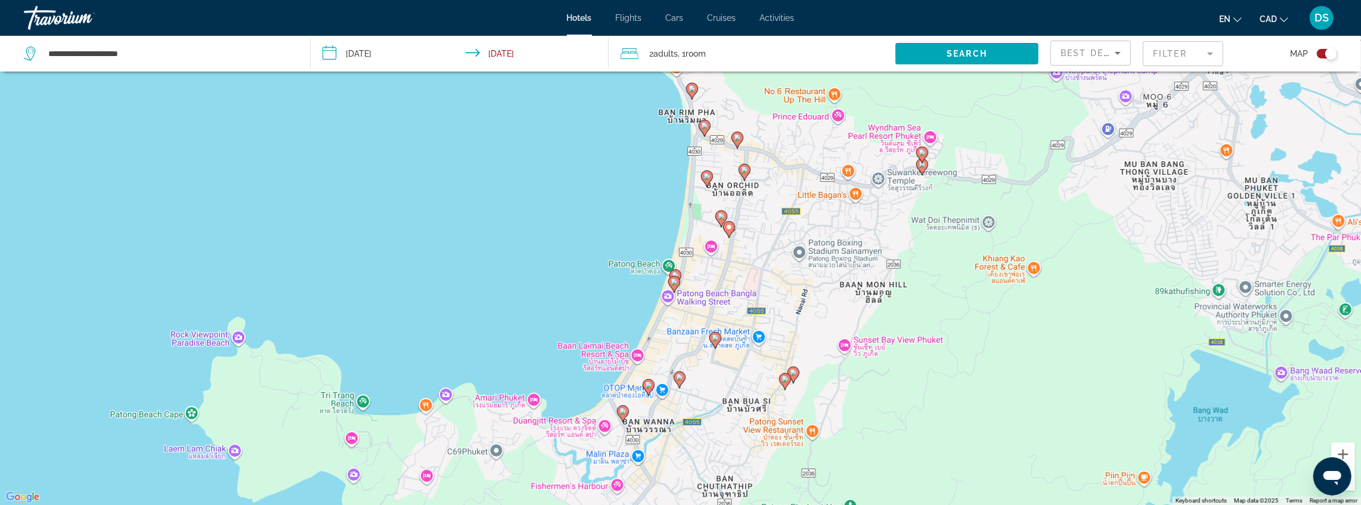
drag, startPoint x: 564, startPoint y: 390, endPoint x: 555, endPoint y: 188, distance: 201.8
click at [555, 188] on div "To activate drag with keyboard, press Alt + Enter. Once in keyboard drag state,…" at bounding box center [680, 252] width 1361 height 505
click at [714, 336] on icon "Main content" at bounding box center [713, 342] width 11 height 16
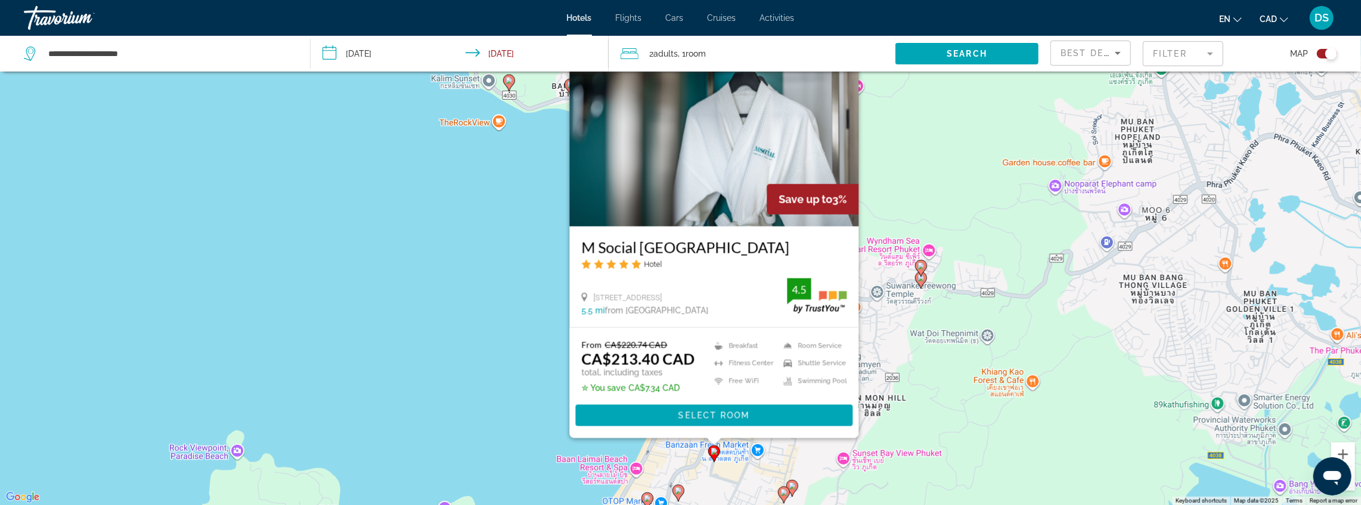
click at [513, 308] on div "To activate drag with keyboard, press Alt + Enter. Once in keyboard drag state,…" at bounding box center [680, 252] width 1361 height 505
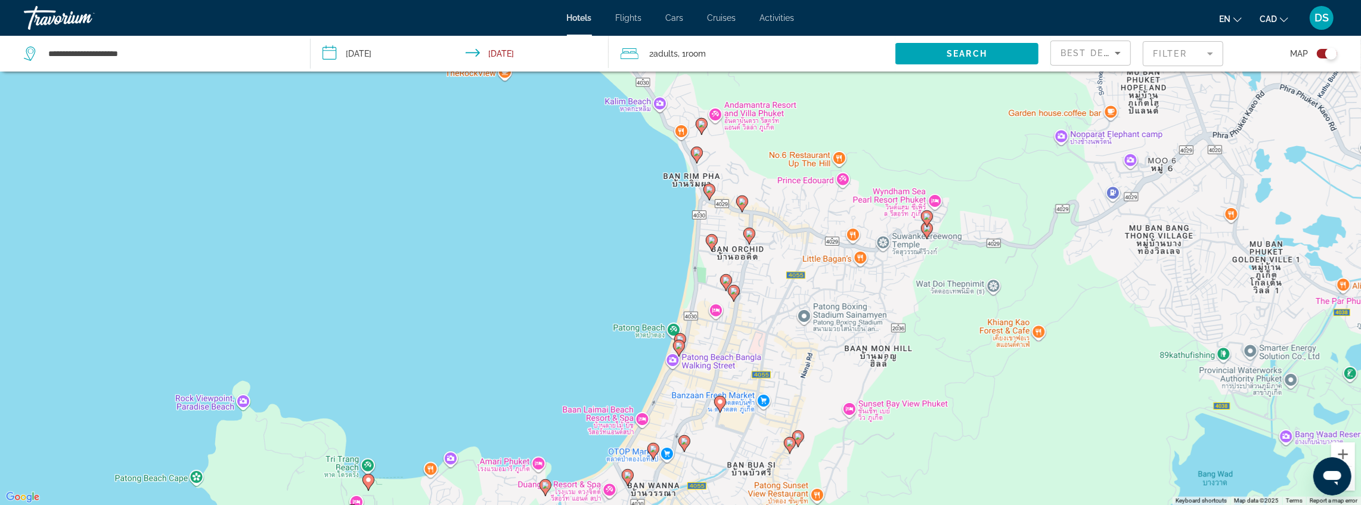
drag, startPoint x: 855, startPoint y: 385, endPoint x: 834, endPoint y: 283, distance: 104.6
click at [852, 260] on div "To activate drag with keyboard, press Alt + Enter. Once in keyboard drag state,…" at bounding box center [680, 252] width 1361 height 505
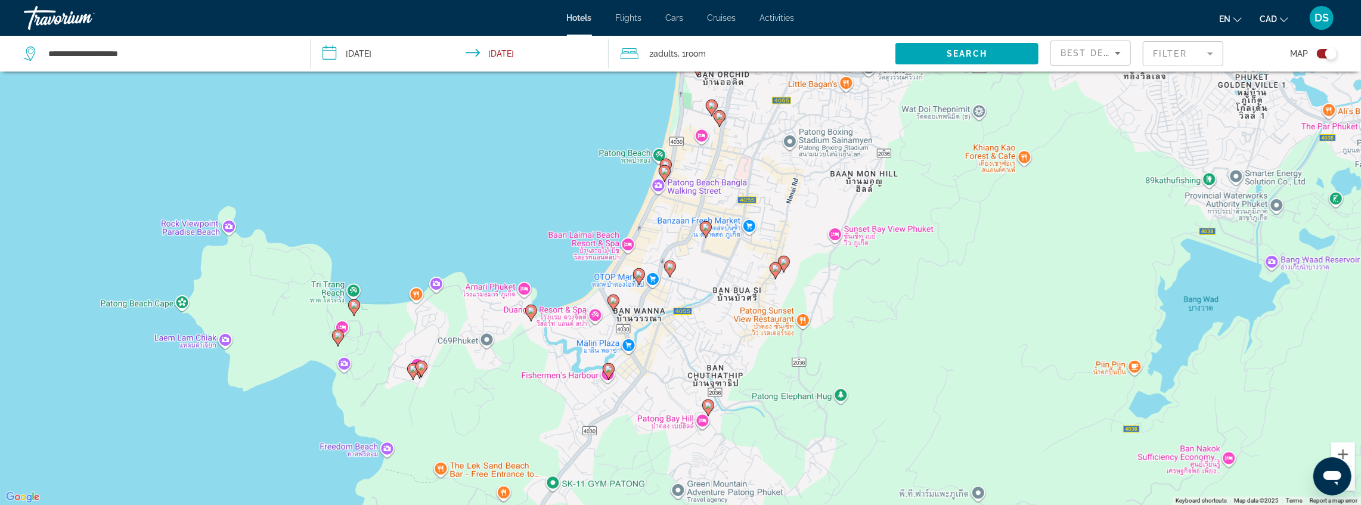
click at [772, 273] on icon "Main content" at bounding box center [775, 270] width 11 height 16
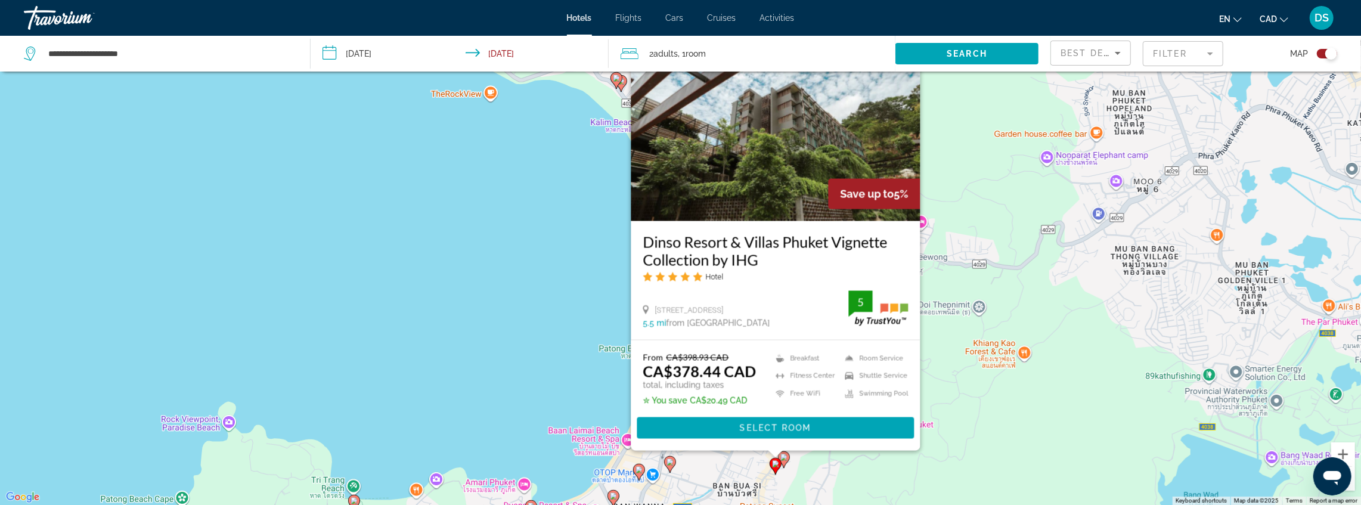
click at [787, 457] on image "Main content" at bounding box center [784, 457] width 7 height 7
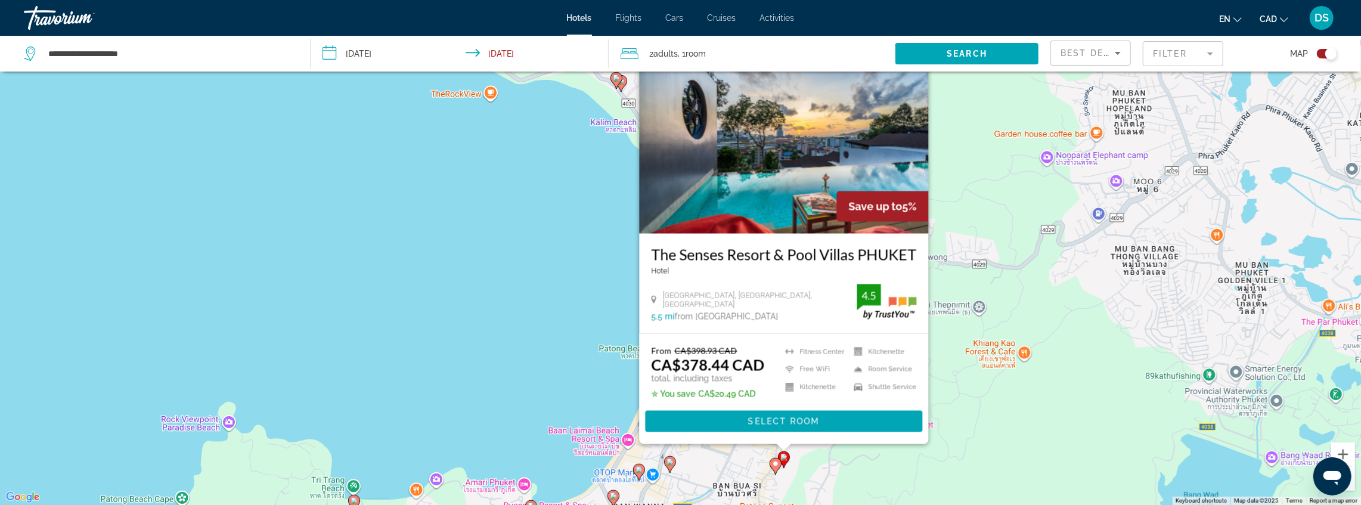
click at [534, 329] on div "To activate drag with keyboard, press Alt + Enter. Once in keyboard drag state,…" at bounding box center [680, 252] width 1361 height 505
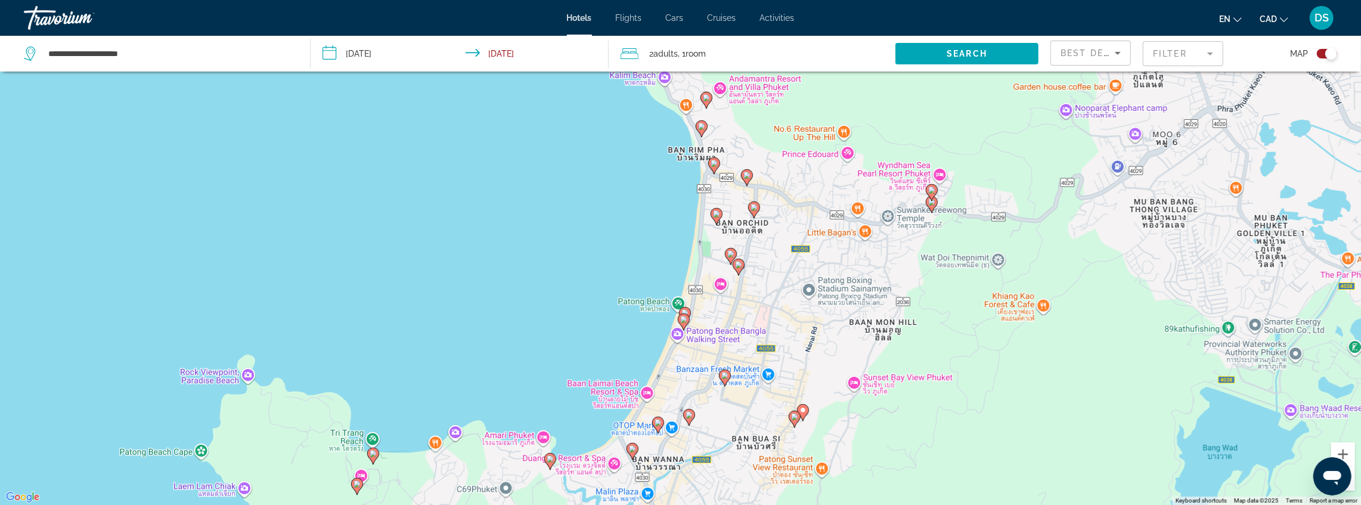
drag, startPoint x: 564, startPoint y: 286, endPoint x: 600, endPoint y: 264, distance: 42.9
click at [574, 240] on div "To activate drag with keyboard, press Alt + Enter. Once in keyboard drag state,…" at bounding box center [680, 252] width 1361 height 505
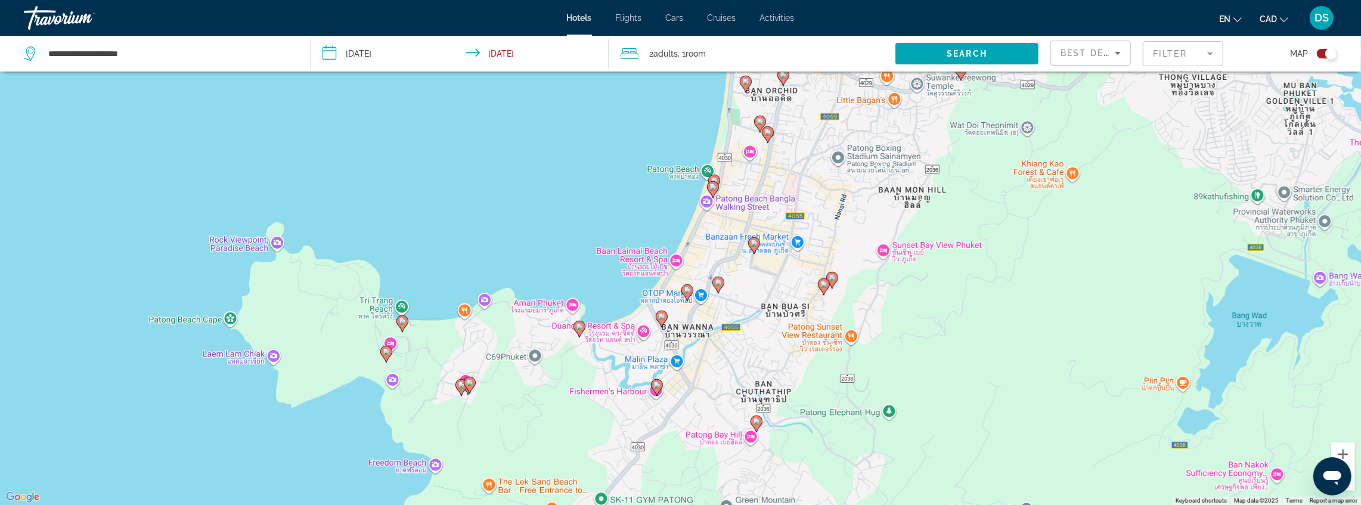
click at [717, 286] on icon "Main content" at bounding box center [718, 285] width 11 height 16
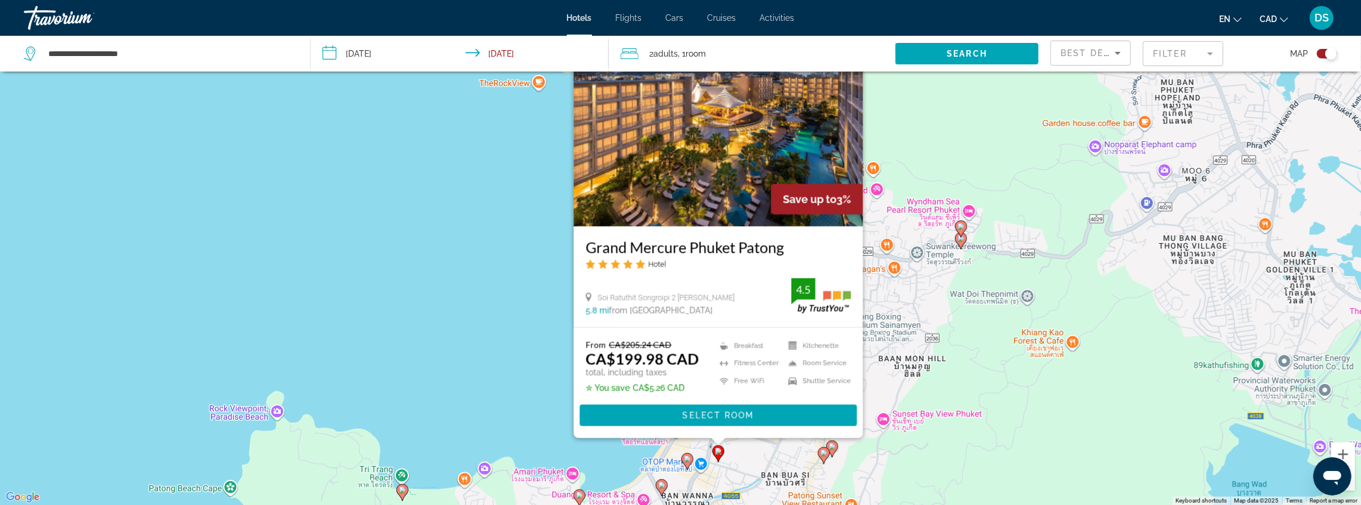
click at [510, 335] on div "To activate drag with keyboard, press Alt + Enter. Once in keyboard drag state,…" at bounding box center [680, 252] width 1361 height 505
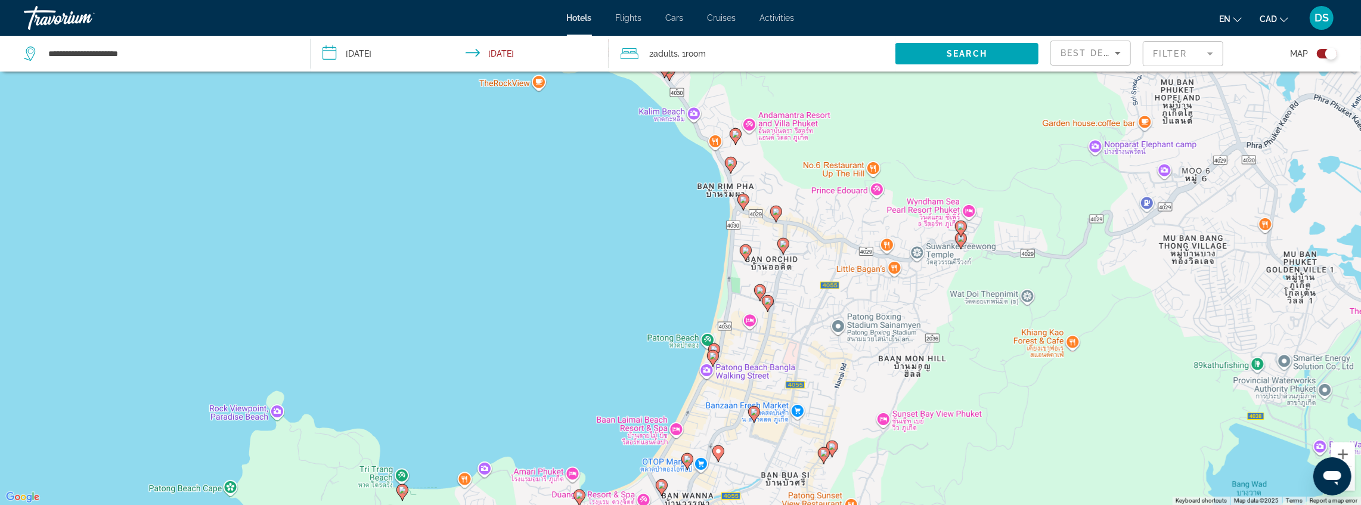
click at [686, 457] on image "Main content" at bounding box center [687, 459] width 7 height 7
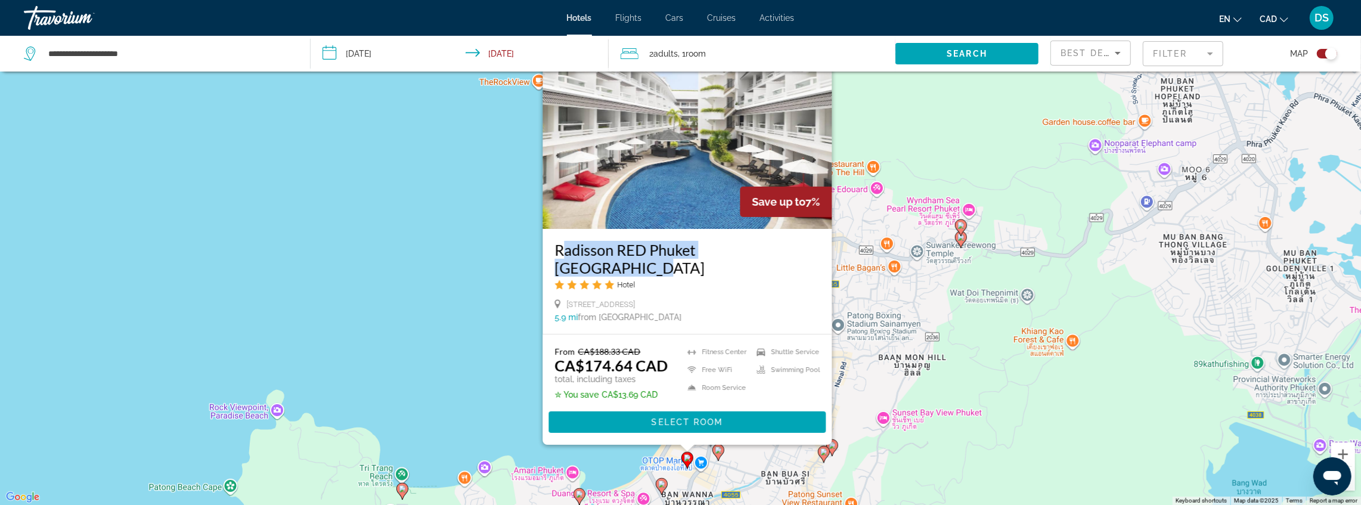
drag, startPoint x: 558, startPoint y: 253, endPoint x: 788, endPoint y: 258, distance: 230.2
click at [788, 258] on div "Radisson RED Phuket Patong Beach Hotel 48 1 Ruamchai Rd Tambon Patong 5.9 mi fr…" at bounding box center [687, 281] width 289 height 105
copy h3 "Radisson RED Phuket Patong Beach"
click at [687, 416] on span "Main content" at bounding box center [687, 422] width 277 height 29
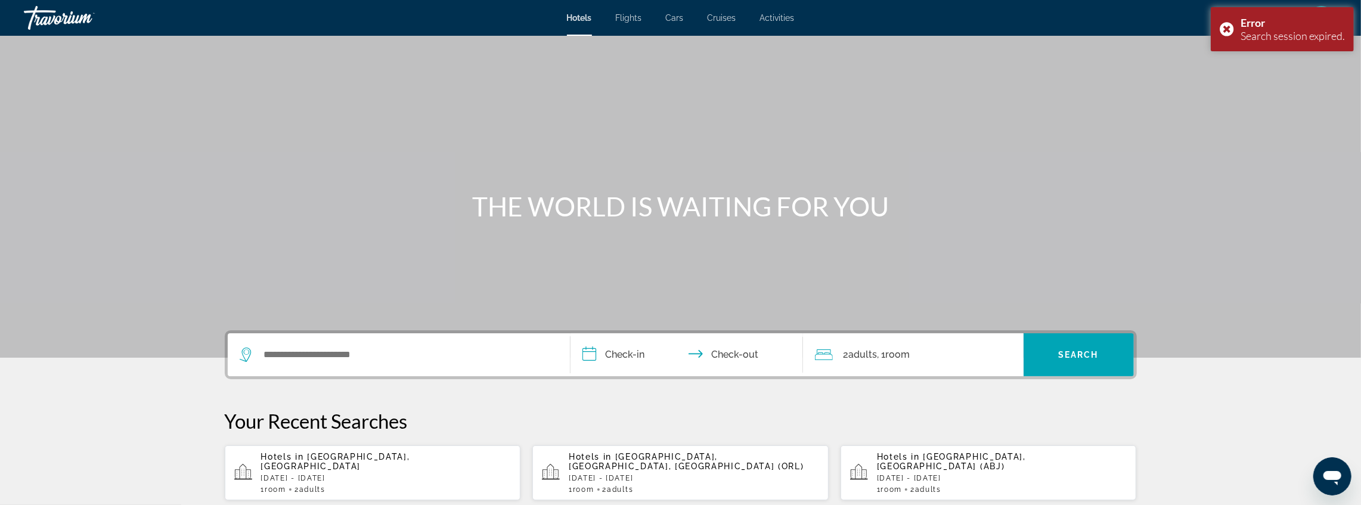
click at [336, 476] on div "1 Room rooms 2 Adult Adults" at bounding box center [386, 489] width 250 height 8
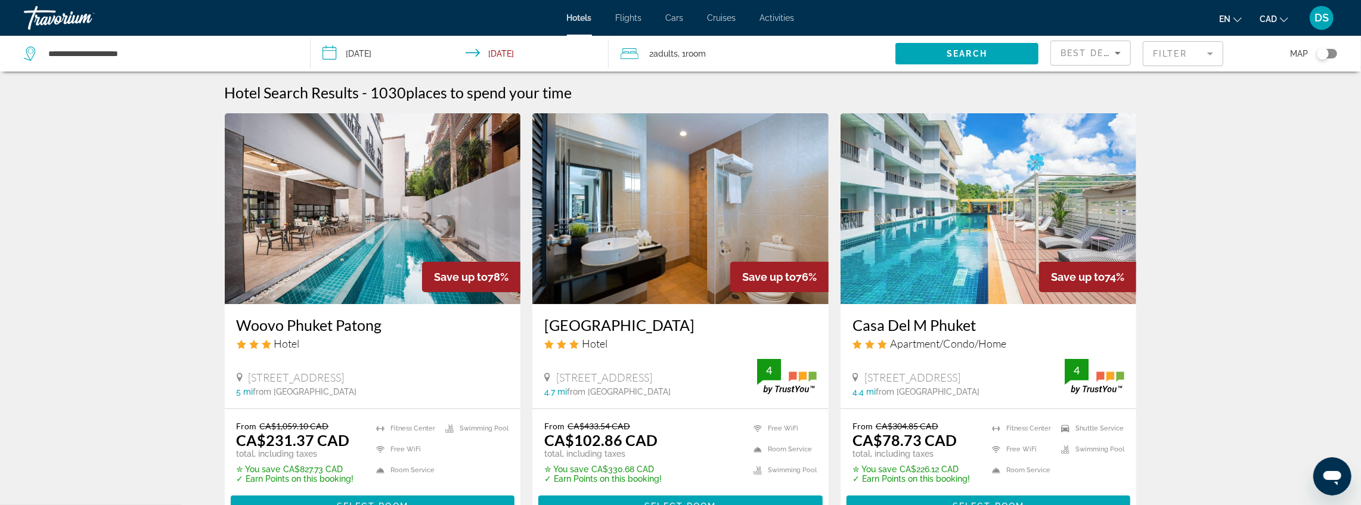
click at [889, 54] on div "Toggle map" at bounding box center [1327, 54] width 20 height 10
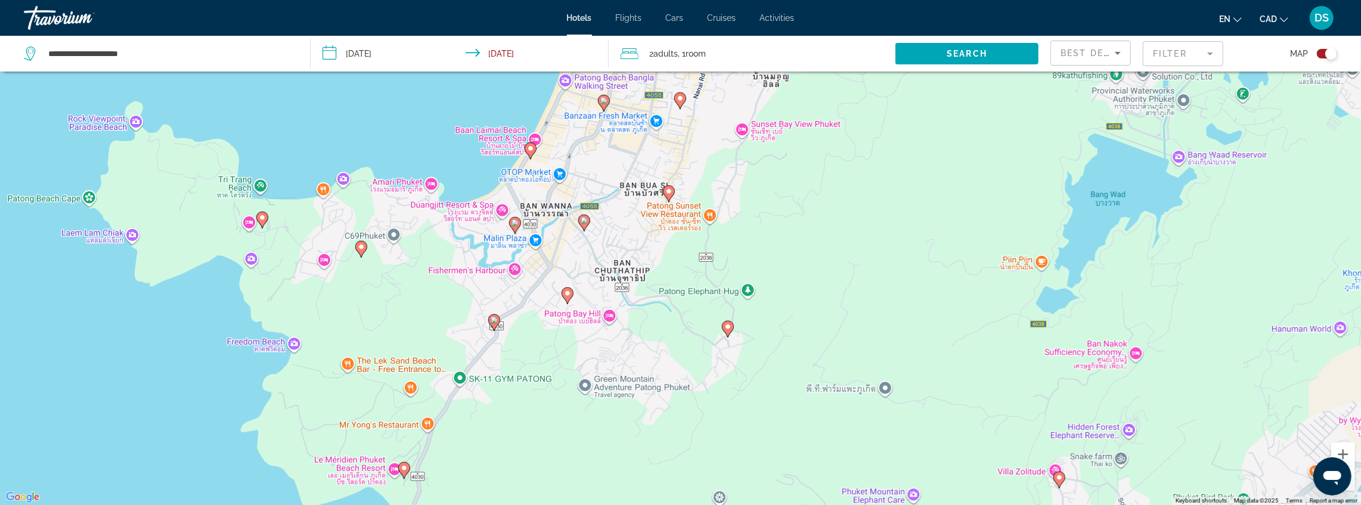
drag, startPoint x: 553, startPoint y: 177, endPoint x: 538, endPoint y: 259, distance: 83.0
click at [538, 259] on div "To activate drag with keyboard, press Alt + Enter. Once in keyboard drag state,…" at bounding box center [680, 252] width 1361 height 505
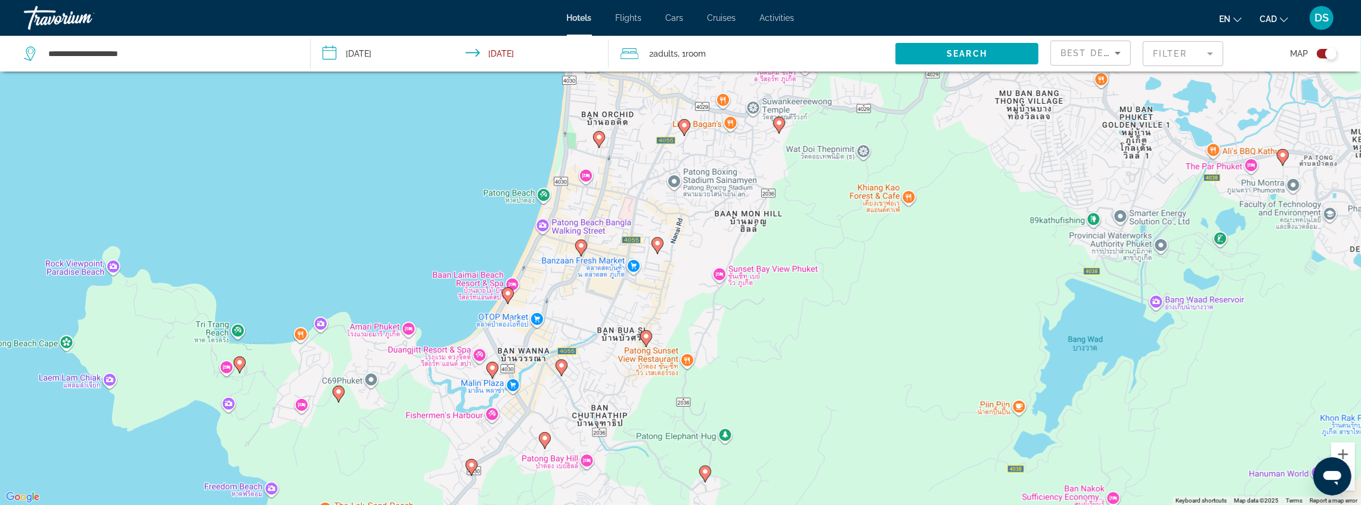
drag, startPoint x: 583, startPoint y: 202, endPoint x: 574, endPoint y: 269, distance: 67.4
click at [574, 269] on div "To activate drag with keyboard, press Alt + Enter. Once in keyboard drag state,…" at bounding box center [680, 252] width 1361 height 505
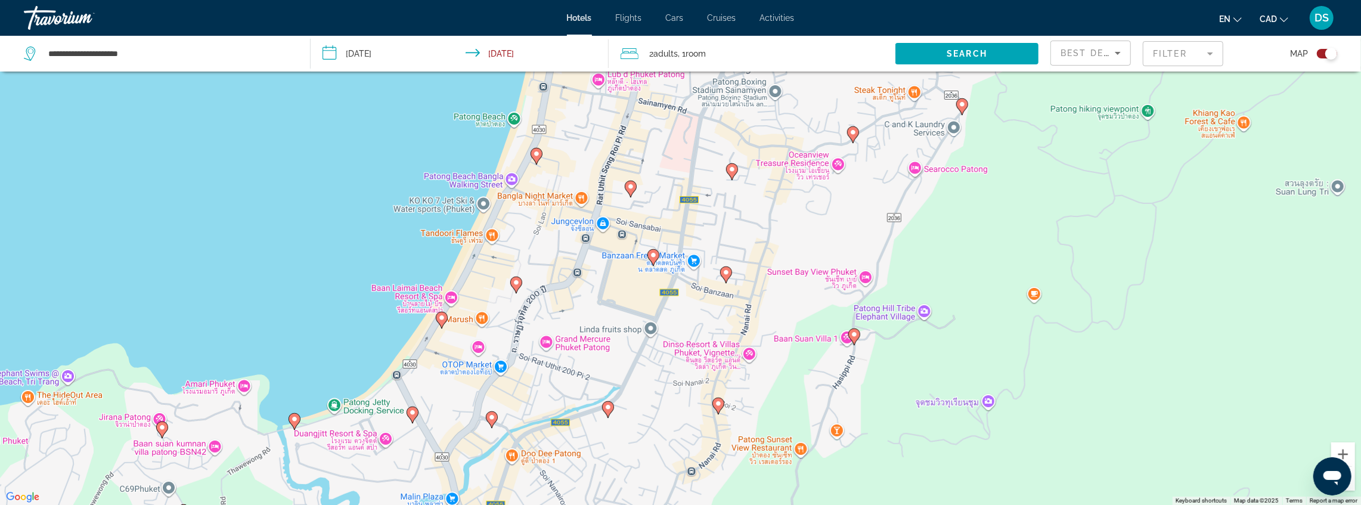
click at [445, 322] on icon "Main content" at bounding box center [441, 320] width 11 height 16
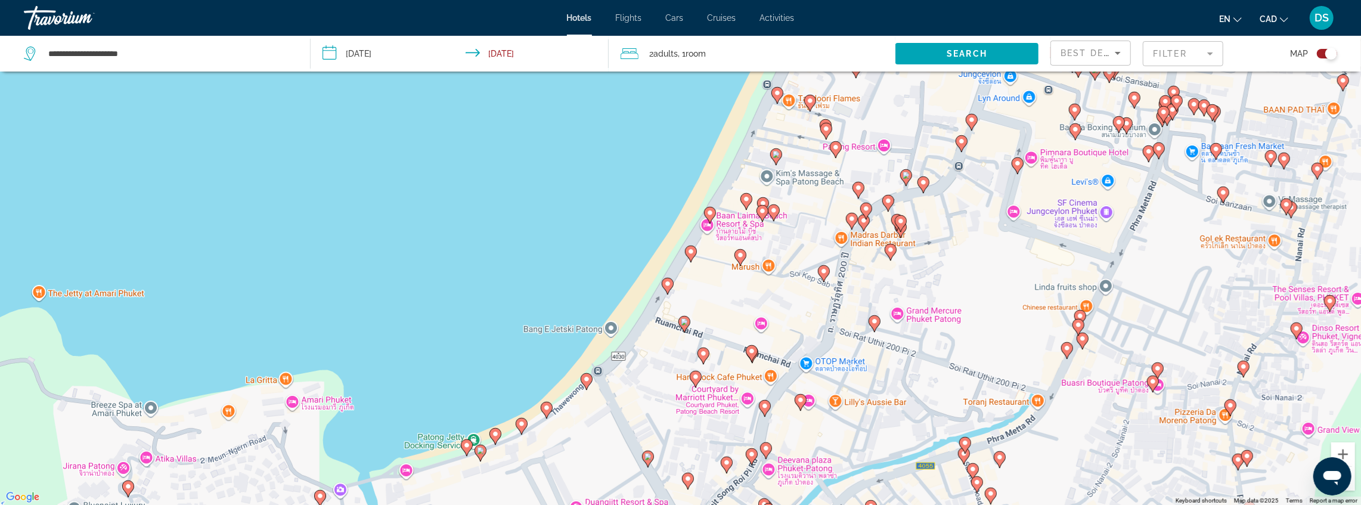
click at [744, 258] on icon "Main content" at bounding box center [740, 257] width 11 height 16
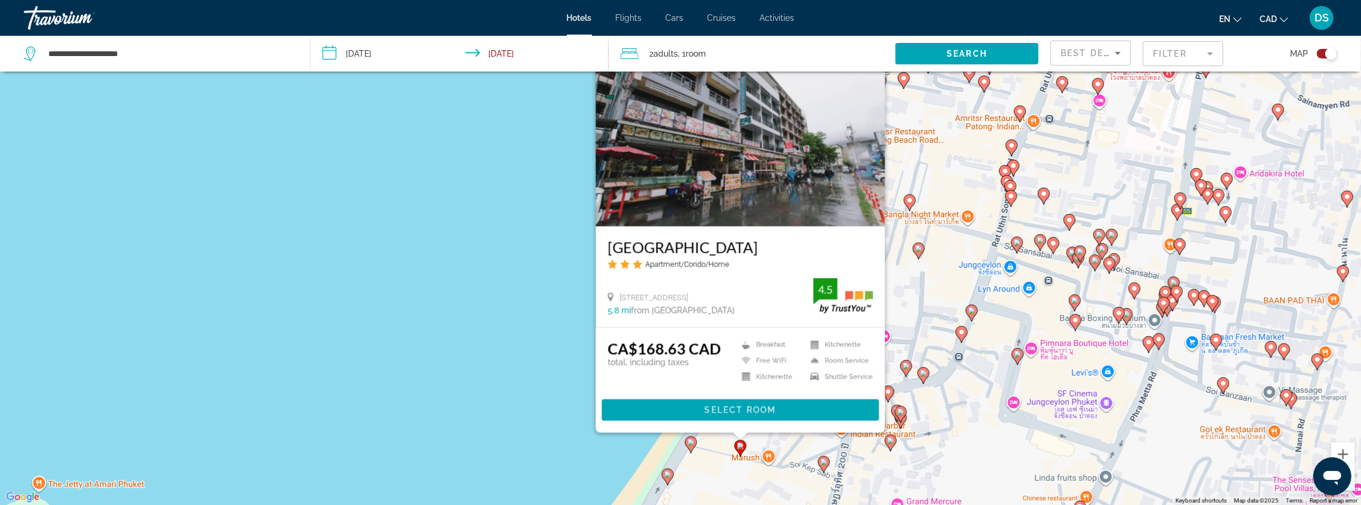
click at [889, 55] on mat-form-field "Filter" at bounding box center [1183, 53] width 81 height 25
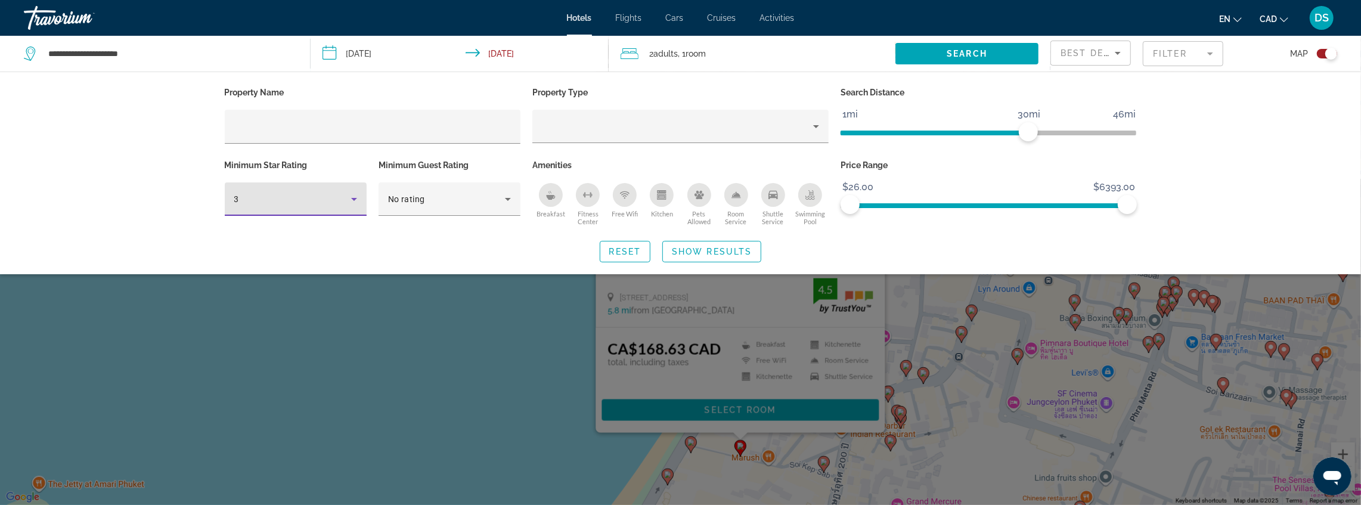
click at [338, 203] on div "3" at bounding box center [292, 199] width 117 height 14
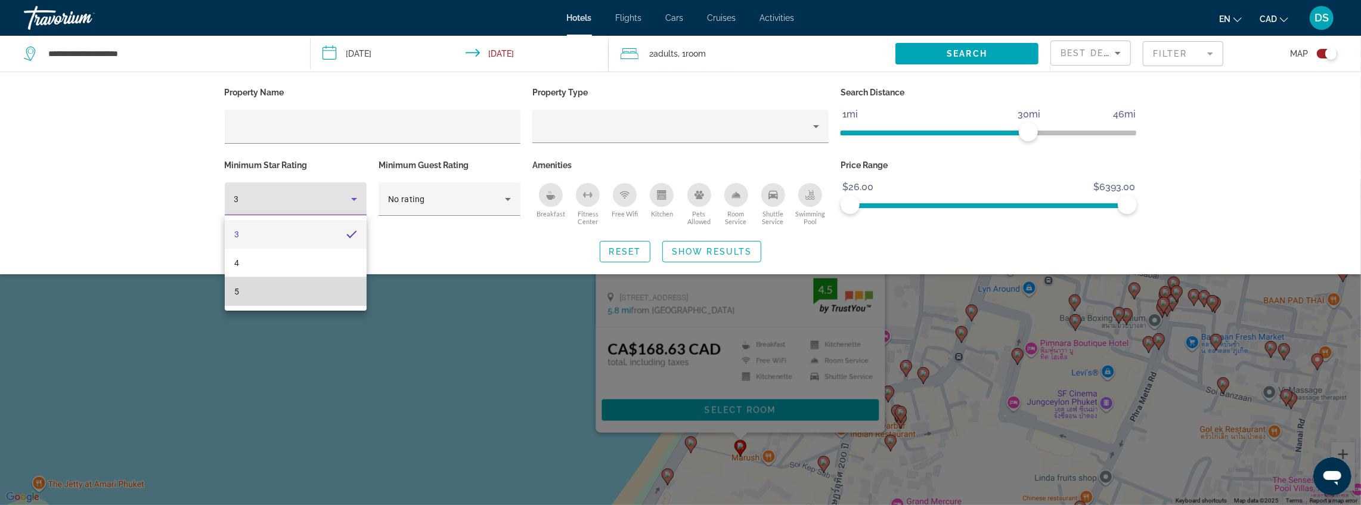
click at [266, 290] on mat-option "5" at bounding box center [296, 291] width 142 height 29
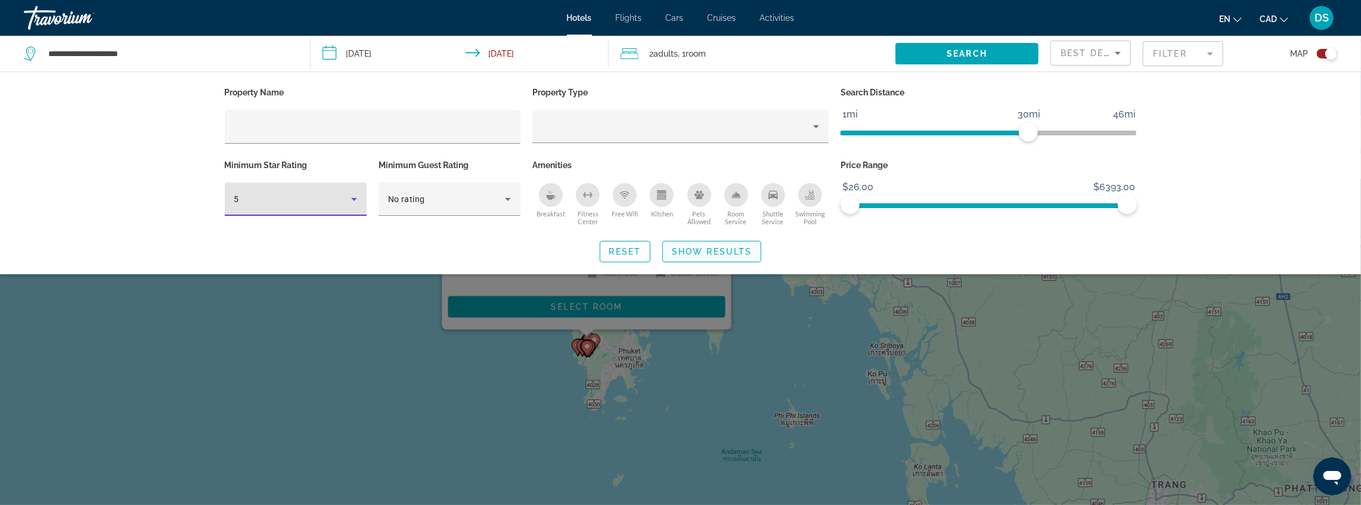
click at [716, 249] on span "Show Results" at bounding box center [712, 252] width 80 height 10
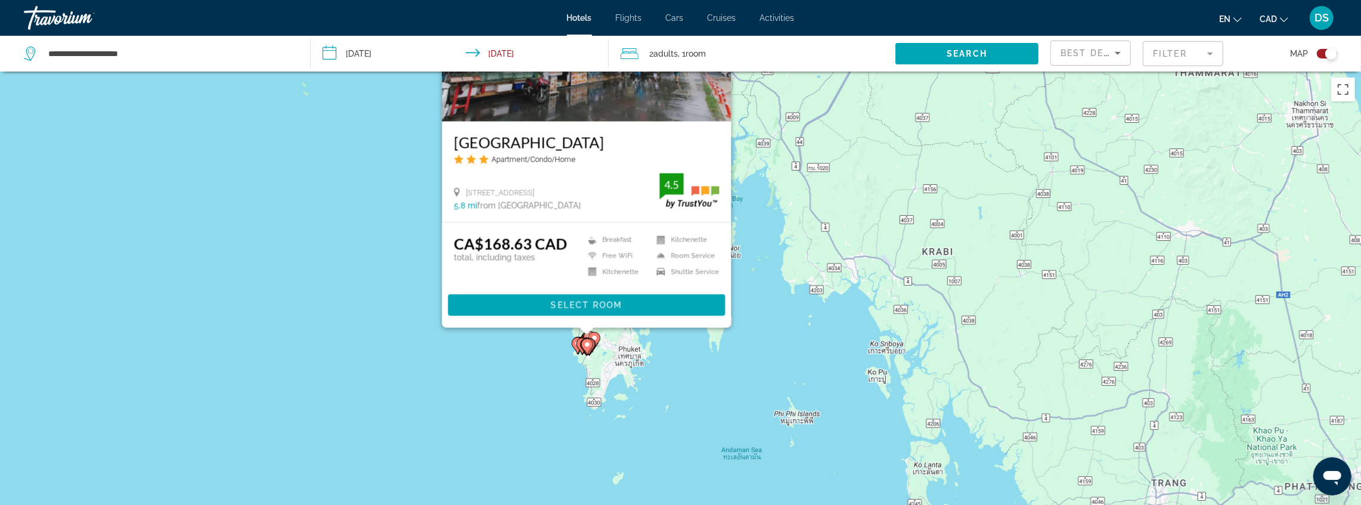
drag, startPoint x: 819, startPoint y: 416, endPoint x: 783, endPoint y: 400, distance: 39.8
click at [819, 411] on div "To activate drag with keyboard, press Alt + Enter. Once in keyboard drag state,…" at bounding box center [680, 324] width 1361 height 505
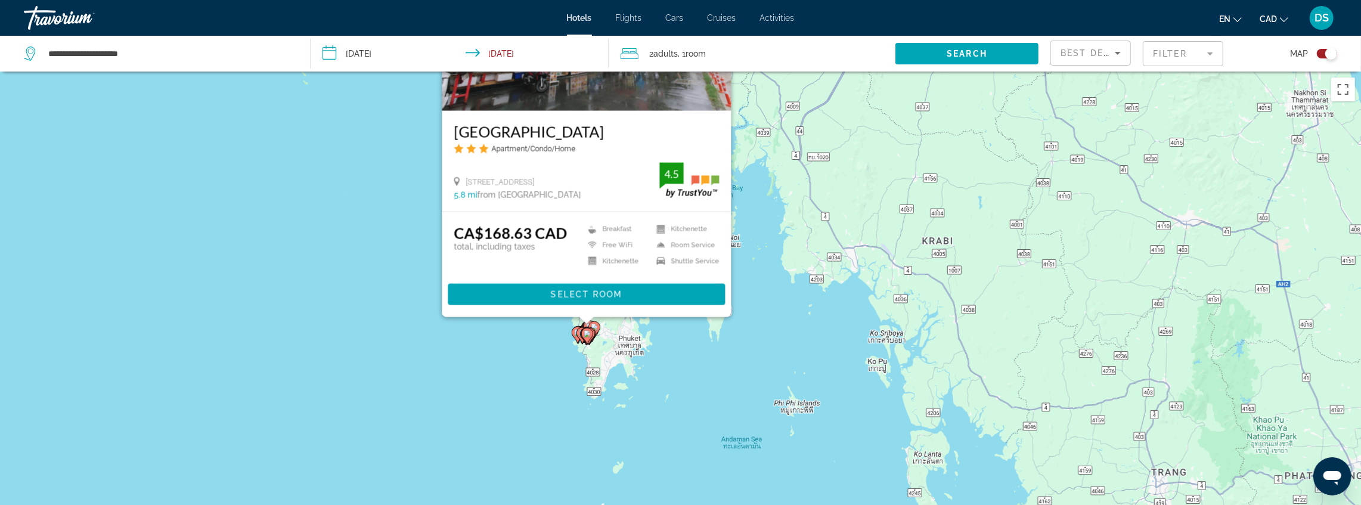
click at [645, 356] on div "To activate drag with keyboard, press Alt + Enter. Once in keyboard drag state,…" at bounding box center [680, 324] width 1361 height 505
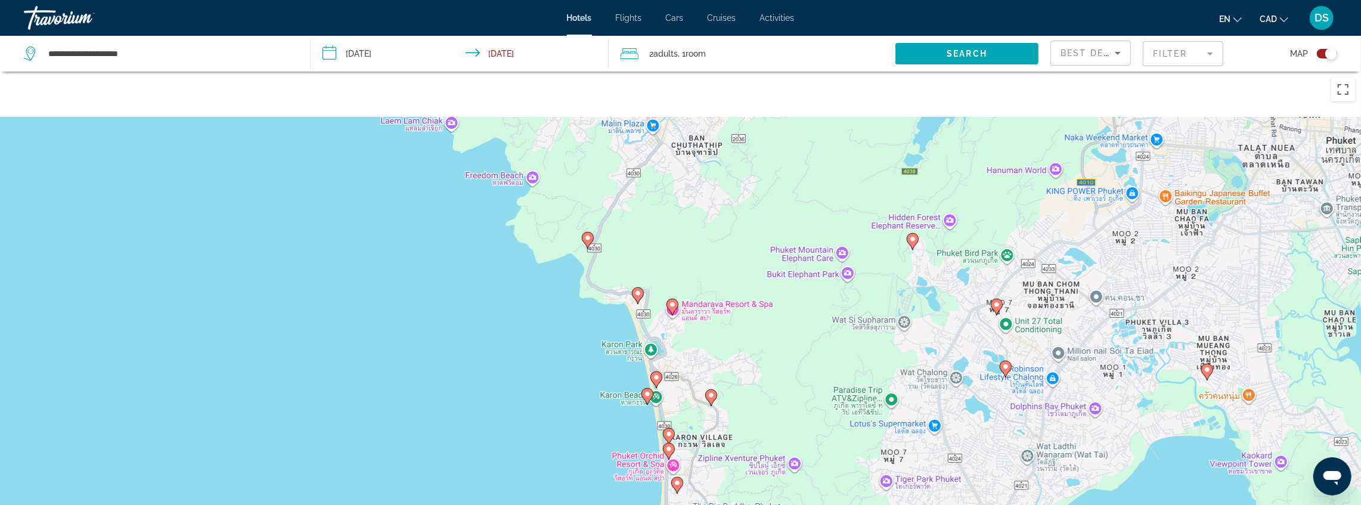
drag, startPoint x: 626, startPoint y: 310, endPoint x: 623, endPoint y: 506, distance: 195.6
click at [623, 476] on html "**********" at bounding box center [680, 299] width 1361 height 599
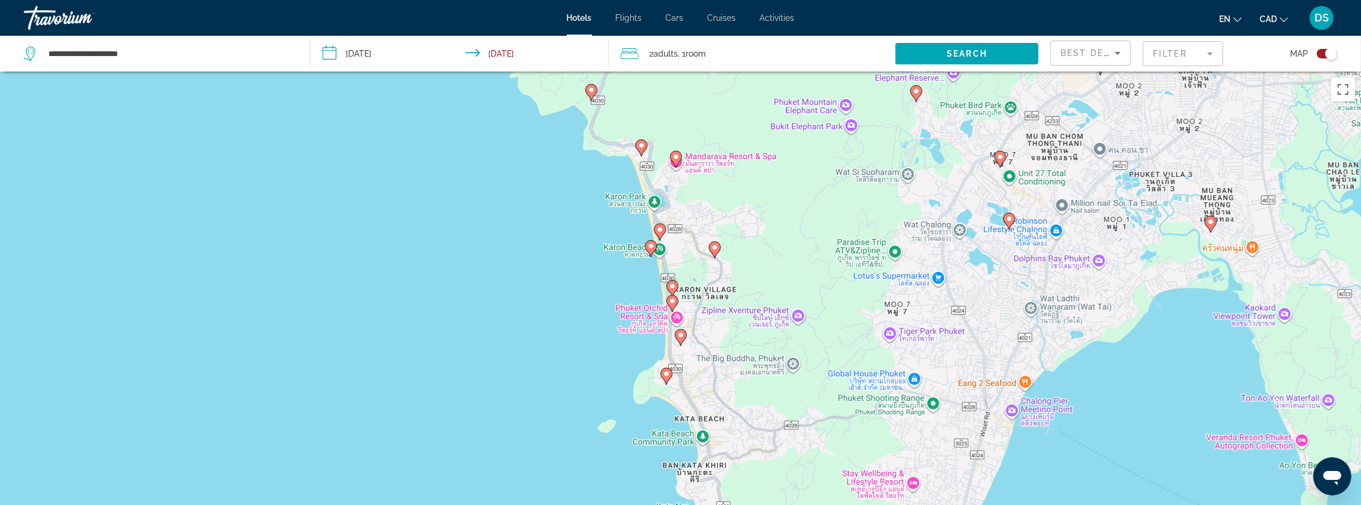
drag, startPoint x: 628, startPoint y: 286, endPoint x: 620, endPoint y: 151, distance: 135.0
click at [620, 151] on div "To activate drag with keyboard, press Alt + Enter. Once in keyboard drag state,…" at bounding box center [680, 324] width 1361 height 505
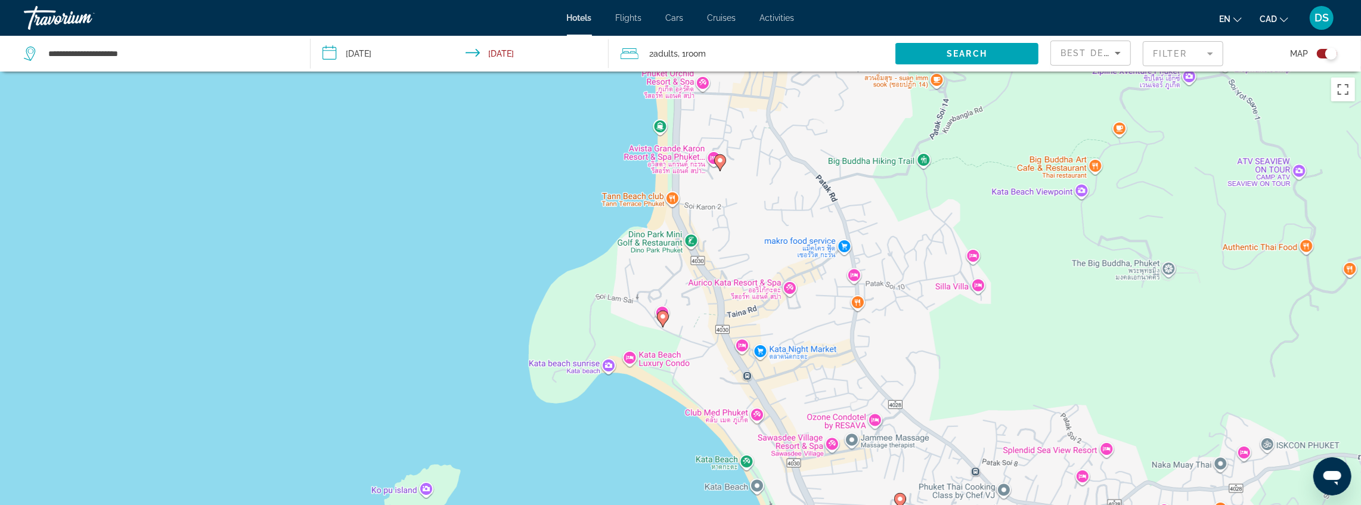
drag, startPoint x: 724, startPoint y: 206, endPoint x: 710, endPoint y: 270, distance: 65.4
click at [711, 268] on div "To activate drag with keyboard, press Alt + Enter. Once in keyboard drag state,…" at bounding box center [680, 324] width 1361 height 505
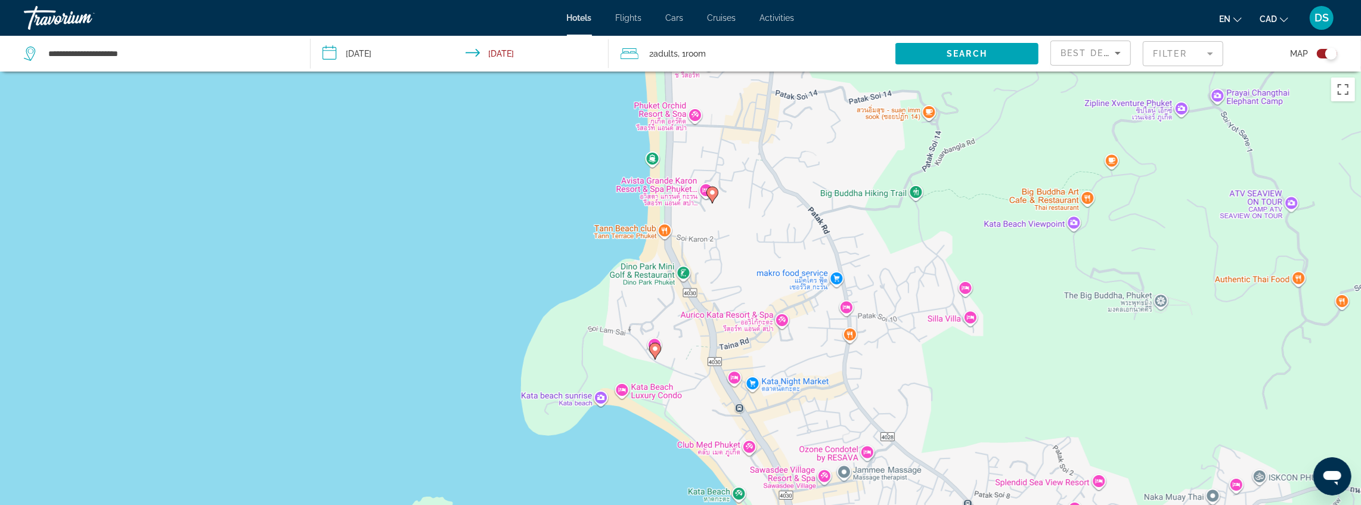
click at [713, 198] on icon "Main content" at bounding box center [712, 195] width 11 height 16
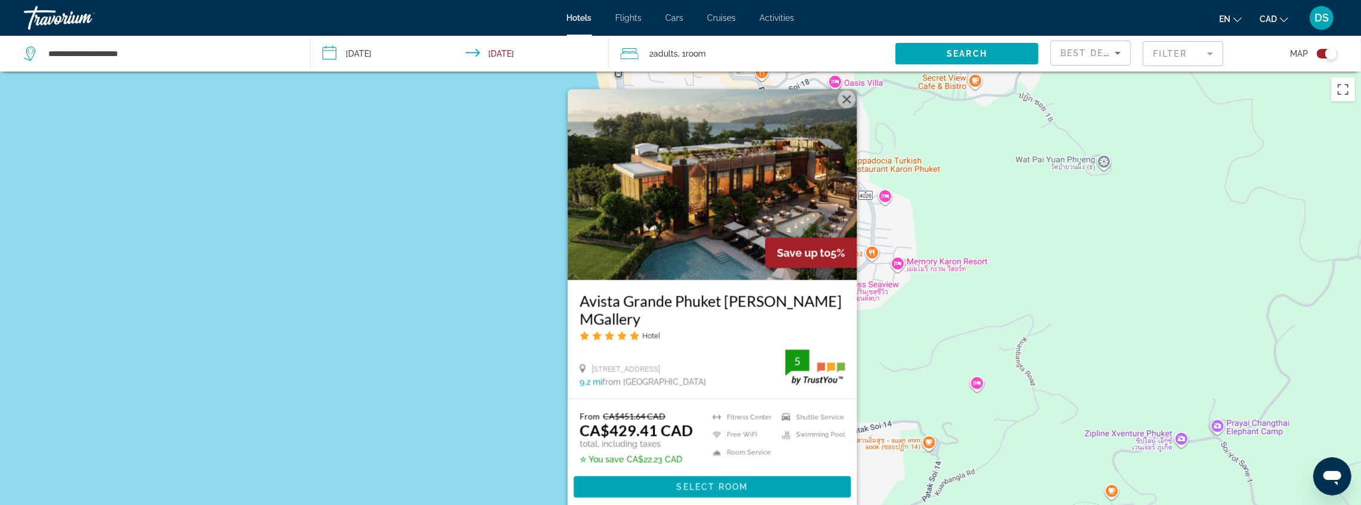
drag, startPoint x: 446, startPoint y: 392, endPoint x: 457, endPoint y: 391, distance: 10.8
click at [446, 392] on div "To activate drag with keyboard, press Alt + Enter. Once in keyboard drag state,…" at bounding box center [680, 324] width 1361 height 505
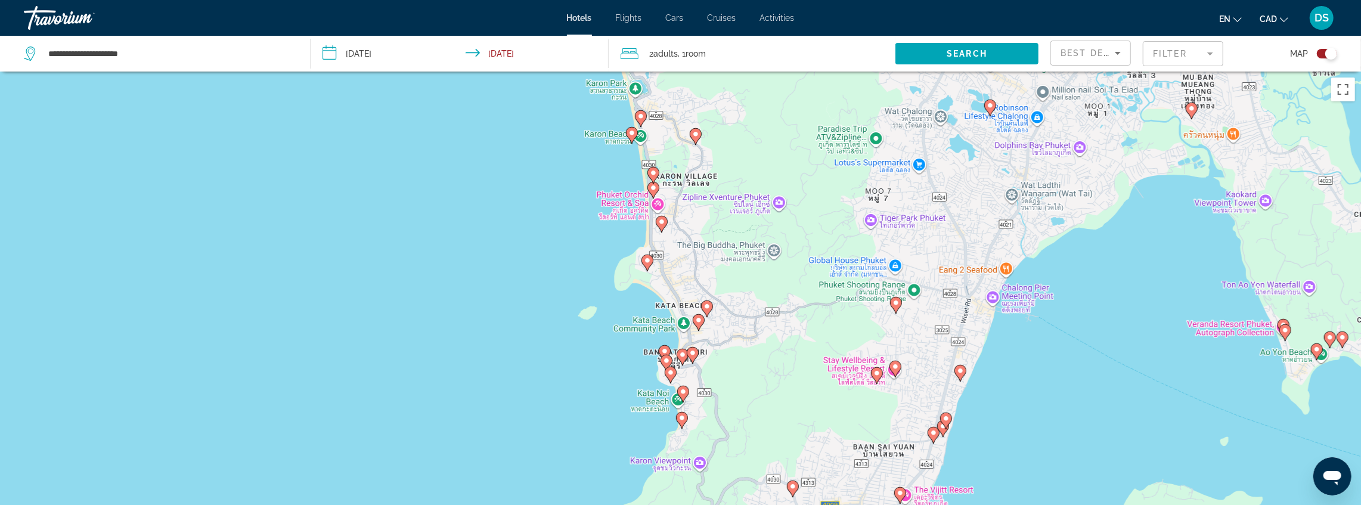
drag, startPoint x: 620, startPoint y: 360, endPoint x: 613, endPoint y: 190, distance: 170.1
click at [613, 190] on div "To activate drag with keyboard, press Alt + Enter. Once in keyboard drag state,…" at bounding box center [680, 324] width 1361 height 505
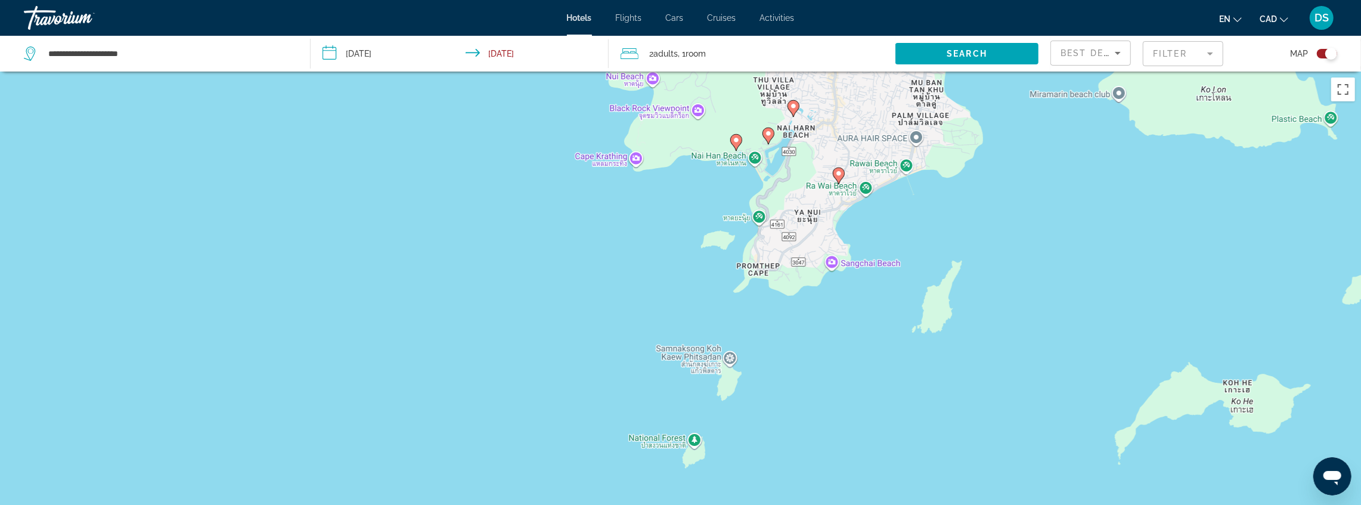
drag, startPoint x: 625, startPoint y: 282, endPoint x: 668, endPoint y: 75, distance: 211.5
click at [670, 72] on div "**********" at bounding box center [680, 360] width 1361 height 577
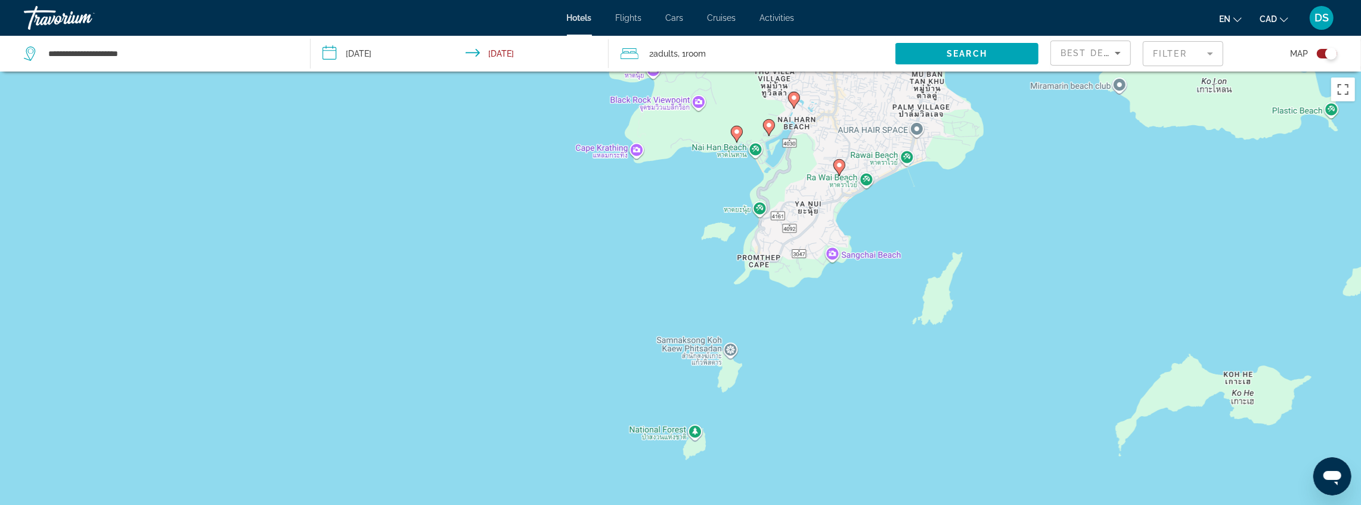
drag, startPoint x: 656, startPoint y: 163, endPoint x: 589, endPoint y: 296, distance: 148.8
click at [590, 302] on div "**********" at bounding box center [680, 360] width 1361 height 577
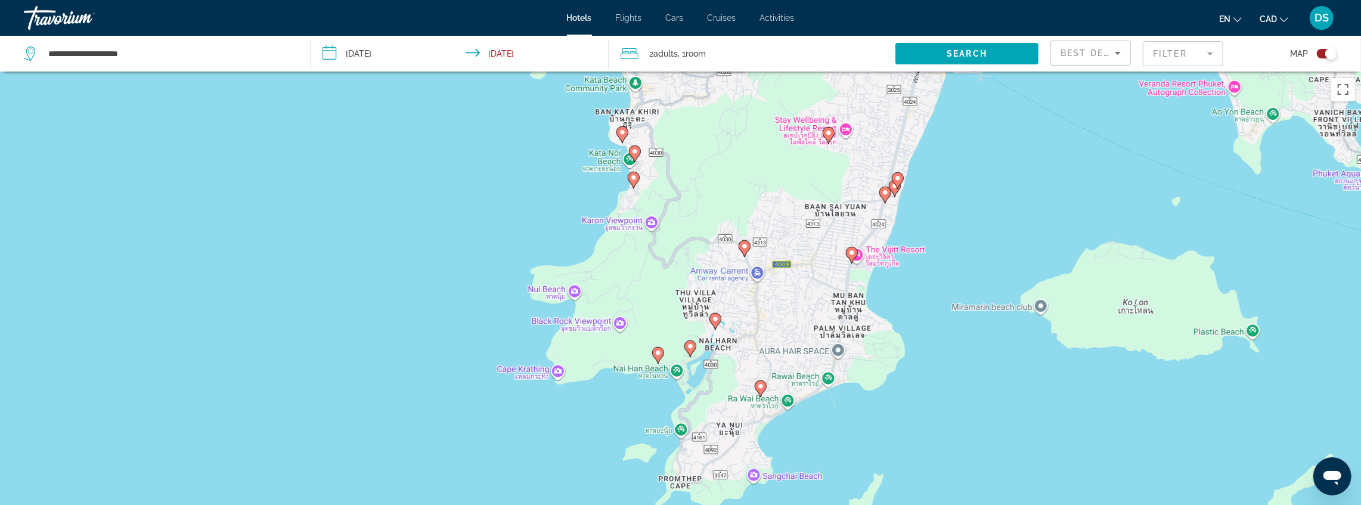
drag, startPoint x: 657, startPoint y: 150, endPoint x: 574, endPoint y: 373, distance: 237.9
click at [577, 375] on div "To activate drag with keyboard, press Alt + Enter. Once in keyboard drag state,…" at bounding box center [680, 324] width 1361 height 505
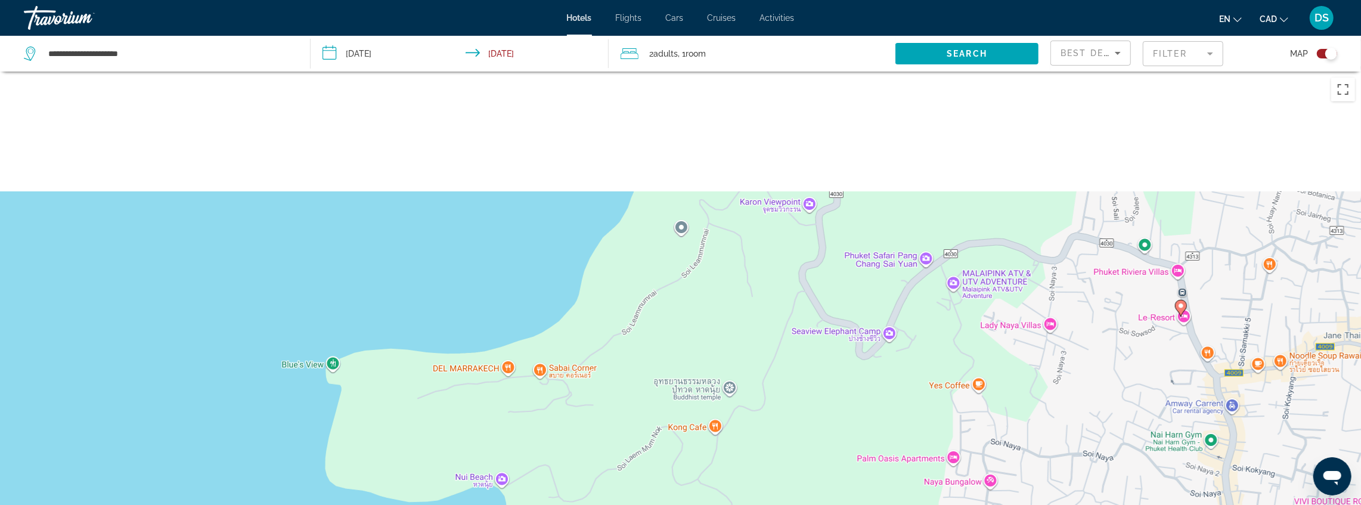
drag, startPoint x: 651, startPoint y: 194, endPoint x: 519, endPoint y: 447, distance: 284.6
click at [519, 448] on div "To activate drag with keyboard, press Alt + Enter. Once in keyboard drag state,…" at bounding box center [680, 324] width 1361 height 505
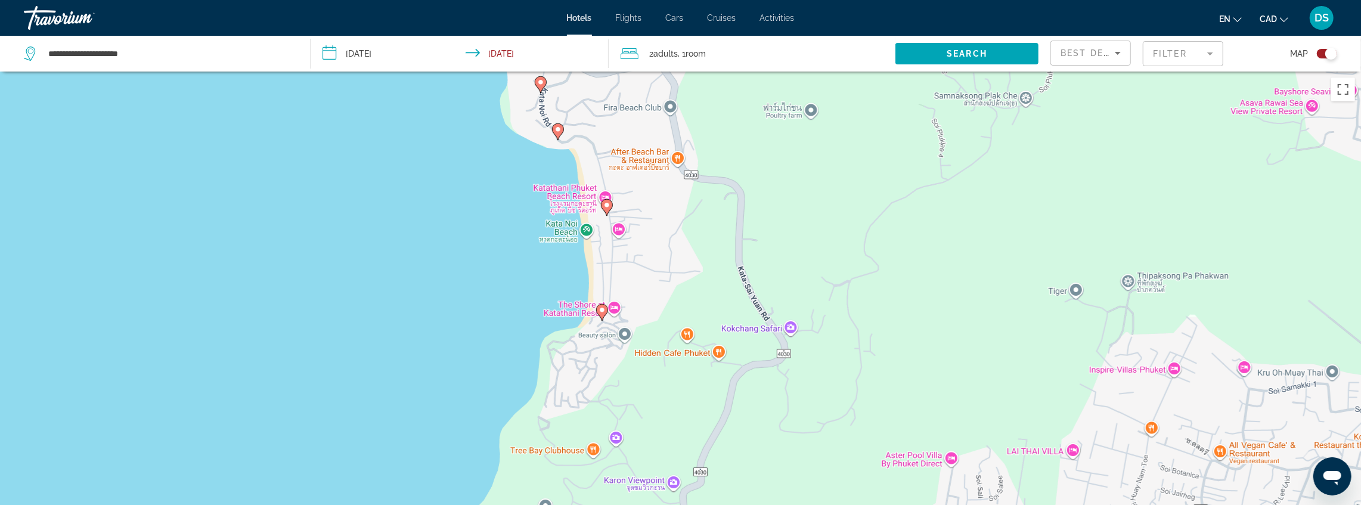
drag, startPoint x: 603, startPoint y: 250, endPoint x: 559, endPoint y: 390, distance: 146.3
click at [559, 390] on div "To activate drag with keyboard, press Alt + Enter. Once in keyboard drag state,…" at bounding box center [680, 324] width 1361 height 505
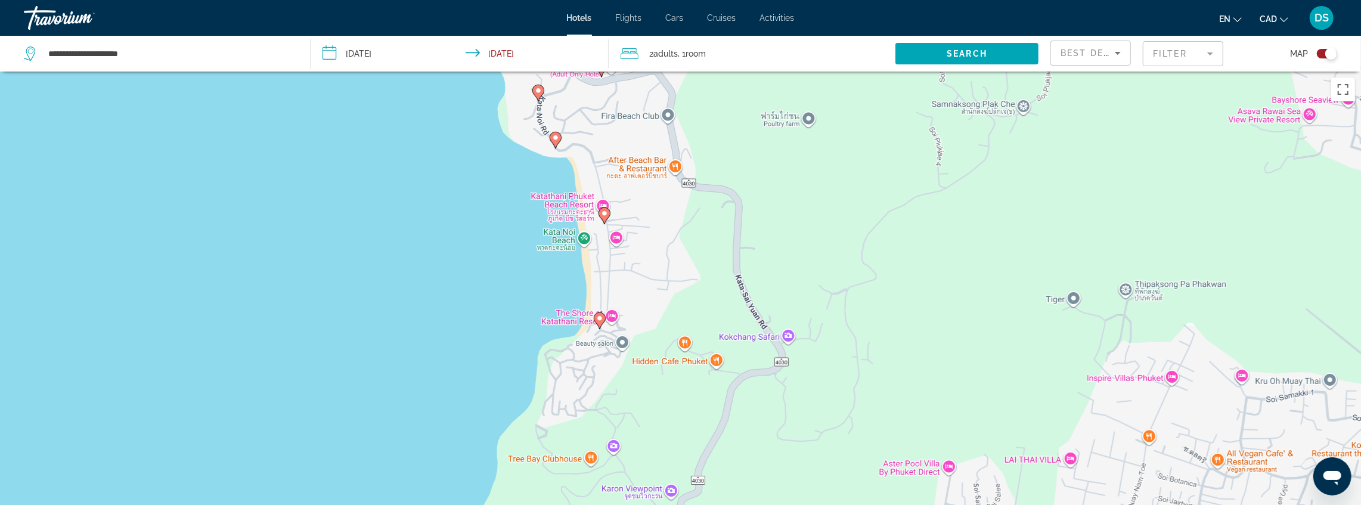
drag, startPoint x: 568, startPoint y: 267, endPoint x: 549, endPoint y: 355, distance: 90.3
click at [549, 355] on div "To activate drag with keyboard, press Alt + Enter. Once in keyboard drag state,…" at bounding box center [680, 324] width 1361 height 505
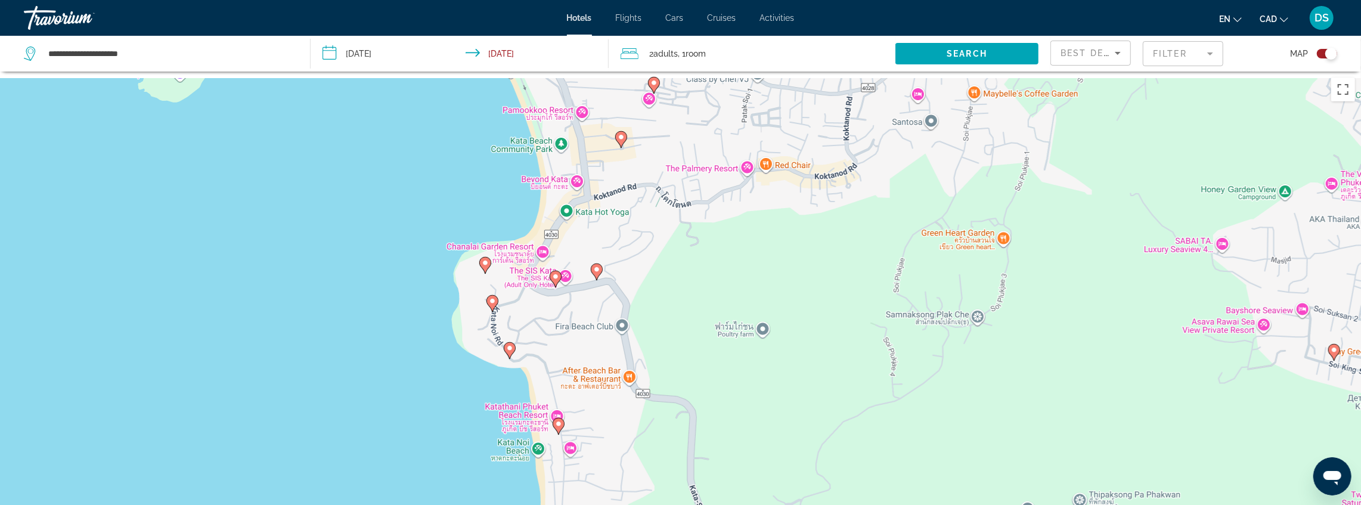
drag, startPoint x: 558, startPoint y: 310, endPoint x: 544, endPoint y: 392, distance: 82.9
click at [544, 392] on div "To activate drag with keyboard, press Alt + Enter. Once in keyboard drag state,…" at bounding box center [680, 324] width 1361 height 505
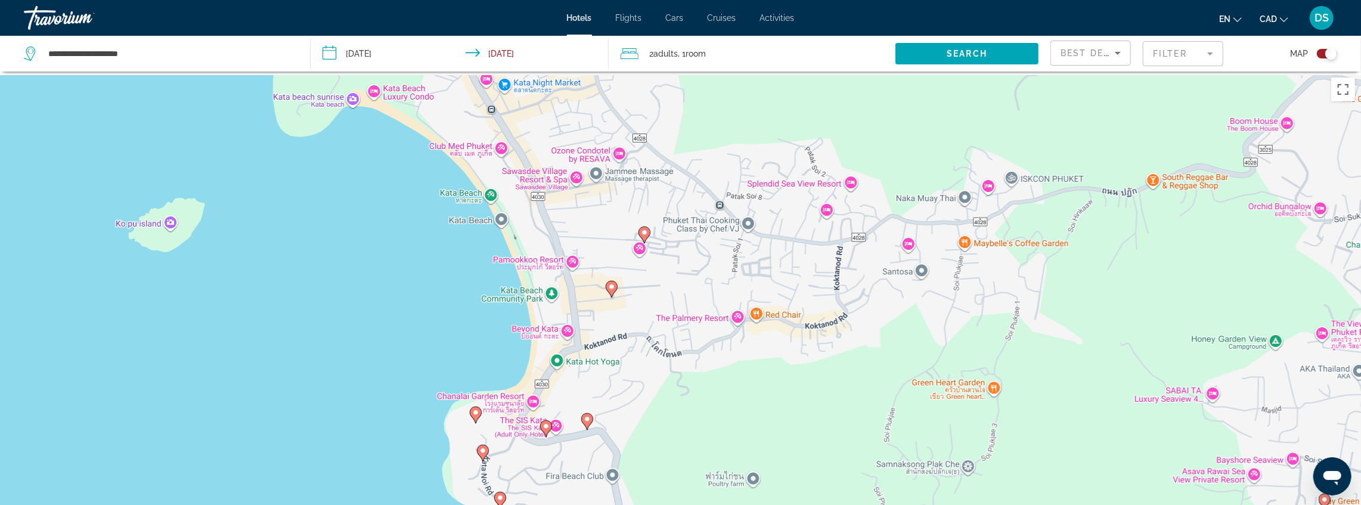
drag, startPoint x: 549, startPoint y: 199, endPoint x: 570, endPoint y: 268, distance: 73.0
click at [570, 268] on div "To activate drag with keyboard, press Alt + Enter. Once in keyboard drag state,…" at bounding box center [680, 324] width 1361 height 505
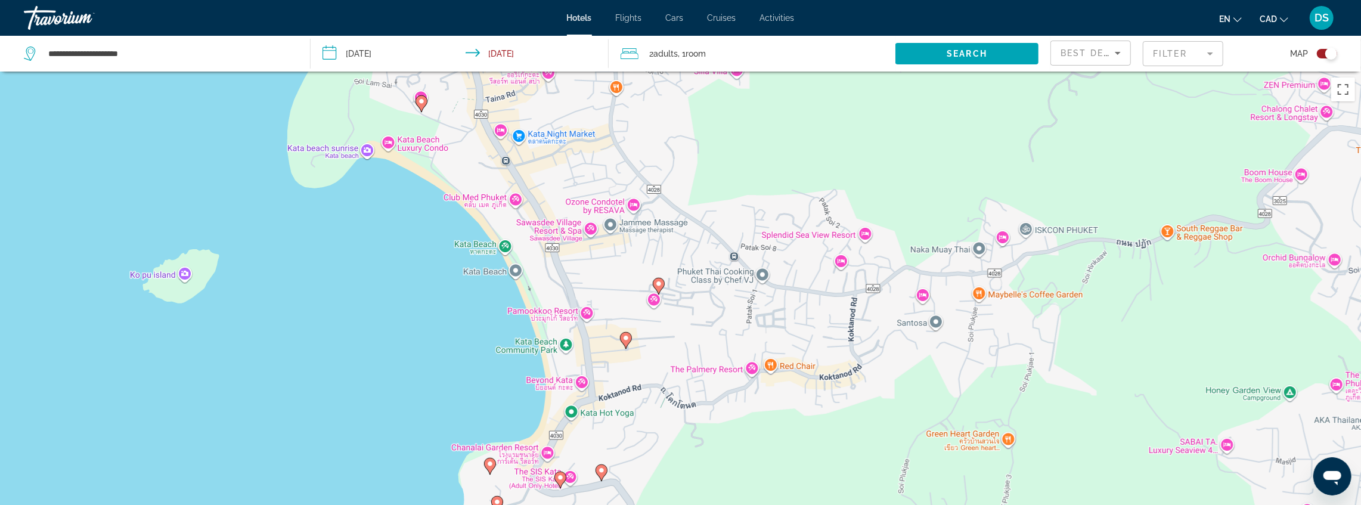
drag, startPoint x: 428, startPoint y: 236, endPoint x: 577, endPoint y: 364, distance: 196.2
click at [577, 364] on div "To activate drag with keyboard, press Alt + Enter. Once in keyboard drag state,…" at bounding box center [680, 324] width 1361 height 505
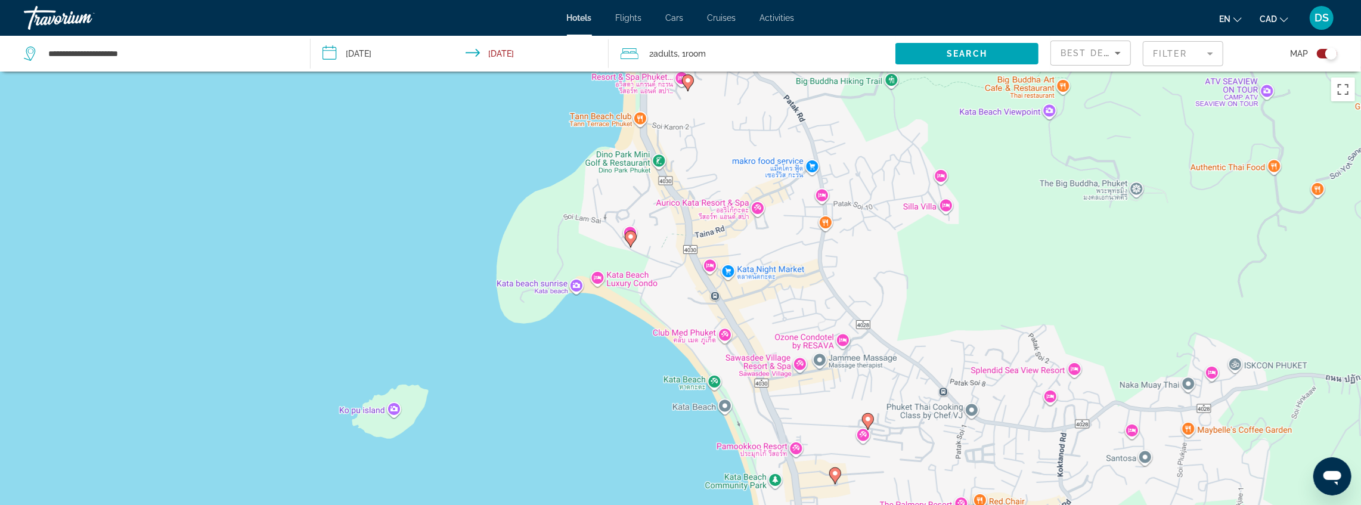
drag, startPoint x: 612, startPoint y: 416, endPoint x: 615, endPoint y: 231, distance: 185.5
click at [616, 225] on div "To activate drag with keyboard, press Alt + Enter. Once in keyboard drag state,…" at bounding box center [680, 324] width 1361 height 505
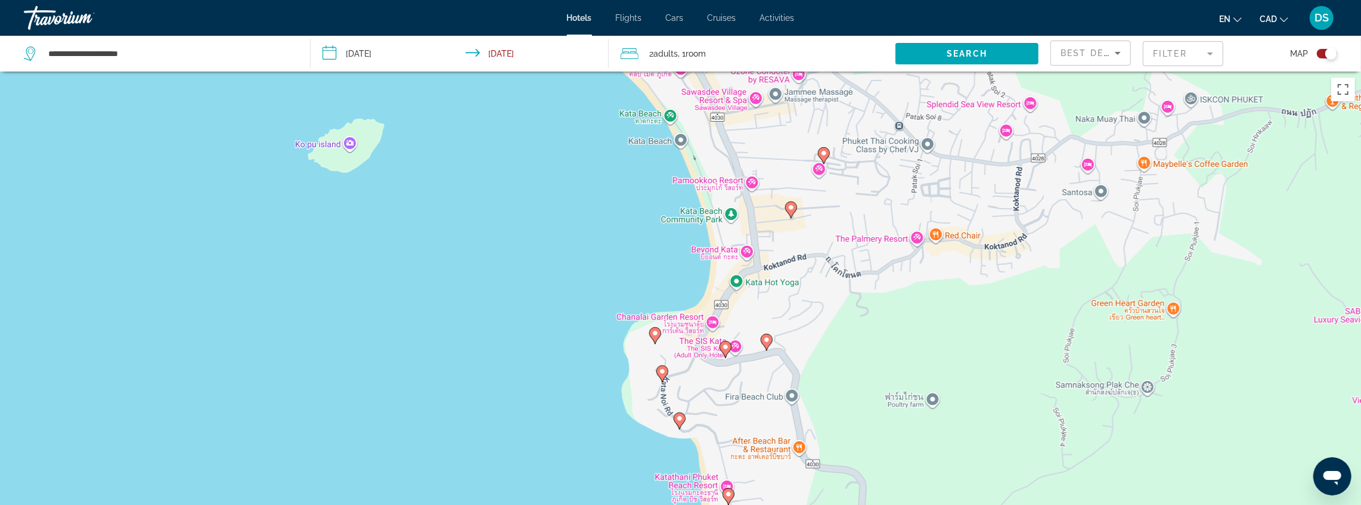
drag, startPoint x: 702, startPoint y: 329, endPoint x: 653, endPoint y: 231, distance: 109.6
click at [655, 231] on div "To activate drag with keyboard, press Alt + Enter. Once in keyboard drag state,…" at bounding box center [680, 324] width 1361 height 505
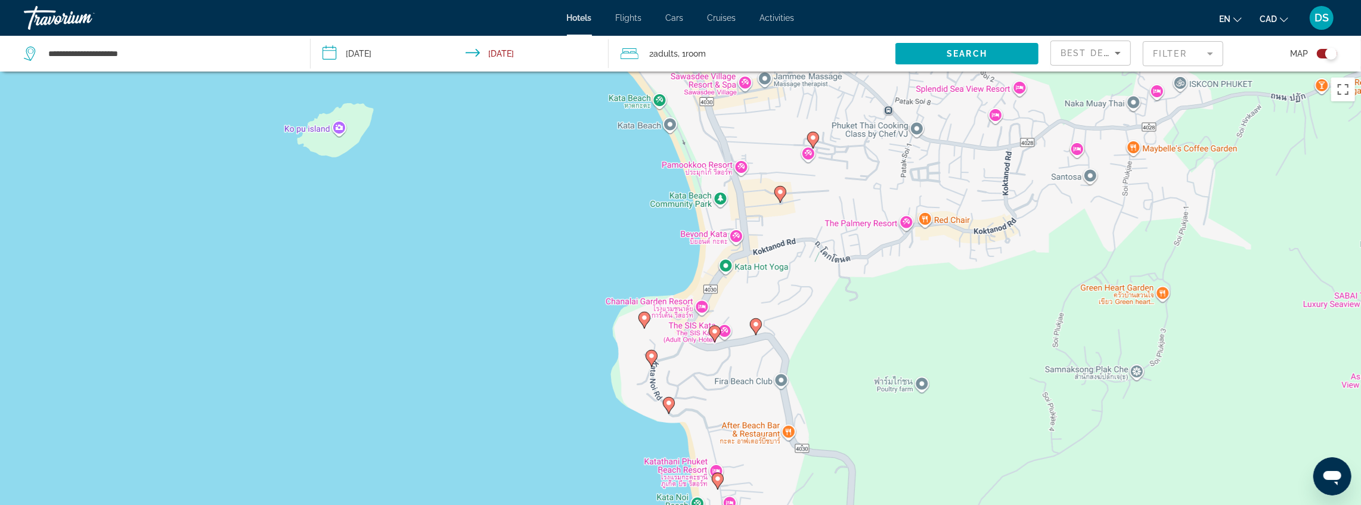
click at [643, 324] on icon "Main content" at bounding box center [644, 320] width 11 height 16
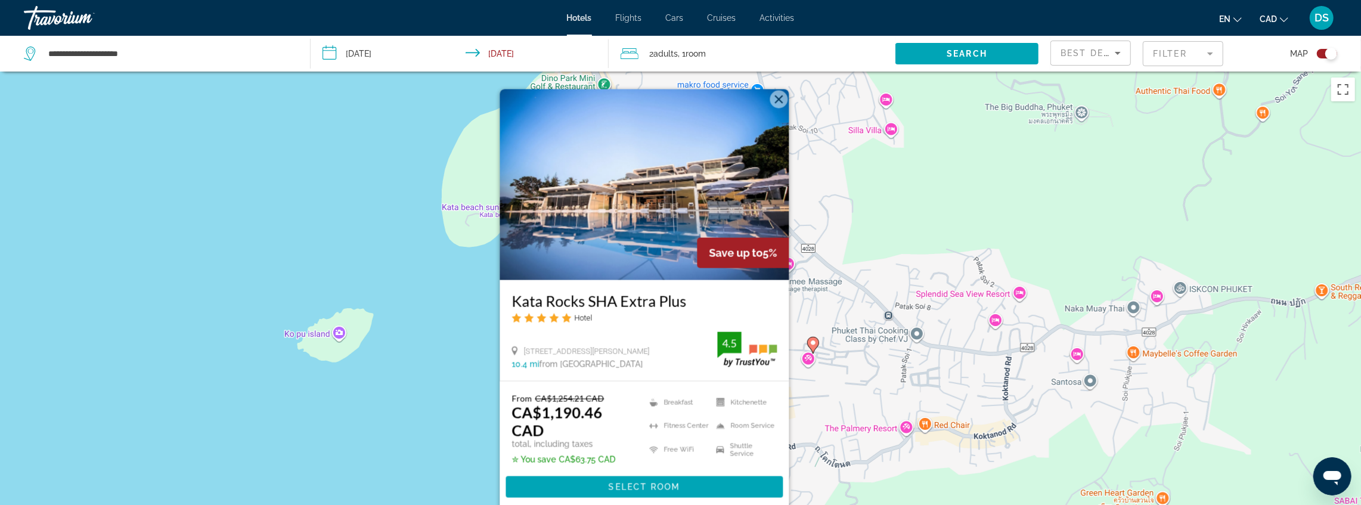
click at [447, 351] on div "To activate drag with keyboard, press Alt + Enter. Once in keyboard drag state,…" at bounding box center [680, 324] width 1361 height 505
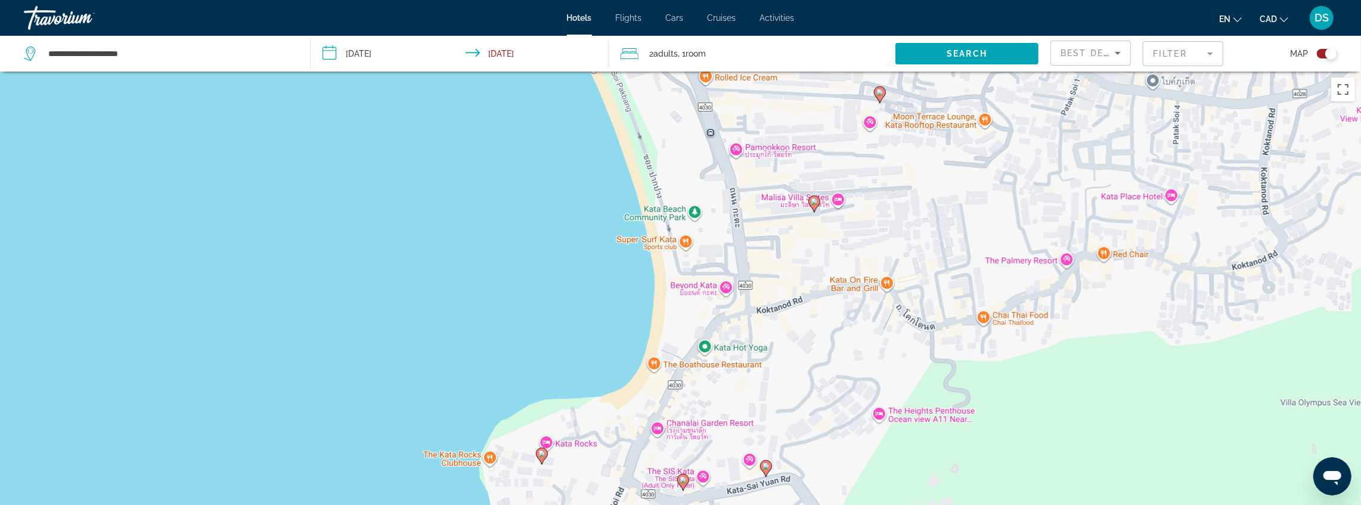
drag, startPoint x: 658, startPoint y: 437, endPoint x: 586, endPoint y: 270, distance: 182.1
click at [588, 270] on div "To activate drag with keyboard, press Alt + Enter. Once in keyboard drag state,…" at bounding box center [680, 324] width 1361 height 505
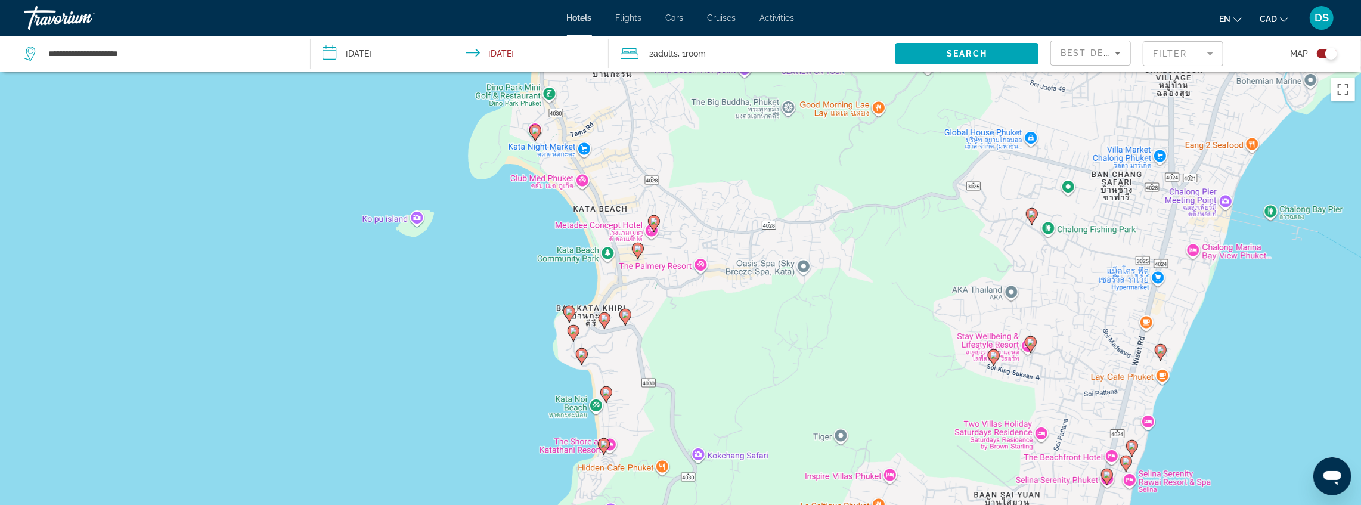
click at [638, 249] on image "Main content" at bounding box center [637, 248] width 7 height 7
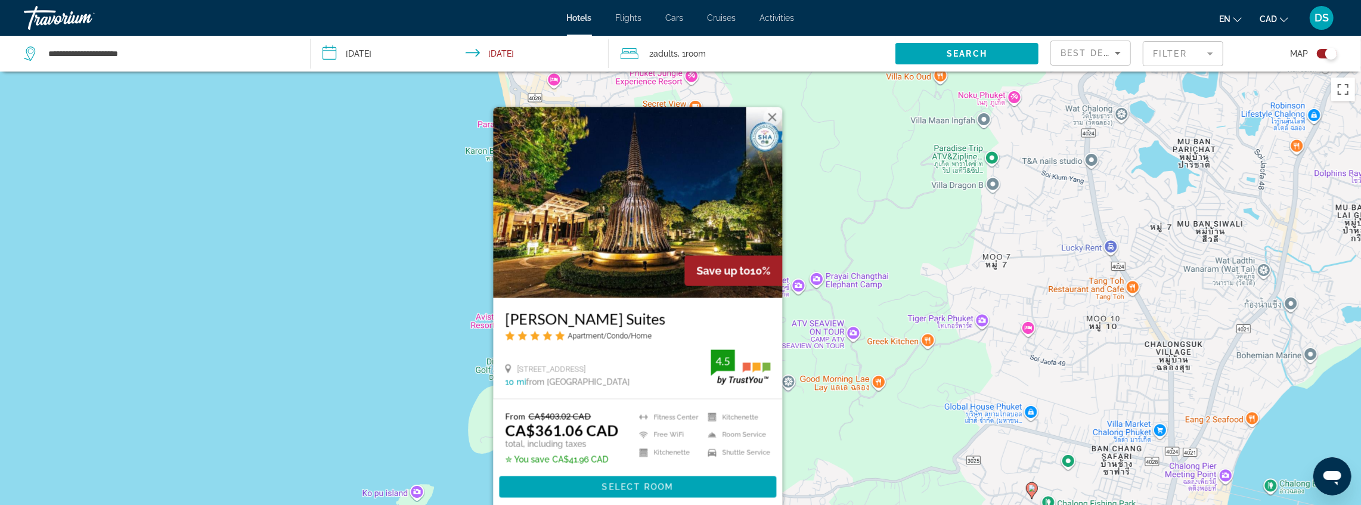
click at [411, 375] on div "To activate drag with keyboard, press Alt + Enter. Once in keyboard drag state,…" at bounding box center [680, 324] width 1361 height 505
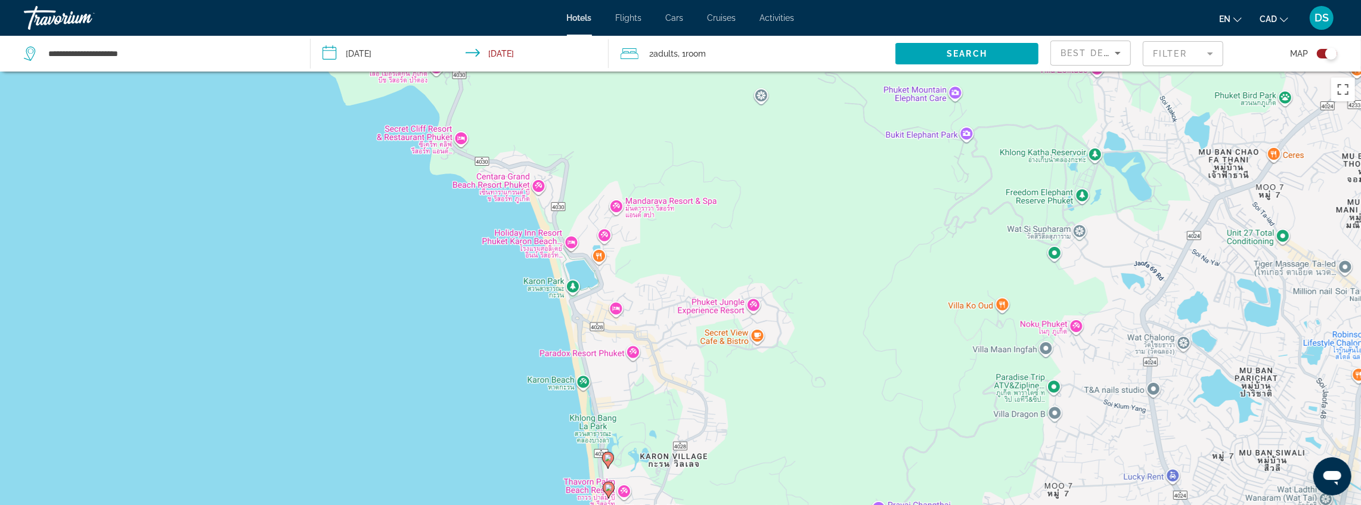
drag, startPoint x: 621, startPoint y: 182, endPoint x: 683, endPoint y: 413, distance: 238.4
click at [683, 413] on div "To activate drag with keyboard, press Alt + Enter. Once in keyboard drag state,…" at bounding box center [680, 324] width 1361 height 505
click at [546, 177] on image "Main content" at bounding box center [546, 176] width 7 height 7
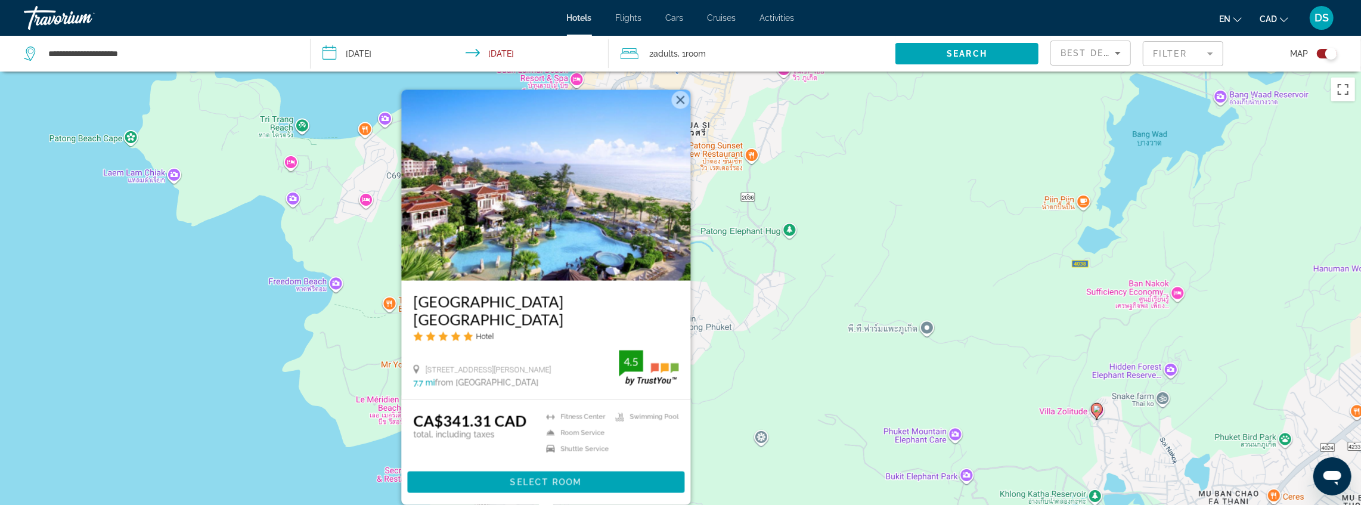
click at [318, 349] on div "To activate drag with keyboard, press Alt + Enter. Once in keyboard drag state,…" at bounding box center [680, 324] width 1361 height 505
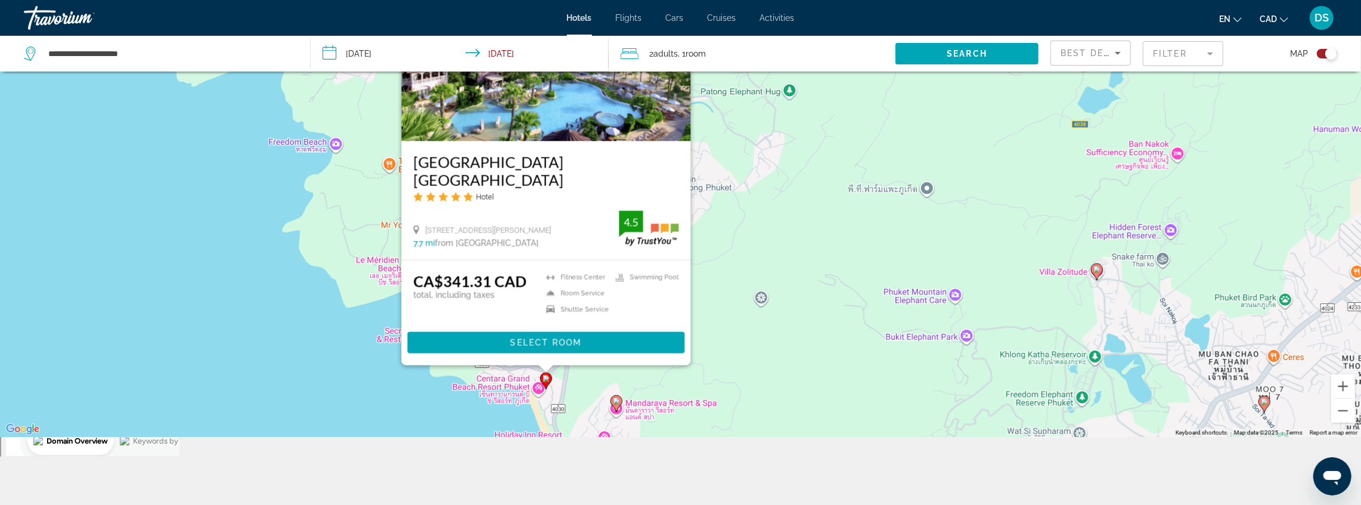
scroll to position [143, 0]
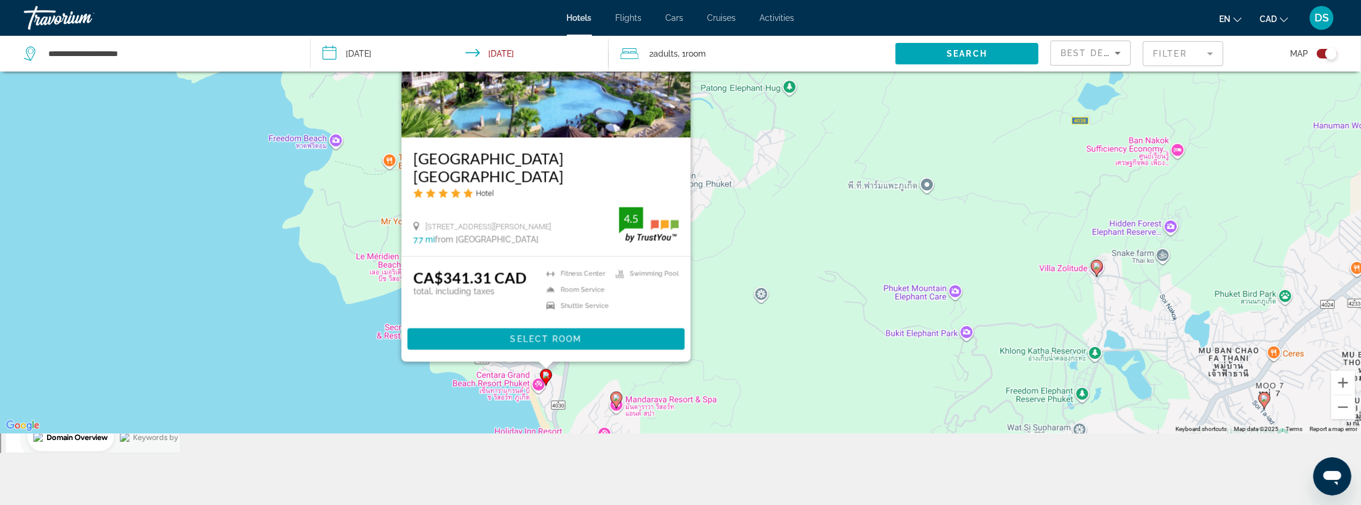
click at [340, 353] on div "To activate drag with keyboard, press Alt + Enter. Once in keyboard drag state,…" at bounding box center [680, 180] width 1361 height 505
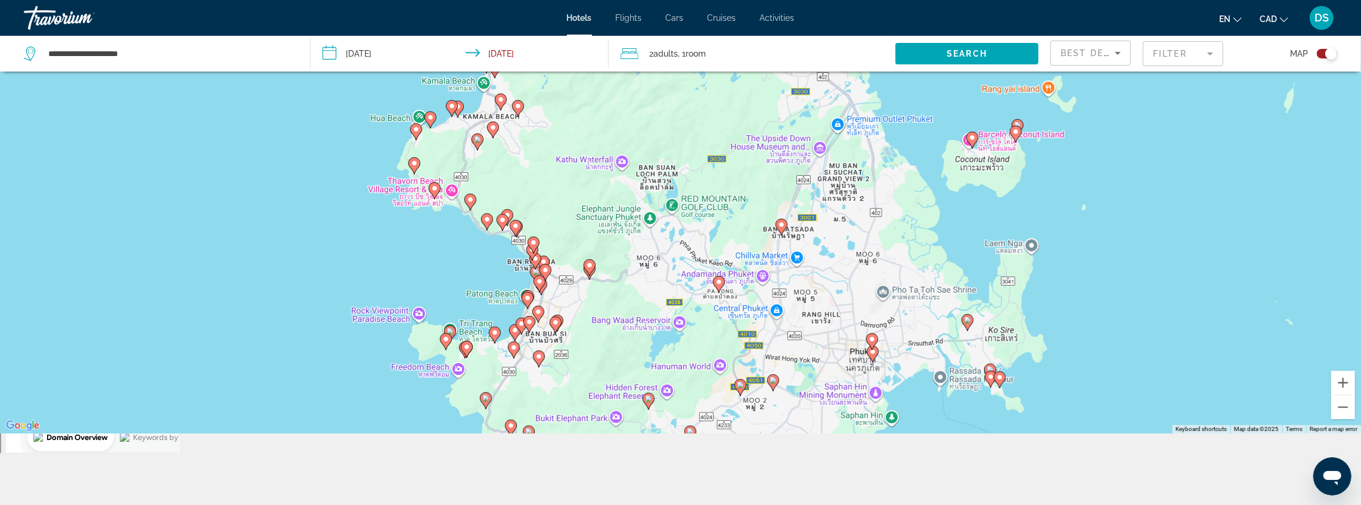
drag, startPoint x: 516, startPoint y: 222, endPoint x: 503, endPoint y: 333, distance: 111.1
click at [503, 333] on div "To activate drag with keyboard, press Alt + Enter. Once in keyboard drag state,…" at bounding box center [680, 180] width 1361 height 505
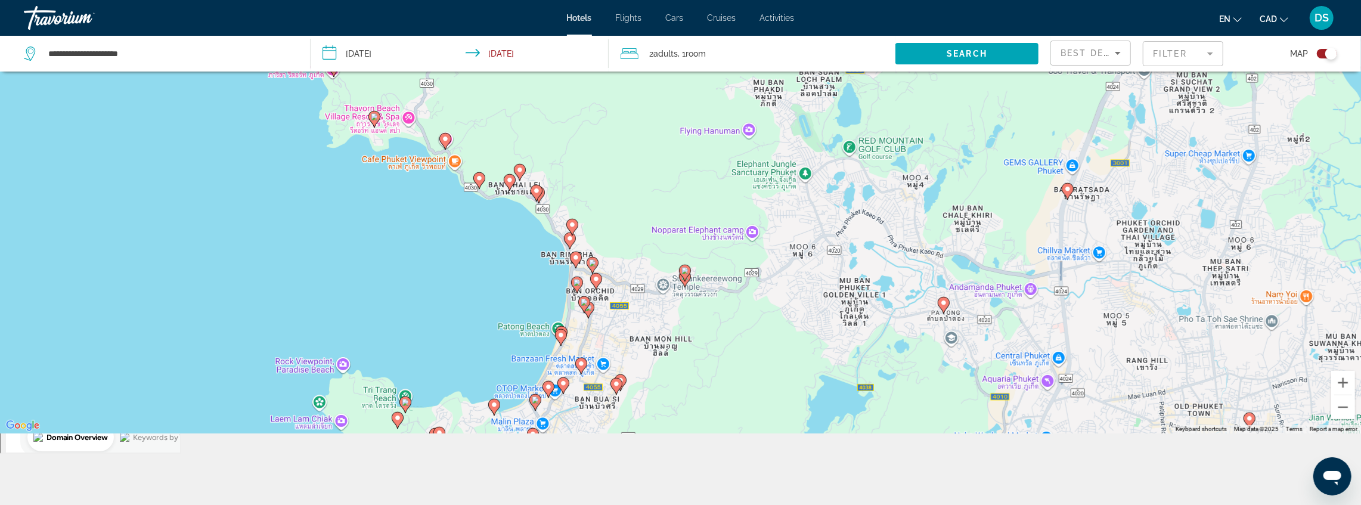
click at [562, 336] on image "Main content" at bounding box center [561, 335] width 7 height 7
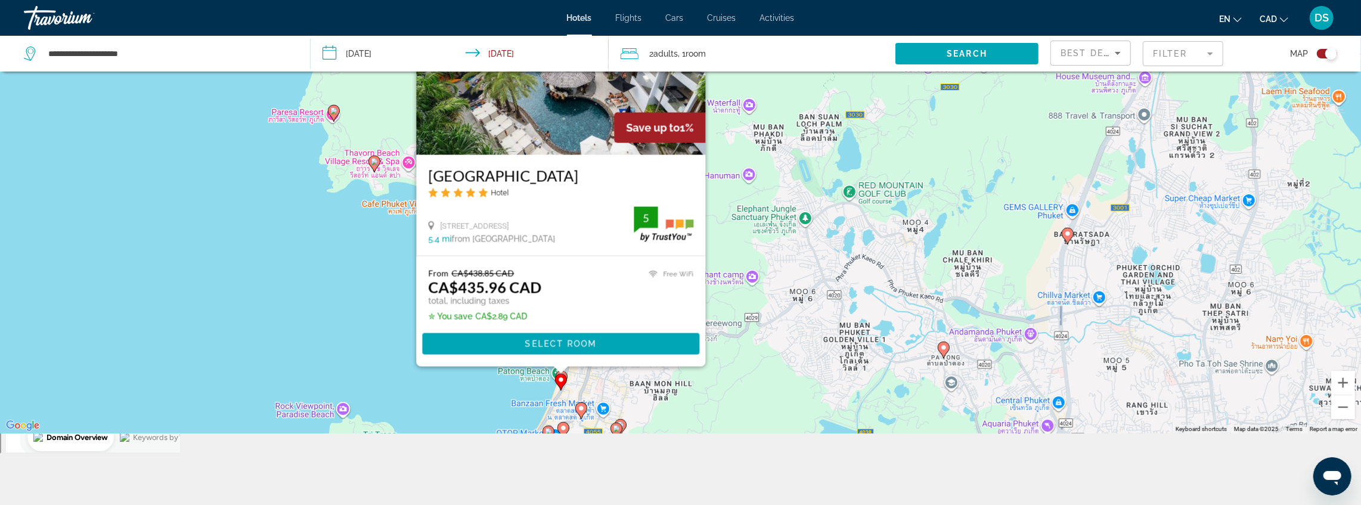
click at [470, 388] on div "To activate drag with keyboard, press Alt + Enter. Once in keyboard drag state,…" at bounding box center [680, 180] width 1361 height 505
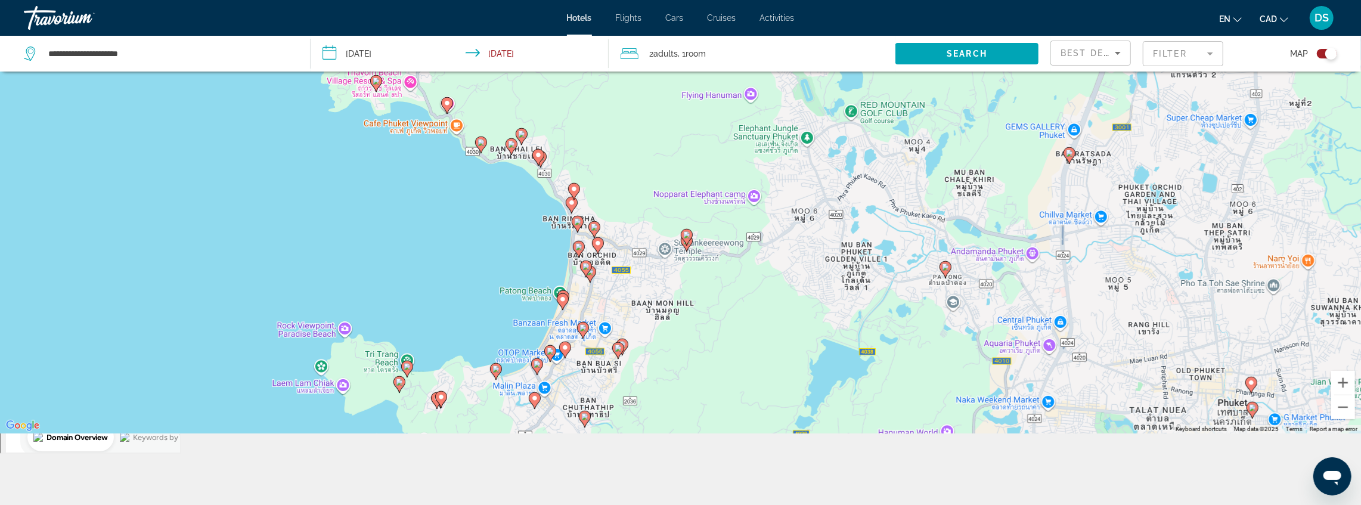
drag, startPoint x: 516, startPoint y: 321, endPoint x: 513, endPoint y: 289, distance: 32.9
click at [513, 289] on div "To activate drag with keyboard, press Alt + Enter. Once in keyboard drag state,…" at bounding box center [680, 180] width 1361 height 505
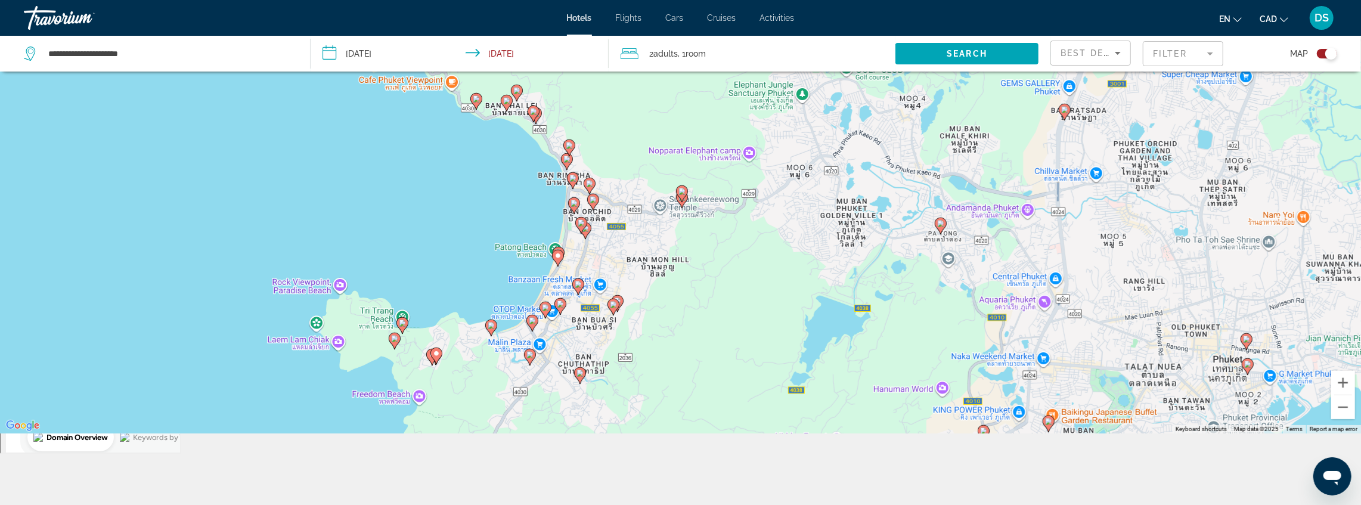
click at [534, 324] on image "Main content" at bounding box center [532, 320] width 7 height 7
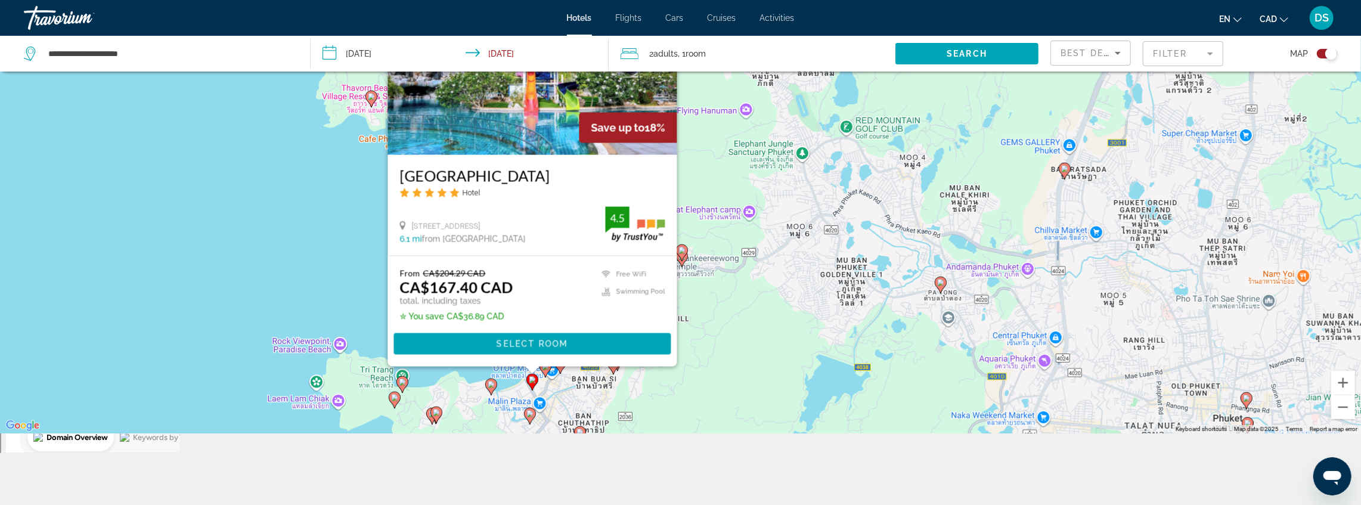
click at [493, 386] on image "Main content" at bounding box center [491, 384] width 7 height 7
click at [491, 378] on gmp-advanced-marker "Main content" at bounding box center [491, 387] width 12 height 18
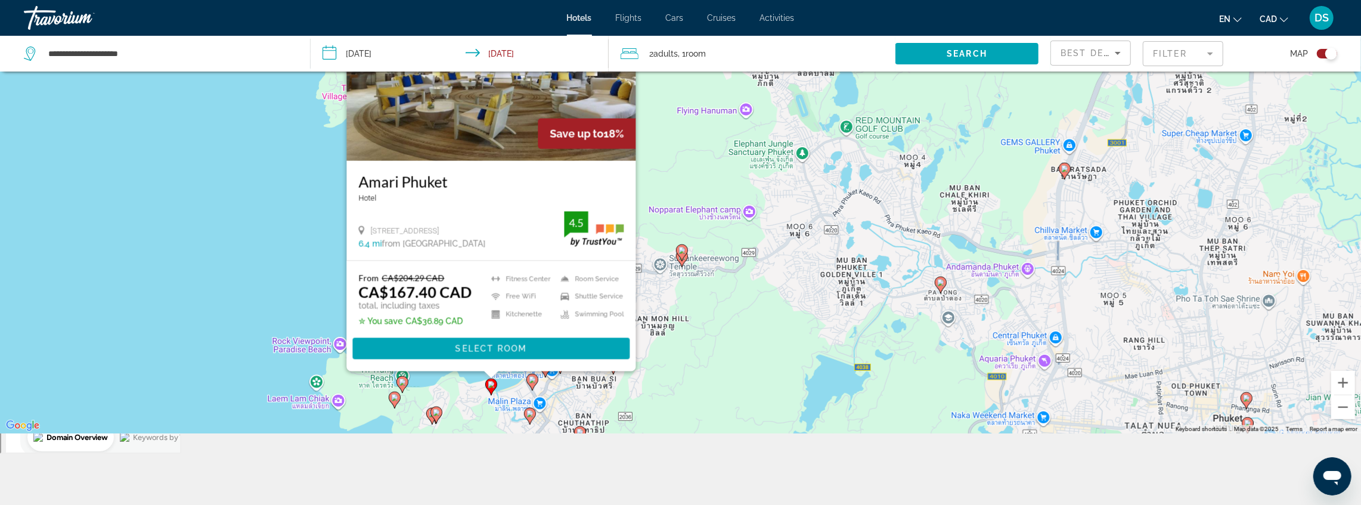
click at [531, 378] on image "Main content" at bounding box center [532, 379] width 7 height 7
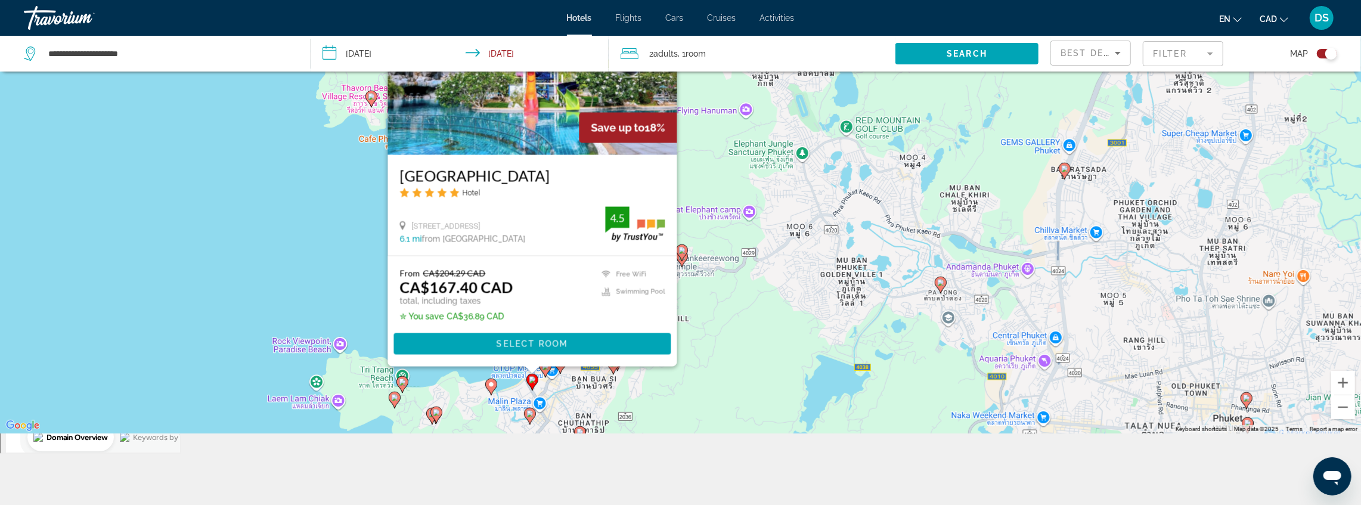
click at [528, 417] on icon "Main content" at bounding box center [529, 416] width 11 height 16
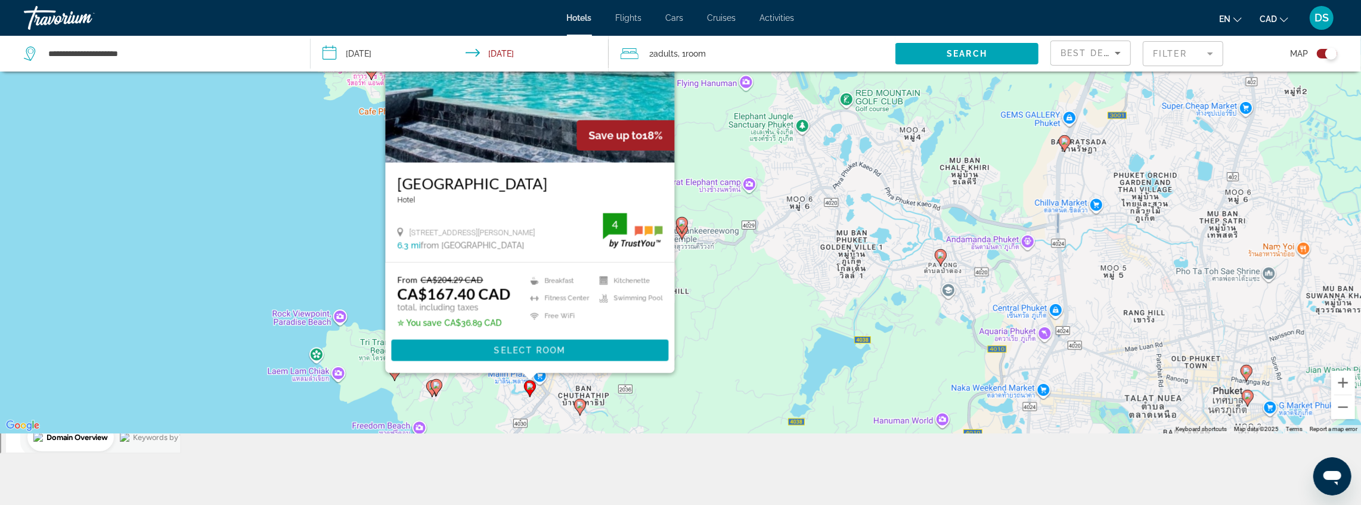
click at [673, 394] on div "To activate drag with keyboard, press Alt + Enter. Once in keyboard drag state,…" at bounding box center [680, 180] width 1361 height 505
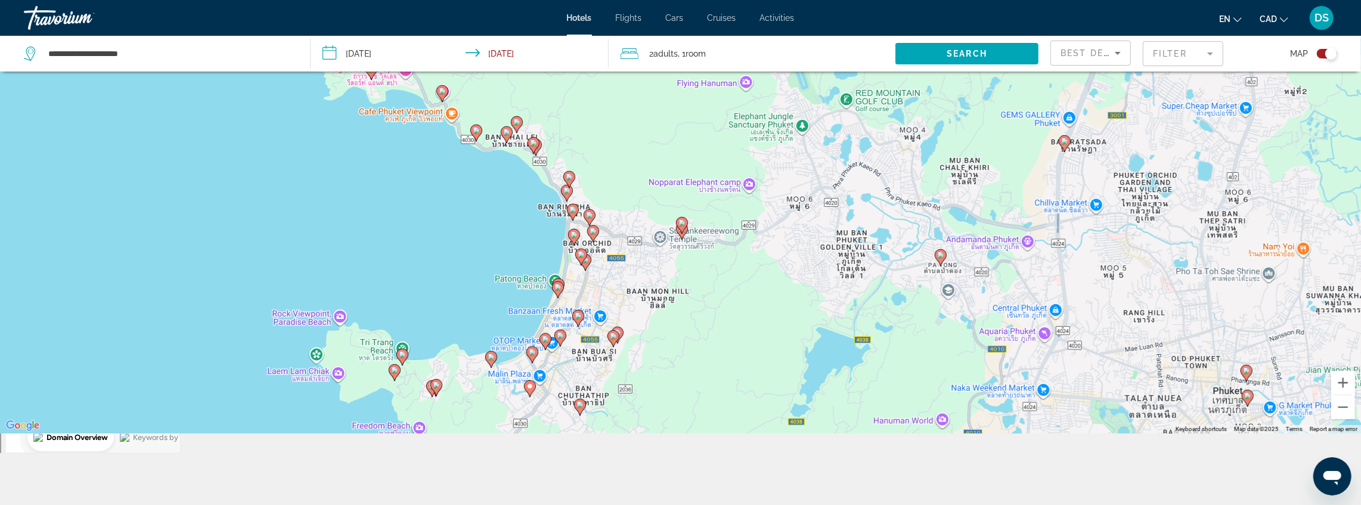
click at [581, 402] on image "Main content" at bounding box center [580, 404] width 7 height 7
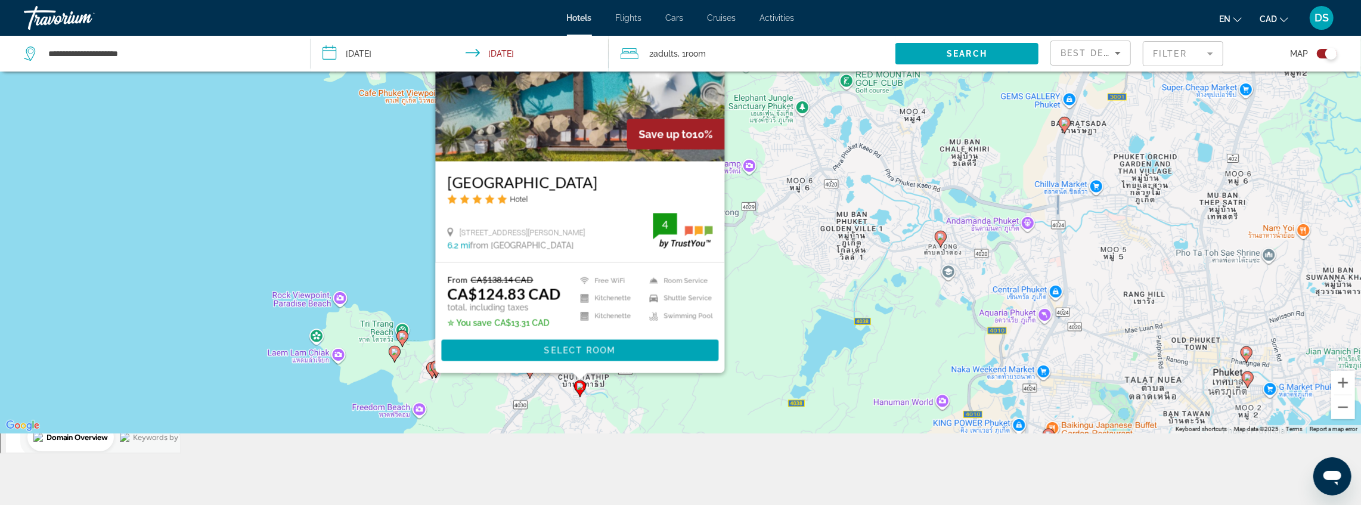
click at [648, 400] on div "To activate drag with keyboard, press Alt + Enter. Once in keyboard drag state,…" at bounding box center [680, 180] width 1361 height 505
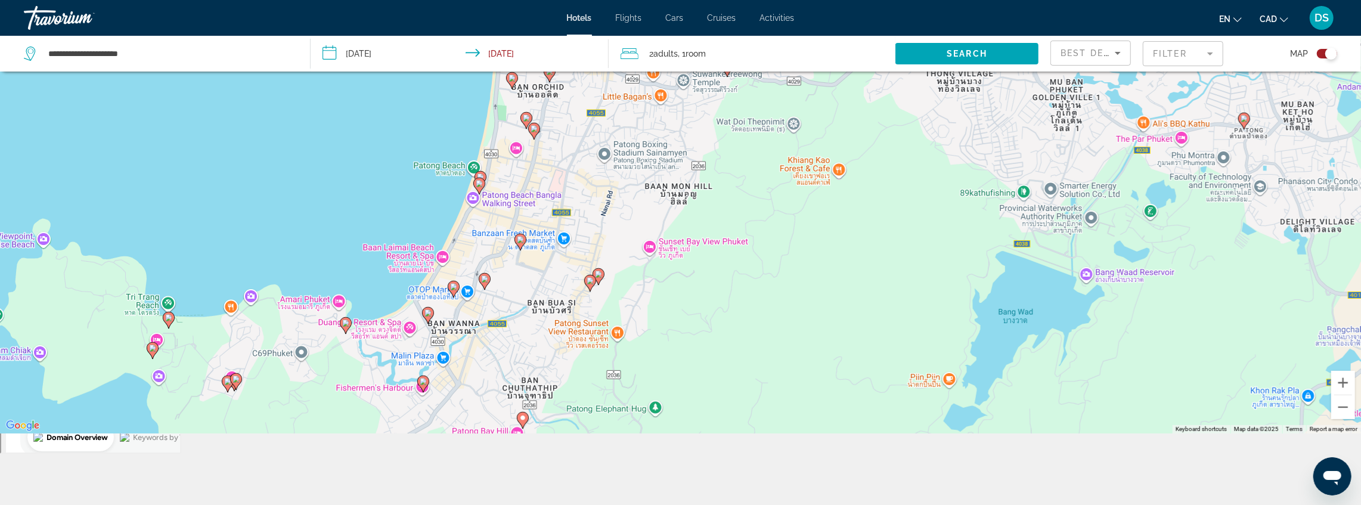
click at [484, 284] on icon "Main content" at bounding box center [484, 281] width 11 height 16
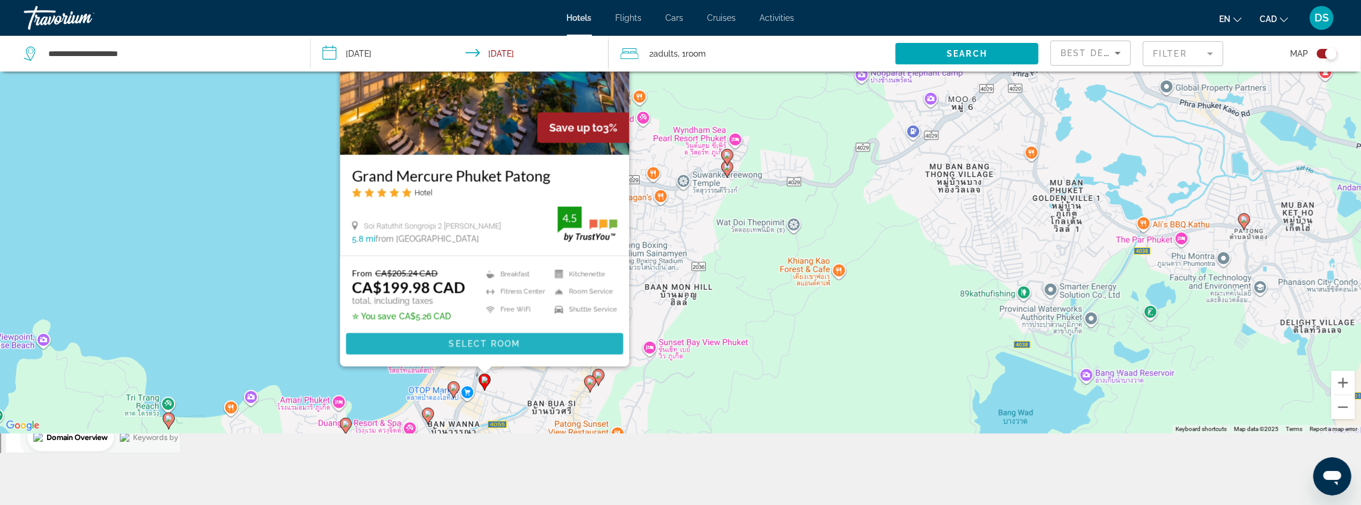
click at [484, 344] on span "Select Room" at bounding box center [484, 344] width 72 height 10
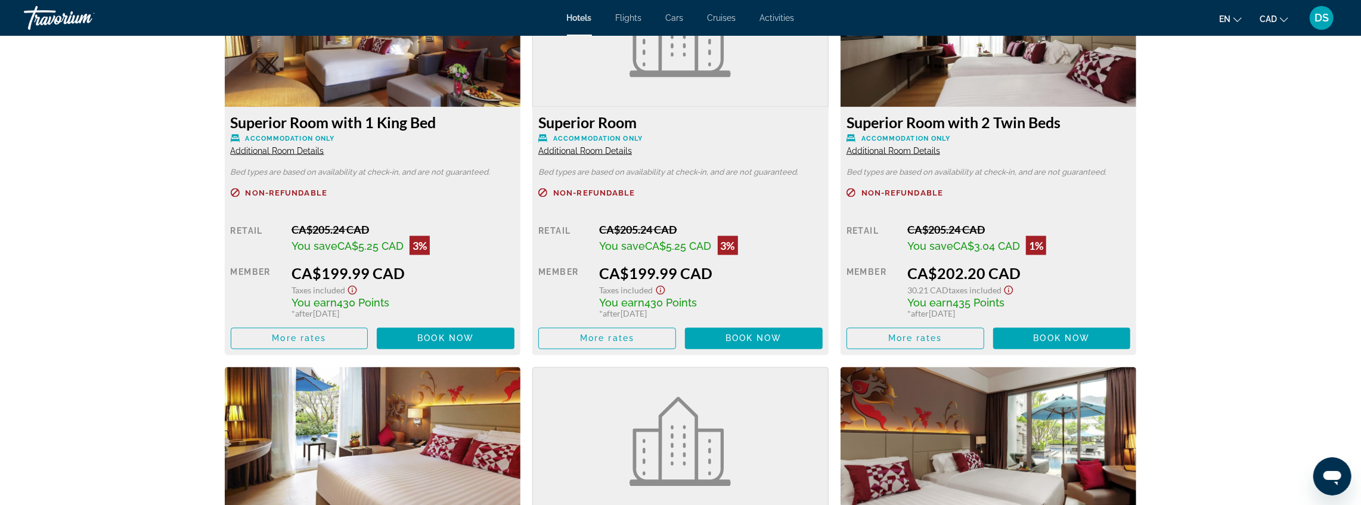
scroll to position [1630, 0]
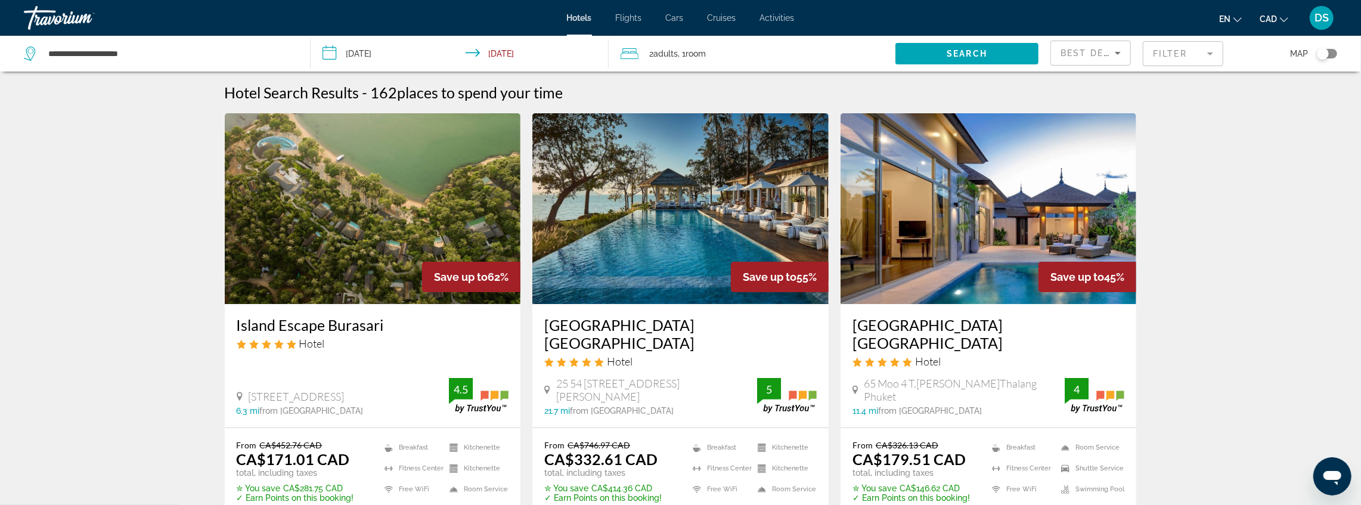
click at [1200, 61] on mat-form-field "Filter" at bounding box center [1183, 53] width 81 height 25
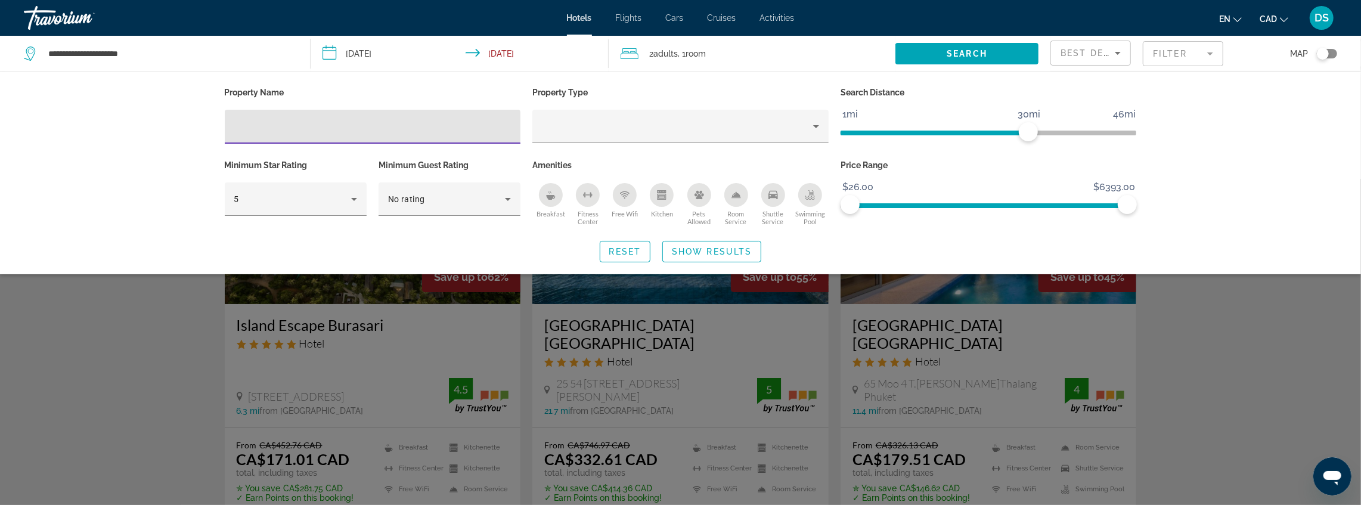
click at [1200, 61] on mat-form-field "Filter" at bounding box center [1183, 53] width 81 height 25
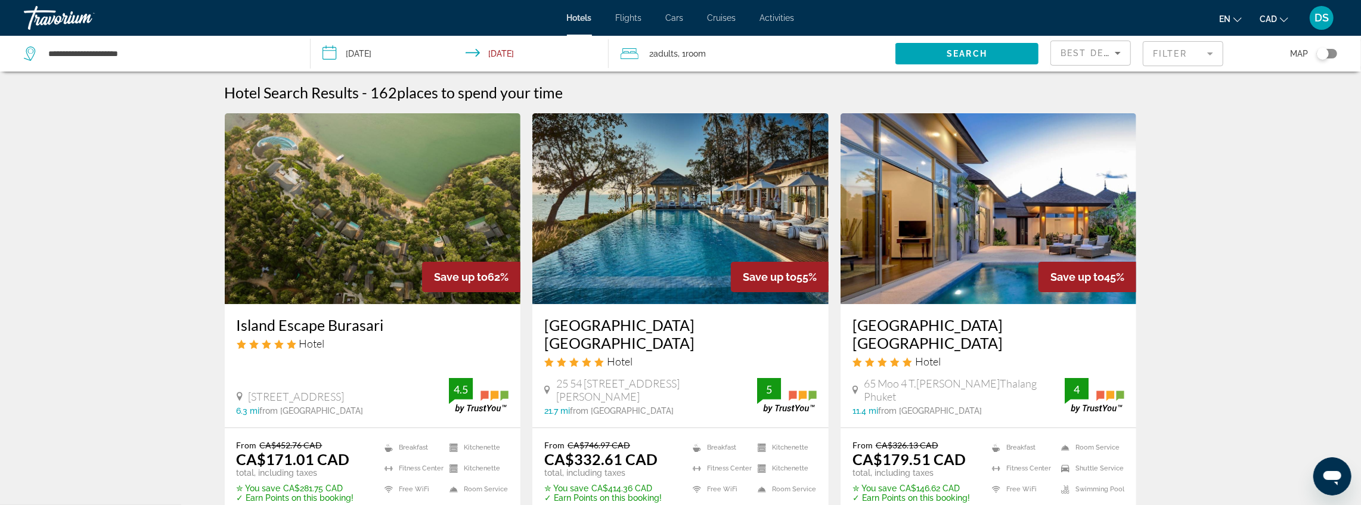
click at [1324, 55] on div "Toggle map" at bounding box center [1323, 54] width 12 height 12
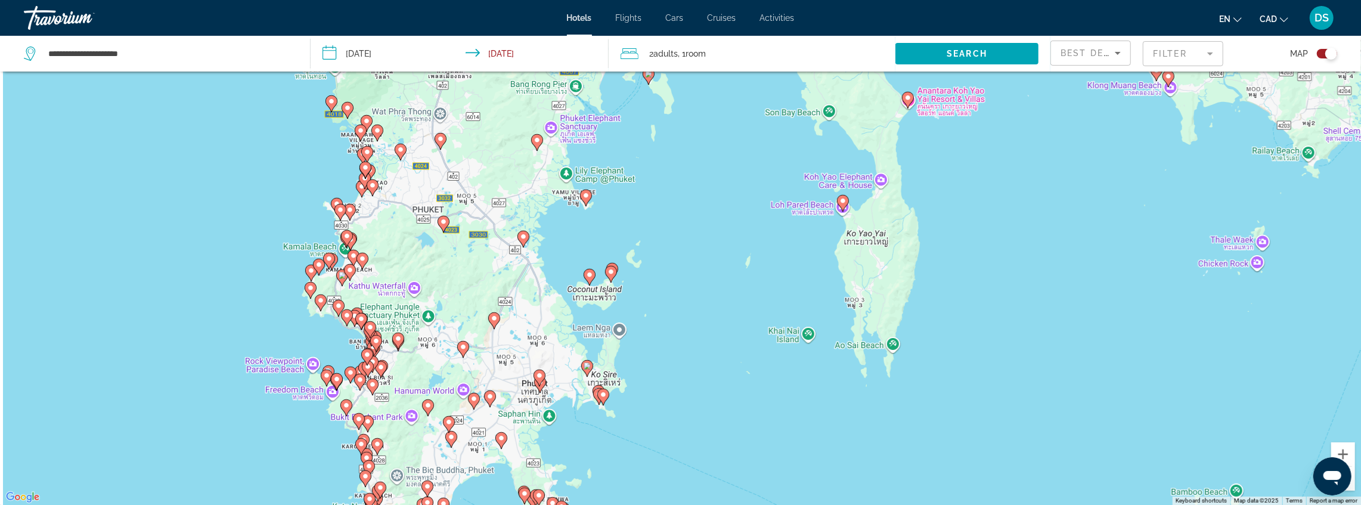
drag, startPoint x: 472, startPoint y: 253, endPoint x: 631, endPoint y: 261, distance: 159.4
click at [631, 260] on div "To activate drag with keyboard, press Alt + Enter. Once in keyboard drag state,…" at bounding box center [680, 252] width 1361 height 505
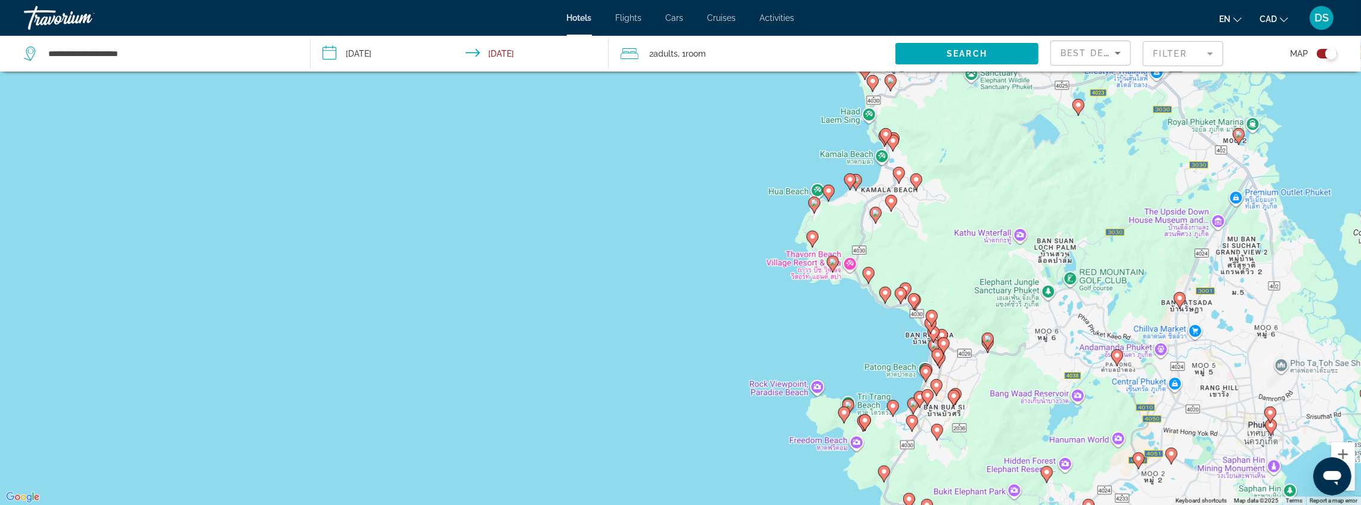
drag, startPoint x: 936, startPoint y: 302, endPoint x: 907, endPoint y: 239, distance: 69.4
click at [915, 223] on div "To activate drag with keyboard, press Alt + Enter. Once in keyboard drag state,…" at bounding box center [680, 252] width 1361 height 505
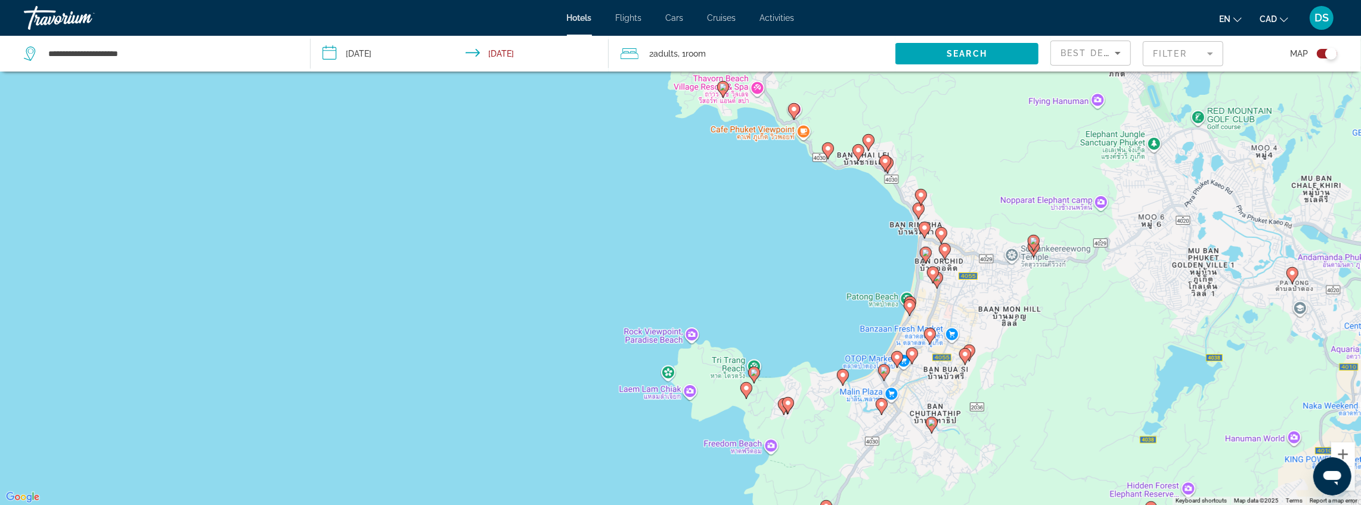
drag, startPoint x: 874, startPoint y: 326, endPoint x: 849, endPoint y: 297, distance: 38.0
click at [854, 290] on div "To activate drag with keyboard, press Alt + Enter. Once in keyboard drag state,…" at bounding box center [680, 252] width 1361 height 505
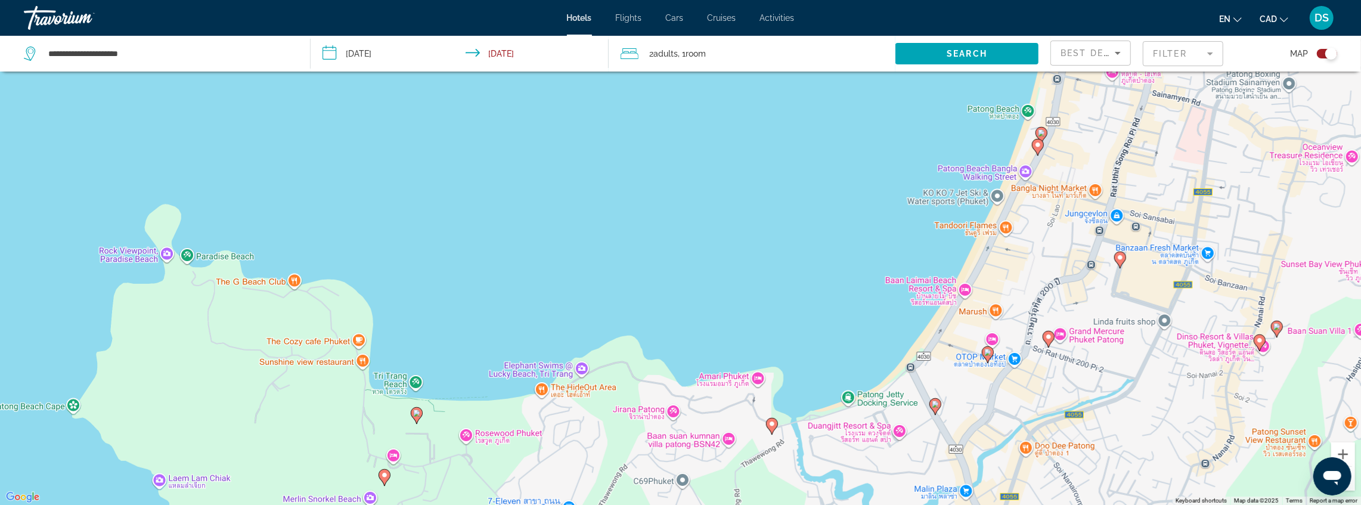
drag, startPoint x: 840, startPoint y: 337, endPoint x: 835, endPoint y: 196, distance: 141.4
click at [834, 192] on div "To activate drag with keyboard, press Alt + Enter. Once in keyboard drag state,…" at bounding box center [680, 252] width 1361 height 505
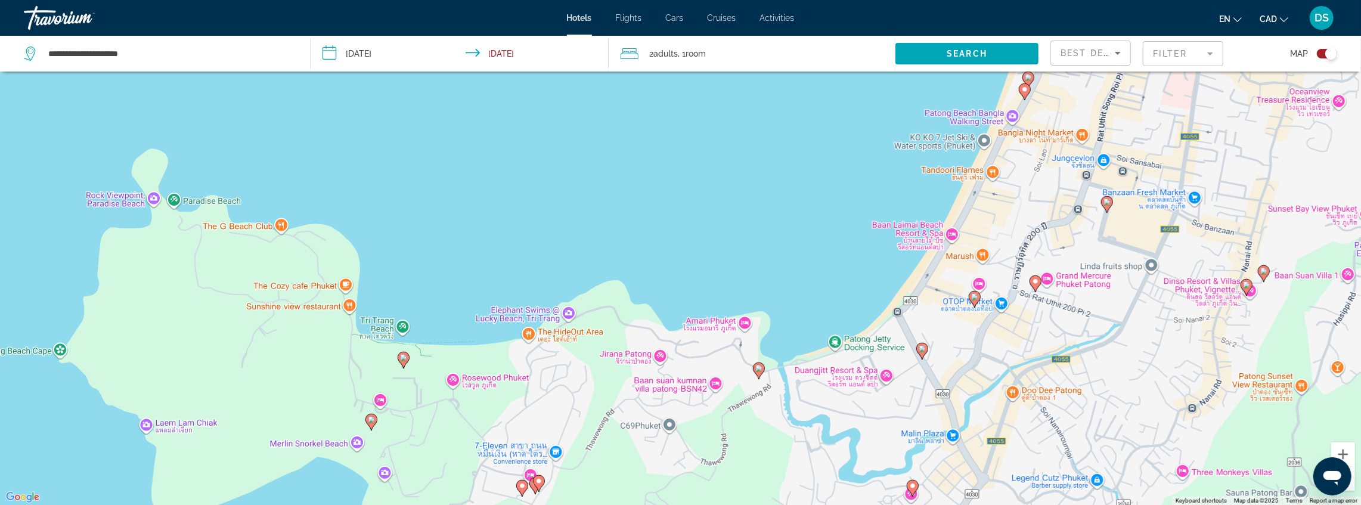
click at [973, 298] on image "Main content" at bounding box center [974, 296] width 7 height 7
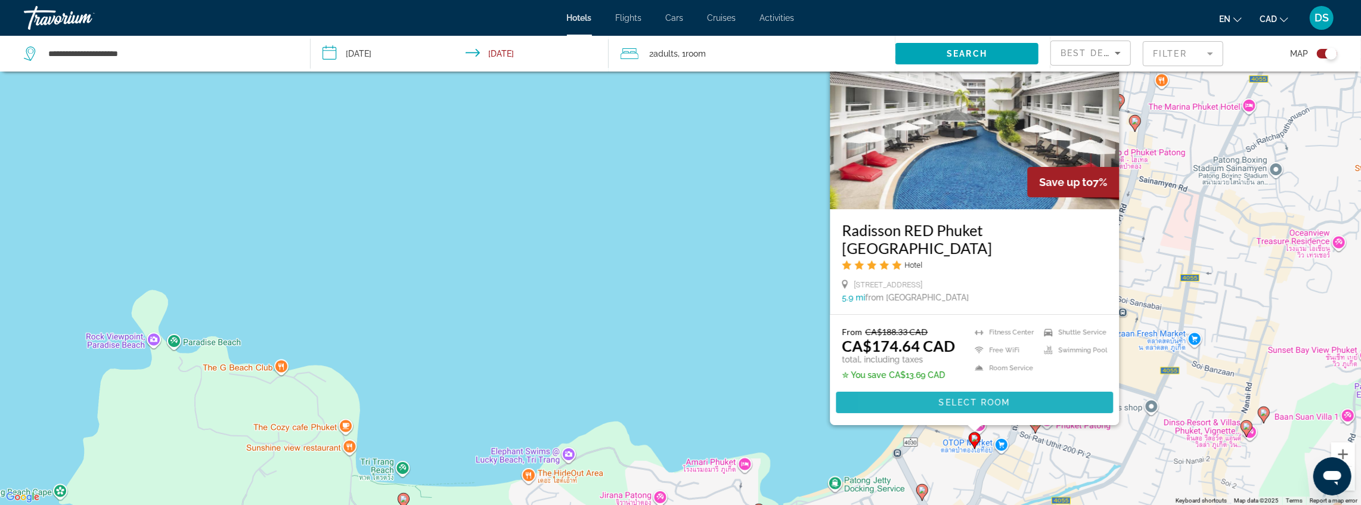
click at [910, 401] on span "Main content" at bounding box center [974, 402] width 277 height 29
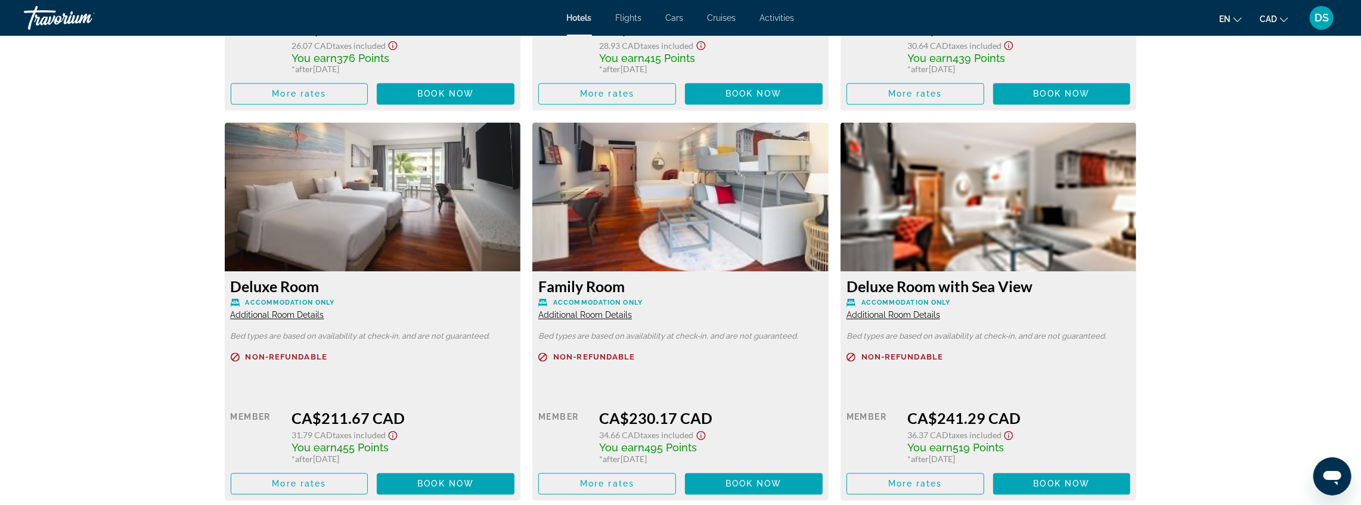
scroll to position [1988, 0]
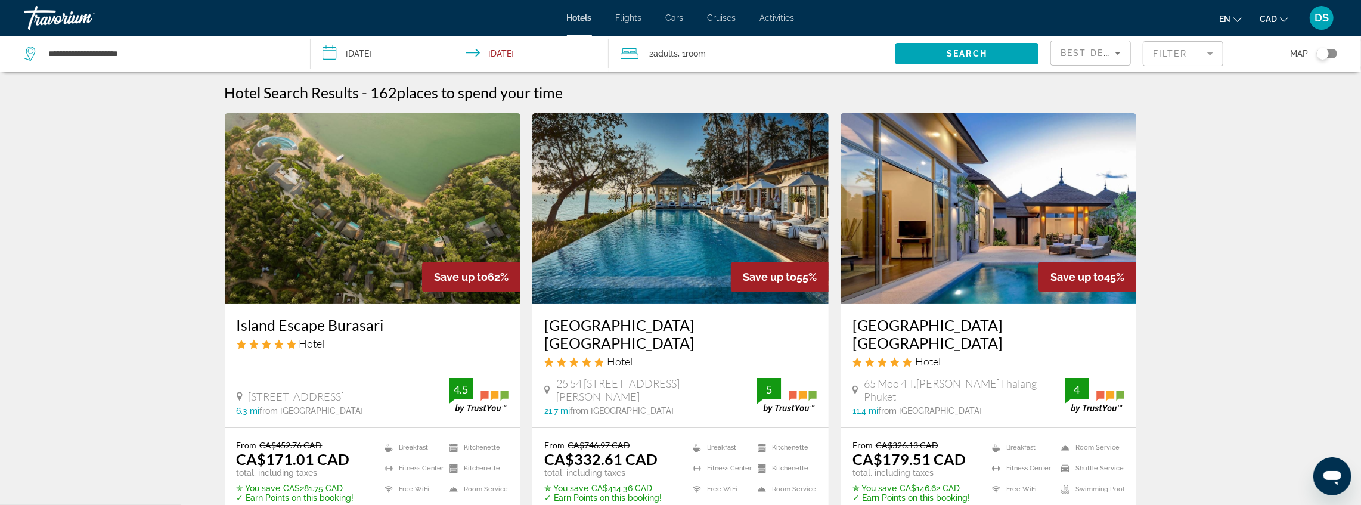
click at [1333, 52] on div "Toggle map" at bounding box center [1327, 54] width 20 height 10
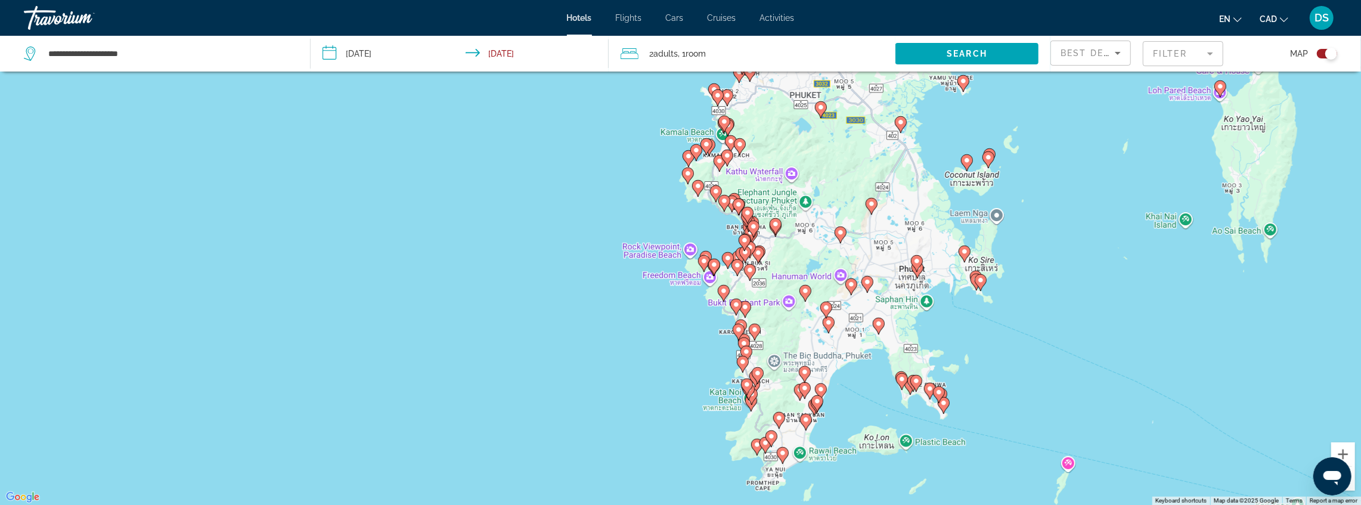
drag, startPoint x: 695, startPoint y: 243, endPoint x: 676, endPoint y: 294, distance: 54.9
click at [677, 293] on div "To activate drag with keyboard, press Alt + Enter. Once in keyboard drag state,…" at bounding box center [680, 252] width 1361 height 505
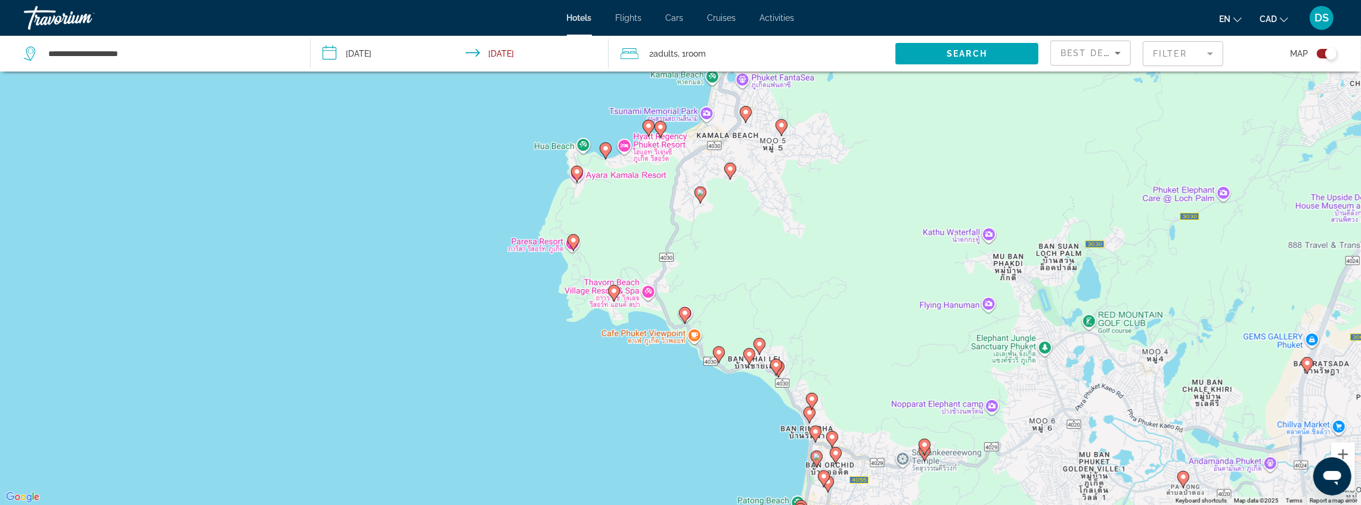
drag, startPoint x: 661, startPoint y: 444, endPoint x: 665, endPoint y: 280, distance: 163.4
click at [665, 282] on div "To activate drag with keyboard, press Alt + Enter. Once in keyboard drag state,…" at bounding box center [680, 252] width 1361 height 505
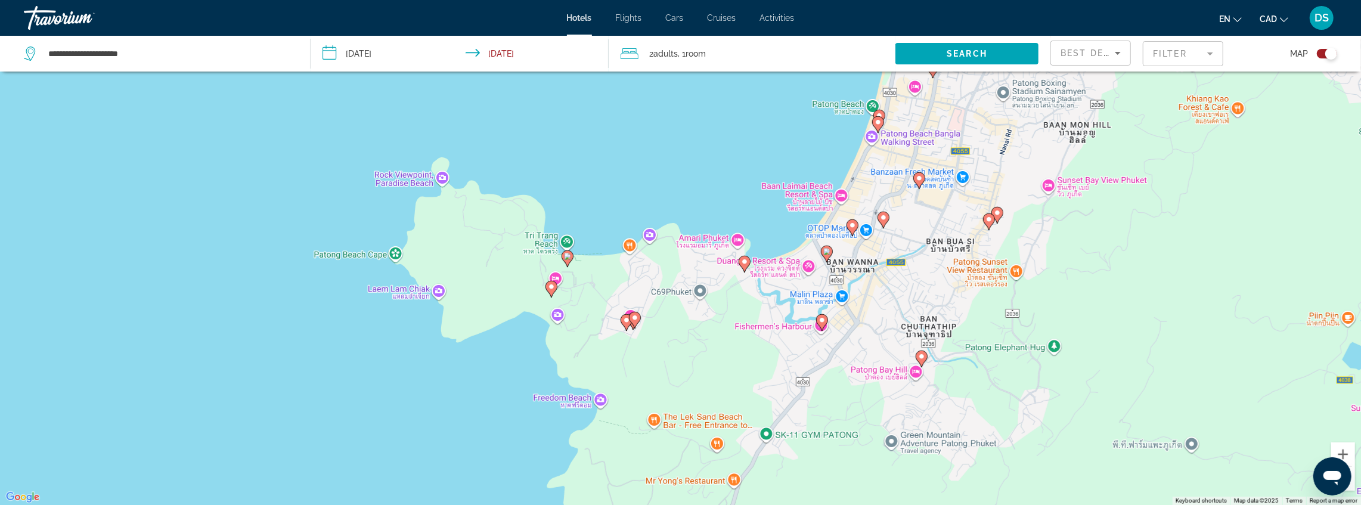
drag, startPoint x: 811, startPoint y: 197, endPoint x: 777, endPoint y: 219, distance: 40.5
click at [777, 219] on div "To activate drag with keyboard, press Alt + Enter. Once in keyboard drag state,…" at bounding box center [680, 252] width 1361 height 505
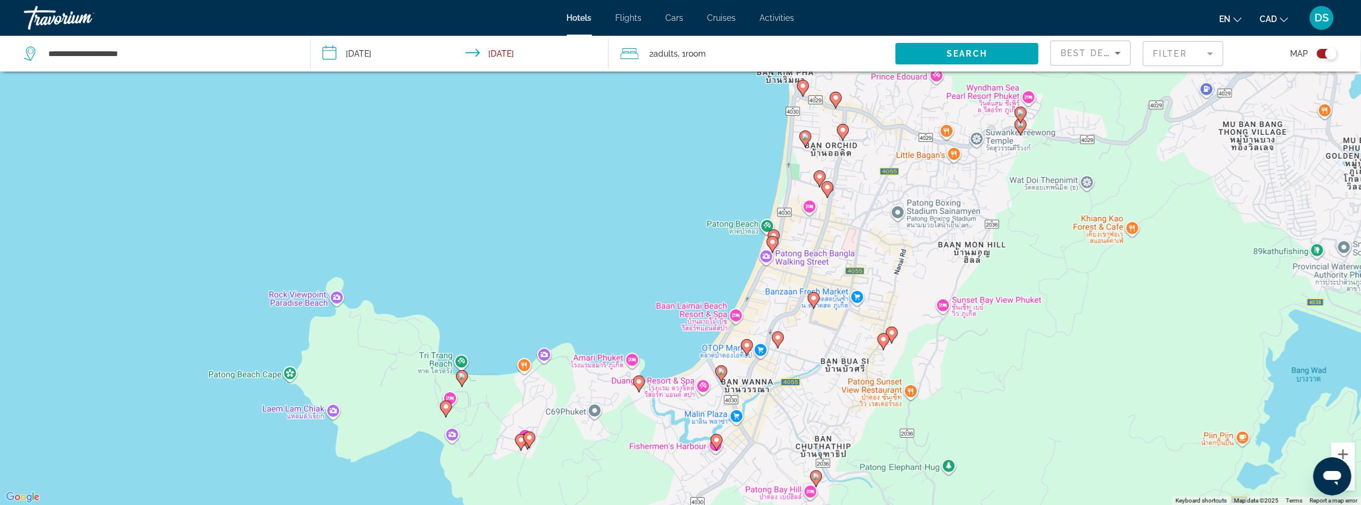
drag, startPoint x: 813, startPoint y: 197, endPoint x: 759, endPoint y: 281, distance: 100.6
click at [759, 281] on div "To activate drag with keyboard, press Alt + Enter. Once in keyboard drag state,…" at bounding box center [680, 252] width 1361 height 505
click at [809, 301] on icon "Main content" at bounding box center [812, 301] width 11 height 16
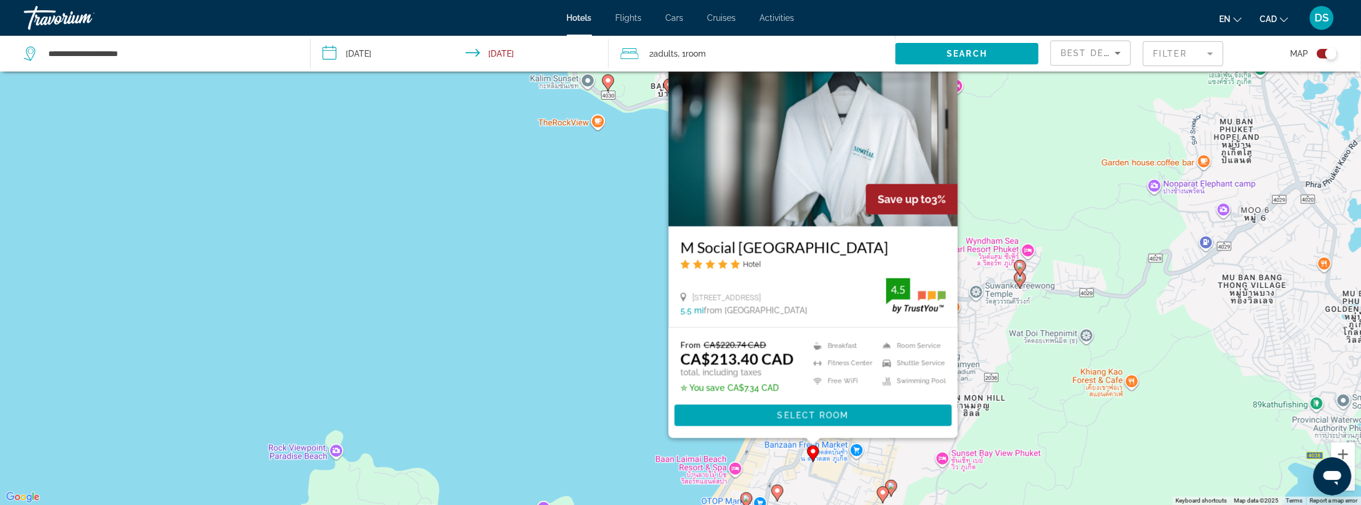
click at [584, 335] on div "To activate drag with keyboard, press Alt + Enter. Once in keyboard drag state,…" at bounding box center [680, 252] width 1361 height 505
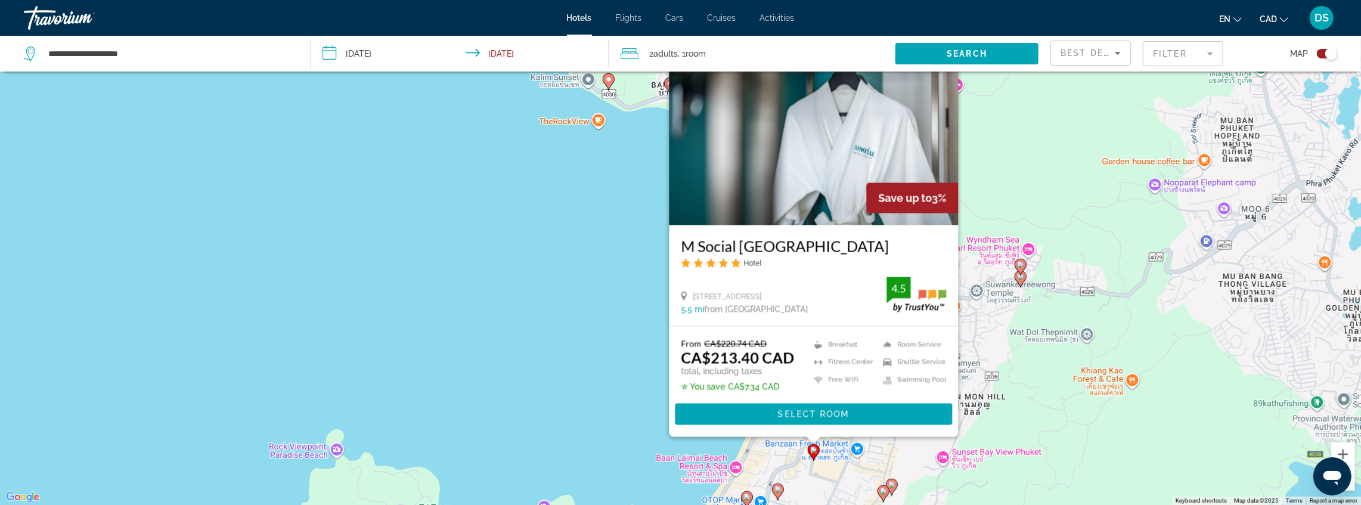
click at [600, 380] on div "To activate drag with keyboard, press Alt + Enter. Once in keyboard drag state,…" at bounding box center [680, 252] width 1361 height 505
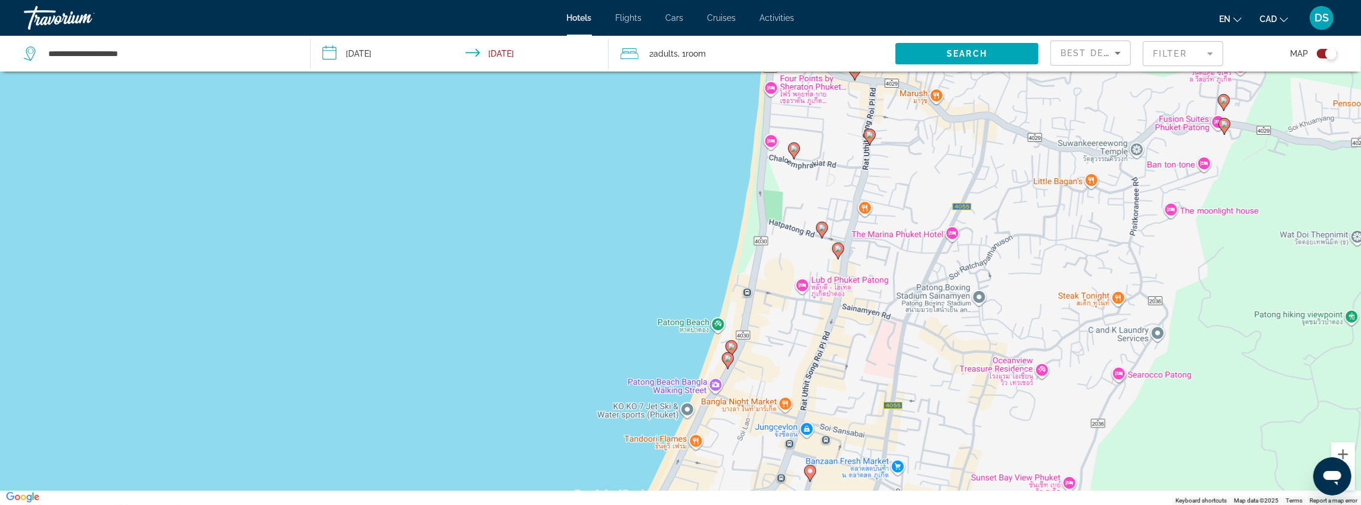
drag, startPoint x: 852, startPoint y: 395, endPoint x: 856, endPoint y: 339, distance: 56.9
click at [856, 339] on div "To activate drag with keyboard, press Alt + Enter. Once in keyboard drag state,…" at bounding box center [680, 252] width 1361 height 505
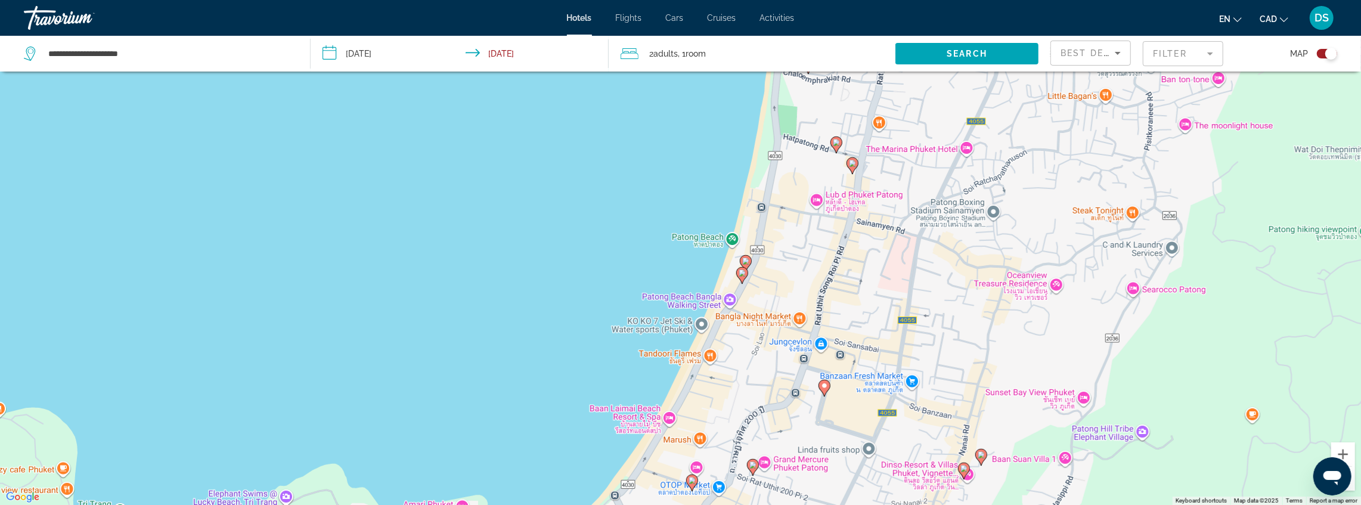
drag, startPoint x: 862, startPoint y: 411, endPoint x: 871, endPoint y: 345, distance: 66.8
click at [871, 341] on div "To activate drag with keyboard, press Alt + Enter. Once in keyboard drag state,…" at bounding box center [680, 252] width 1361 height 505
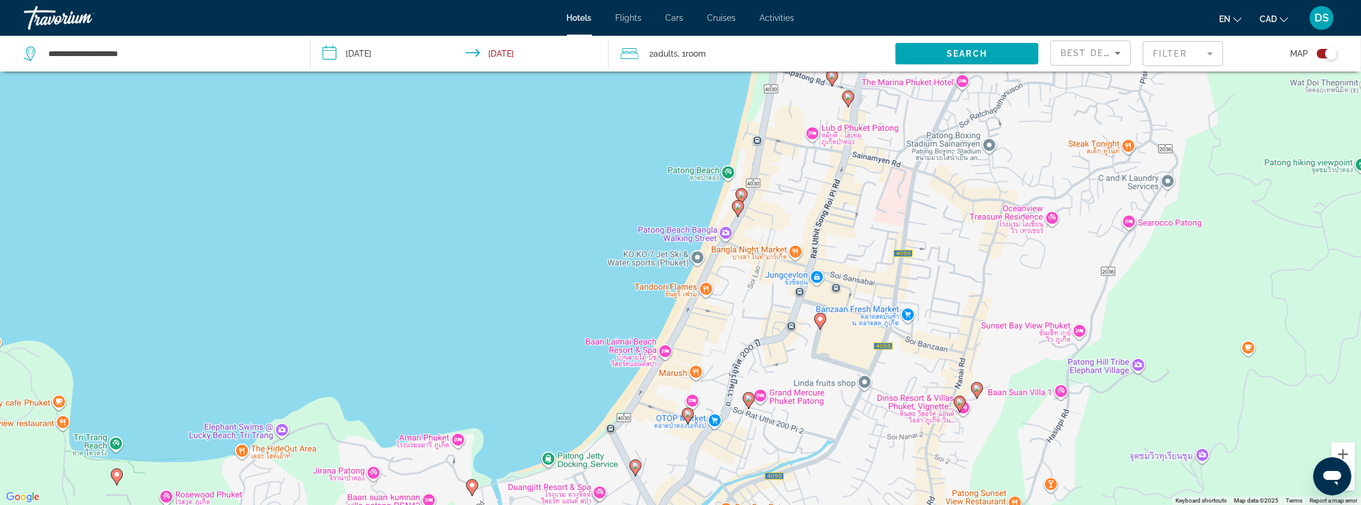
click at [748, 399] on image "Main content" at bounding box center [748, 398] width 7 height 7
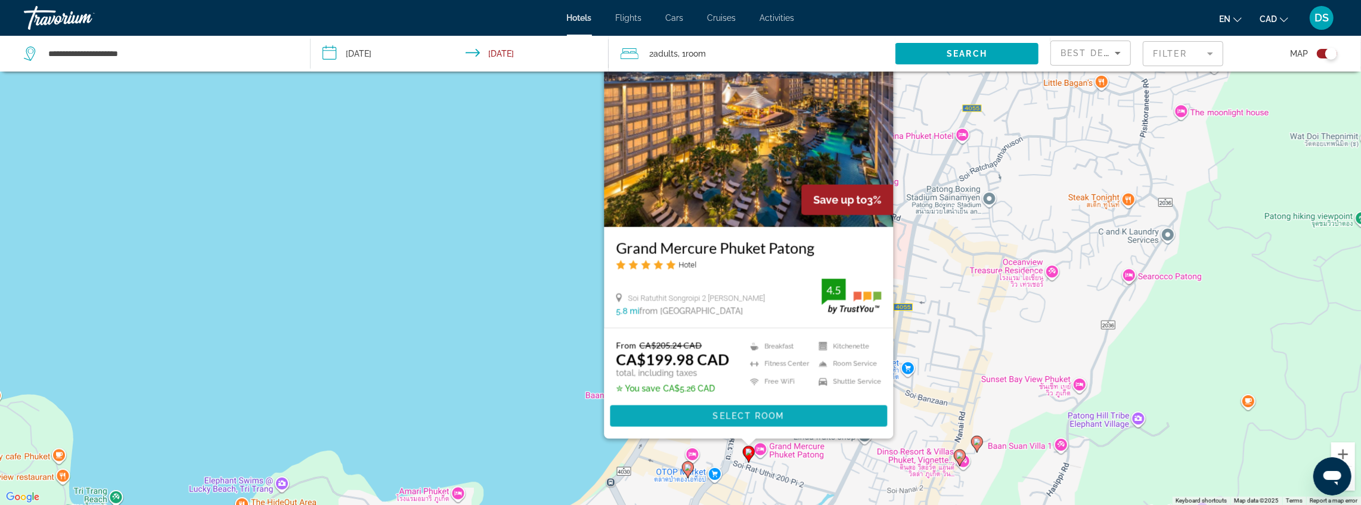
click at [677, 410] on span "Main content" at bounding box center [748, 416] width 277 height 29
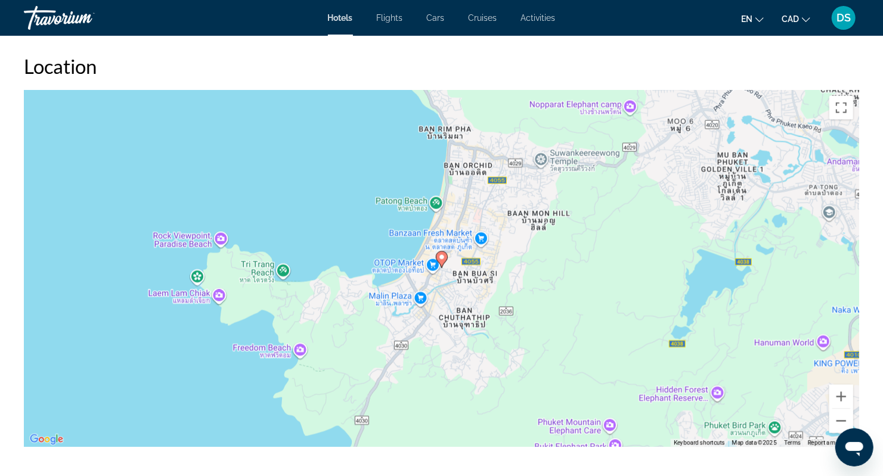
scroll to position [993, 0]
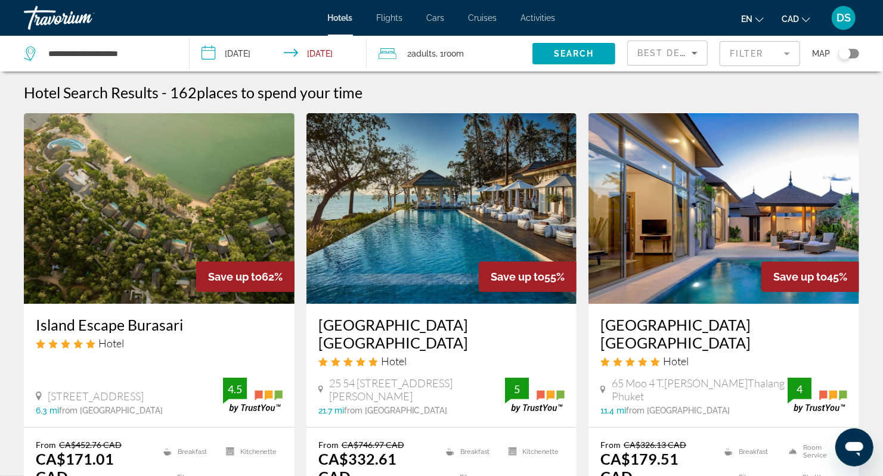
click at [751, 56] on mat-form-field "Filter" at bounding box center [760, 53] width 81 height 25
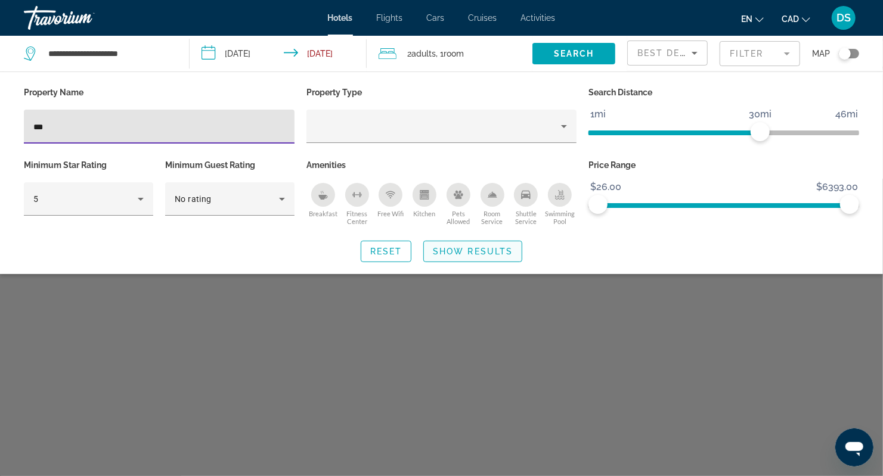
type input "***"
click at [484, 247] on span "Show Results" at bounding box center [473, 252] width 80 height 10
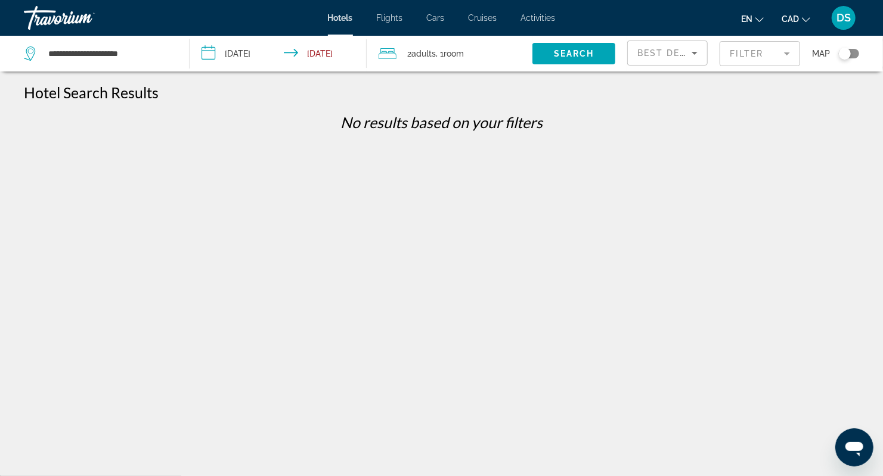
click at [769, 48] on mat-form-field "Filter" at bounding box center [760, 53] width 81 height 25
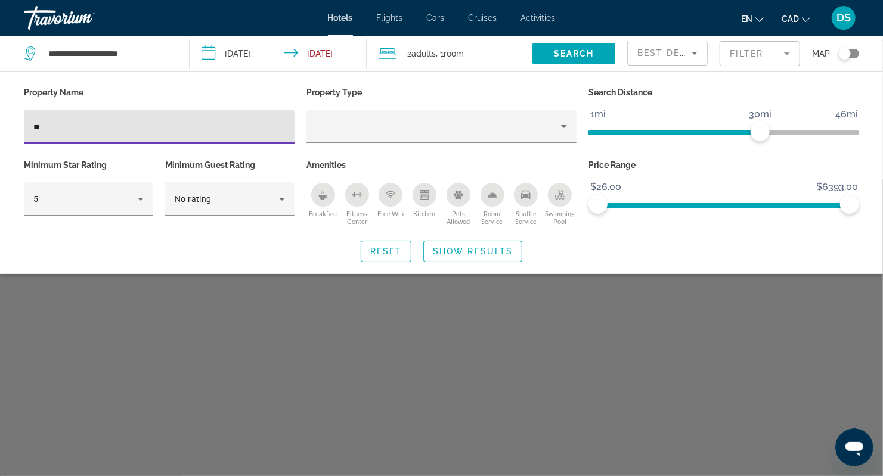
type input "*"
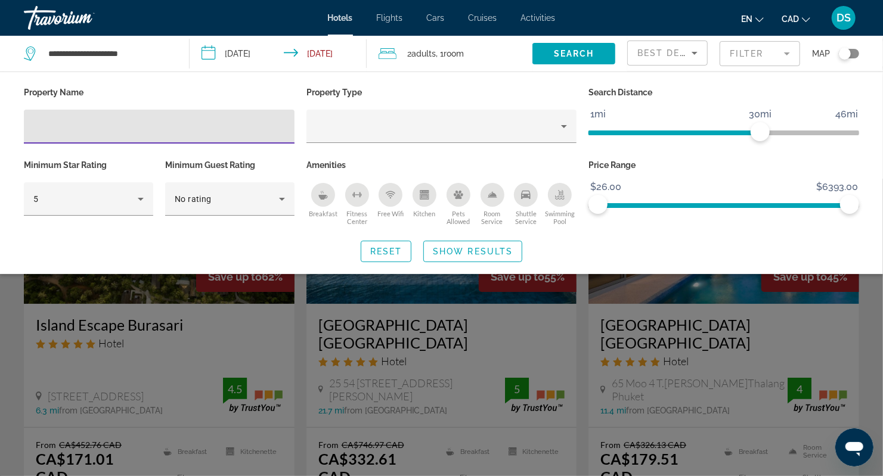
click at [854, 52] on div "Toggle map" at bounding box center [849, 54] width 20 height 10
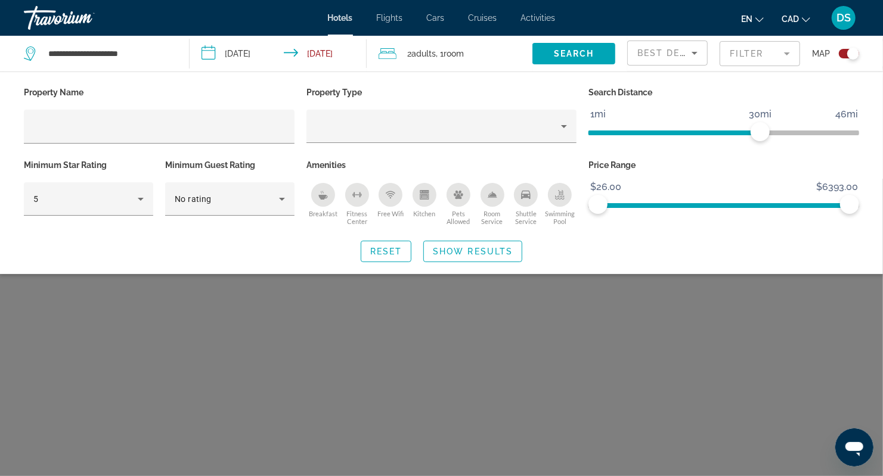
scroll to position [72, 0]
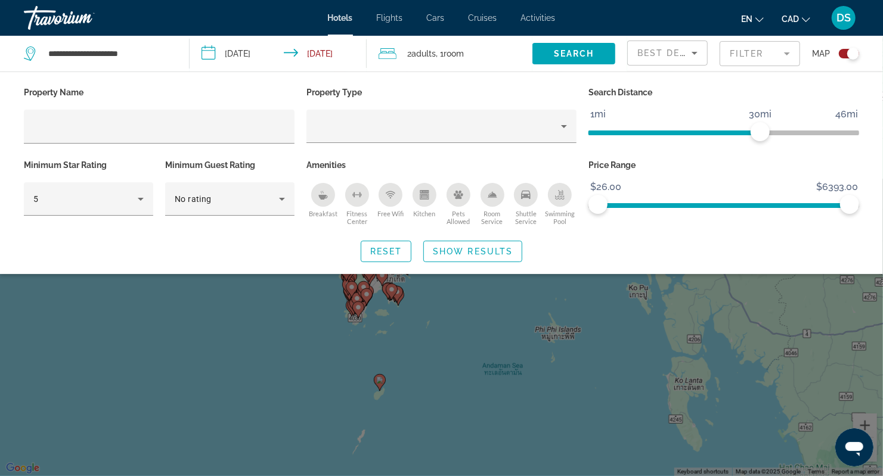
click at [601, 302] on div "Search widget" at bounding box center [441, 328] width 883 height 298
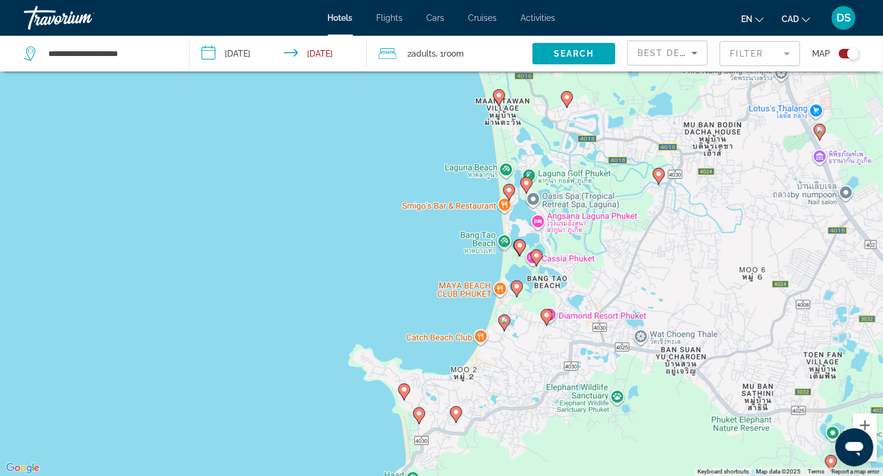
drag, startPoint x: 562, startPoint y: 128, endPoint x: 509, endPoint y: 333, distance: 211.9
click at [509, 333] on div "To activate drag with keyboard, press Alt + Enter. Once in keyboard drag state,…" at bounding box center [441, 238] width 883 height 476
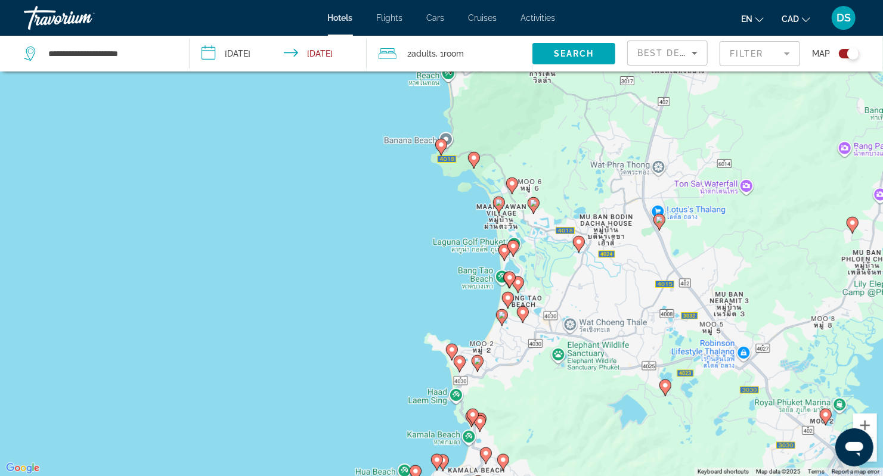
drag, startPoint x: 473, startPoint y: 377, endPoint x: 518, endPoint y: 219, distance: 163.5
click at [515, 230] on div "To activate drag with keyboard, press Alt + Enter. Once in keyboard drag state,…" at bounding box center [441, 238] width 883 height 476
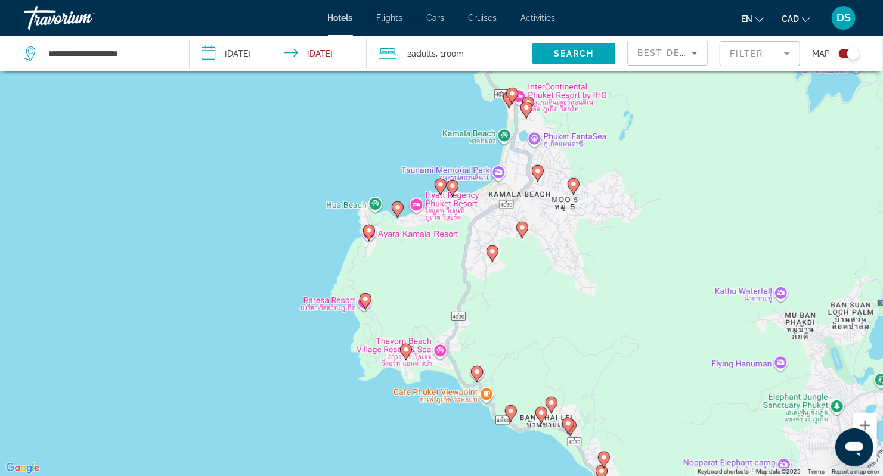
drag, startPoint x: 509, startPoint y: 198, endPoint x: 484, endPoint y: 346, distance: 150.0
click at [484, 346] on div "To activate drag with keyboard, press Alt + Enter. Once in keyboard drag state,…" at bounding box center [441, 238] width 883 height 476
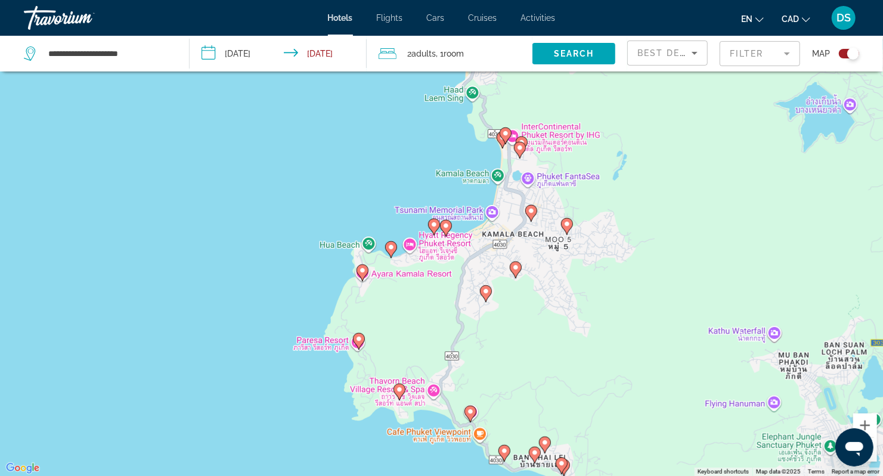
drag, startPoint x: 509, startPoint y: 242, endPoint x: 502, endPoint y: 272, distance: 30.7
click at [502, 272] on div "To activate drag with keyboard, press Alt + Enter. Once in keyboard drag state,…" at bounding box center [441, 238] width 883 height 476
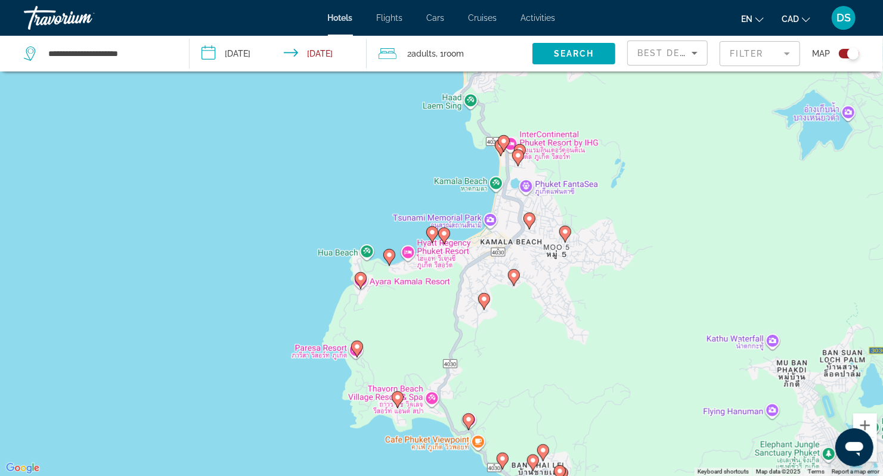
click at [448, 236] on g "Main content" at bounding box center [444, 235] width 12 height 17
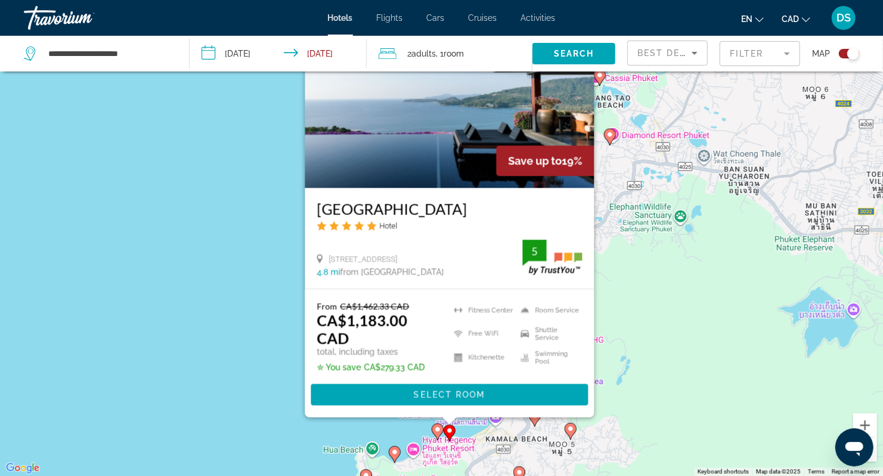
drag, startPoint x: 270, startPoint y: 434, endPoint x: 290, endPoint y: 311, distance: 124.4
click at [290, 311] on div "To activate drag with keyboard, press Alt + Enter. Once in keyboard drag state,…" at bounding box center [441, 238] width 883 height 476
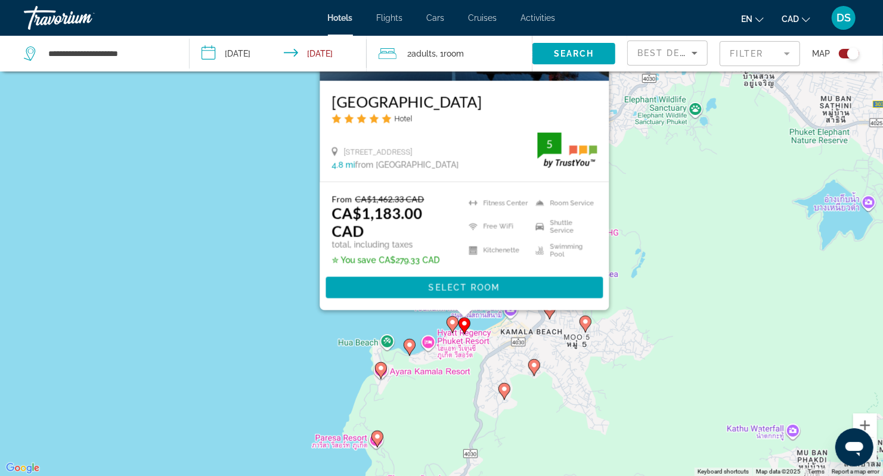
click at [451, 325] on image "Main content" at bounding box center [452, 322] width 7 height 7
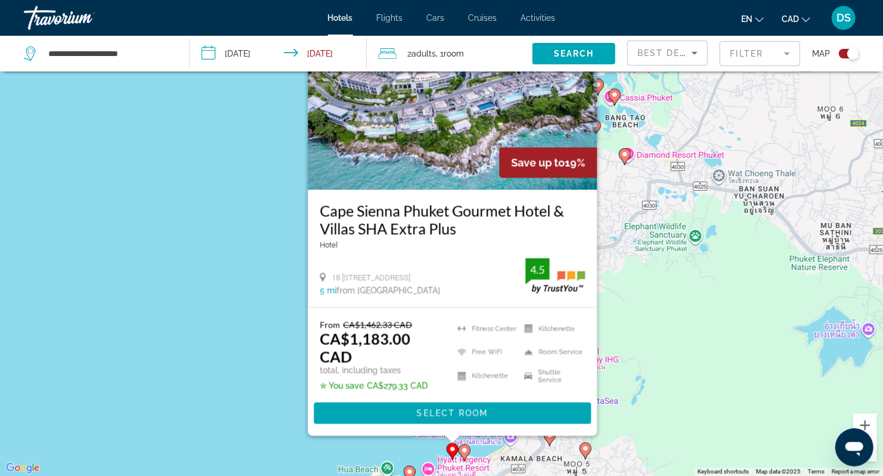
click at [202, 358] on div "To activate drag with keyboard, press Alt + Enter. Once in keyboard drag state,…" at bounding box center [441, 238] width 883 height 476
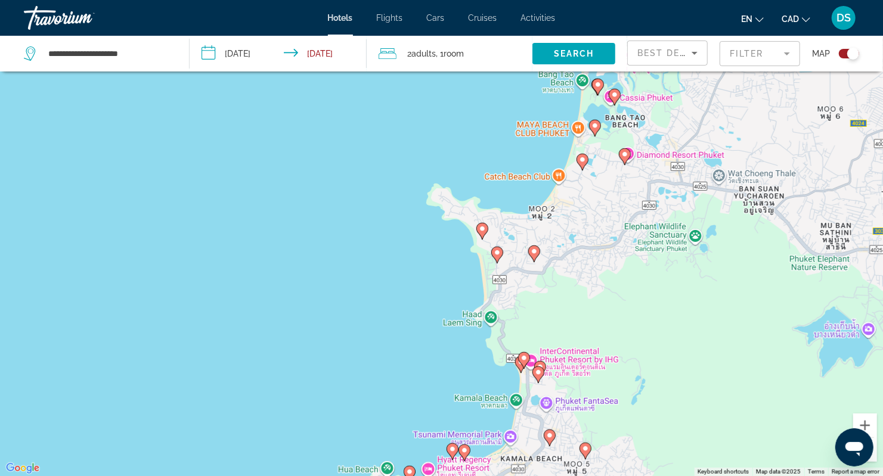
drag, startPoint x: 355, startPoint y: 410, endPoint x: 429, endPoint y: 296, distance: 136.0
click at [428, 296] on div "To activate drag with keyboard, press Alt + Enter. Once in keyboard drag state,…" at bounding box center [441, 238] width 883 height 476
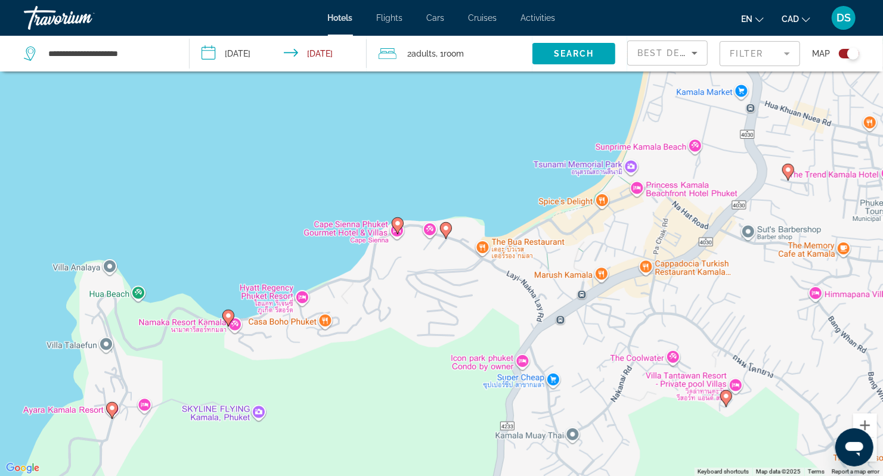
click at [400, 227] on icon "Main content" at bounding box center [397, 226] width 11 height 16
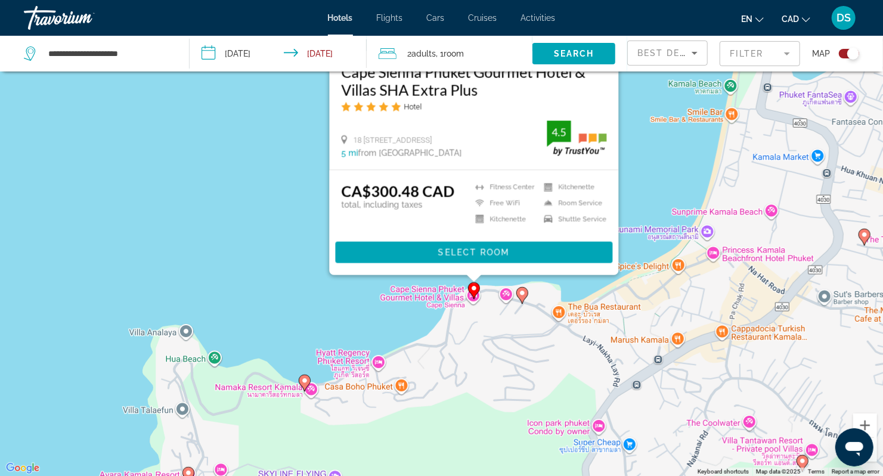
drag, startPoint x: 203, startPoint y: 379, endPoint x: 273, endPoint y: 233, distance: 161.6
click at [273, 233] on div "To activate drag with keyboard, press Alt + Enter. Once in keyboard drag state,…" at bounding box center [441, 238] width 883 height 476
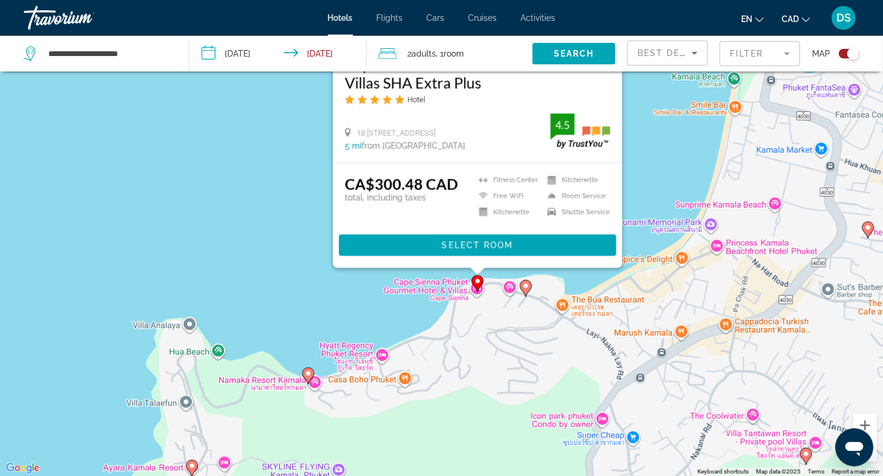
click at [307, 372] on image "Main content" at bounding box center [308, 373] width 7 height 7
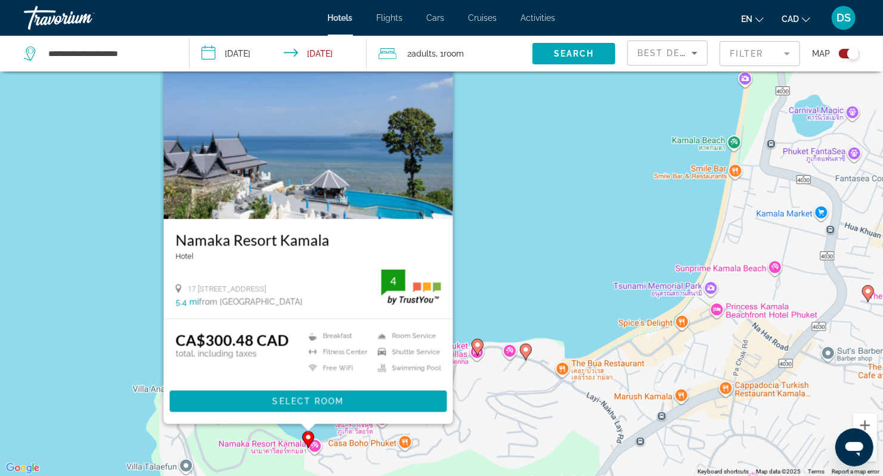
click at [530, 277] on div "To activate drag with keyboard, press Alt + Enter. Once in keyboard drag state,…" at bounding box center [441, 238] width 883 height 476
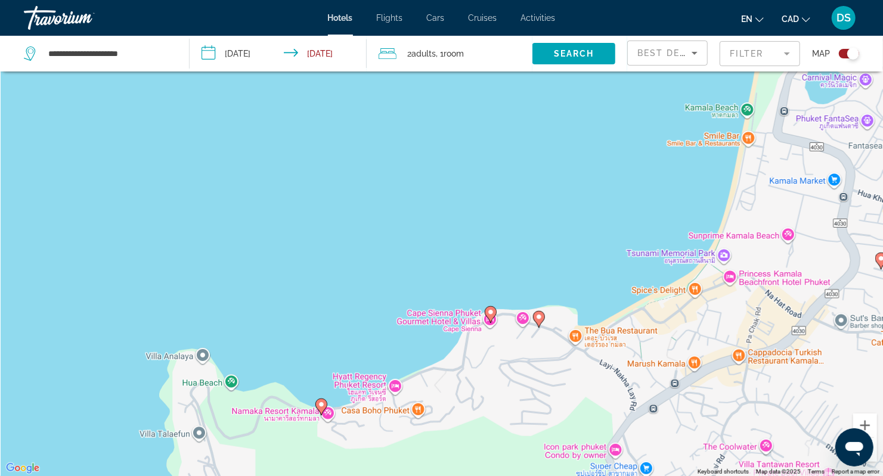
drag, startPoint x: 456, startPoint y: 419, endPoint x: 470, endPoint y: 381, distance: 41.0
click at [470, 382] on div "To activate drag with keyboard, press Alt + Enter. Once in keyboard drag state,…" at bounding box center [441, 238] width 883 height 476
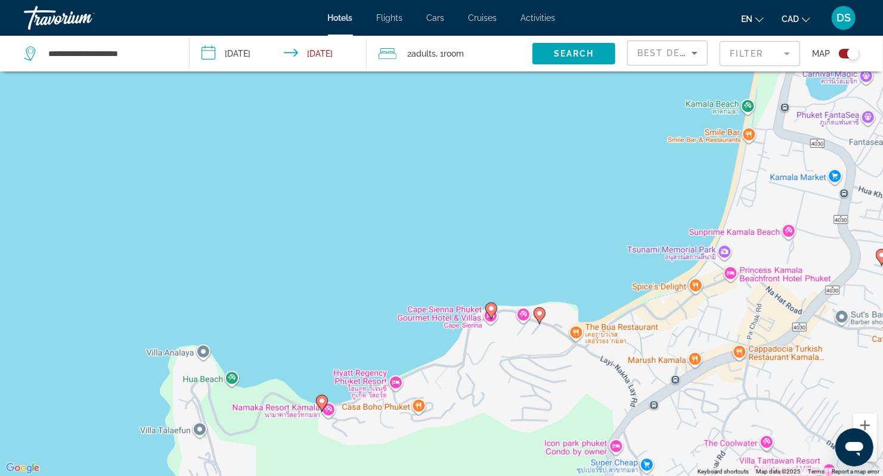
click at [491, 308] on image "Main content" at bounding box center [491, 308] width 7 height 7
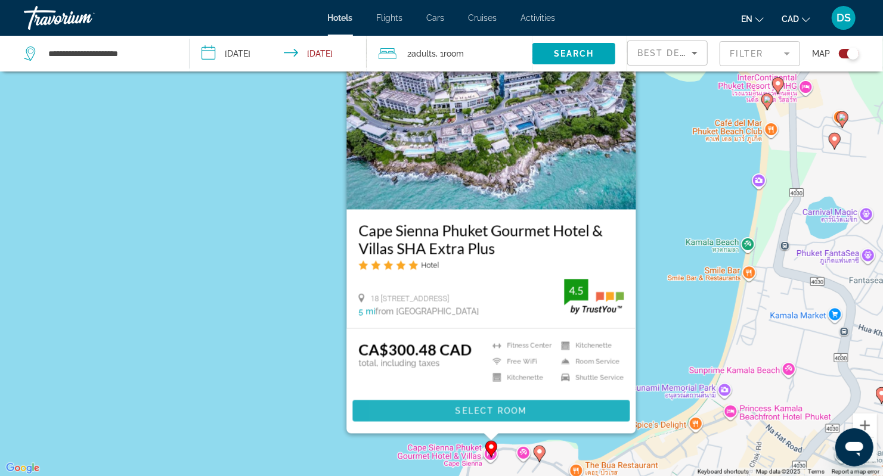
click at [423, 410] on span "Main content" at bounding box center [490, 411] width 277 height 29
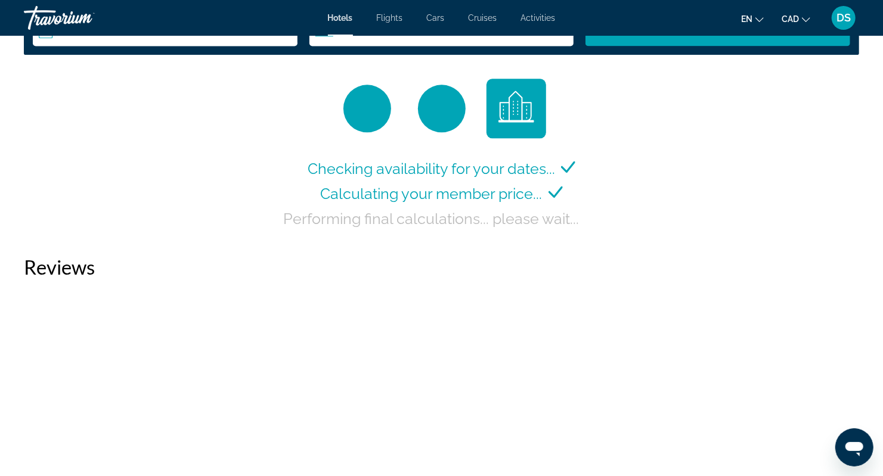
scroll to position [1630, 0]
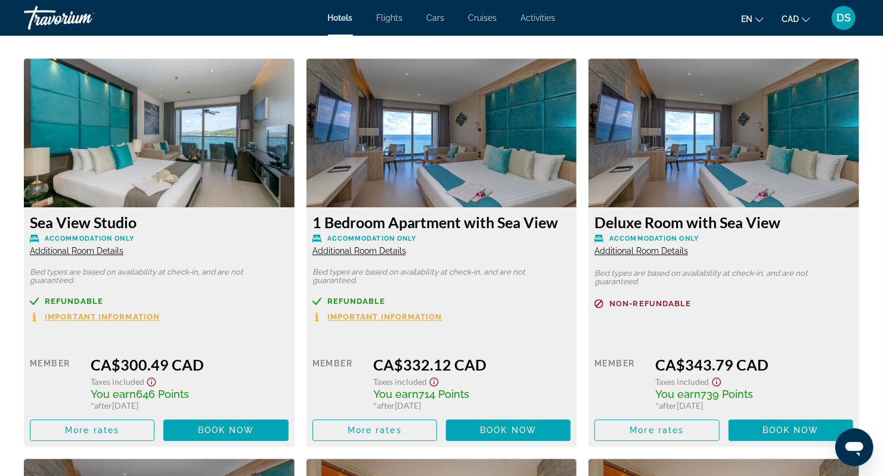
click at [76, 298] on span "Refundable" at bounding box center [74, 302] width 58 height 8
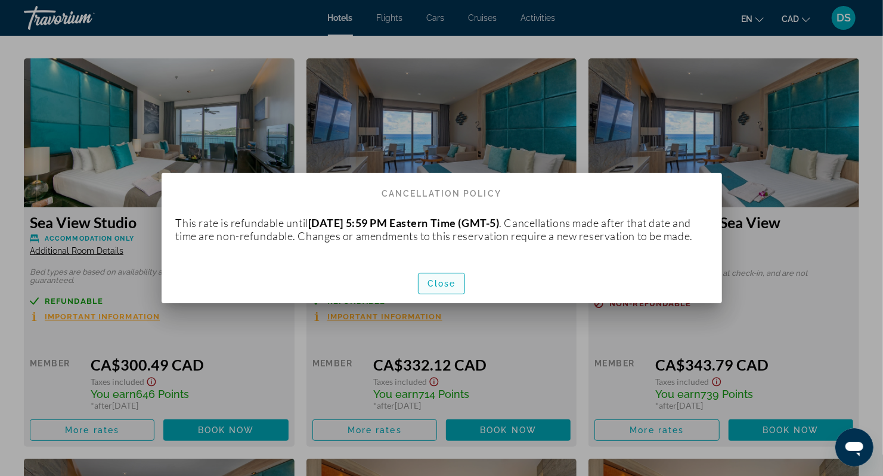
click at [449, 289] on span "Close" at bounding box center [442, 284] width 29 height 10
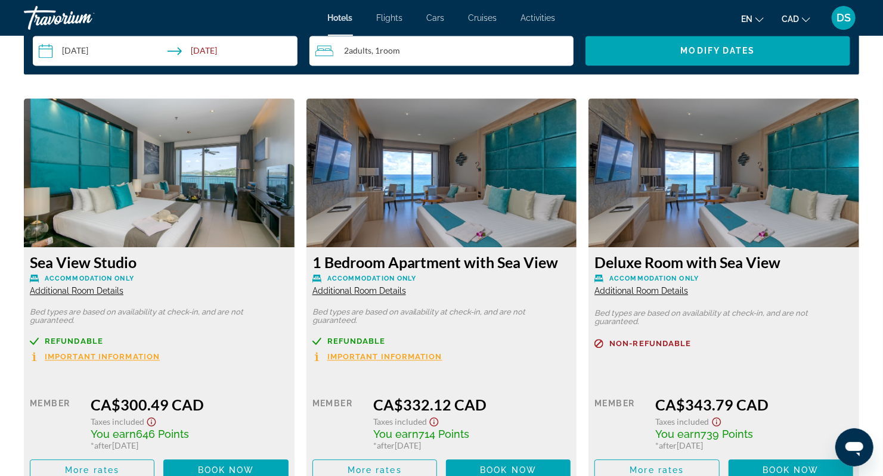
scroll to position [1590, 0]
click at [78, 48] on input "**********" at bounding box center [168, 52] width 270 height 33
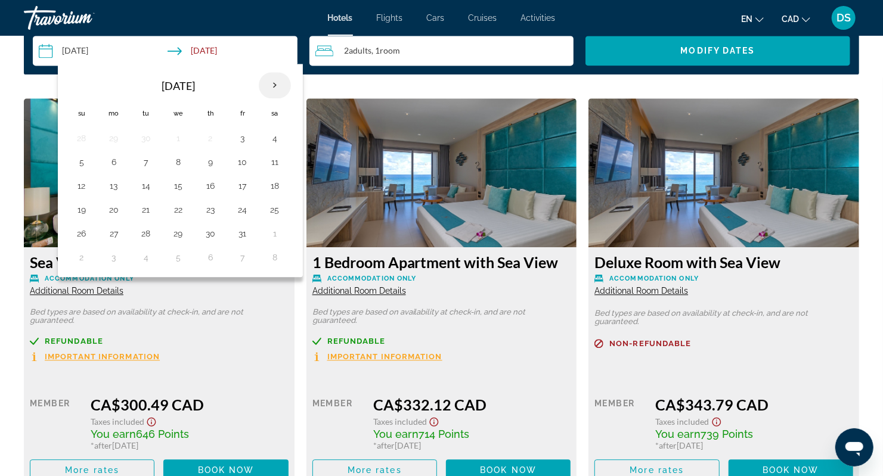
click at [277, 85] on th "Next month" at bounding box center [275, 85] width 32 height 26
click at [503, 351] on div "Refundable Important Information" at bounding box center [441, 349] width 259 height 25
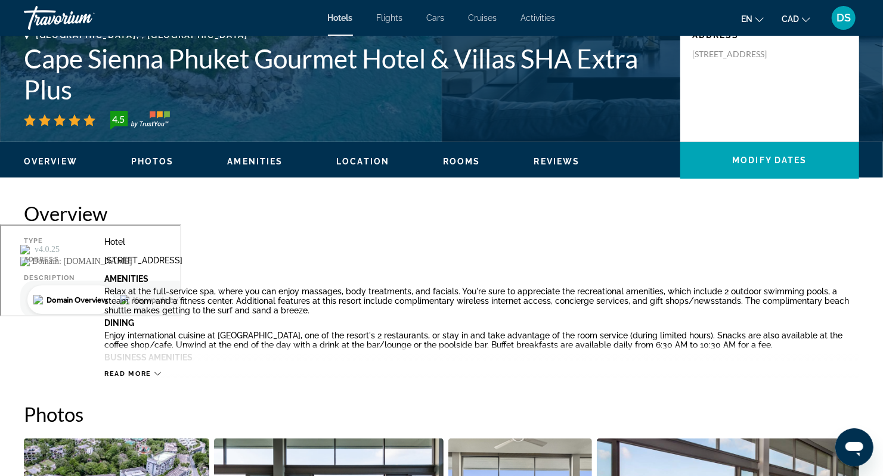
scroll to position [199, 0]
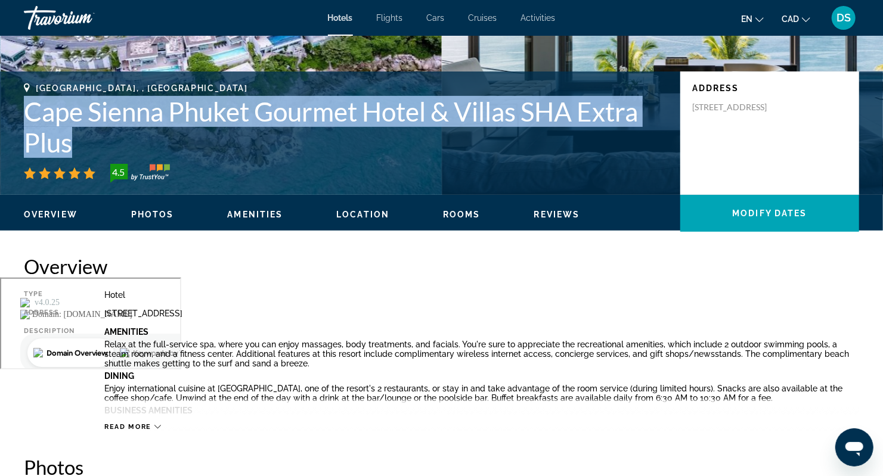
drag, startPoint x: 24, startPoint y: 103, endPoint x: 584, endPoint y: 146, distance: 561.6
click at [584, 146] on h1 "Cape Sienna Phuket Gourmet Hotel & Villas SHA Extra Plus" at bounding box center [346, 127] width 645 height 62
copy h1 "Cape Sienna Phuket Gourmet Hotel & Villas SHA Extra Plus"
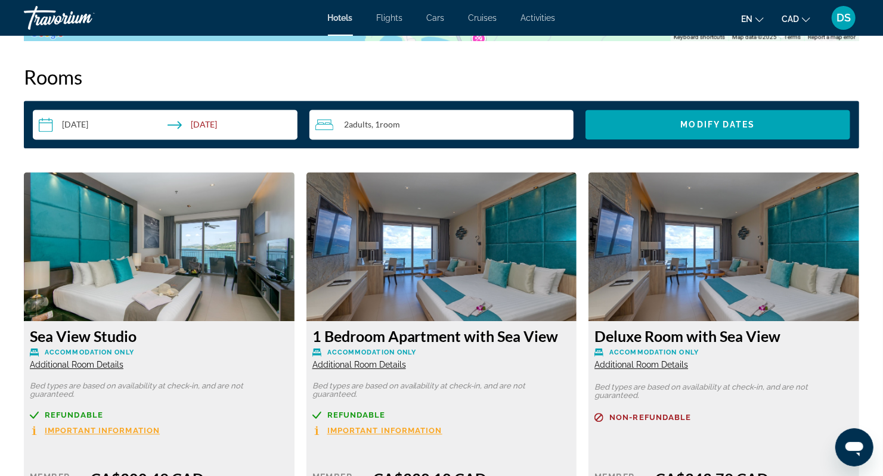
scroll to position [1630, 0]
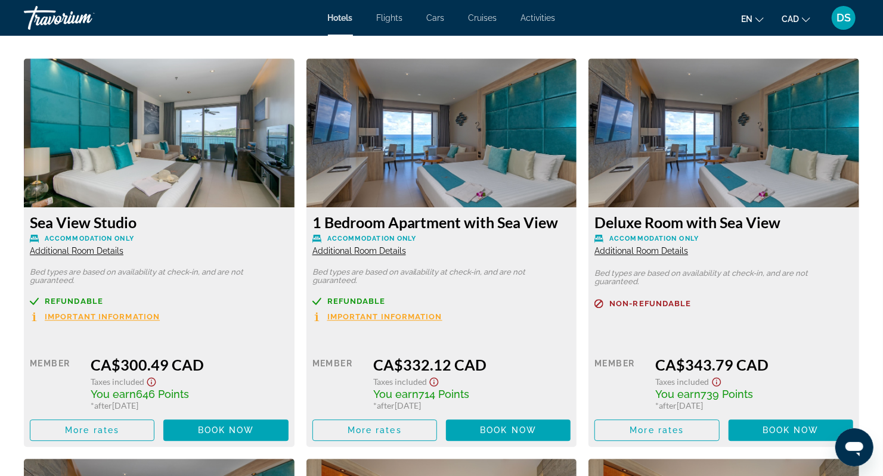
drag, startPoint x: 724, startPoint y: 60, endPoint x: 712, endPoint y: 47, distance: 17.7
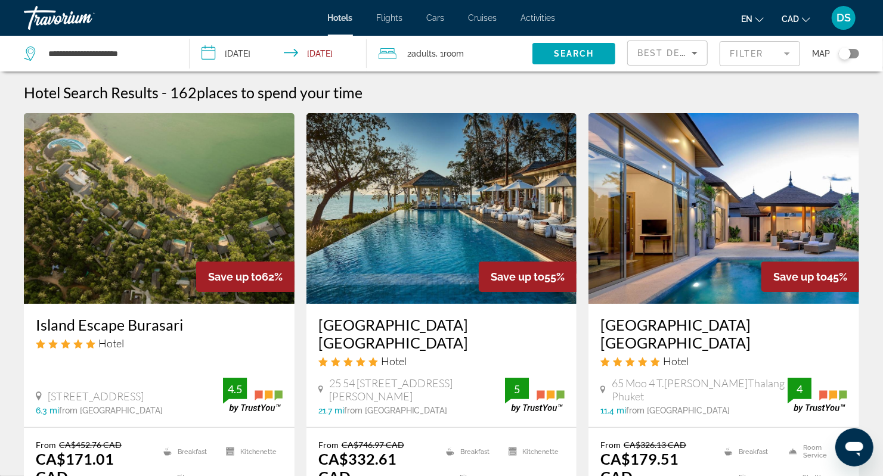
click at [775, 58] on mat-form-field "Filter" at bounding box center [760, 53] width 81 height 25
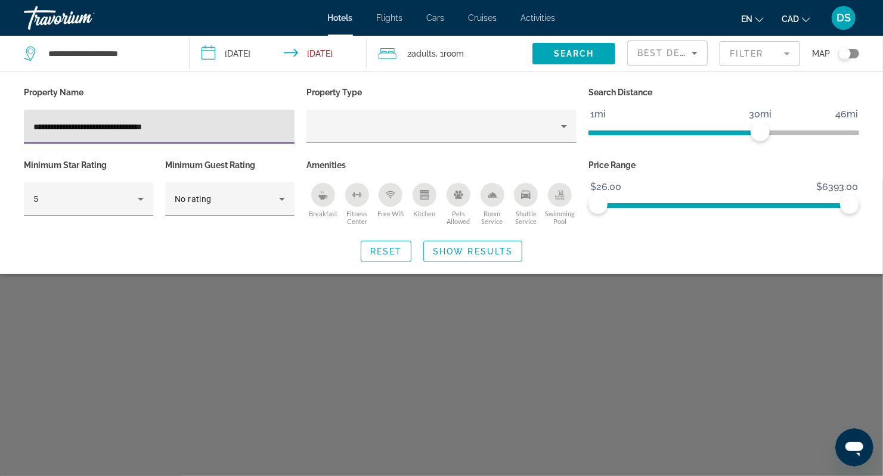
drag, startPoint x: 197, startPoint y: 123, endPoint x: 76, endPoint y: 120, distance: 121.1
click at [76, 120] on input "**********" at bounding box center [159, 127] width 252 height 14
type input "*********"
click at [439, 249] on span "Show Results" at bounding box center [473, 252] width 80 height 10
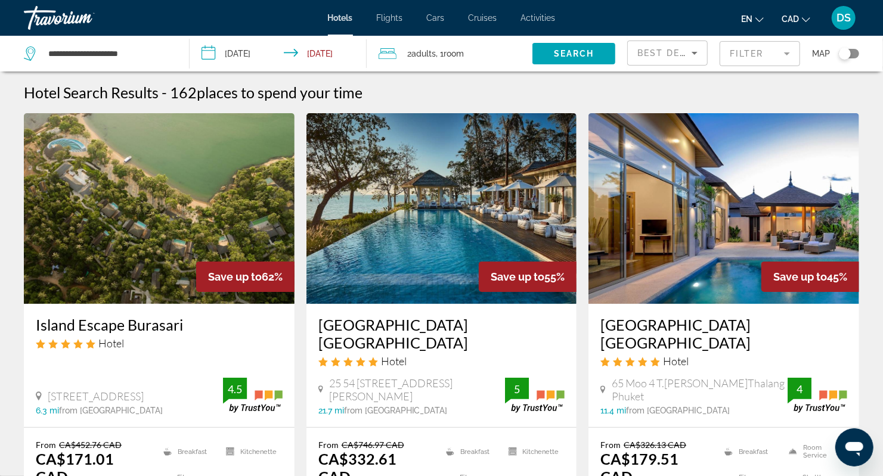
click at [758, 61] on mat-form-field "Filter" at bounding box center [760, 53] width 81 height 25
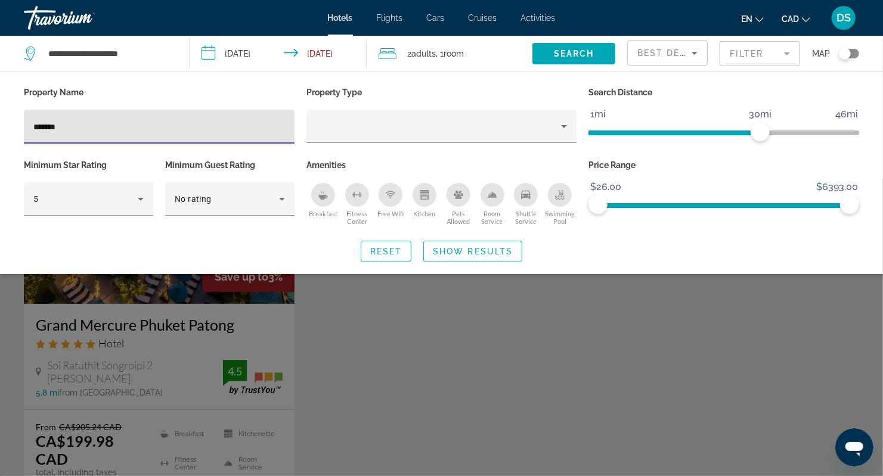
click at [159, 130] on input "*******" at bounding box center [159, 127] width 252 height 14
click at [159, 128] on input "*******" at bounding box center [159, 127] width 252 height 14
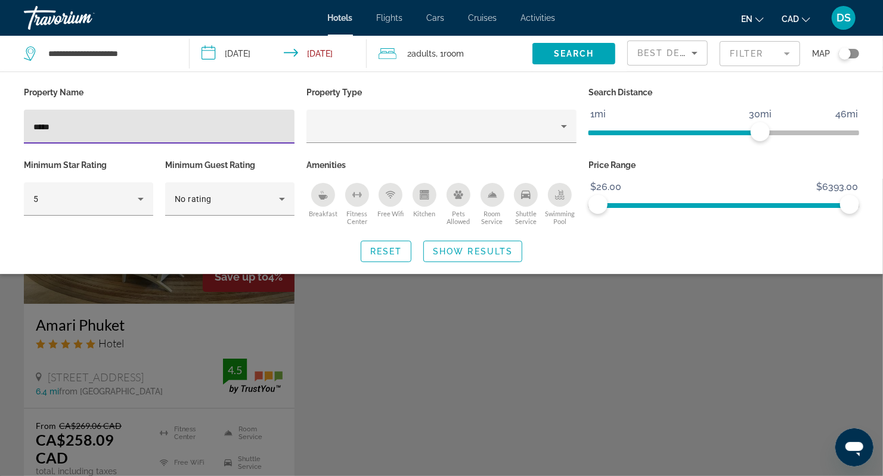
type input "*****"
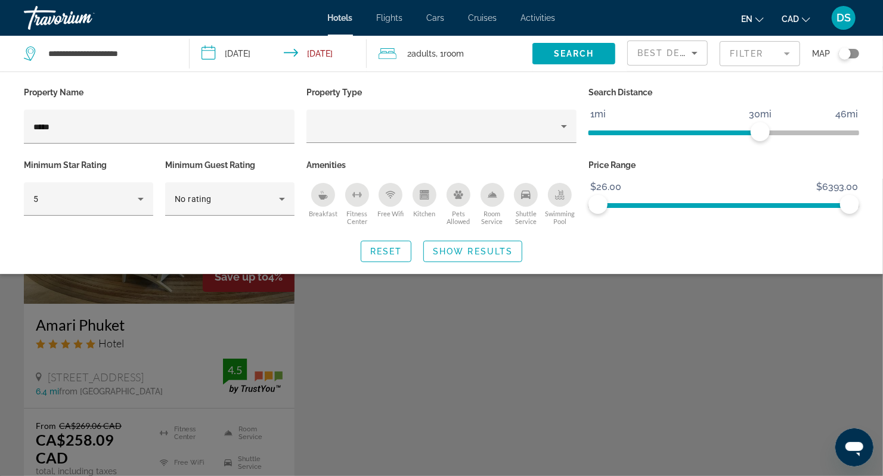
click at [297, 341] on div "Search widget" at bounding box center [441, 328] width 883 height 298
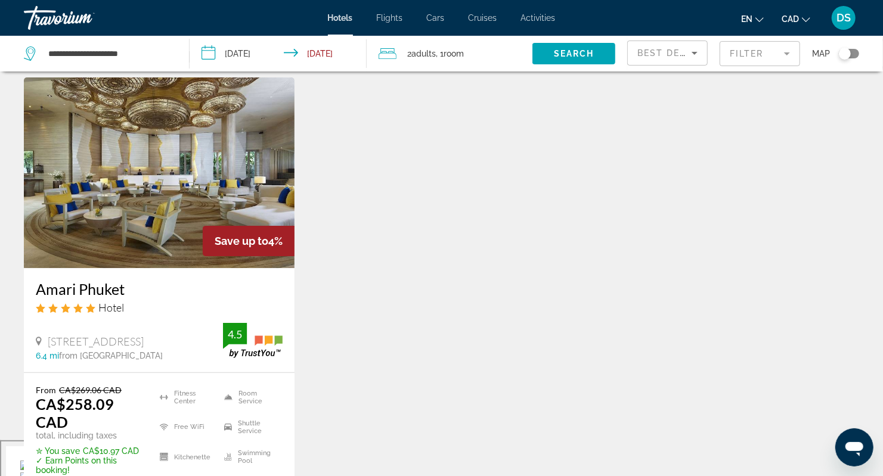
scroll to position [159, 0]
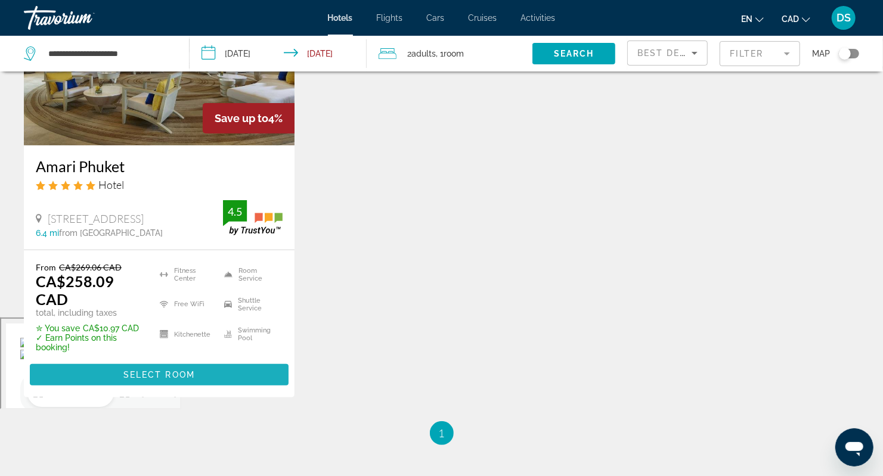
drag, startPoint x: 191, startPoint y: 377, endPoint x: 203, endPoint y: 369, distance: 14.6
click at [191, 377] on span "Select Room" at bounding box center [159, 375] width 72 height 10
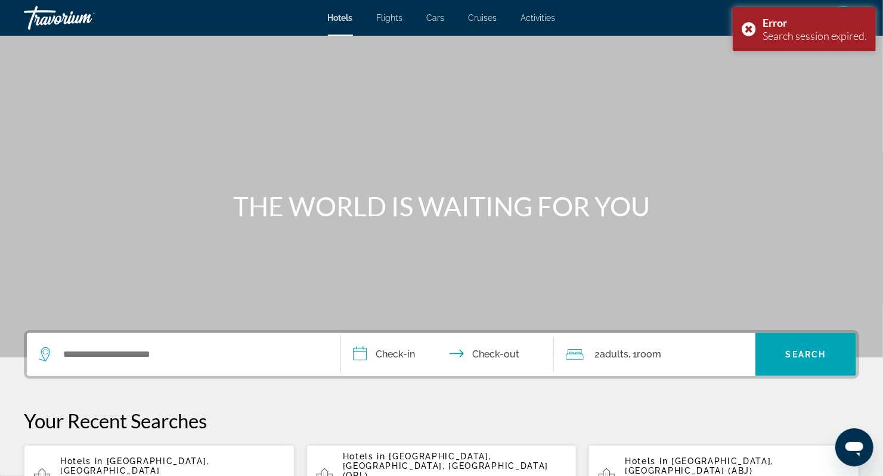
click at [102, 462] on div "Hotels in Phuket Island, Thailand Sun, 02 Nov - Mon, 03 Nov 1 Room rooms 2 Adul…" at bounding box center [172, 478] width 225 height 42
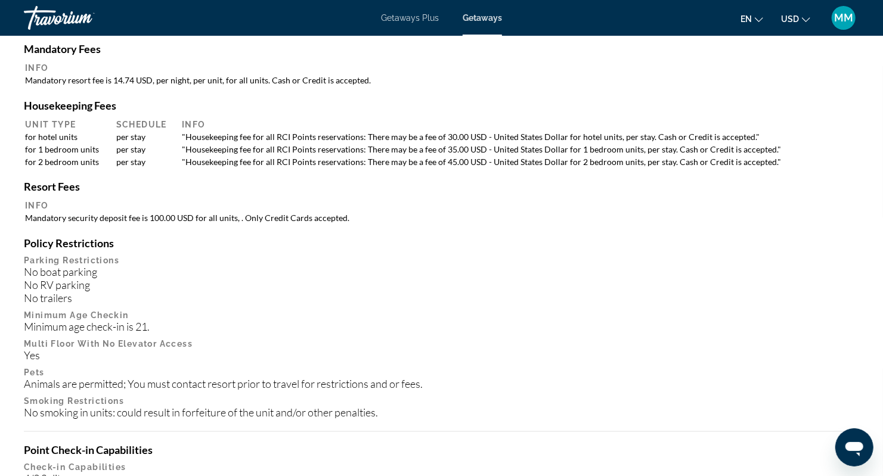
scroll to position [1140, 0]
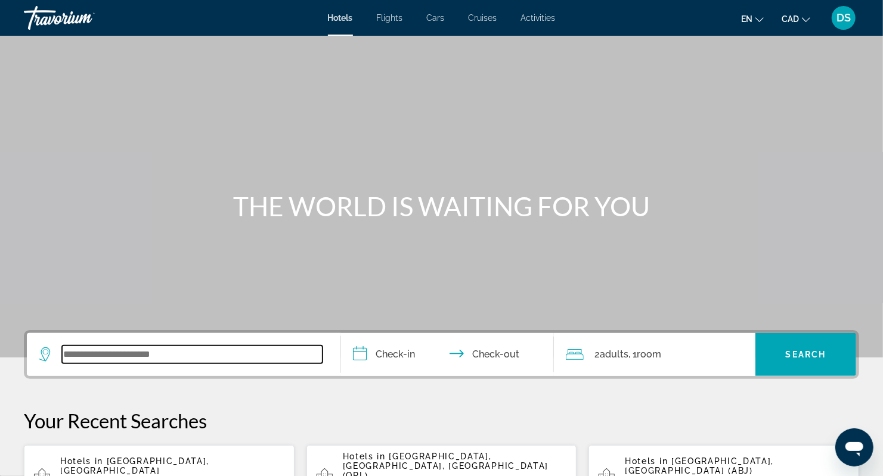
click at [98, 353] on input "Search widget" at bounding box center [192, 355] width 261 height 18
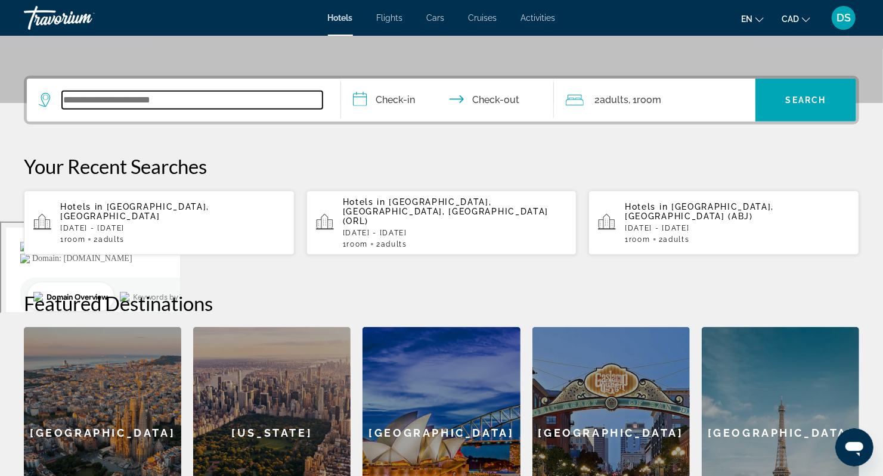
scroll to position [291, 0]
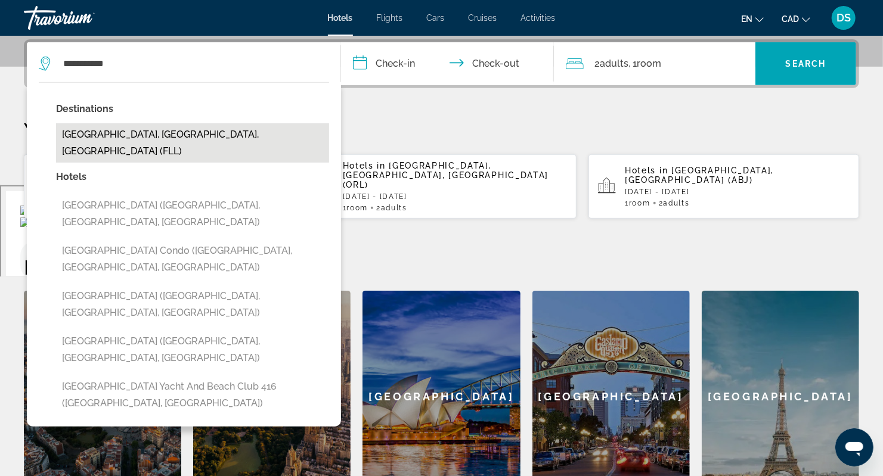
click at [180, 134] on button "[GEOGRAPHIC_DATA], [GEOGRAPHIC_DATA], [GEOGRAPHIC_DATA] (FLL)" at bounding box center [192, 142] width 273 height 39
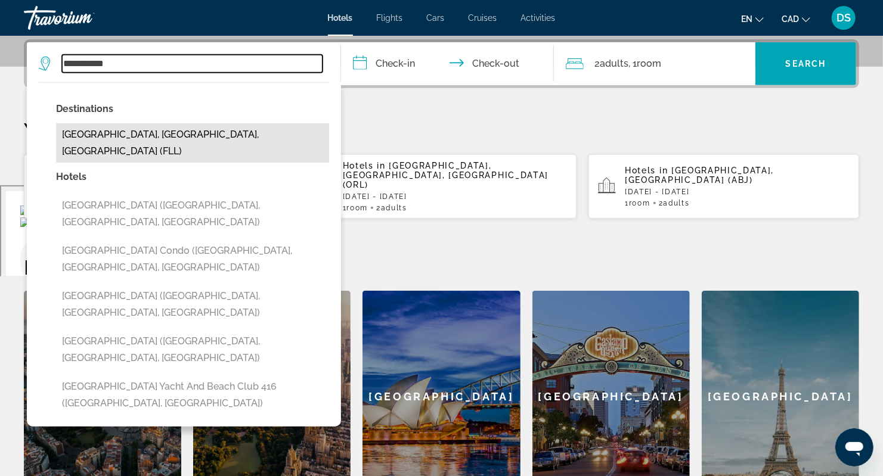
type input "**********"
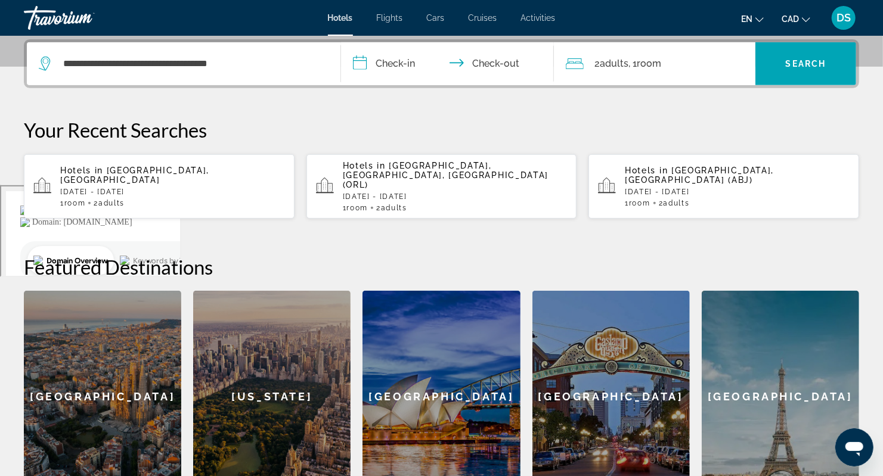
click at [382, 61] on input "**********" at bounding box center [450, 65] width 218 height 47
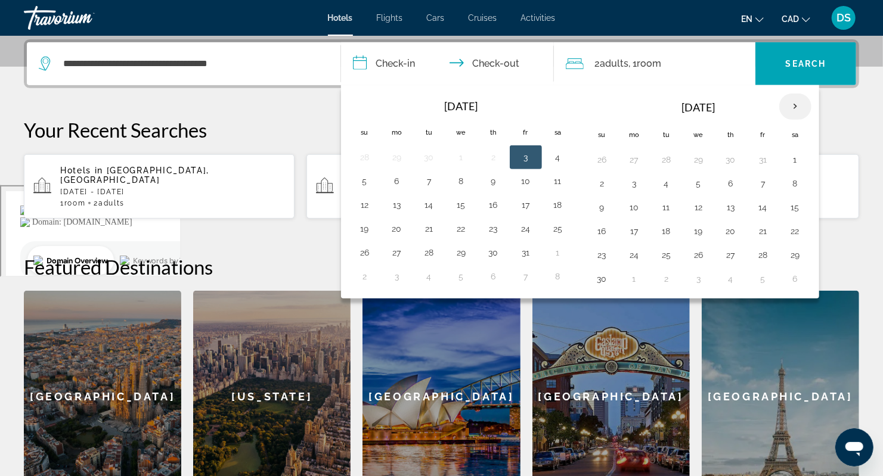
click at [791, 106] on th "Next month" at bounding box center [795, 107] width 32 height 26
click at [790, 108] on th "Next month" at bounding box center [795, 107] width 32 height 26
click at [793, 107] on th "Next month" at bounding box center [795, 107] width 32 height 26
click at [364, 277] on button "1" at bounding box center [364, 279] width 19 height 17
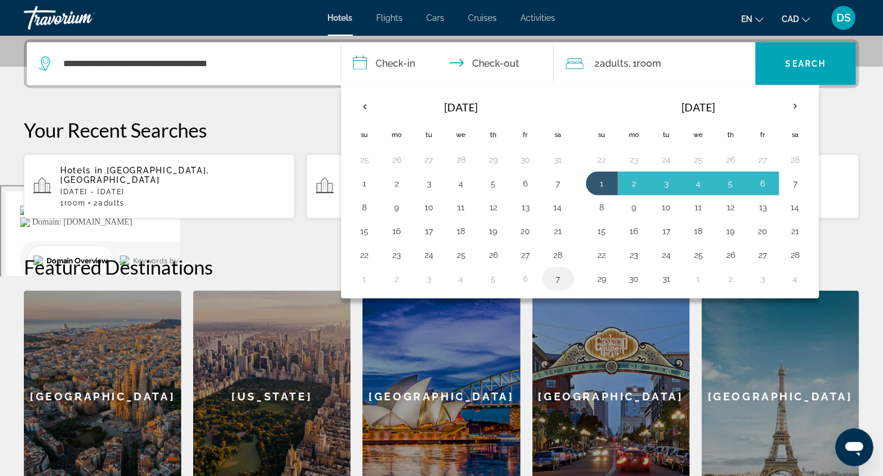
click at [552, 275] on button "7" at bounding box center [558, 279] width 19 height 17
type input "**********"
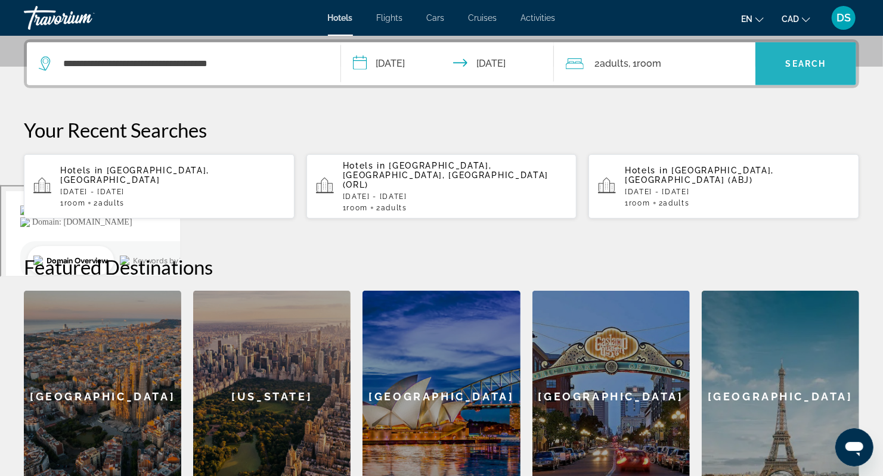
click at [797, 66] on span "Search" at bounding box center [806, 64] width 41 height 10
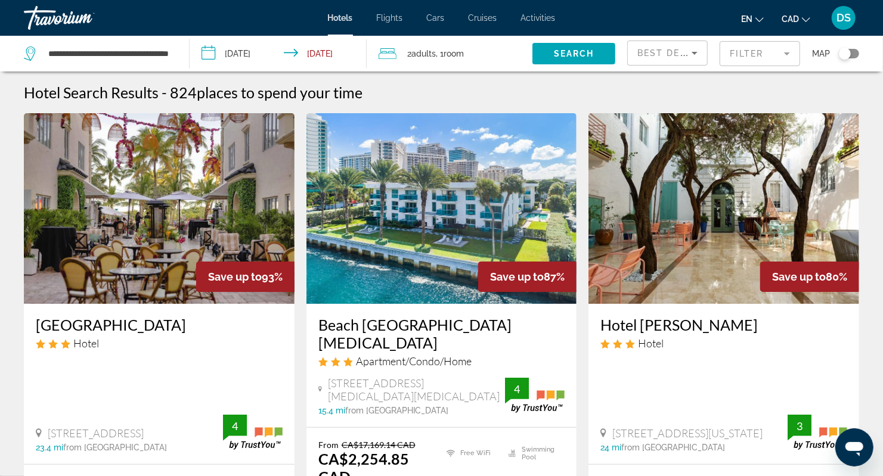
click at [762, 91] on div "Hotel Search Results - 824 places to spend your time" at bounding box center [441, 92] width 835 height 18
